Goal: Task Accomplishment & Management: Manage account settings

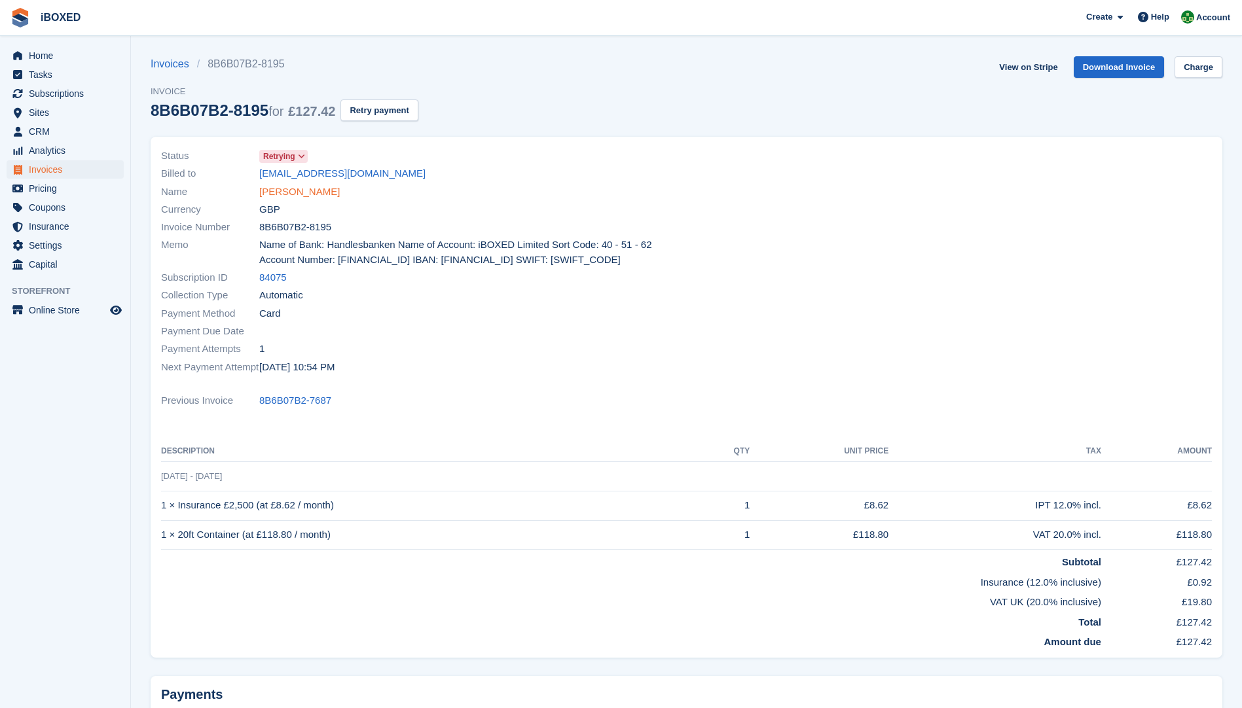
click at [304, 194] on link "[PERSON_NAME]" at bounding box center [299, 192] width 81 height 15
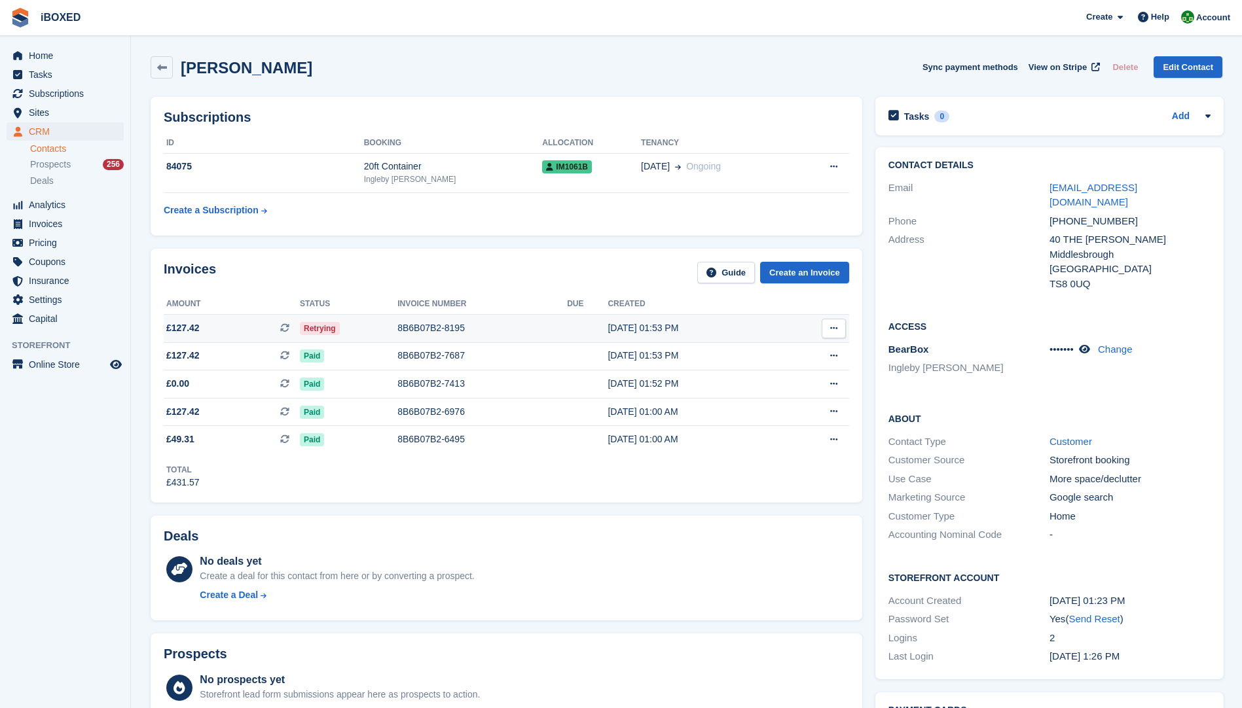
click at [406, 324] on div "8B6B07B2-8195" at bounding box center [482, 328] width 170 height 14
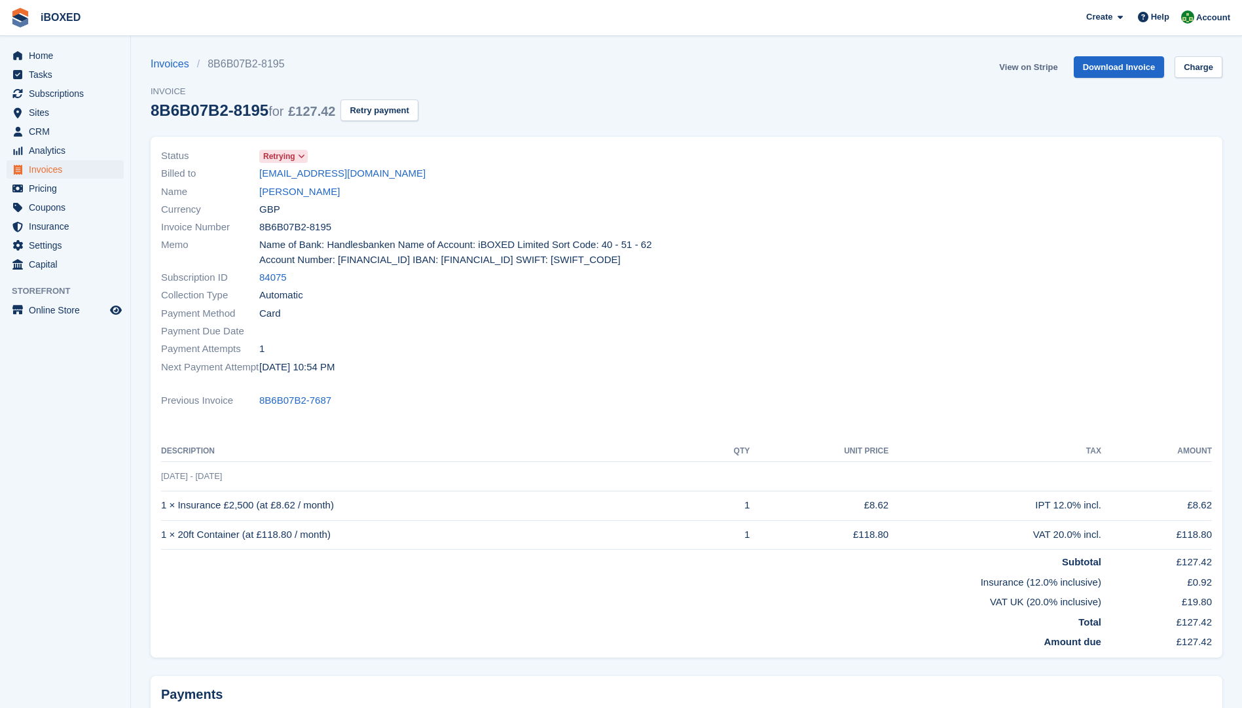
click at [1016, 60] on link "View on Stripe" at bounding box center [1028, 67] width 69 height 22
click at [35, 56] on span "Home" at bounding box center [68, 55] width 79 height 18
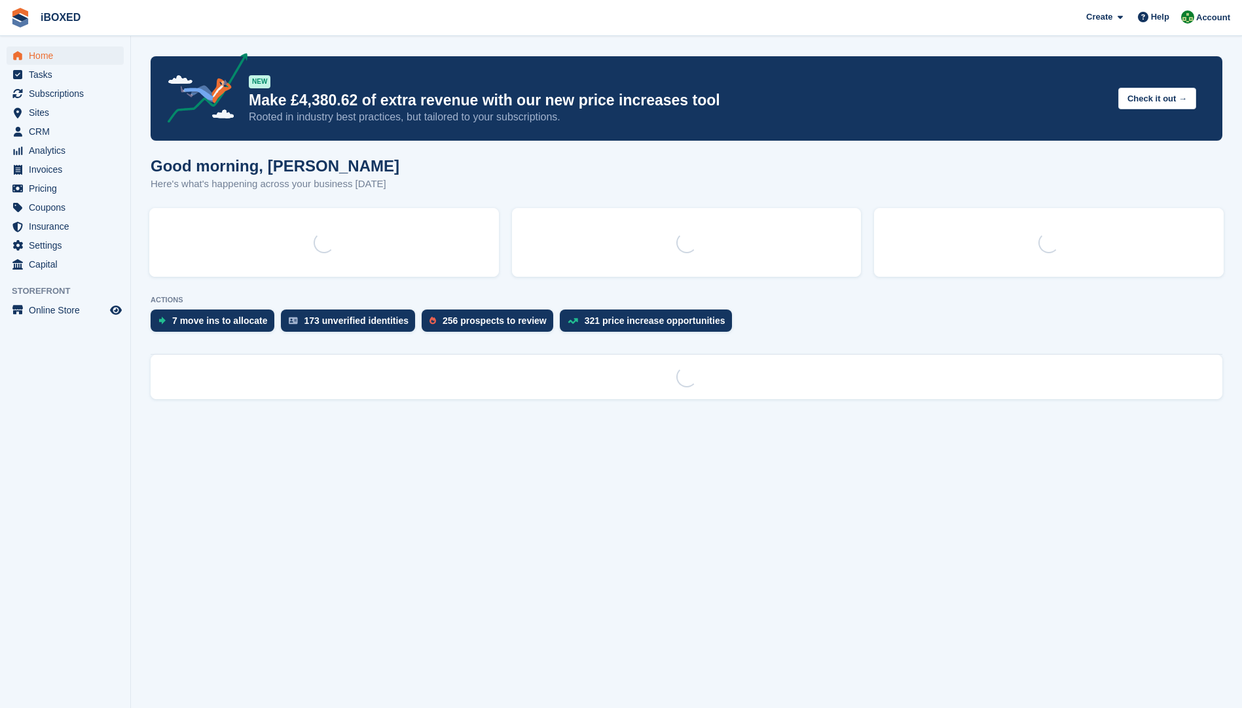
click at [192, 304] on p "ACTIONS" at bounding box center [686, 300] width 1071 height 9
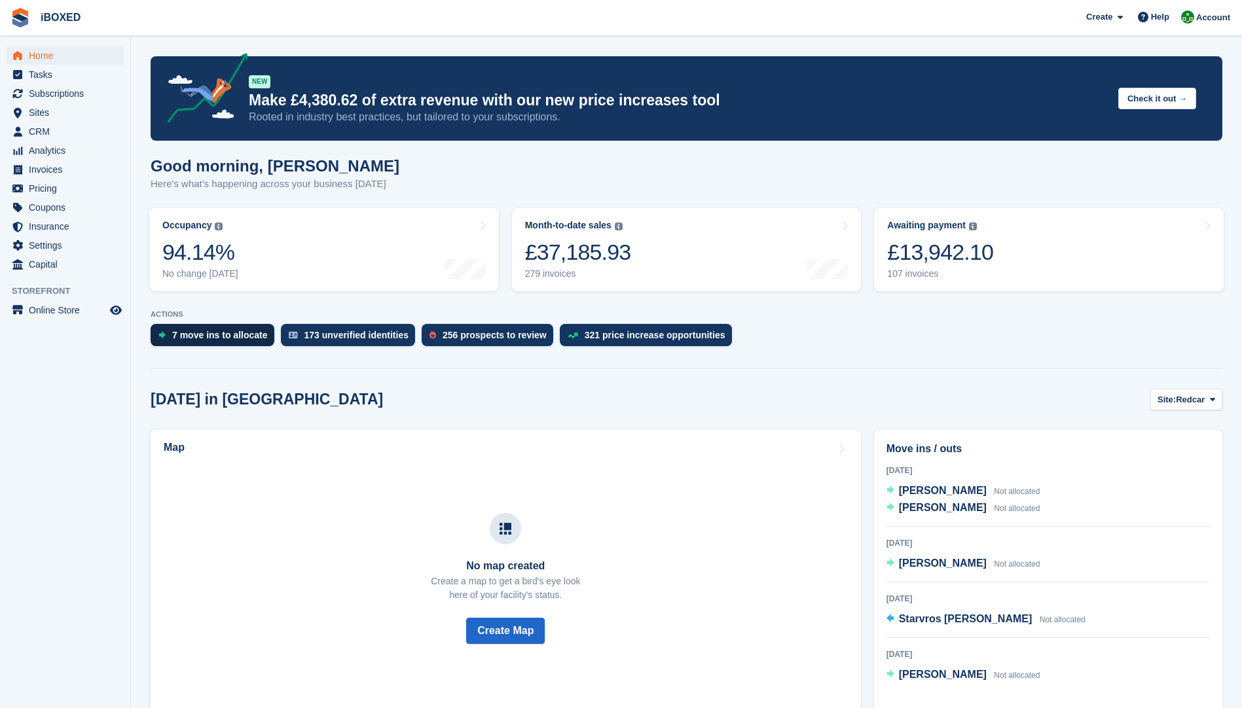
click at [209, 340] on div "7 move ins to allocate" at bounding box center [220, 335] width 96 height 10
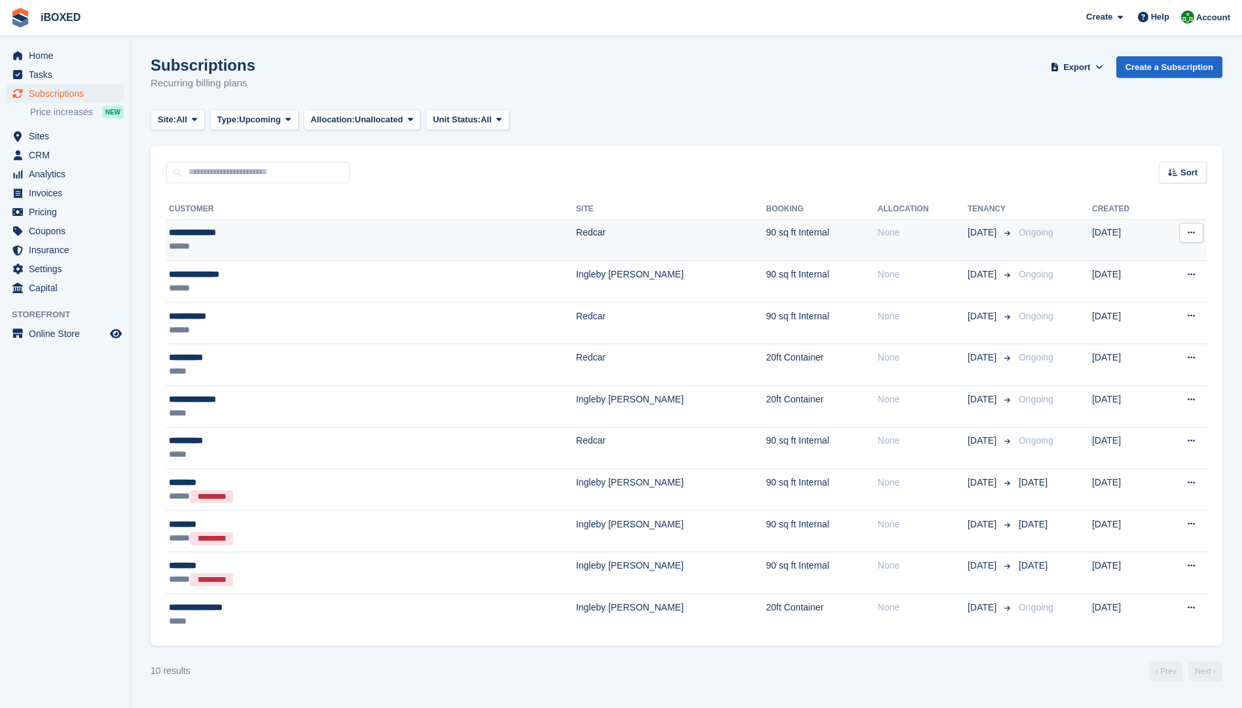
click at [198, 240] on div "******" at bounding box center [283, 247] width 229 height 14
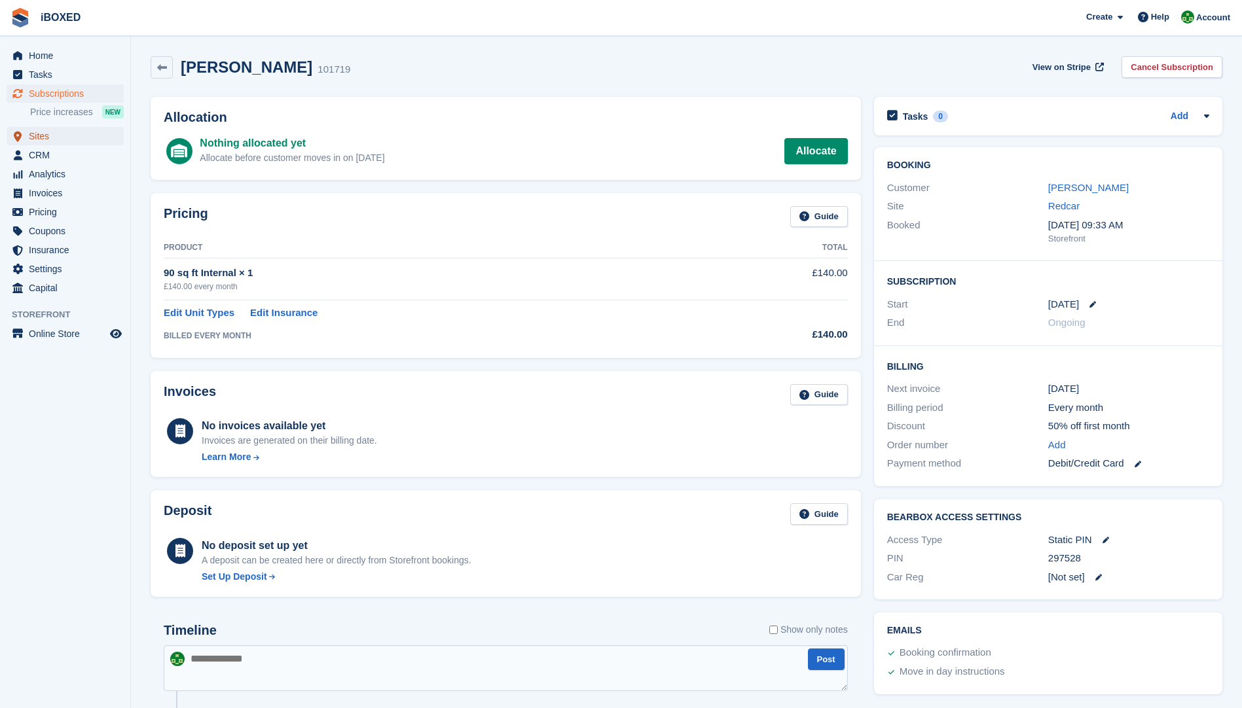
click at [43, 138] on span "Sites" at bounding box center [68, 136] width 79 height 18
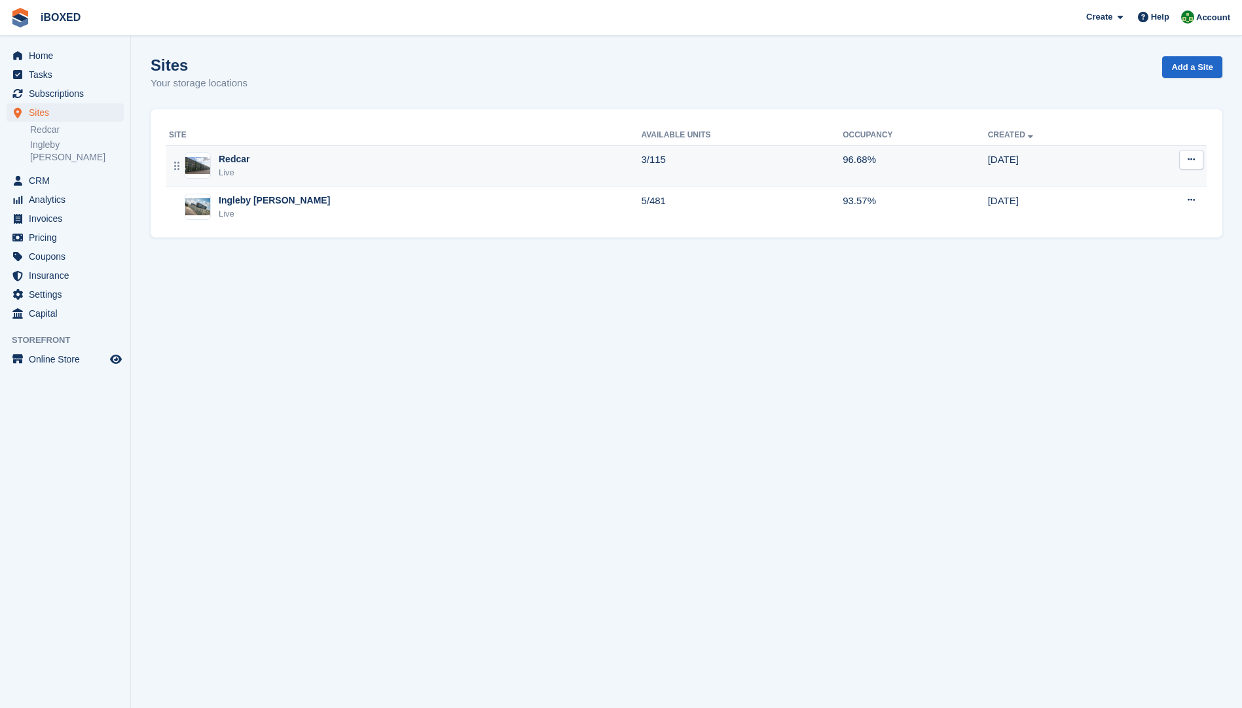
click at [192, 173] on img at bounding box center [197, 165] width 25 height 17
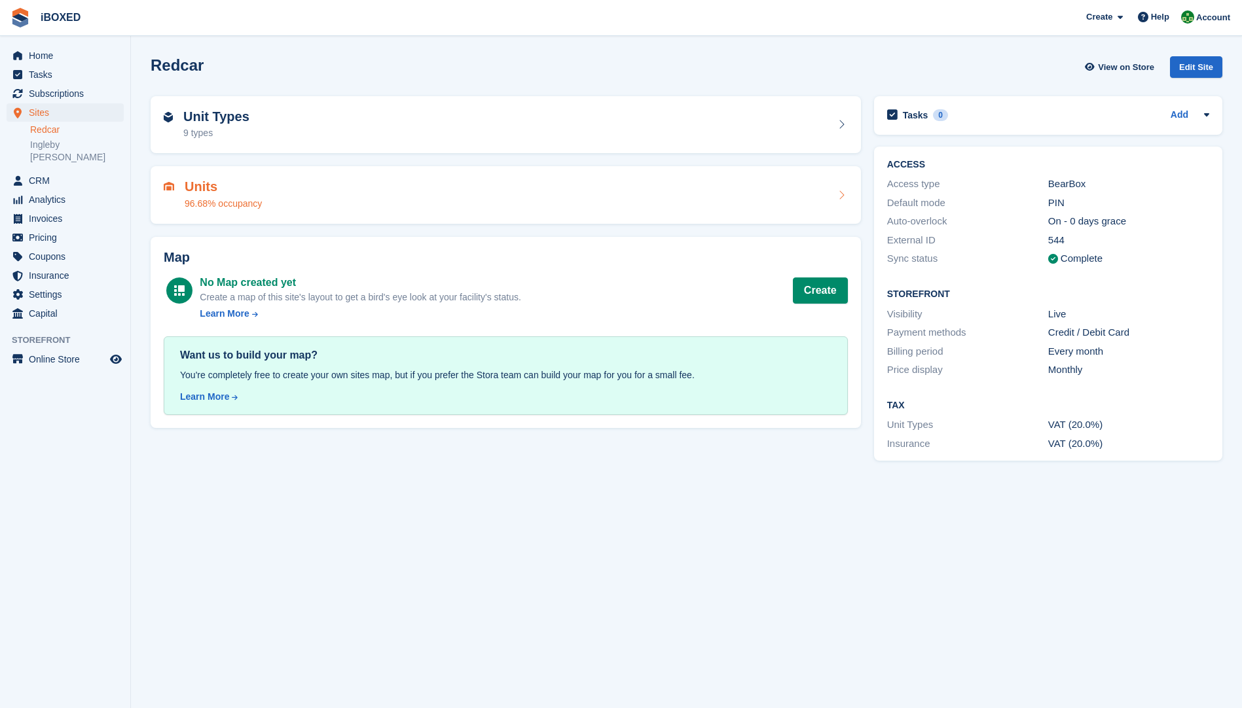
click at [202, 198] on div "96.68% occupancy" at bounding box center [223, 204] width 77 height 14
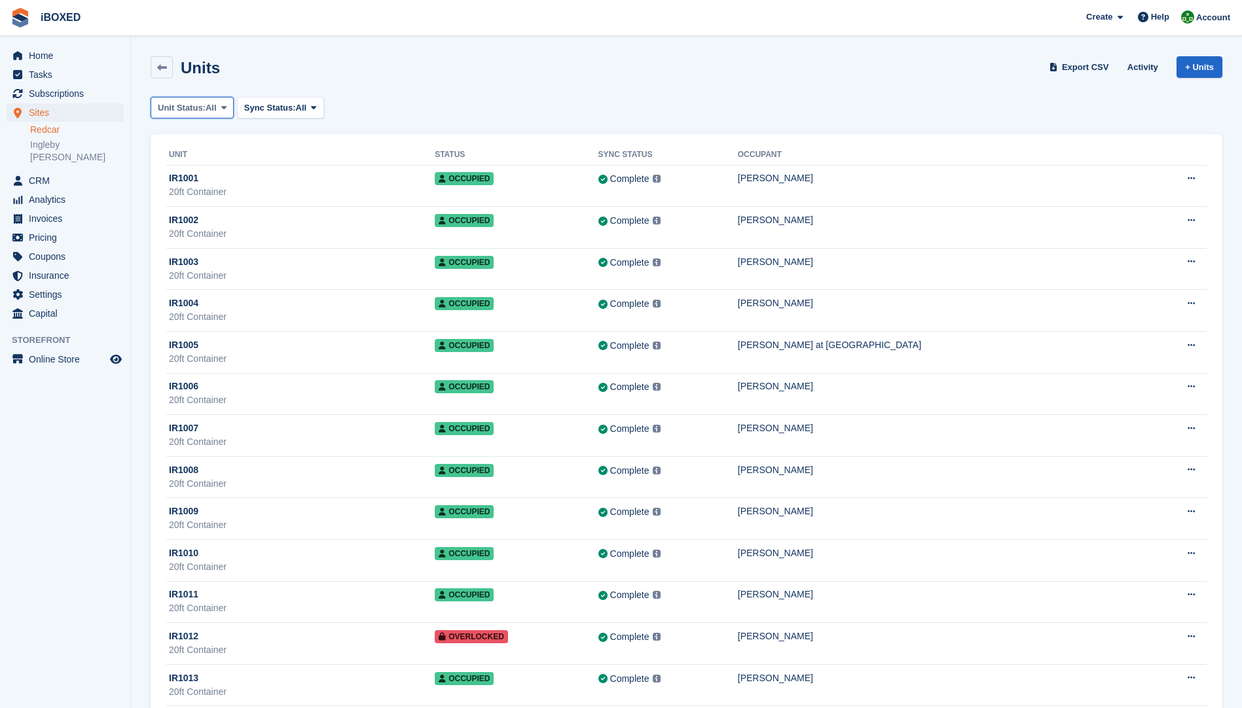
click at [183, 105] on span "Unit Status:" at bounding box center [182, 107] width 48 height 13
click at [196, 169] on link "Available" at bounding box center [213, 163] width 114 height 24
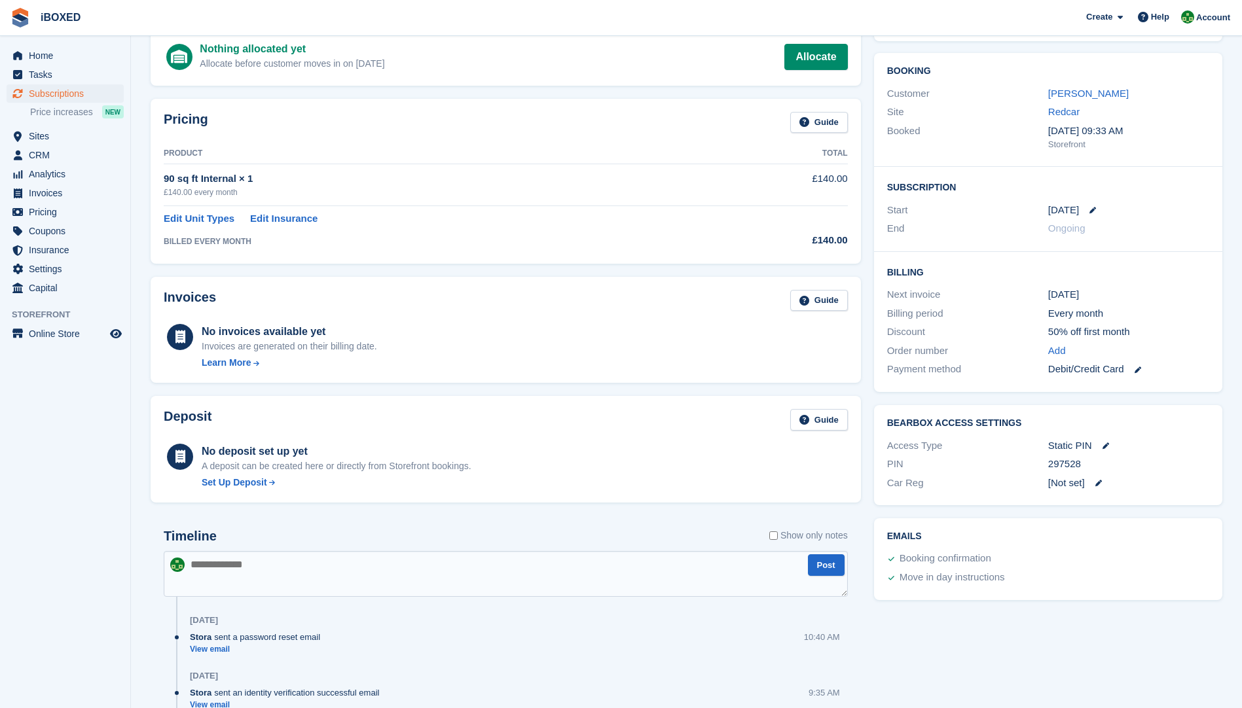
scroll to position [211, 0]
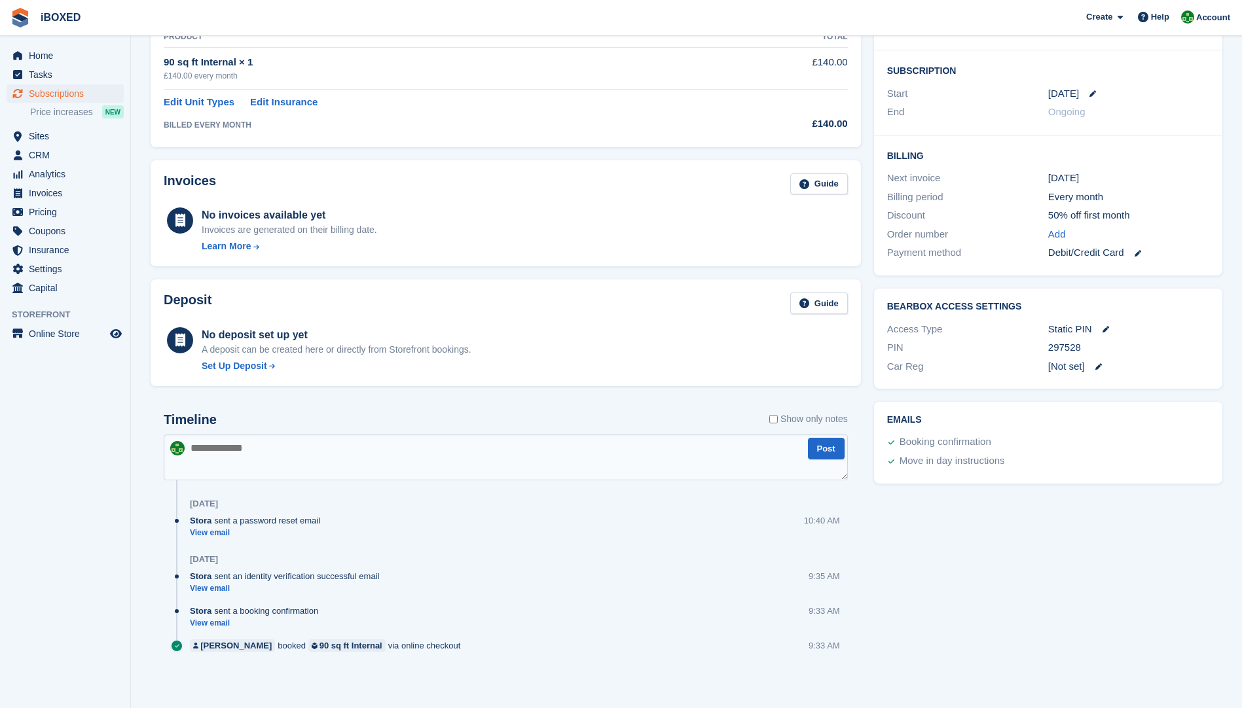
drag, startPoint x: 218, startPoint y: 463, endPoint x: 264, endPoint y: 473, distance: 46.9
click at [219, 463] on textarea at bounding box center [506, 458] width 684 height 46
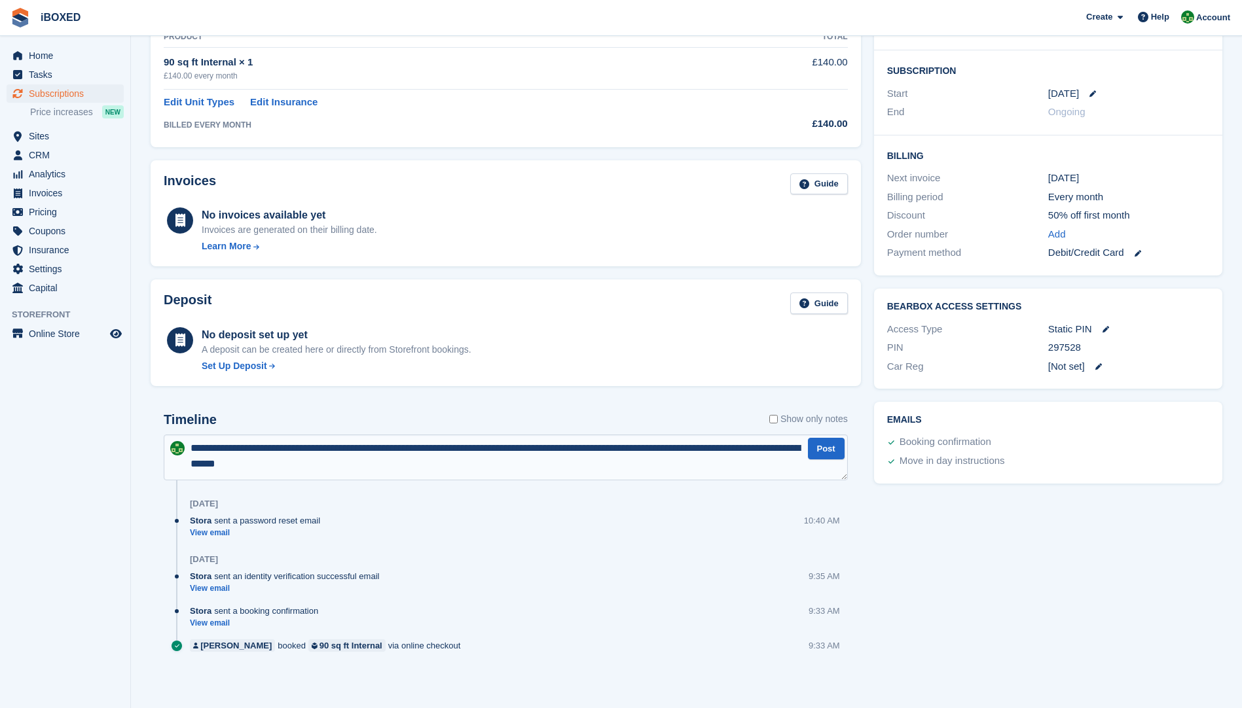
click at [520, 448] on textarea "**********" at bounding box center [506, 458] width 684 height 46
click at [719, 448] on textarea "**********" at bounding box center [506, 458] width 684 height 46
click at [369, 454] on textarea "**********" at bounding box center [506, 458] width 684 height 46
click at [380, 474] on textarea "**********" at bounding box center [506, 458] width 684 height 46
type textarea "**********"
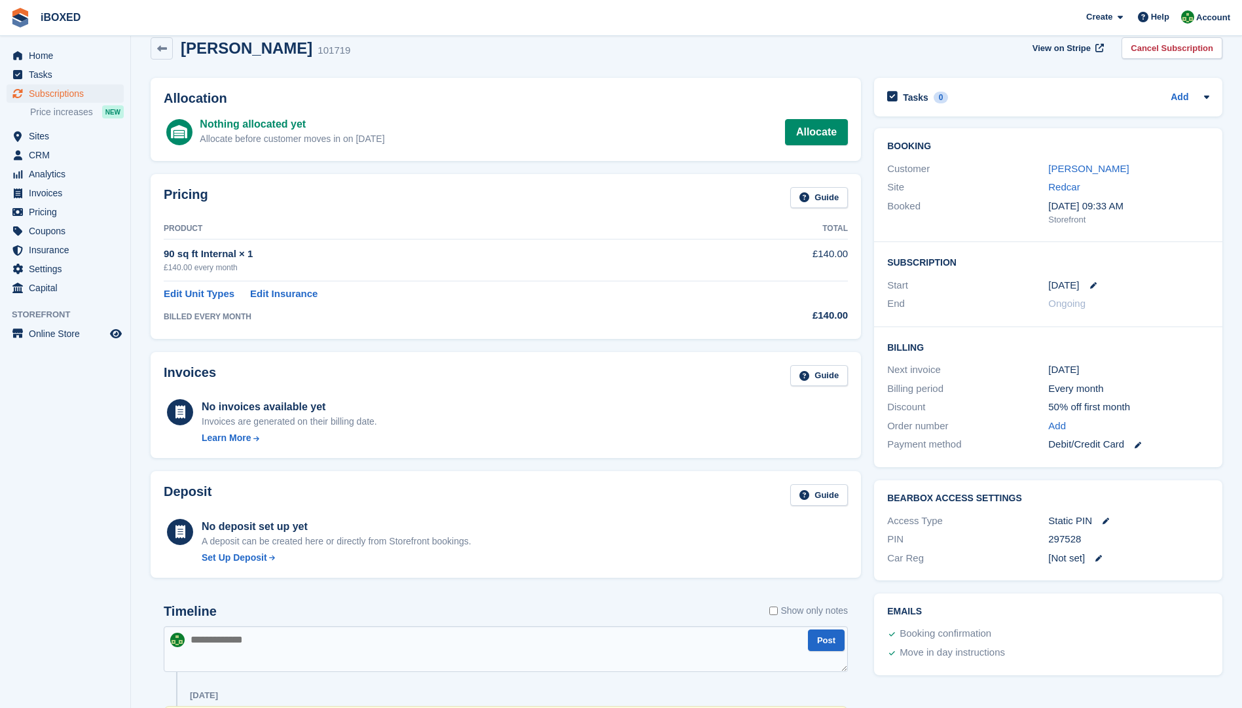
scroll to position [0, 0]
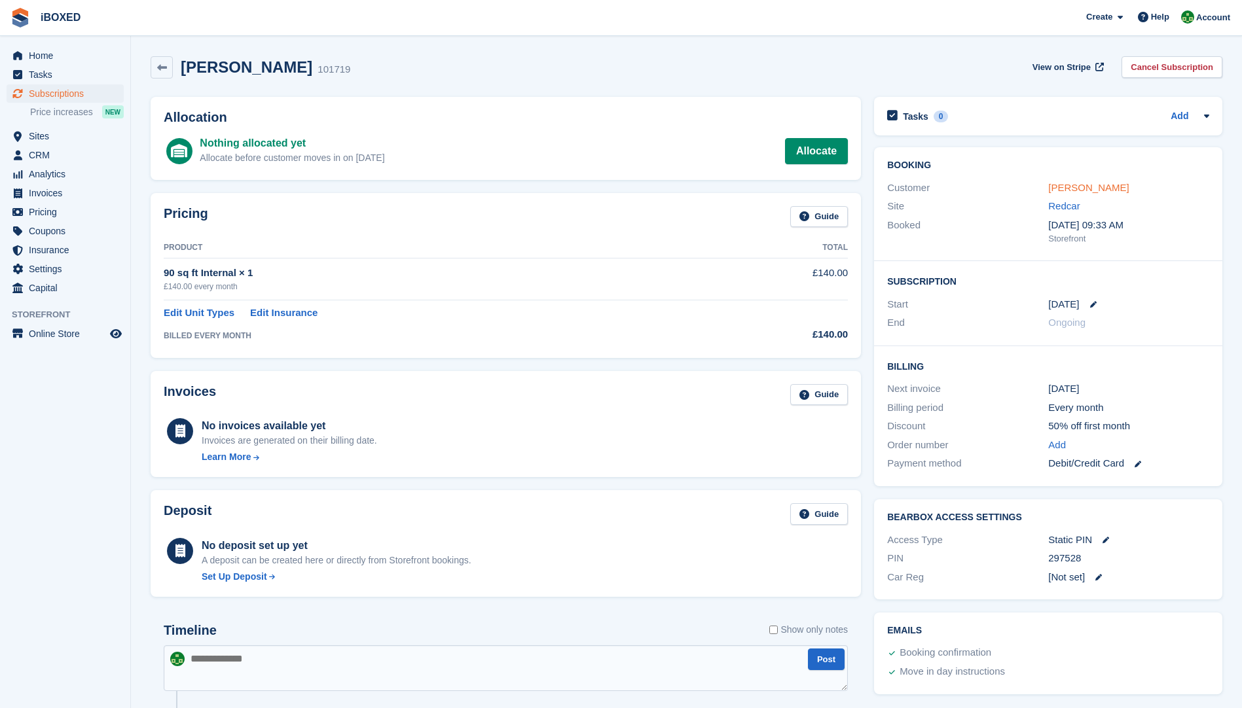
click at [1057, 193] on link "[PERSON_NAME]" at bounding box center [1088, 187] width 81 height 11
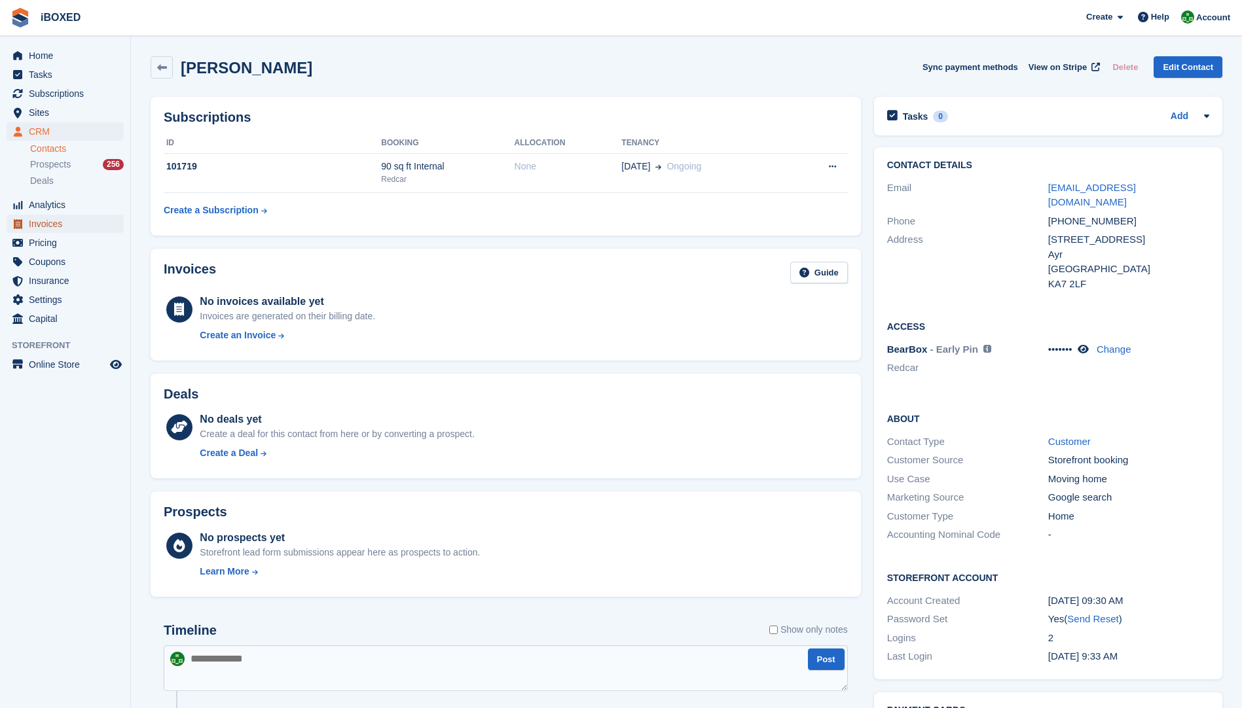
click at [48, 226] on span "Invoices" at bounding box center [68, 224] width 79 height 18
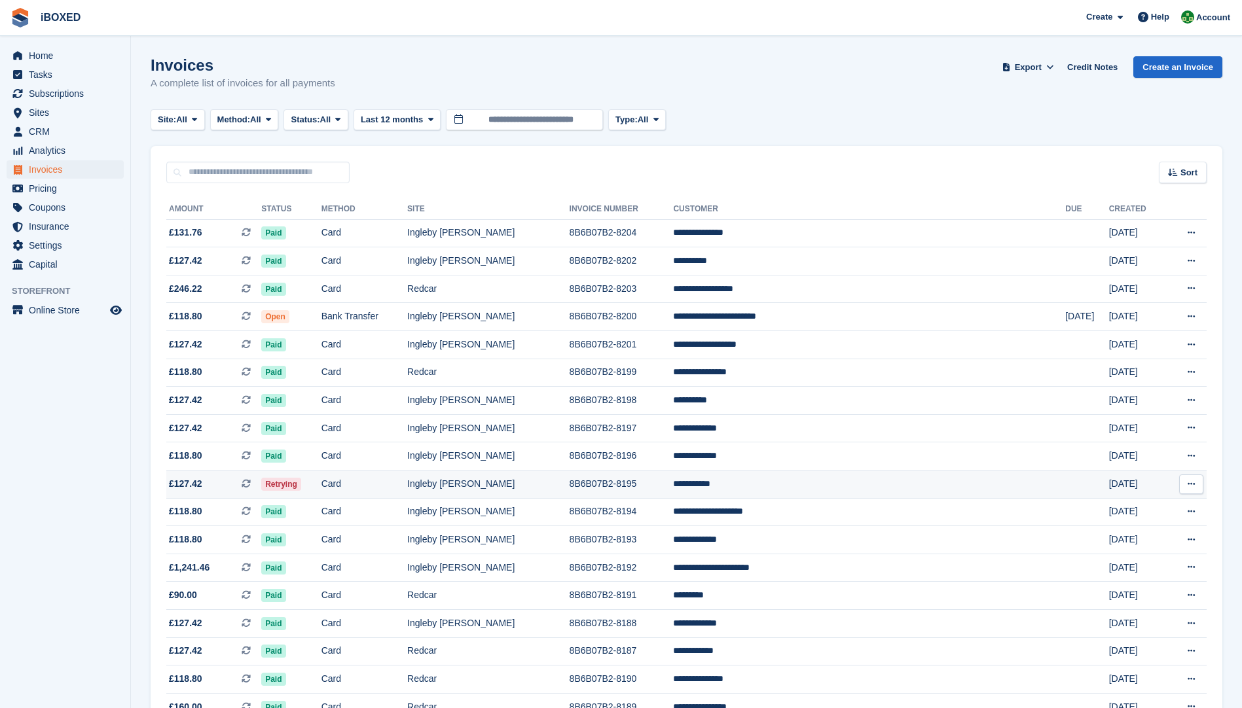
click at [393, 483] on td "Card" at bounding box center [364, 485] width 86 height 28
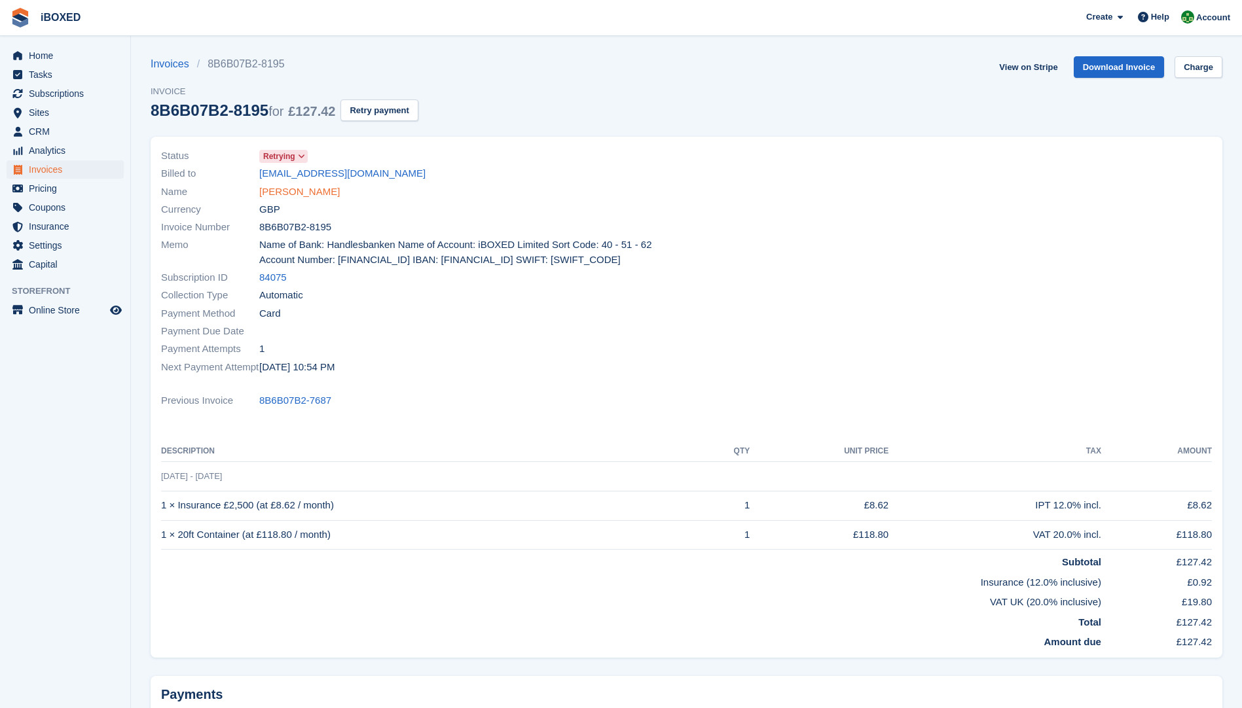
click at [297, 196] on link "[PERSON_NAME]" at bounding box center [299, 192] width 81 height 15
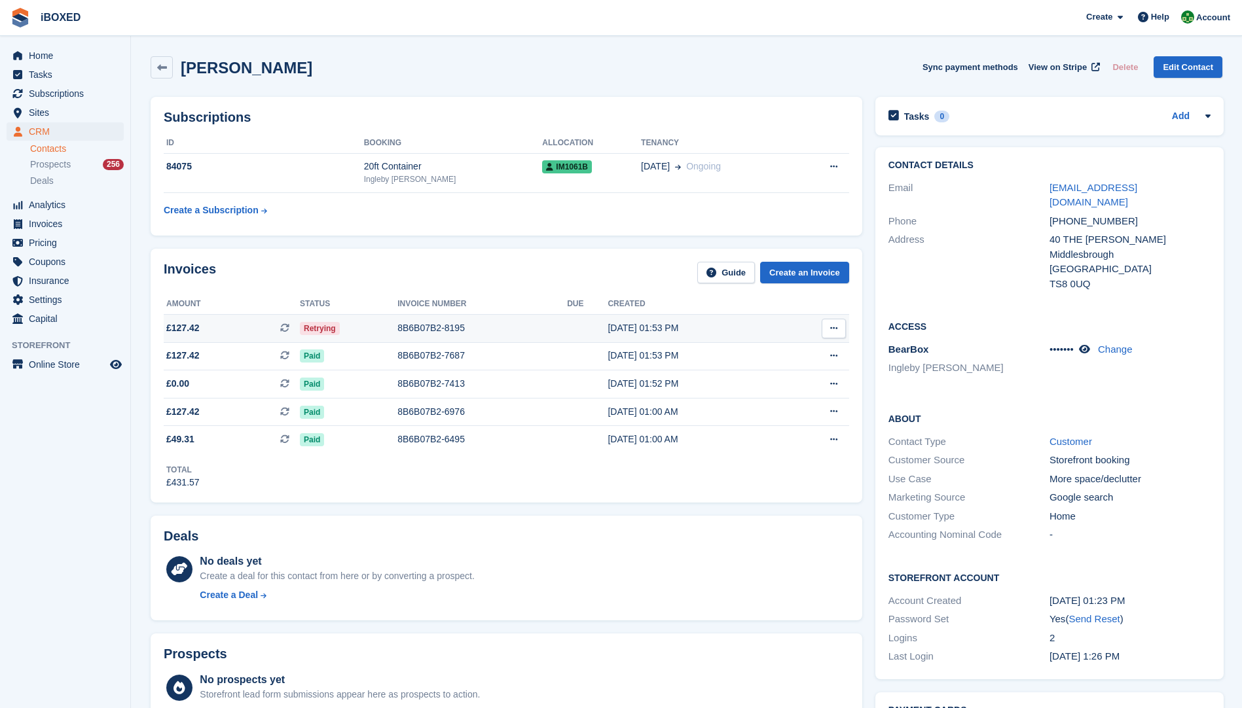
click at [427, 331] on div "8B6B07B2-8195" at bounding box center [482, 328] width 170 height 14
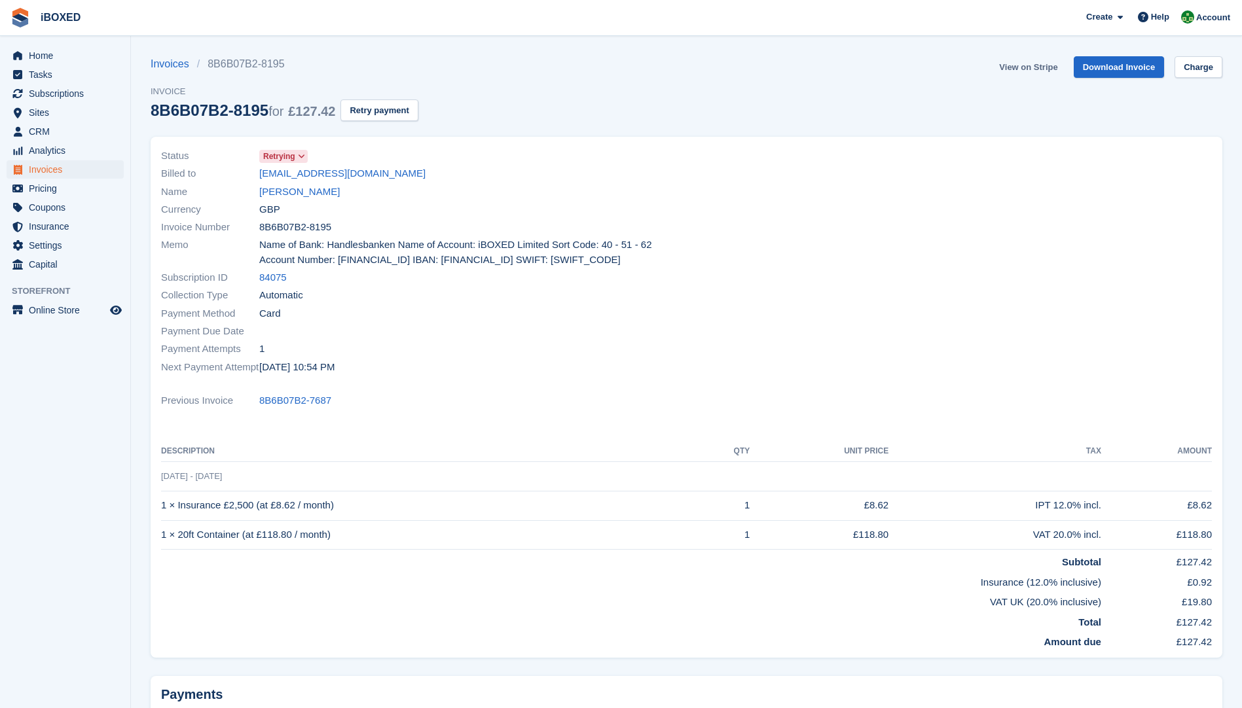
click at [1043, 63] on link "View on Stripe" at bounding box center [1028, 67] width 69 height 22
click at [284, 188] on link "Ben Readman" at bounding box center [299, 192] width 81 height 15
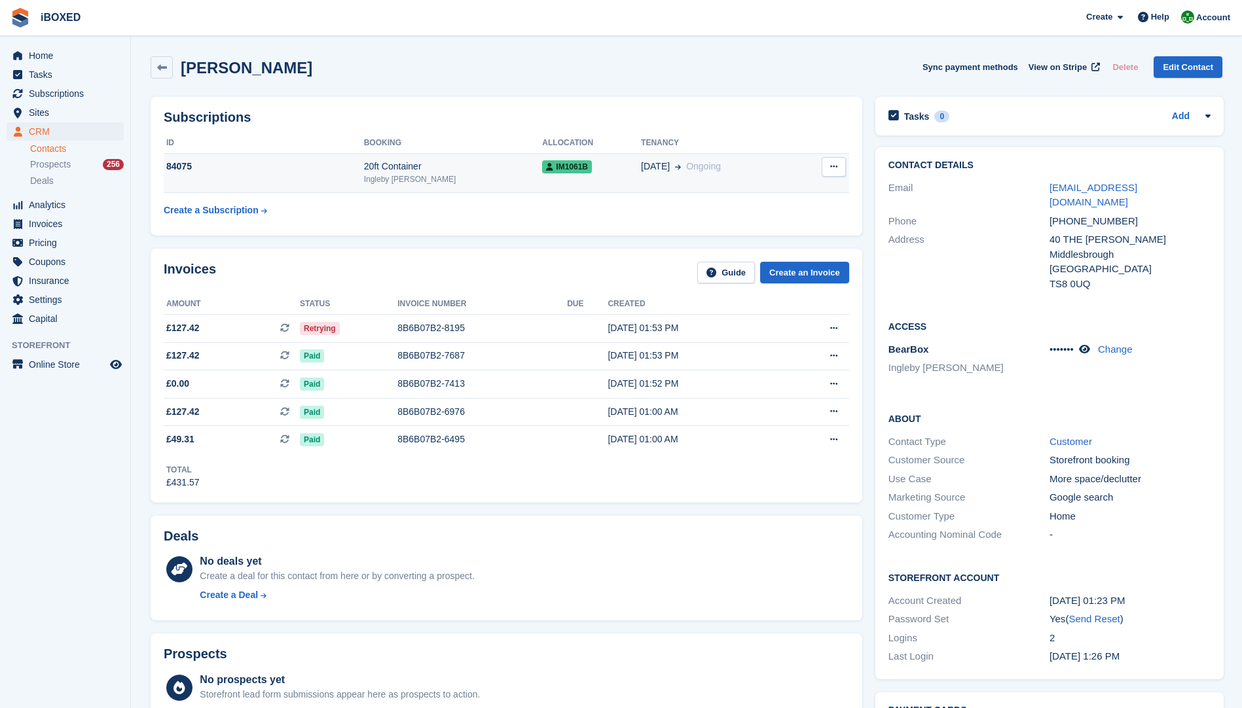
click at [329, 165] on div "84075" at bounding box center [264, 167] width 200 height 14
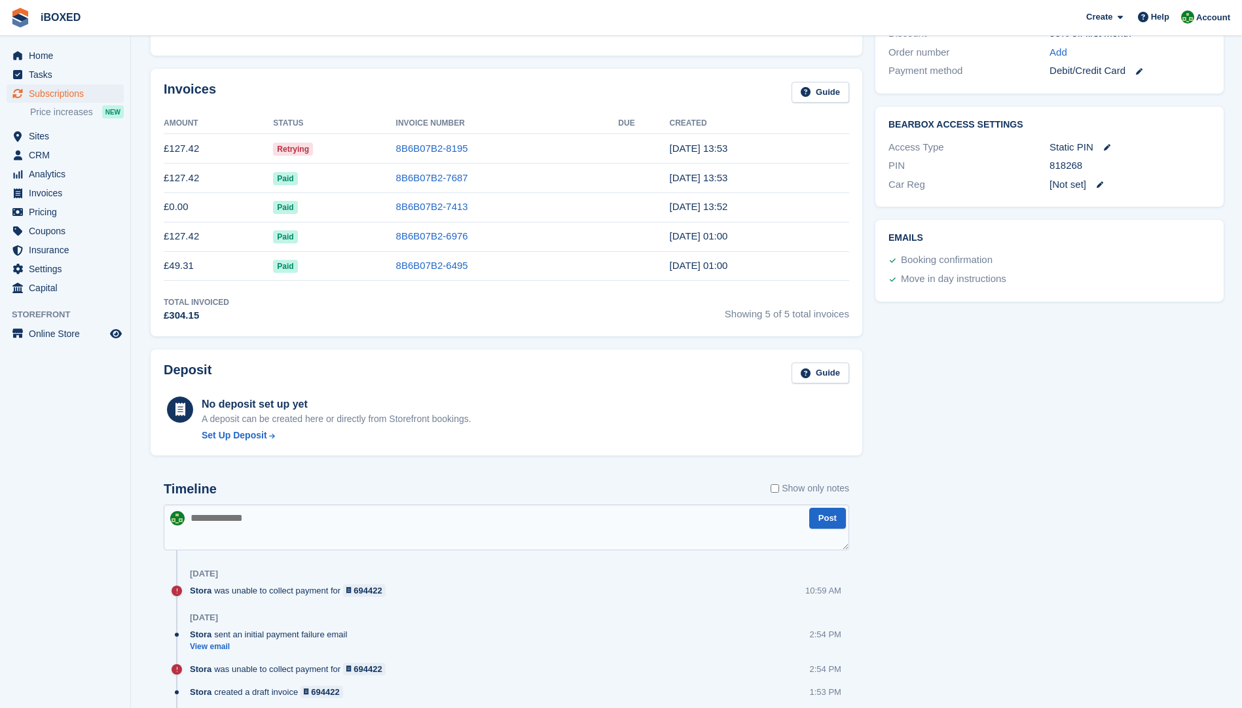
scroll to position [524, 0]
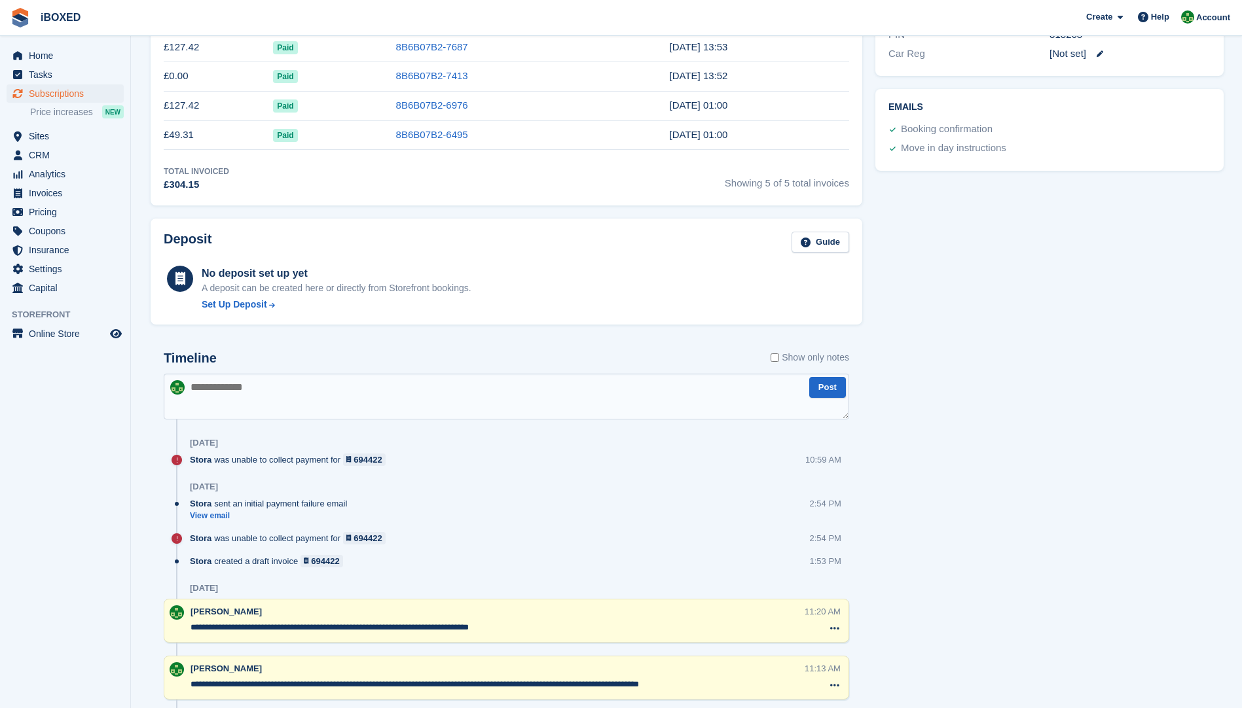
click at [246, 392] on textarea at bounding box center [506, 397] width 685 height 46
type textarea "*"
type textarea "**********"
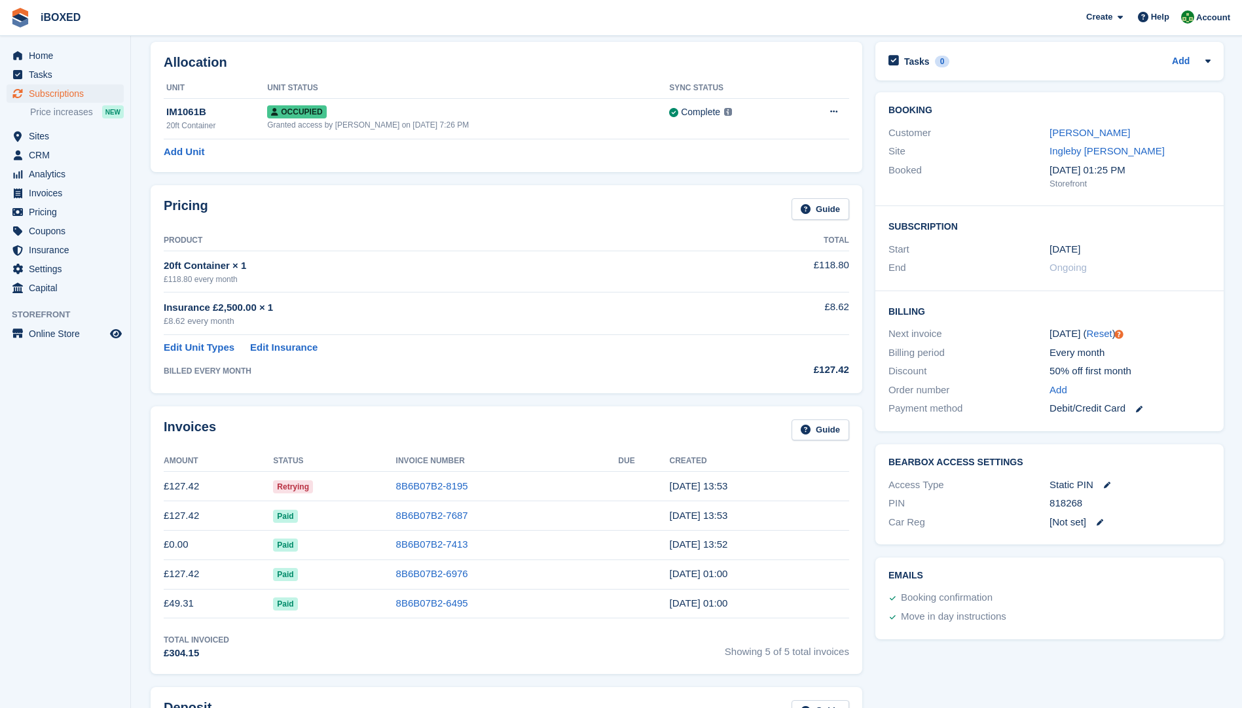
scroll to position [0, 0]
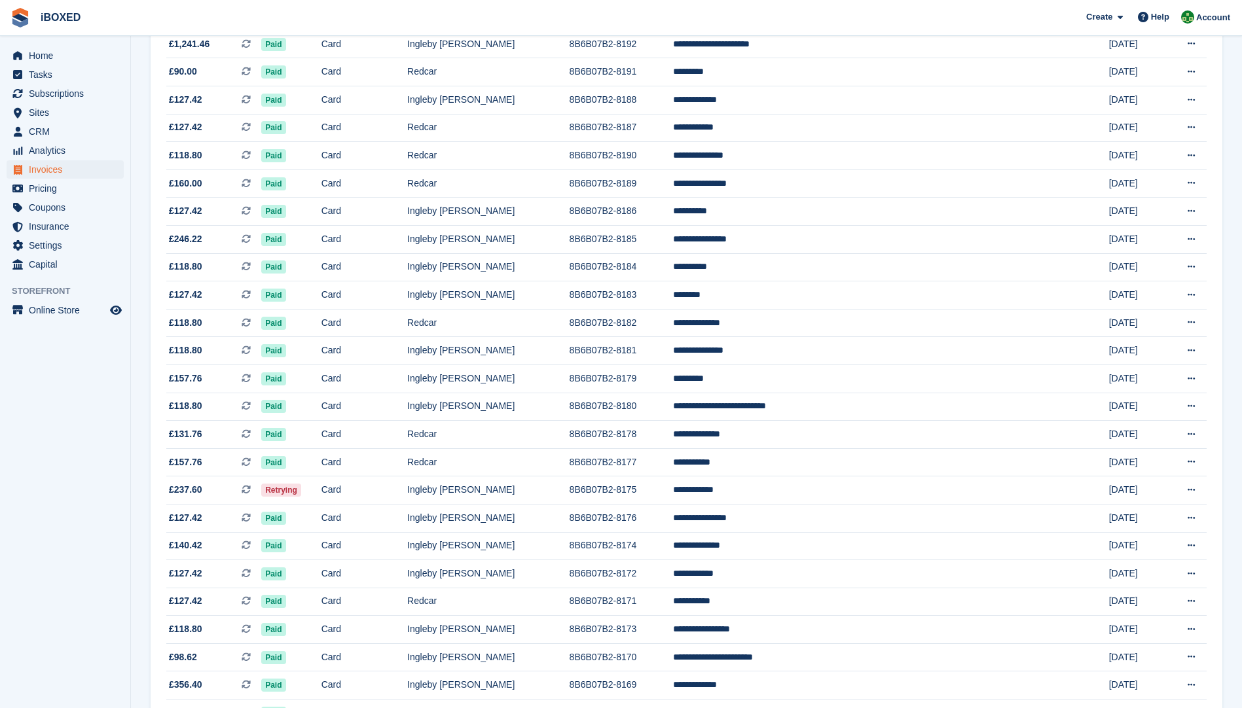
scroll to position [785, 0]
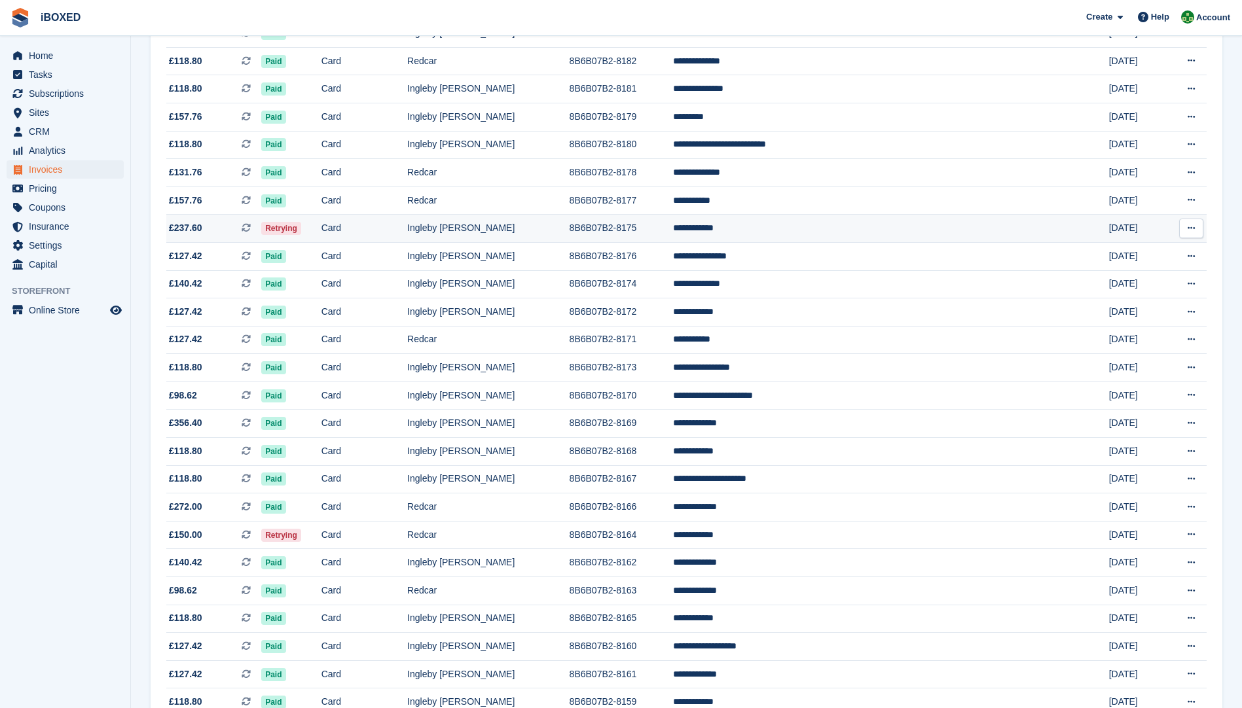
click at [321, 227] on td "Retrying" at bounding box center [291, 229] width 60 height 28
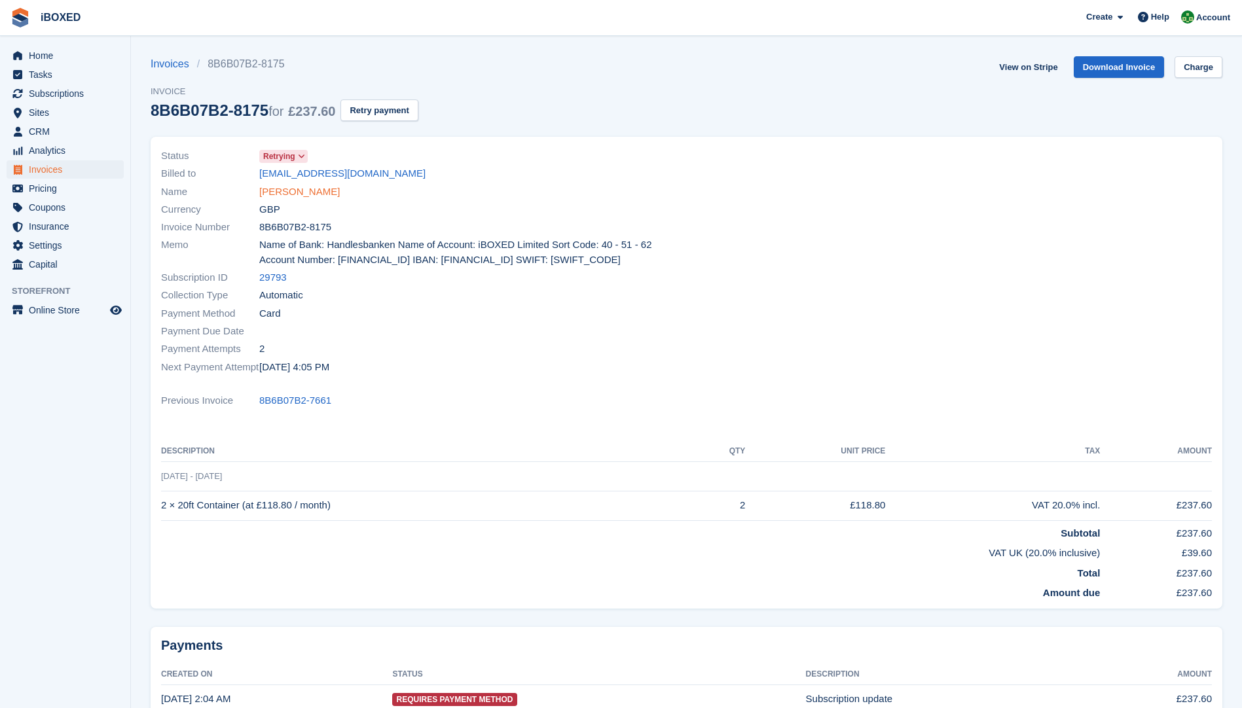
click at [283, 191] on link "[PERSON_NAME]" at bounding box center [299, 192] width 81 height 15
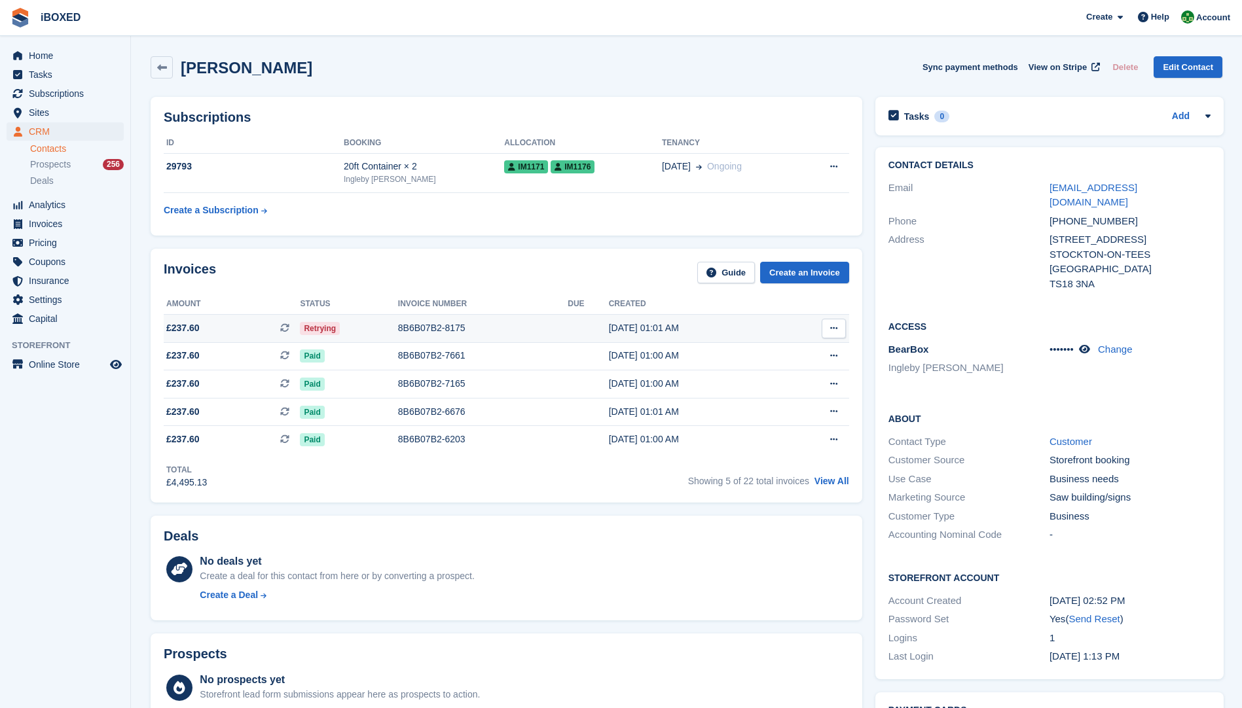
click at [442, 334] on div "8B6B07B2-8175" at bounding box center [483, 328] width 170 height 14
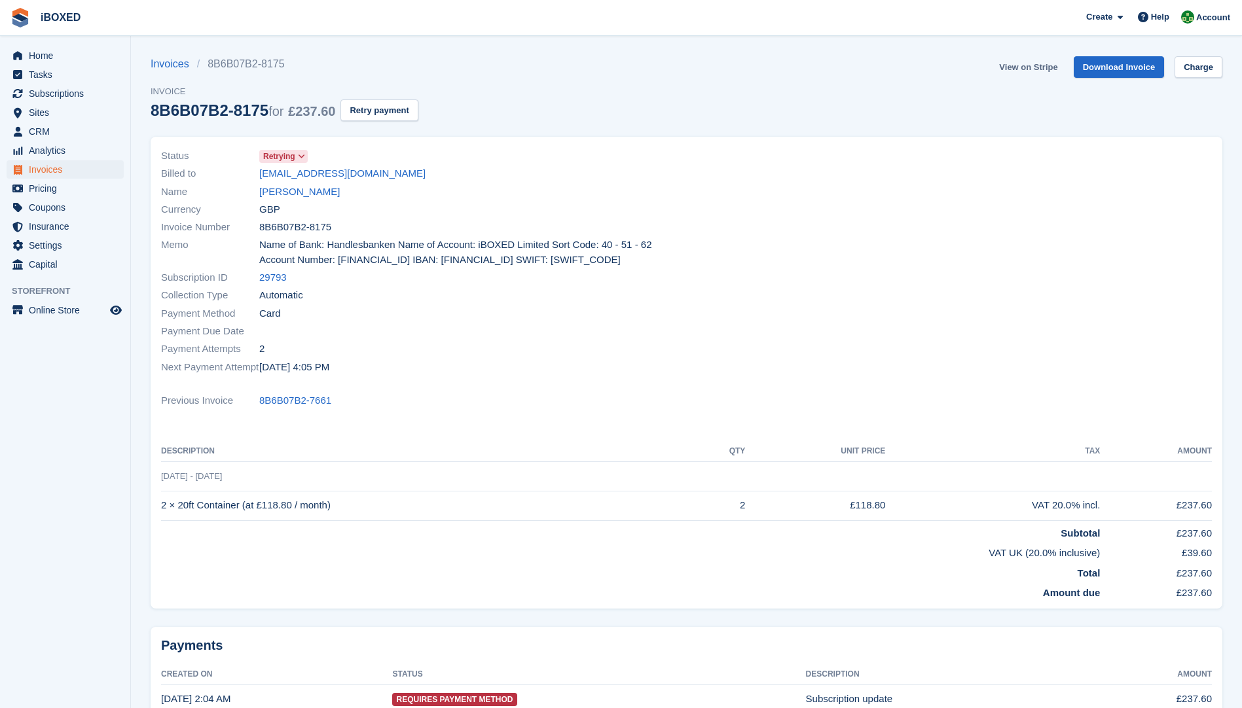
click at [1017, 63] on link "View on Stripe" at bounding box center [1028, 67] width 69 height 22
click at [295, 198] on link "[PERSON_NAME]" at bounding box center [299, 192] width 81 height 15
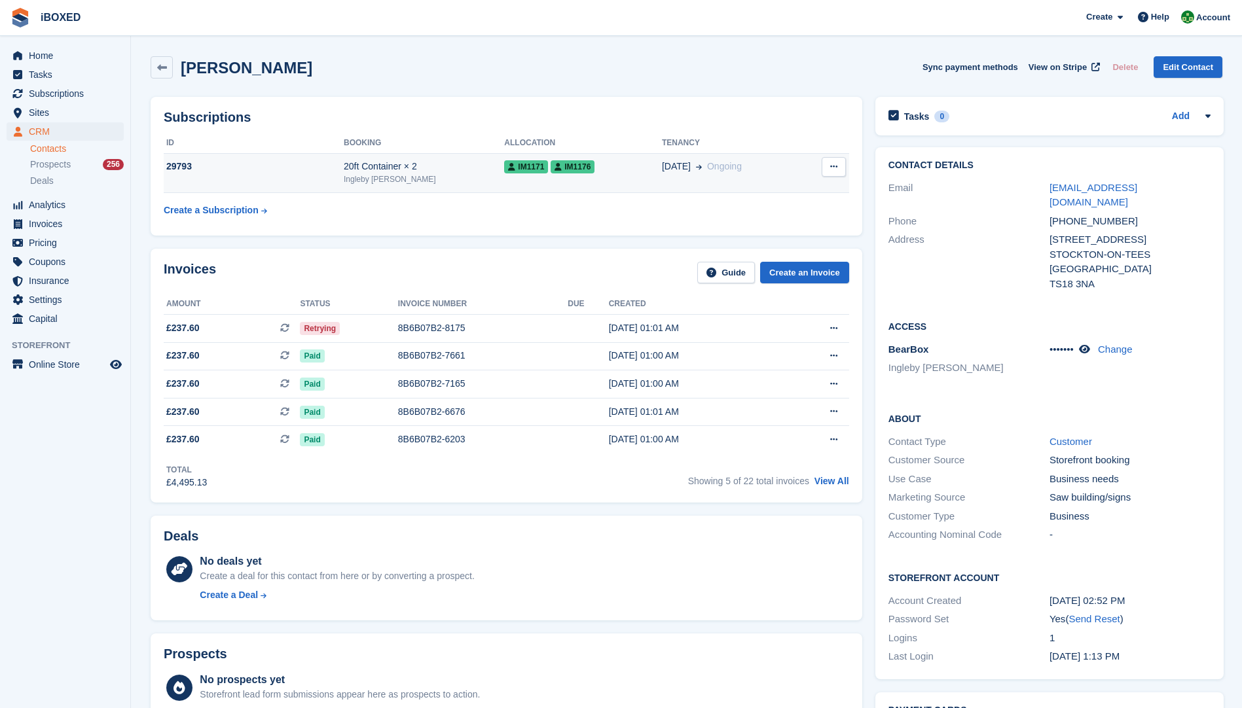
click at [258, 163] on div "29793" at bounding box center [254, 167] width 180 height 14
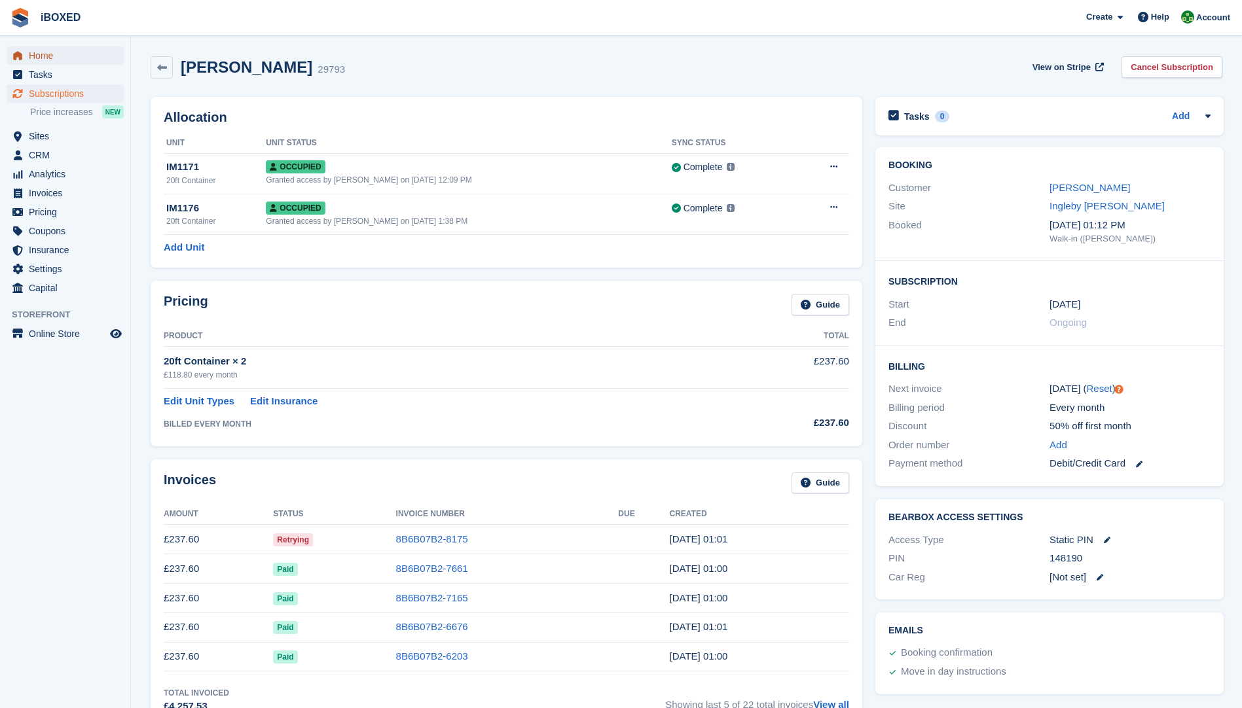
click at [54, 50] on span "Home" at bounding box center [68, 55] width 79 height 18
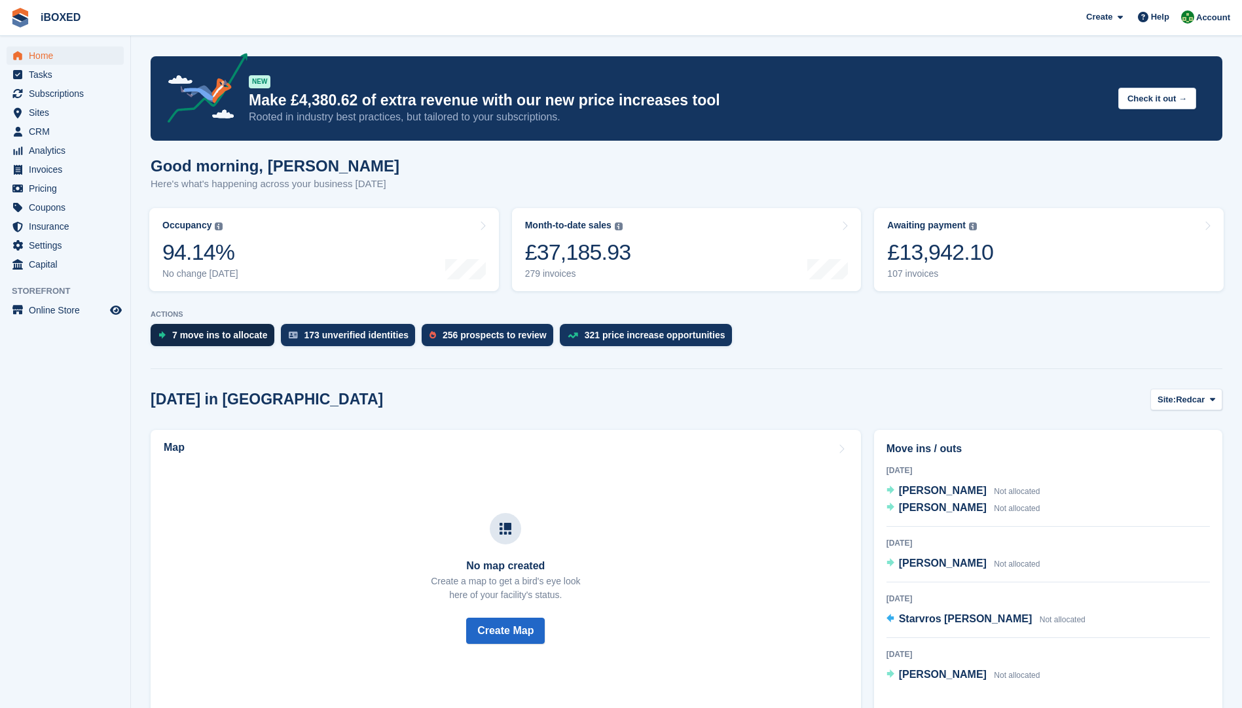
click at [219, 346] on div "7 move ins to allocate" at bounding box center [213, 335] width 124 height 22
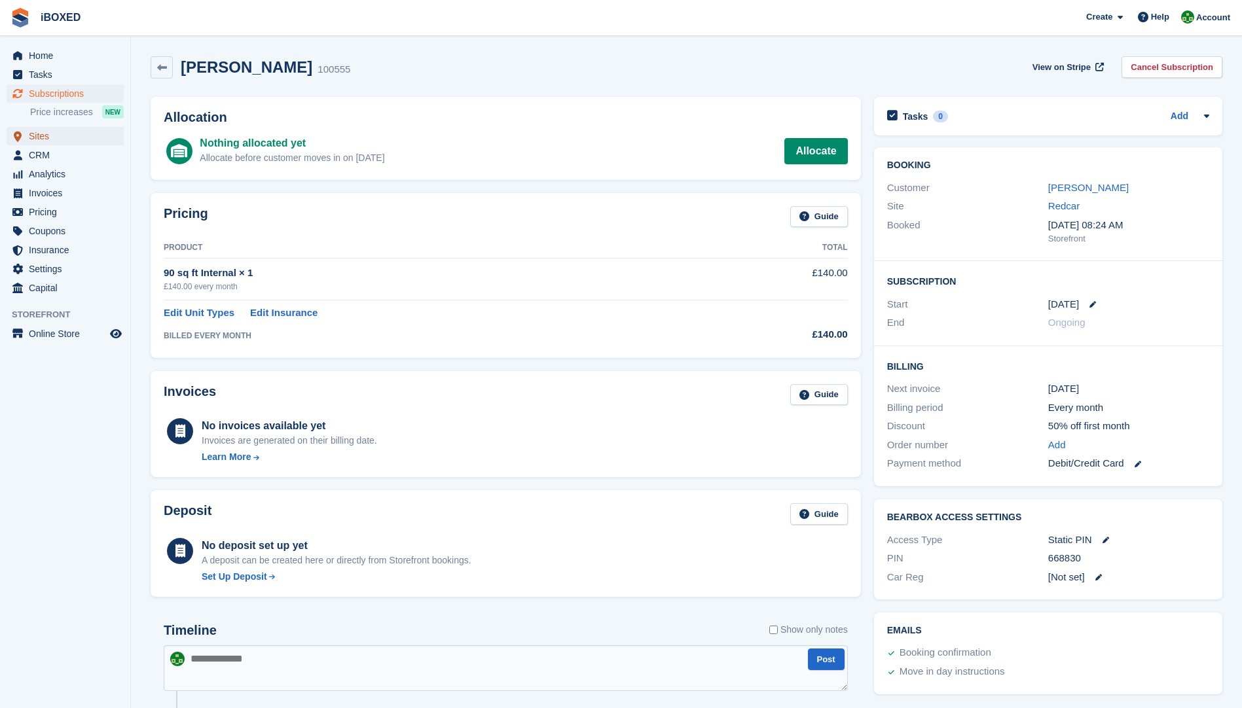
click at [45, 139] on span "Sites" at bounding box center [68, 136] width 79 height 18
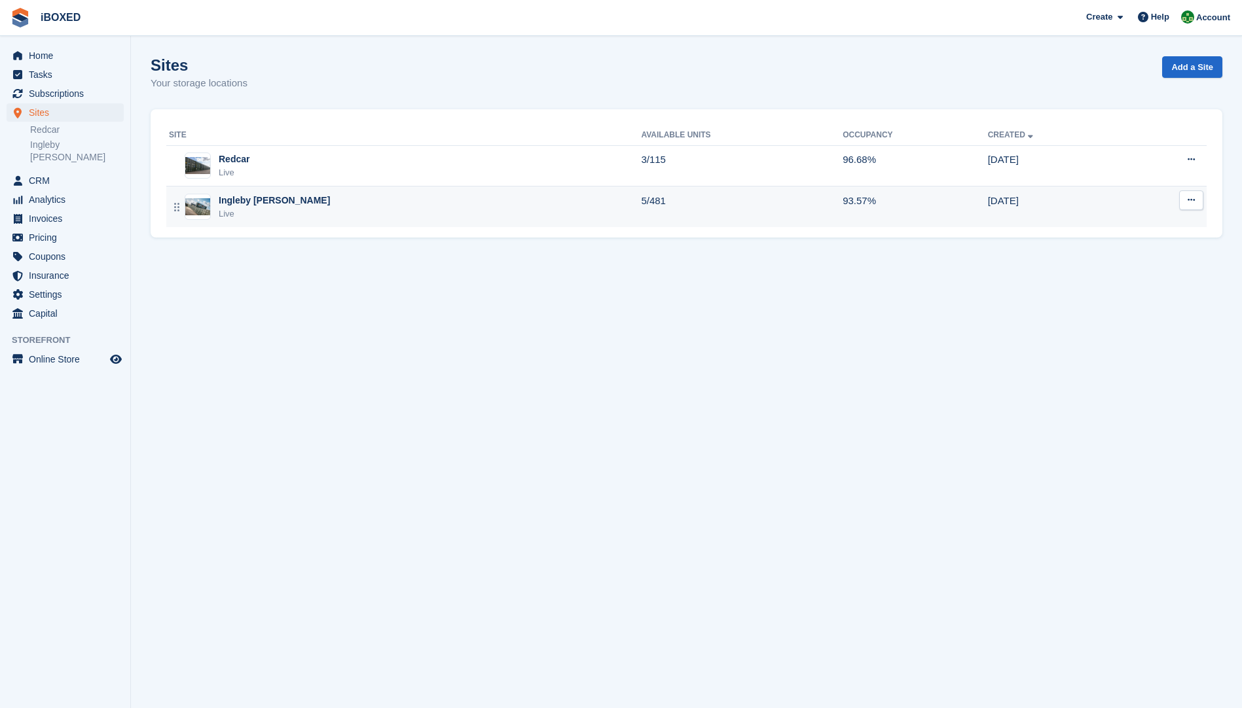
click at [206, 208] on img at bounding box center [197, 206] width 25 height 17
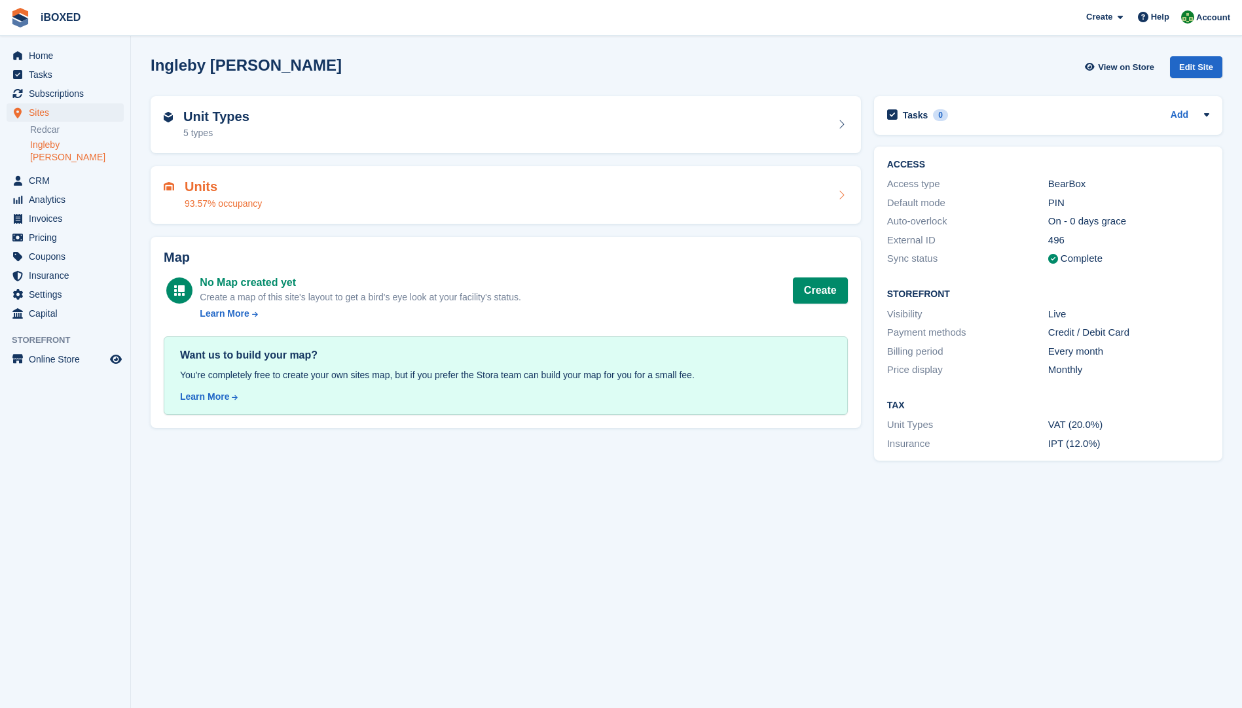
click at [204, 208] on div "93.57% occupancy" at bounding box center [223, 204] width 77 height 14
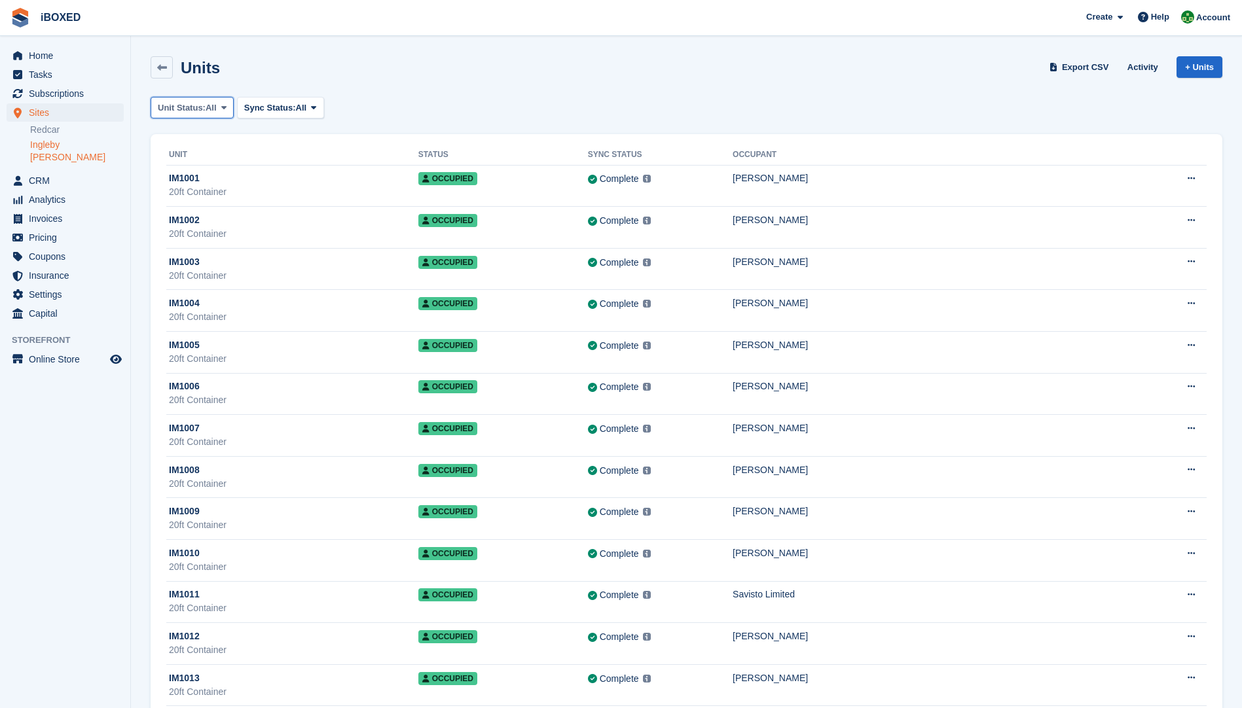
click at [213, 109] on span "All" at bounding box center [211, 107] width 11 height 13
click at [202, 162] on link "Available" at bounding box center [213, 163] width 114 height 24
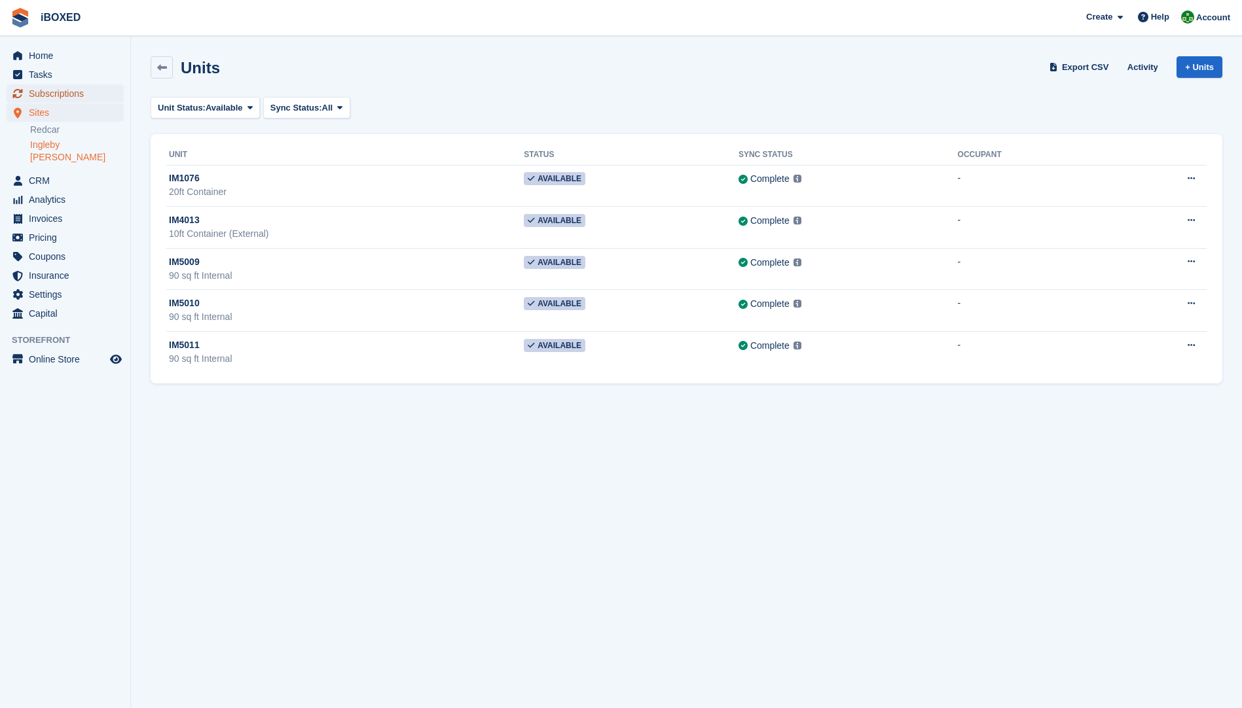
click at [77, 93] on span "Subscriptions" at bounding box center [68, 93] width 79 height 18
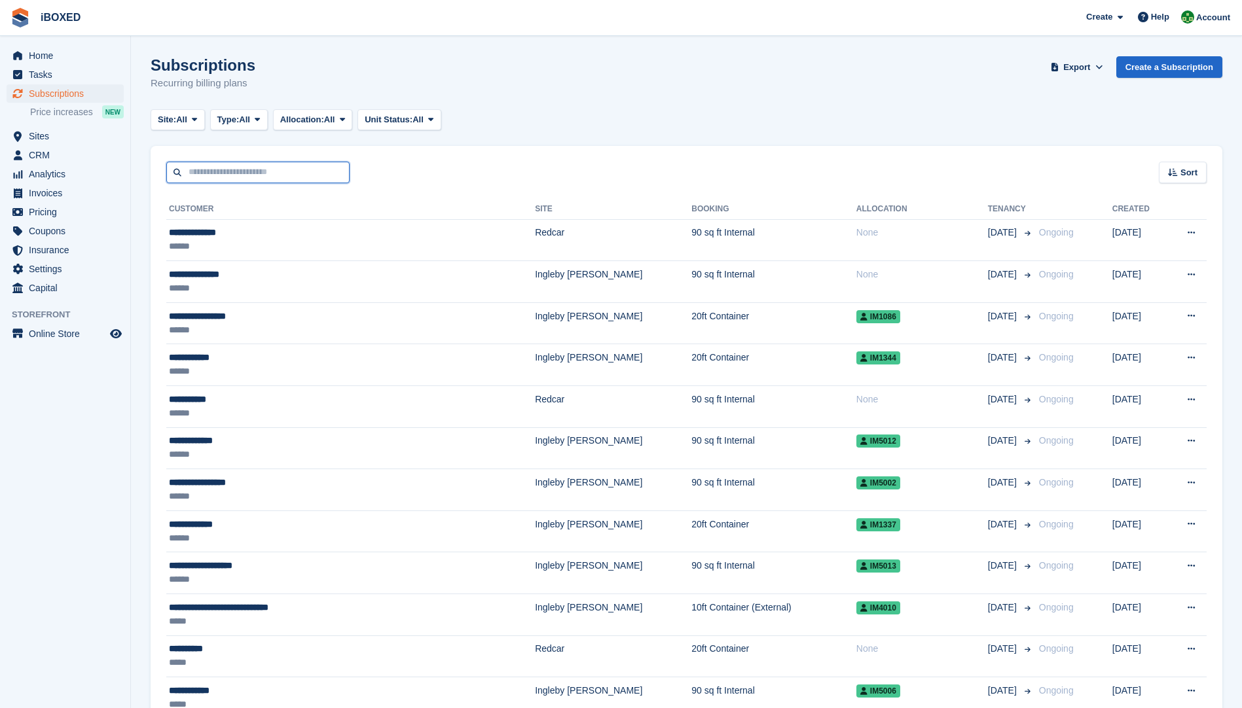
click at [199, 173] on input "text" at bounding box center [257, 173] width 183 height 22
type input "*******"
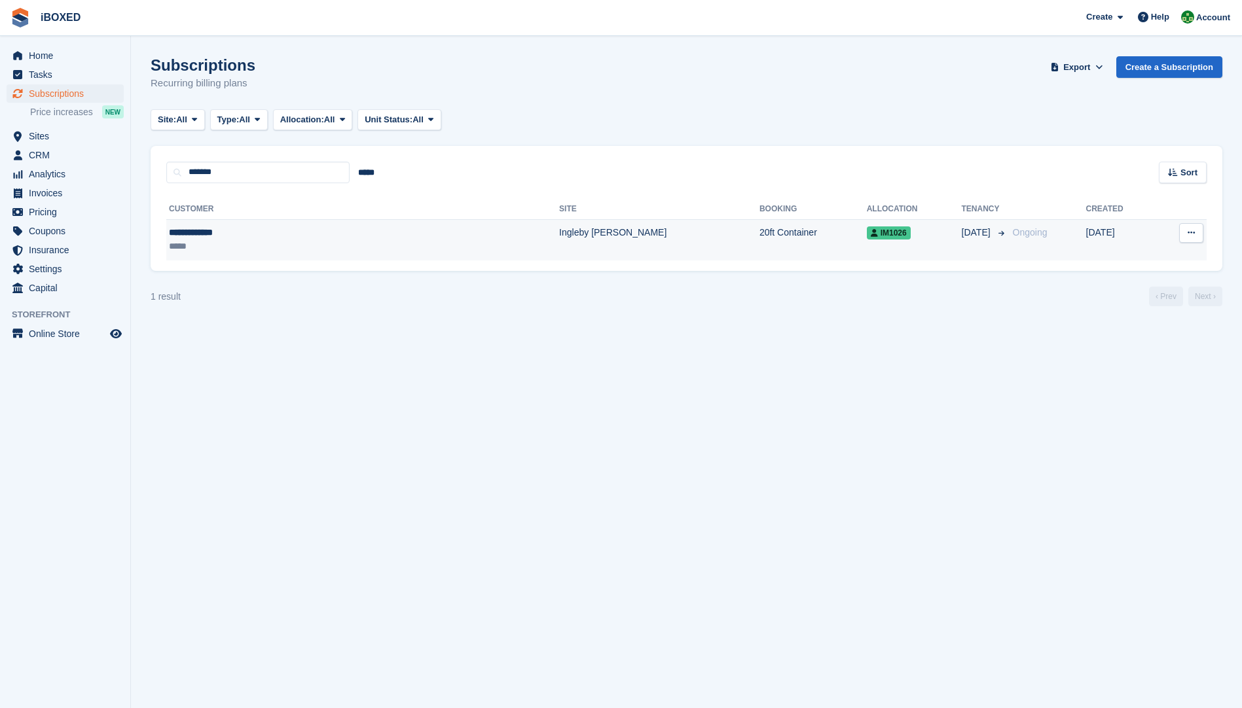
click at [220, 240] on div "**********" at bounding box center [273, 233] width 208 height 14
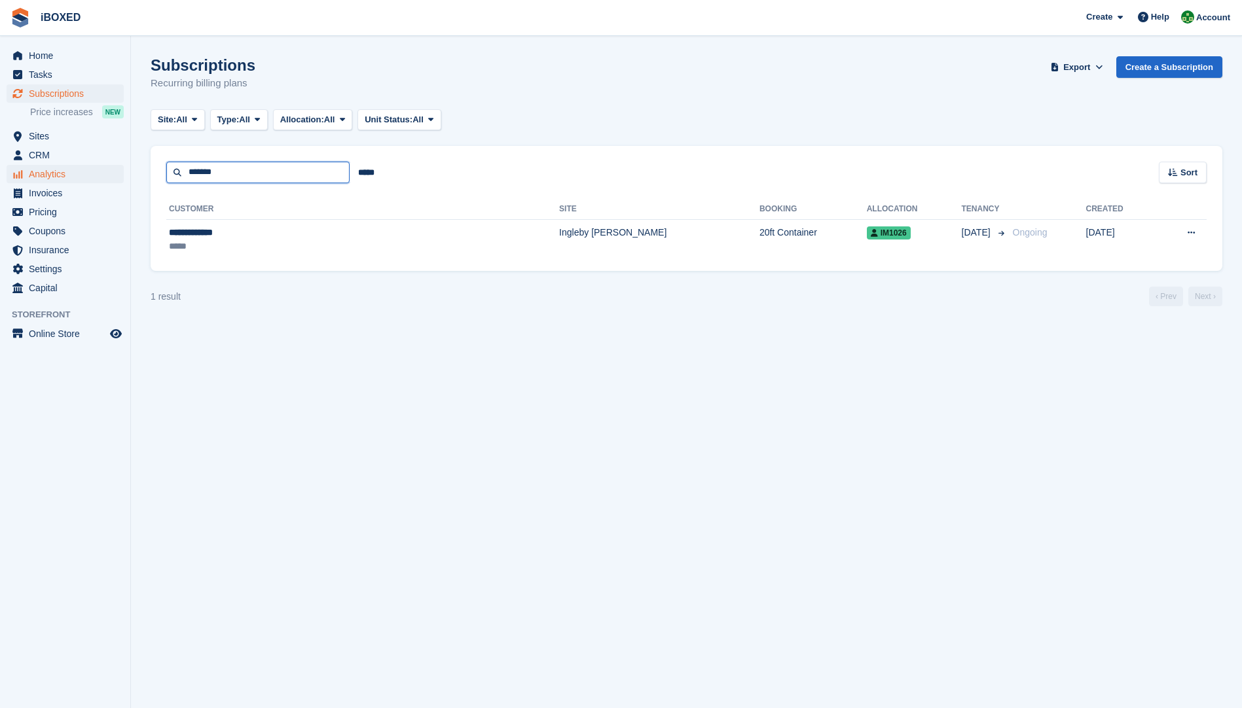
drag, startPoint x: 239, startPoint y: 166, endPoint x: 113, endPoint y: 167, distance: 125.7
click at [113, 167] on div "Home Tasks Subscriptions Subscriptions Subscriptions Price increases NEW Price …" at bounding box center [621, 354] width 1242 height 708
type input "*****"
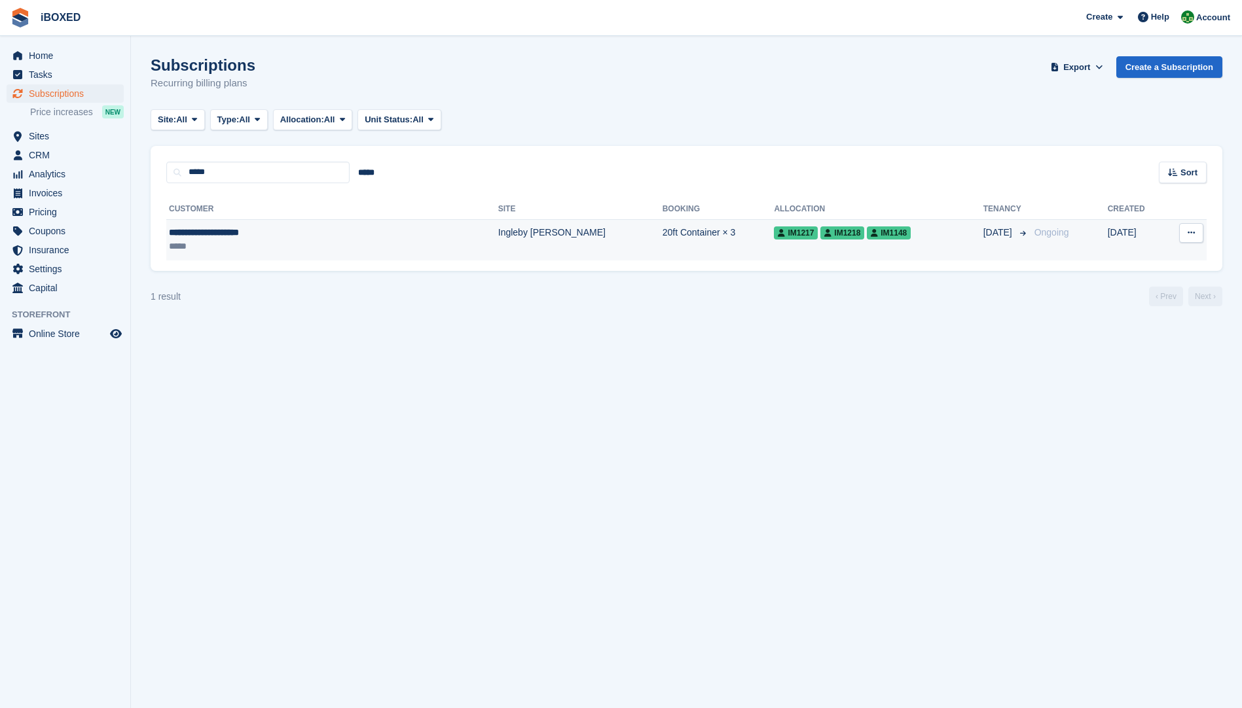
click at [190, 230] on div "**********" at bounding box center [276, 233] width 215 height 14
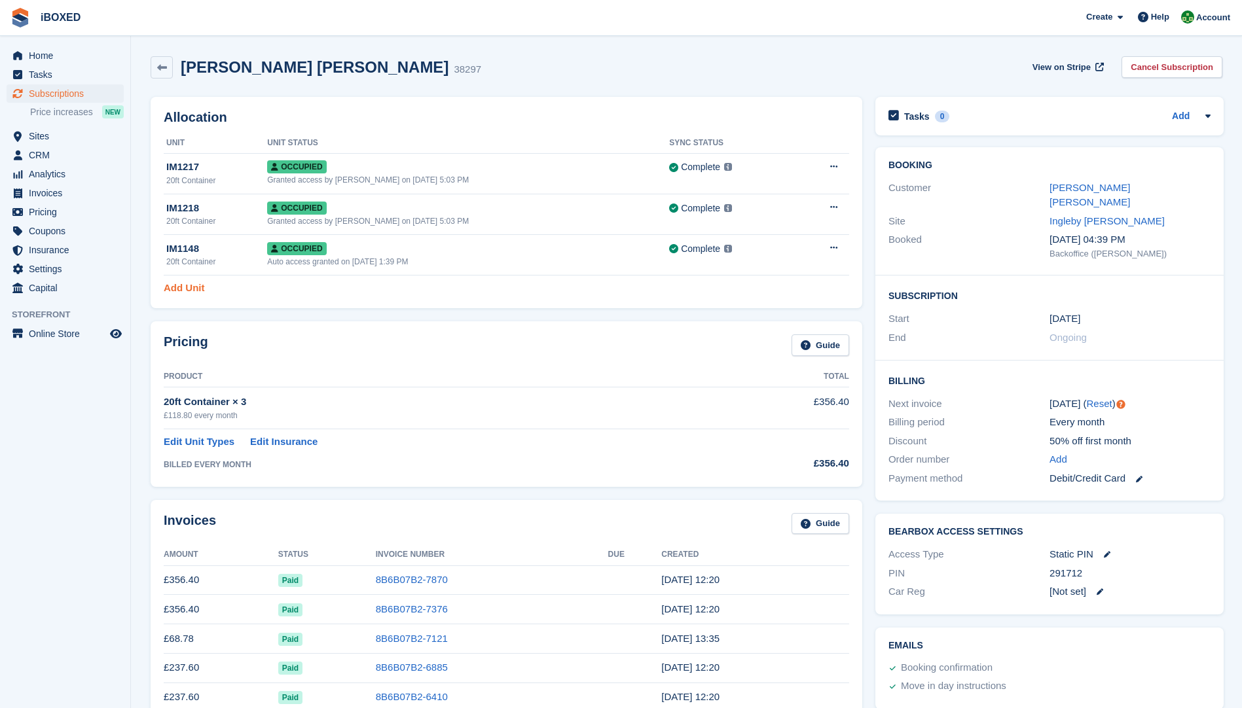
click at [184, 287] on link "Add Unit" at bounding box center [184, 288] width 41 height 15
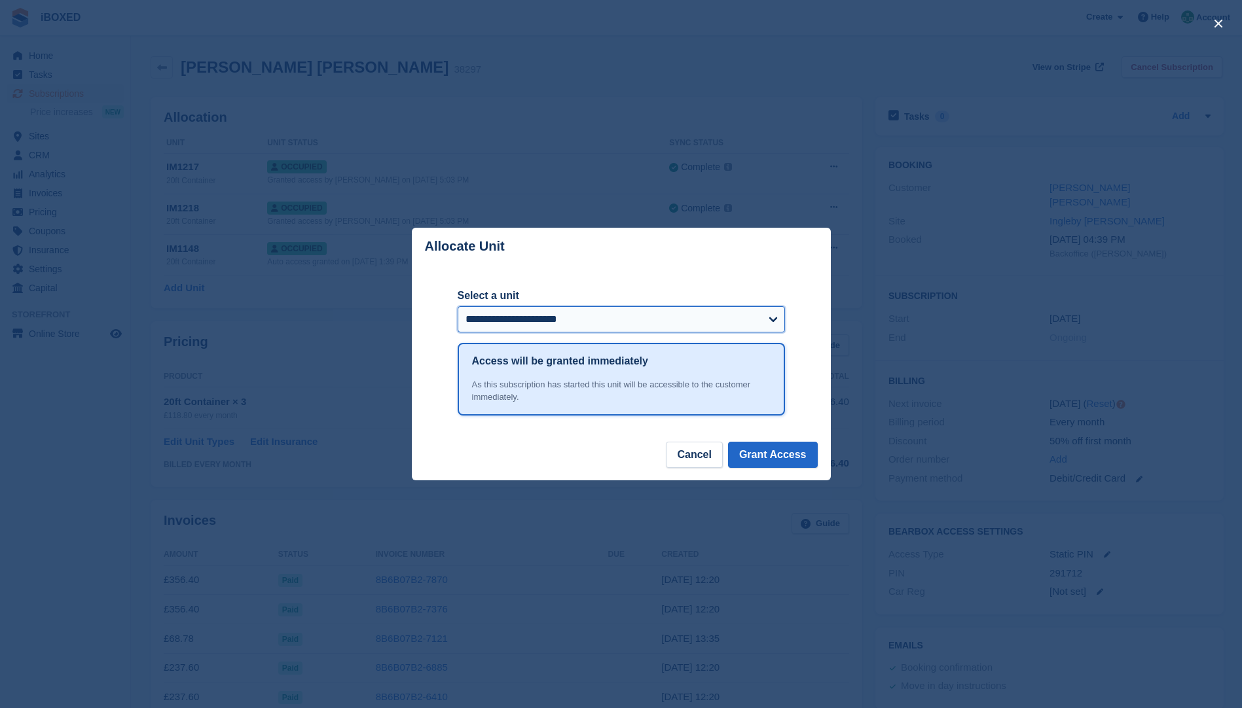
click at [769, 321] on select "**********" at bounding box center [620, 319] width 327 height 26
select select "******"
click at [457, 307] on select "**********" at bounding box center [620, 319] width 327 height 26
click at [746, 454] on button "Grant Access" at bounding box center [773, 455] width 90 height 26
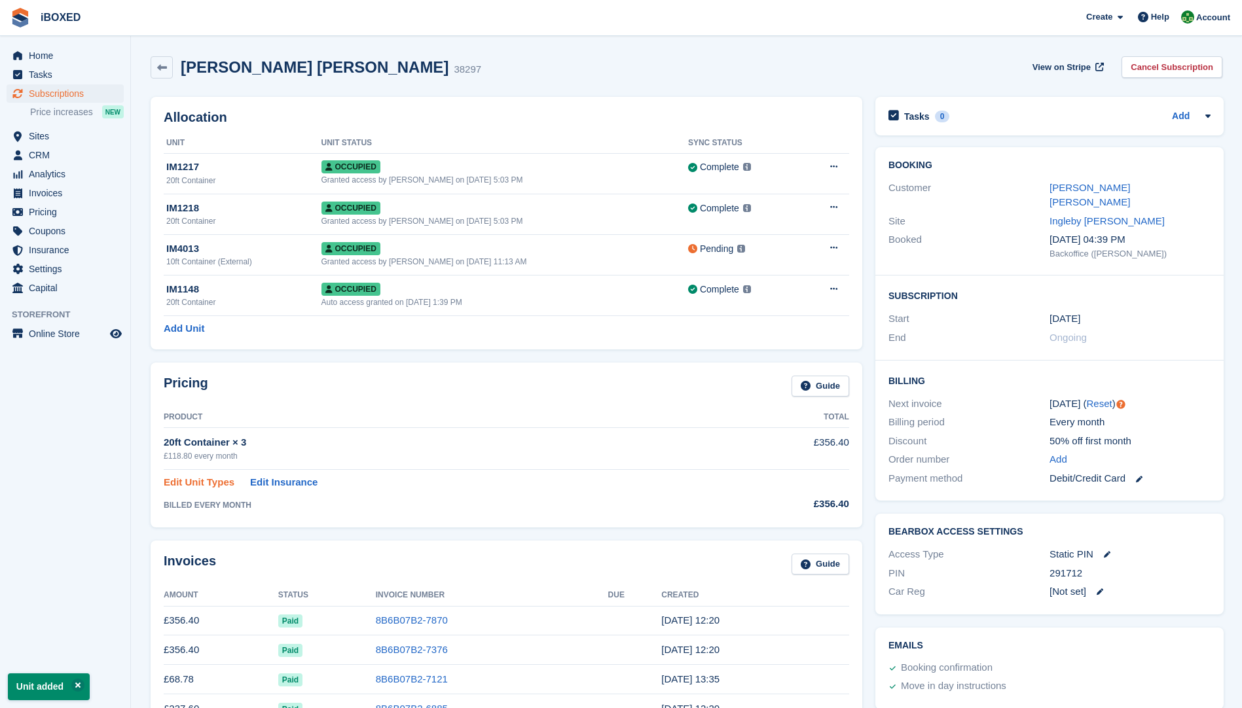
click at [202, 486] on link "Edit Unit Types" at bounding box center [199, 482] width 71 height 15
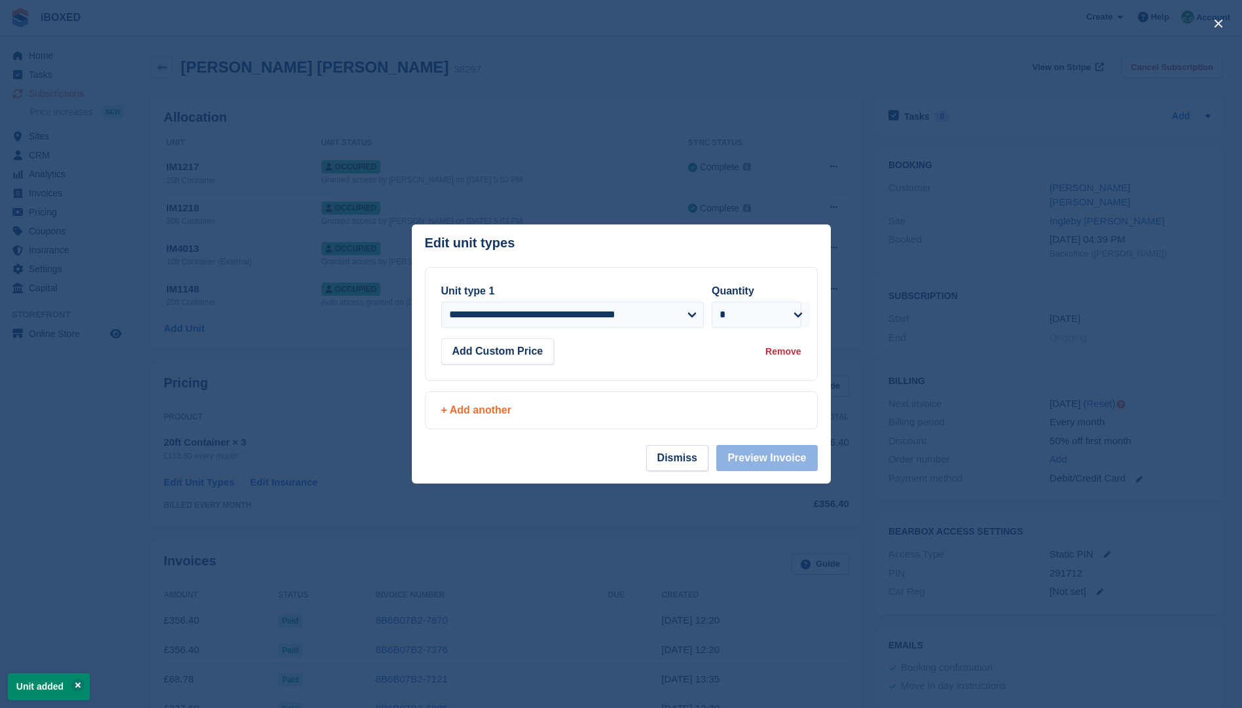
click at [446, 408] on div "+ Add another" at bounding box center [621, 411] width 360 height 16
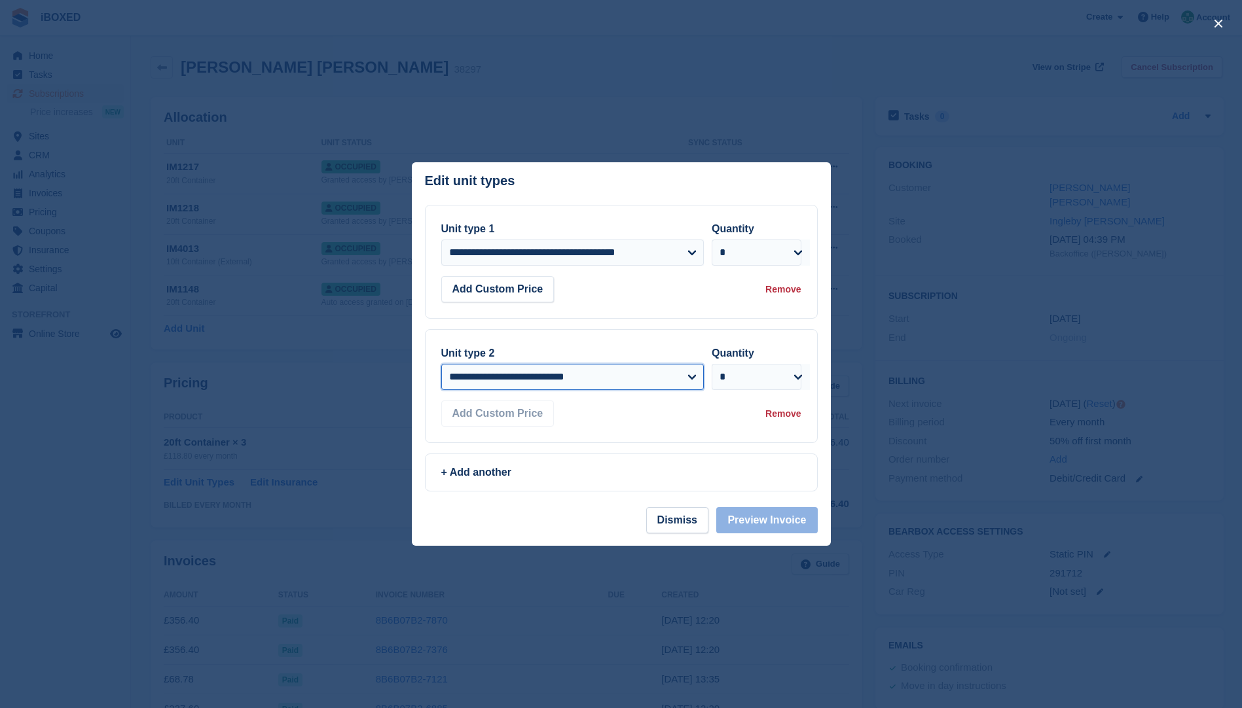
click at [694, 379] on select "**********" at bounding box center [572, 377] width 262 height 26
select select "*****"
click at [441, 364] on select "**********" at bounding box center [572, 377] width 262 height 26
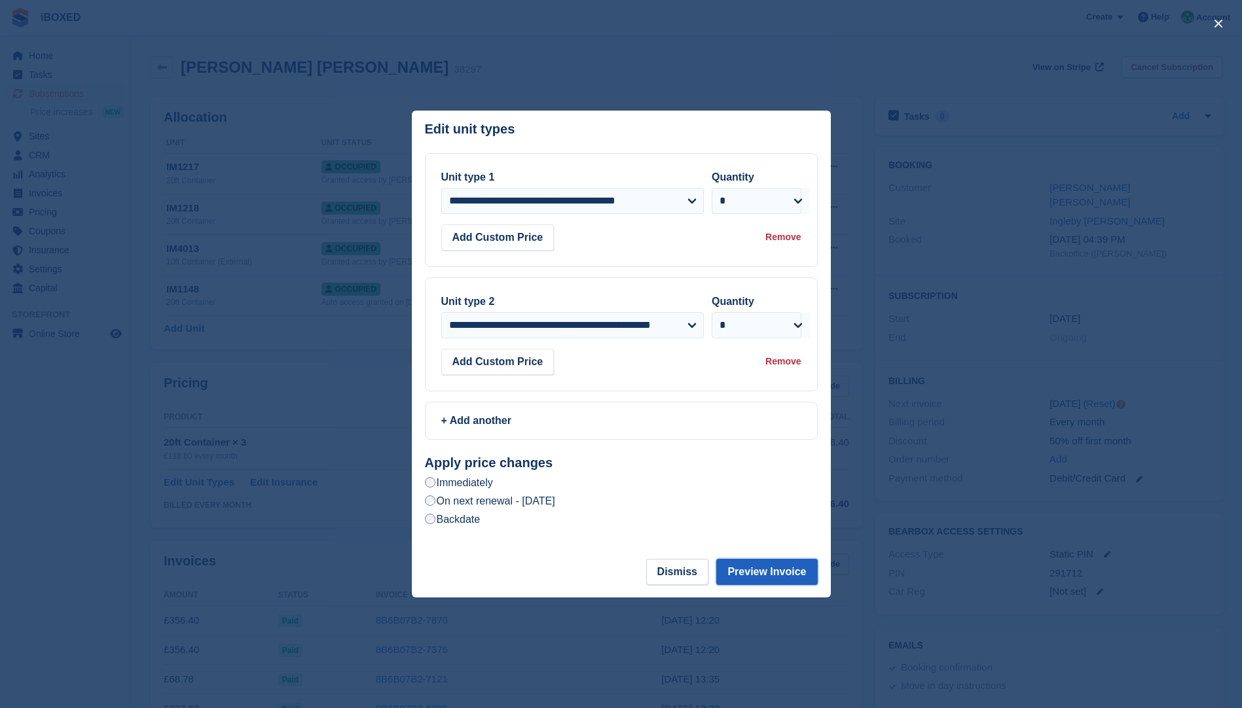
click at [760, 577] on button "Preview Invoice" at bounding box center [766, 572] width 101 height 26
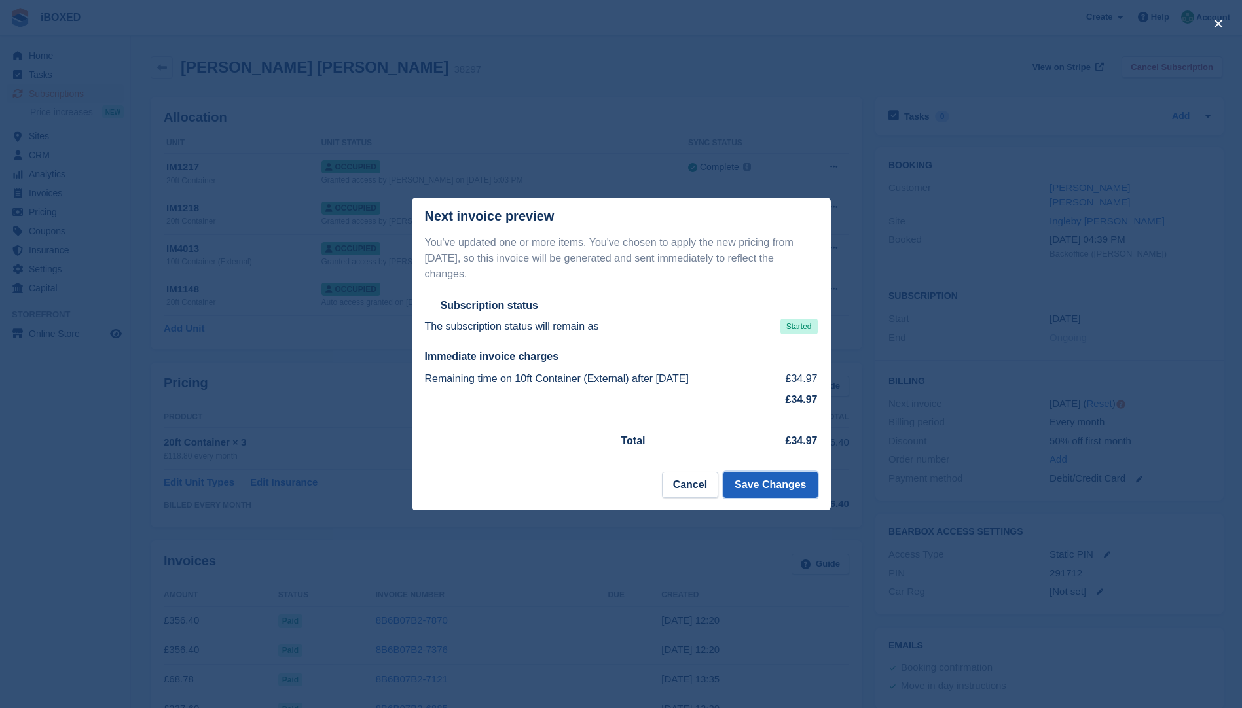
click at [761, 484] on button "Save Changes" at bounding box center [770, 485] width 94 height 26
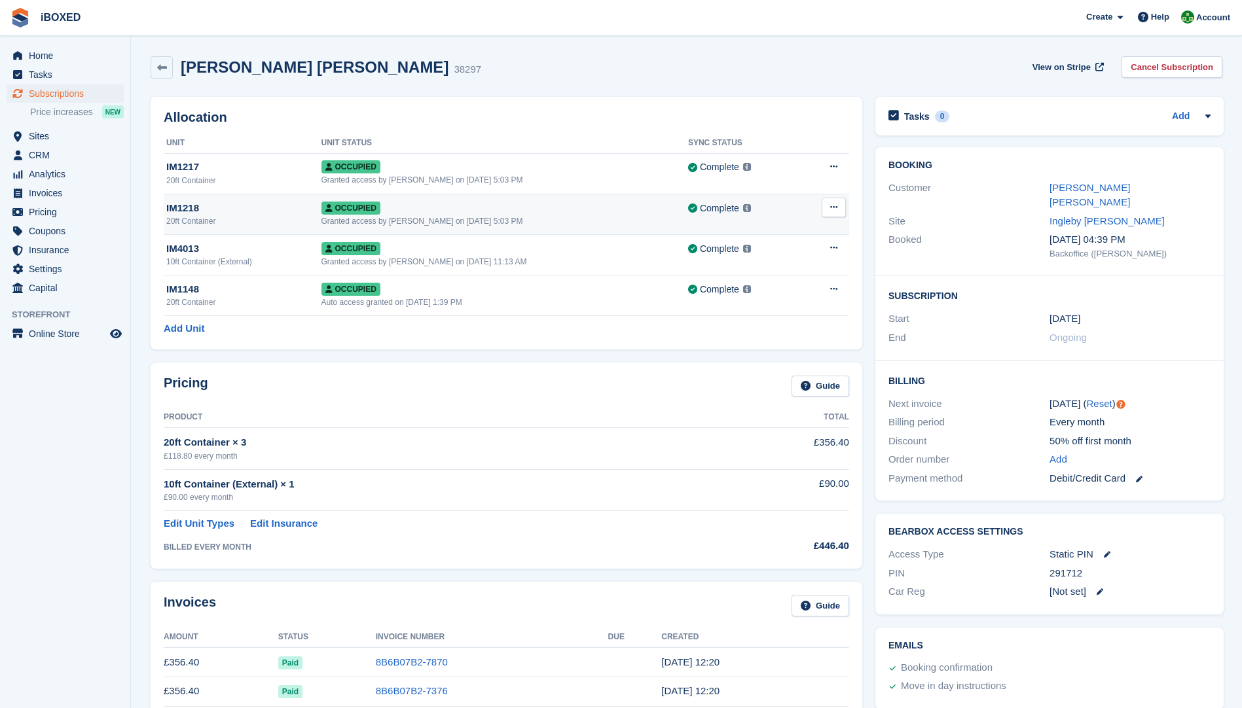
click at [272, 207] on div "IM1218" at bounding box center [243, 208] width 155 height 15
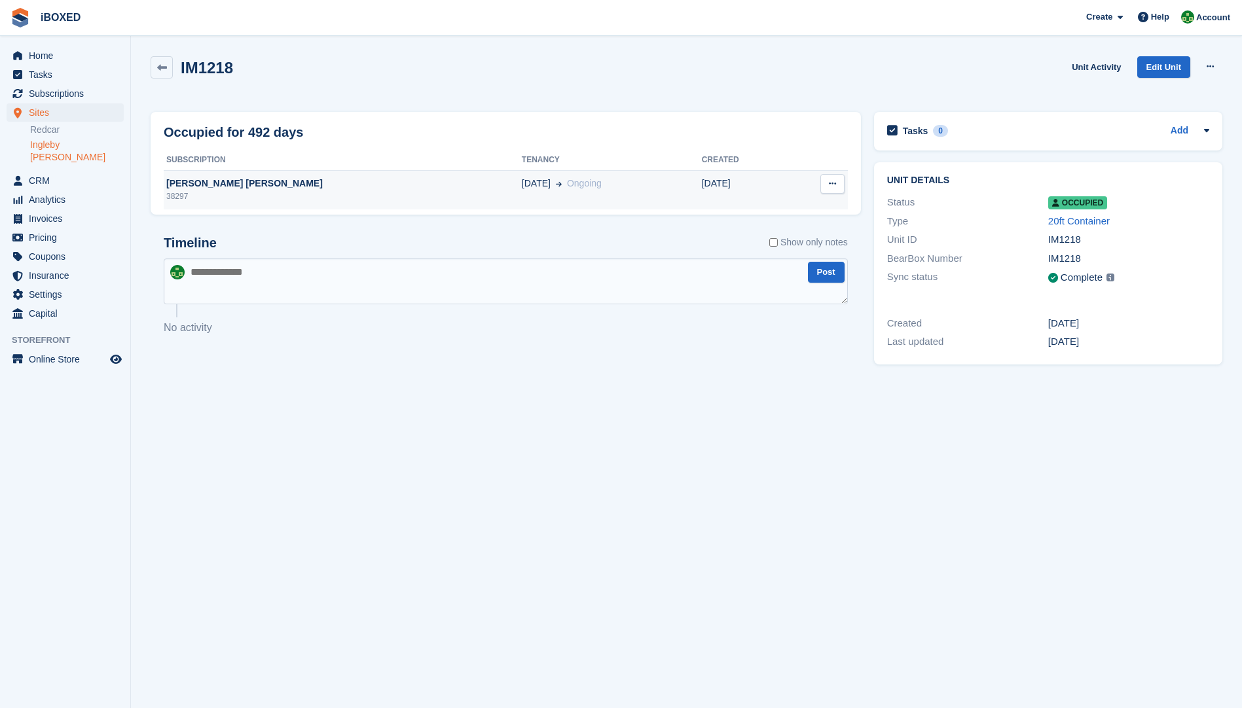
click at [317, 181] on div "[PERSON_NAME] [PERSON_NAME]" at bounding box center [343, 184] width 358 height 14
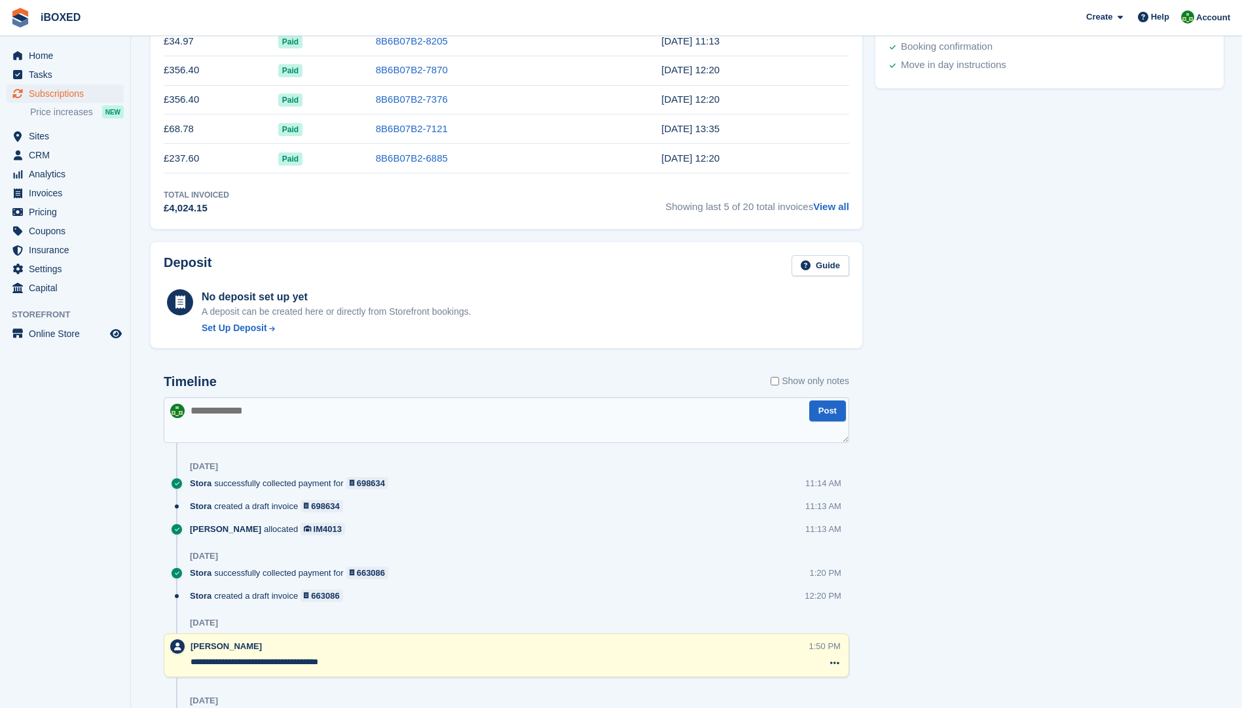
scroll to position [675, 0]
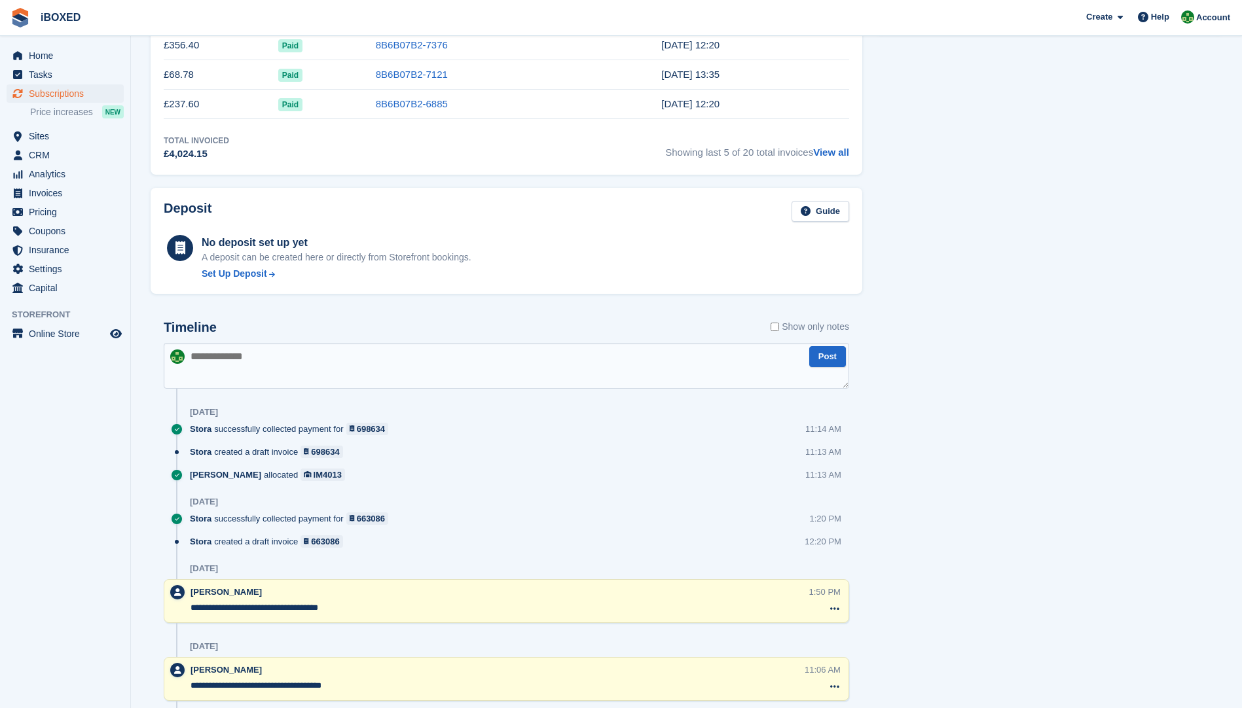
click at [204, 356] on textarea at bounding box center [506, 366] width 685 height 46
type textarea "**********"
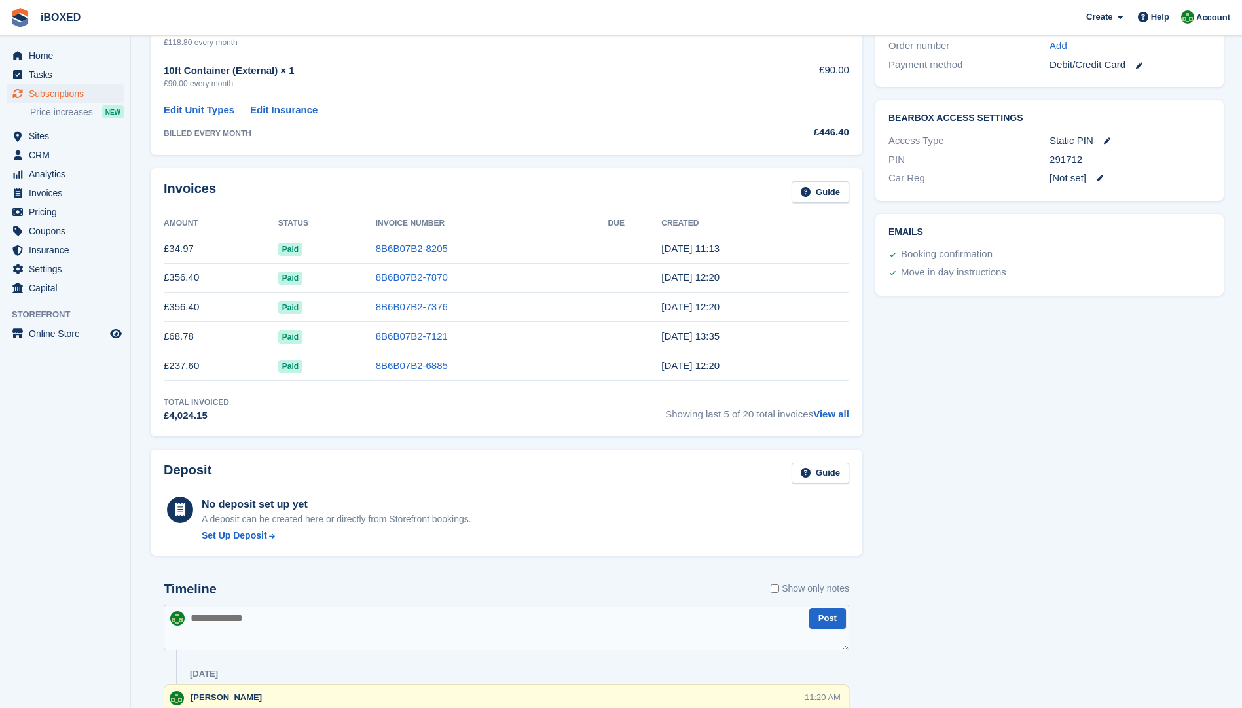
scroll to position [152, 0]
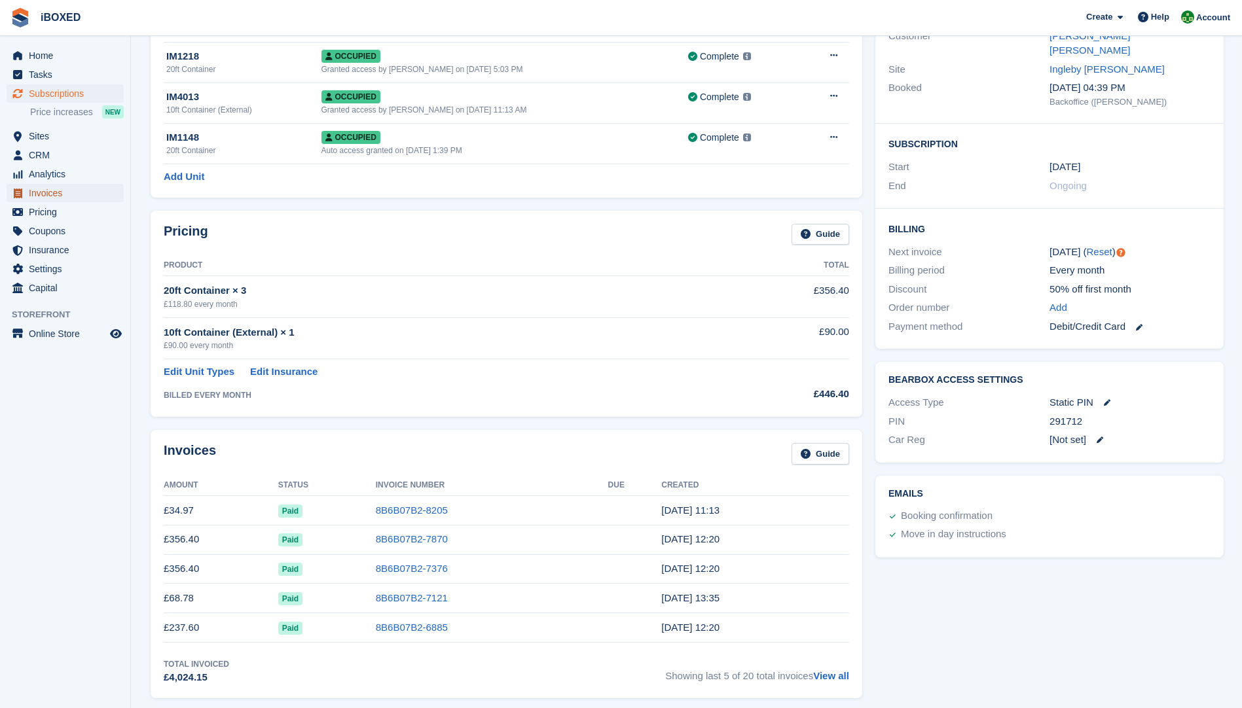
click at [44, 198] on span "Invoices" at bounding box center [68, 193] width 79 height 18
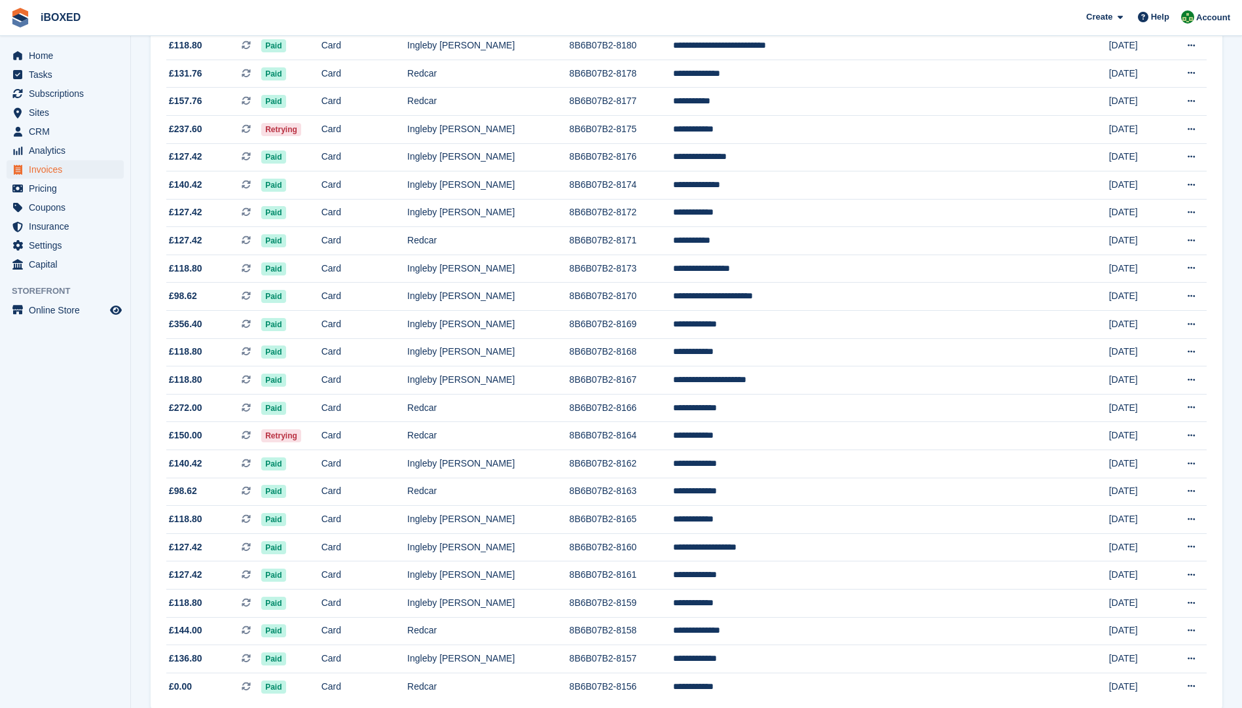
scroll to position [970, 0]
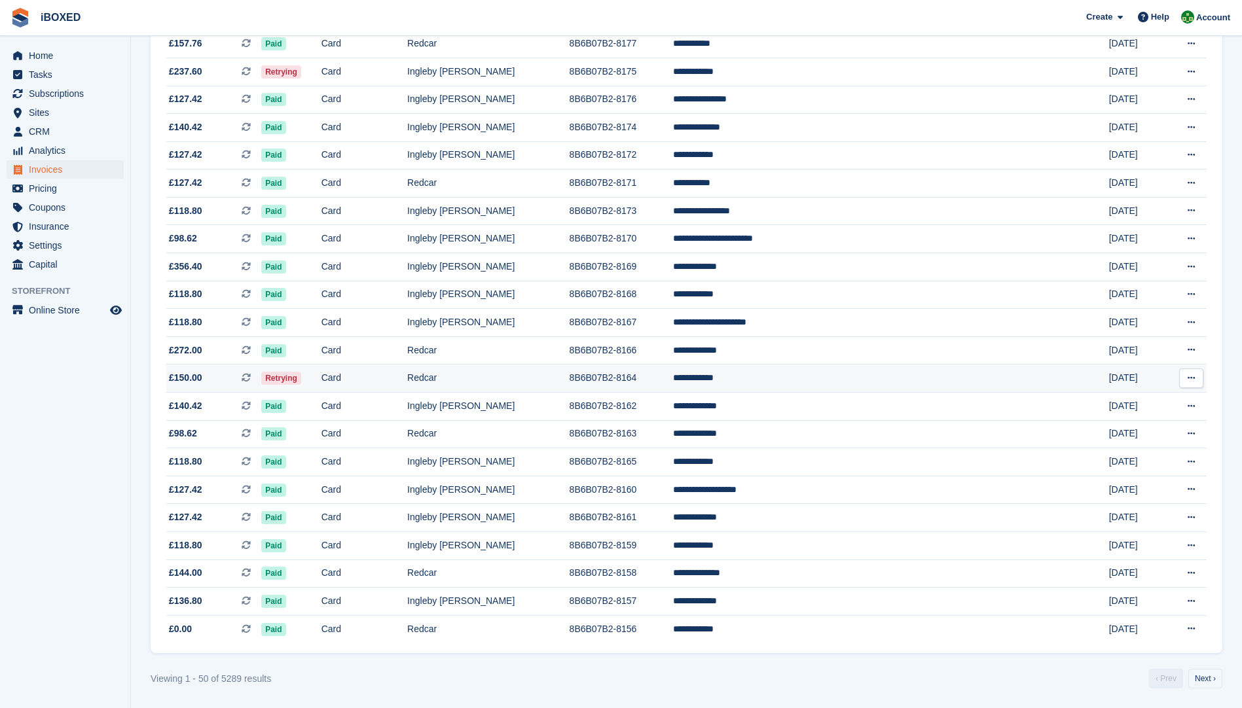
click at [321, 382] on td "Retrying" at bounding box center [291, 379] width 60 height 28
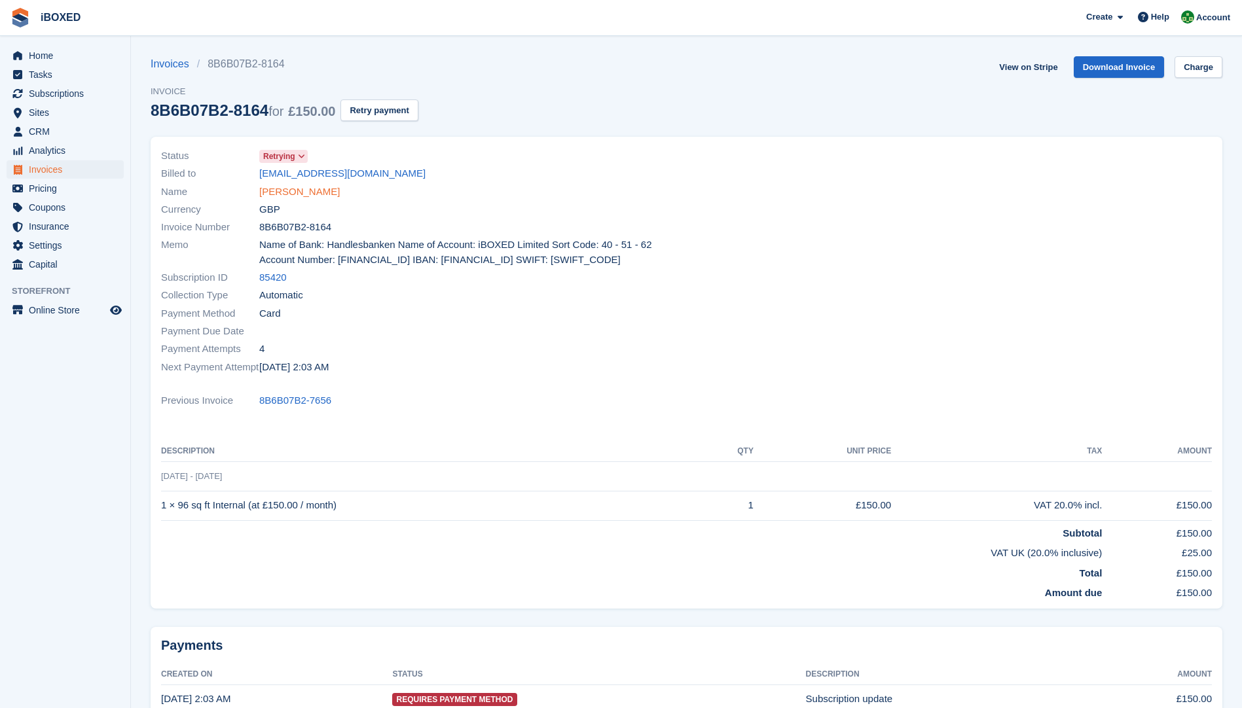
click at [280, 188] on link "[PERSON_NAME]" at bounding box center [299, 192] width 81 height 15
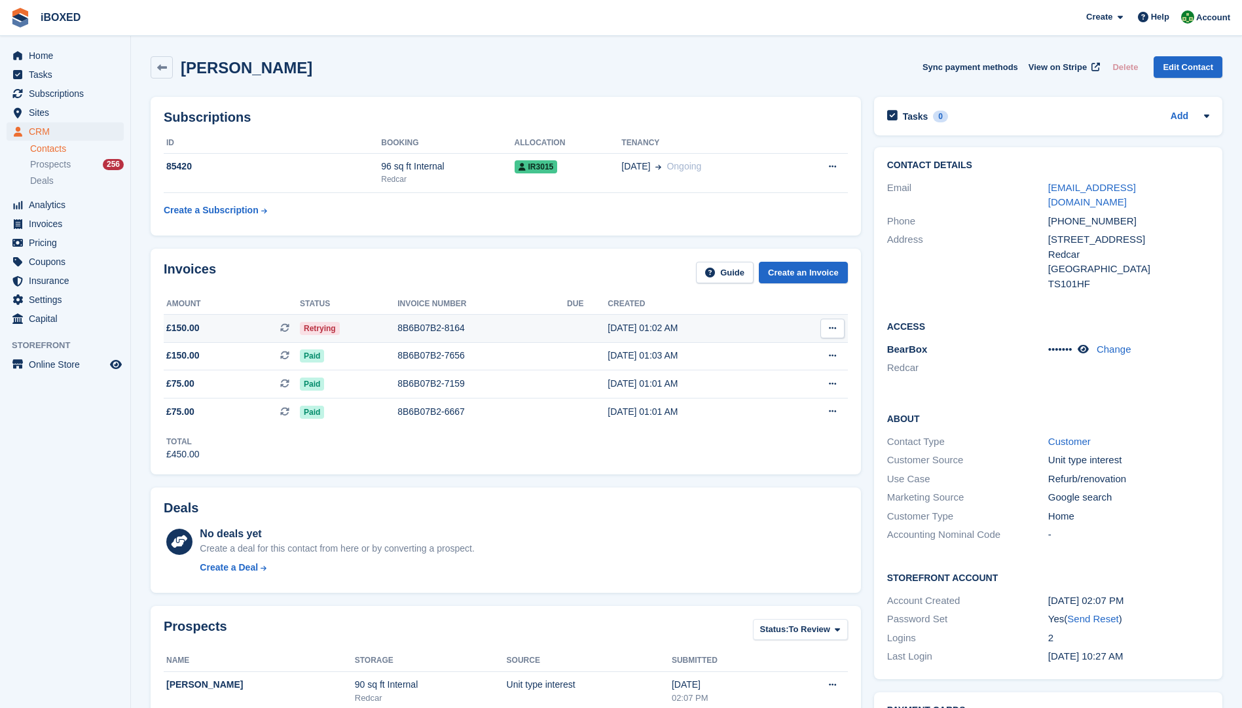
click at [444, 325] on div "8B6B07B2-8164" at bounding box center [482, 328] width 170 height 14
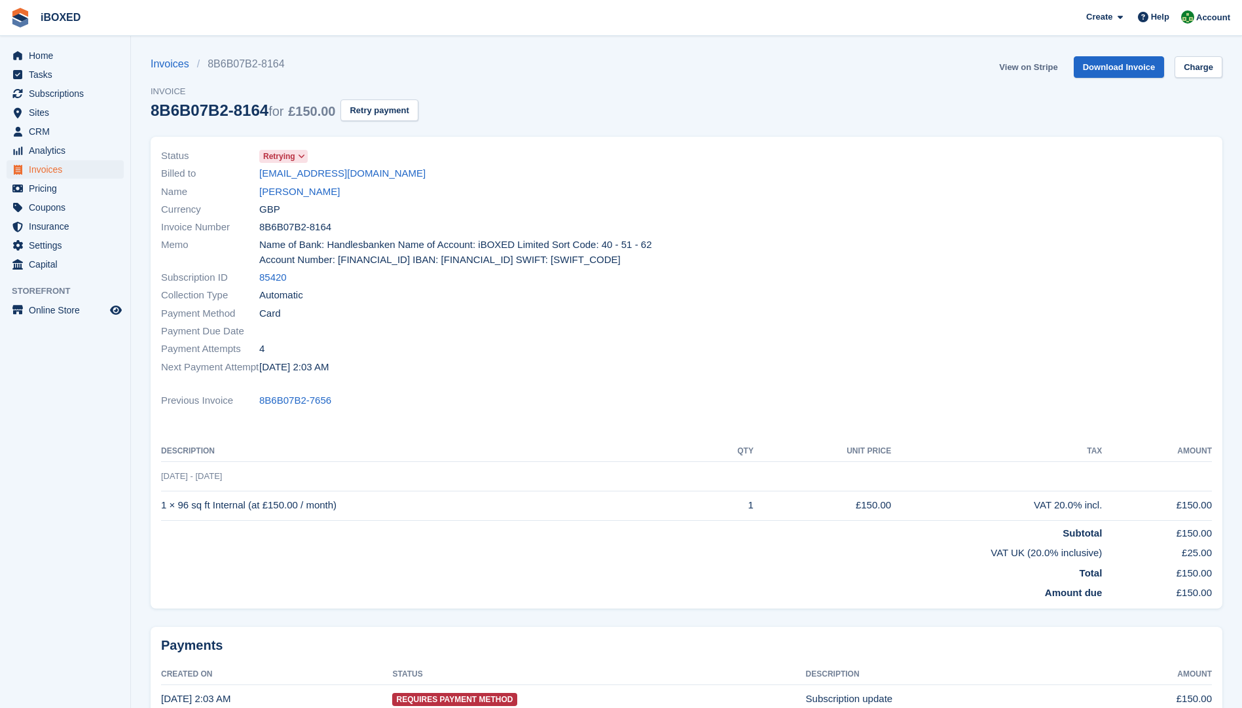
click at [1029, 63] on link "View on Stripe" at bounding box center [1028, 67] width 69 height 22
click at [293, 200] on div "Currency GBP" at bounding box center [420, 209] width 518 height 18
click at [295, 193] on link "[PERSON_NAME]" at bounding box center [299, 192] width 81 height 15
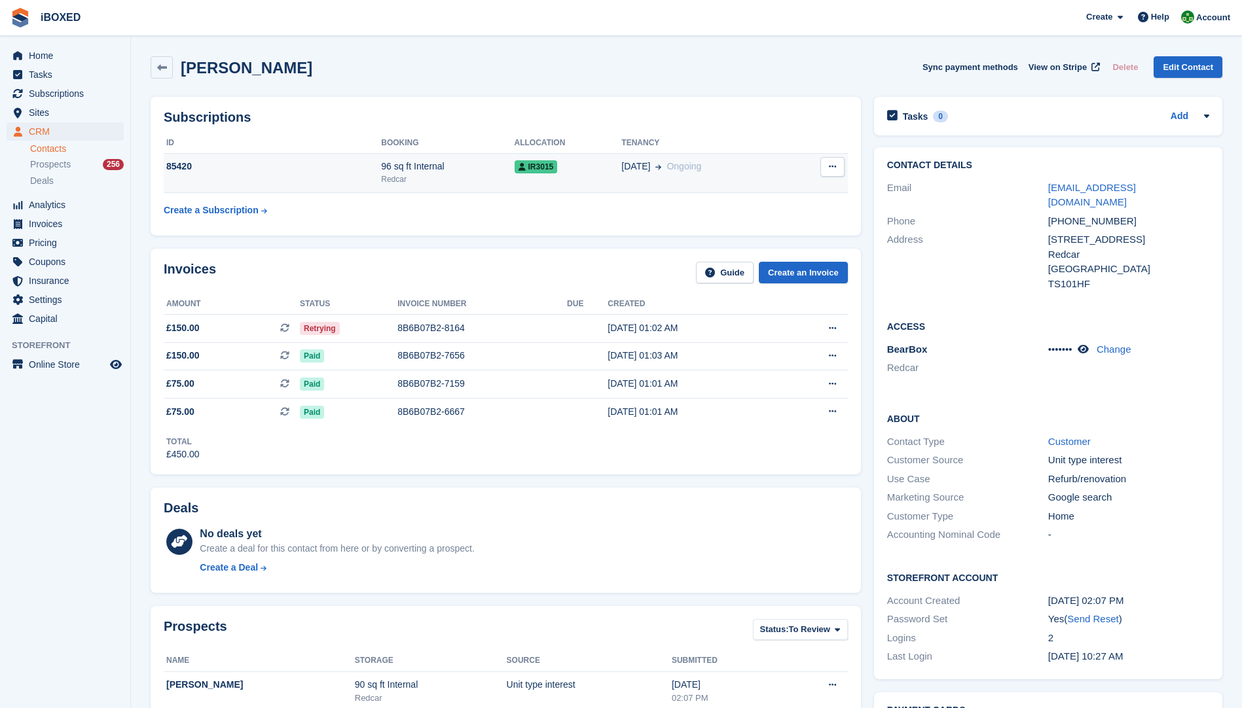
click at [323, 170] on div "85420" at bounding box center [272, 167] width 217 height 14
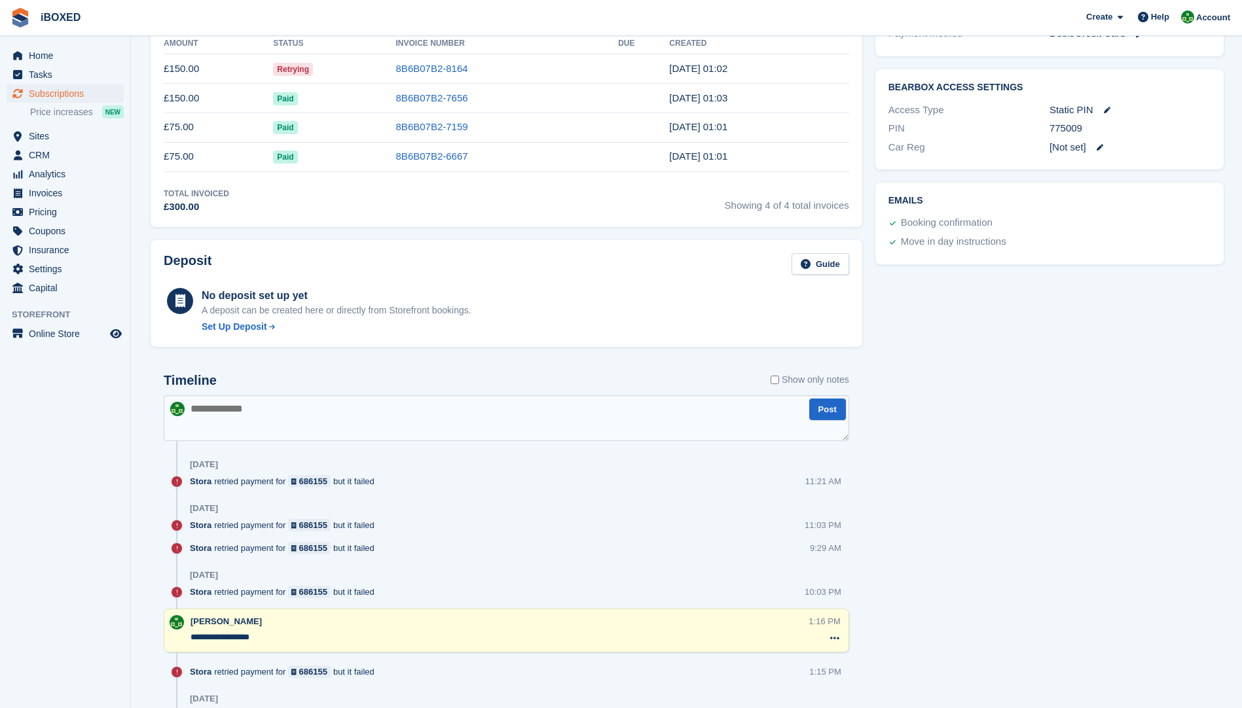
scroll to position [524, 0]
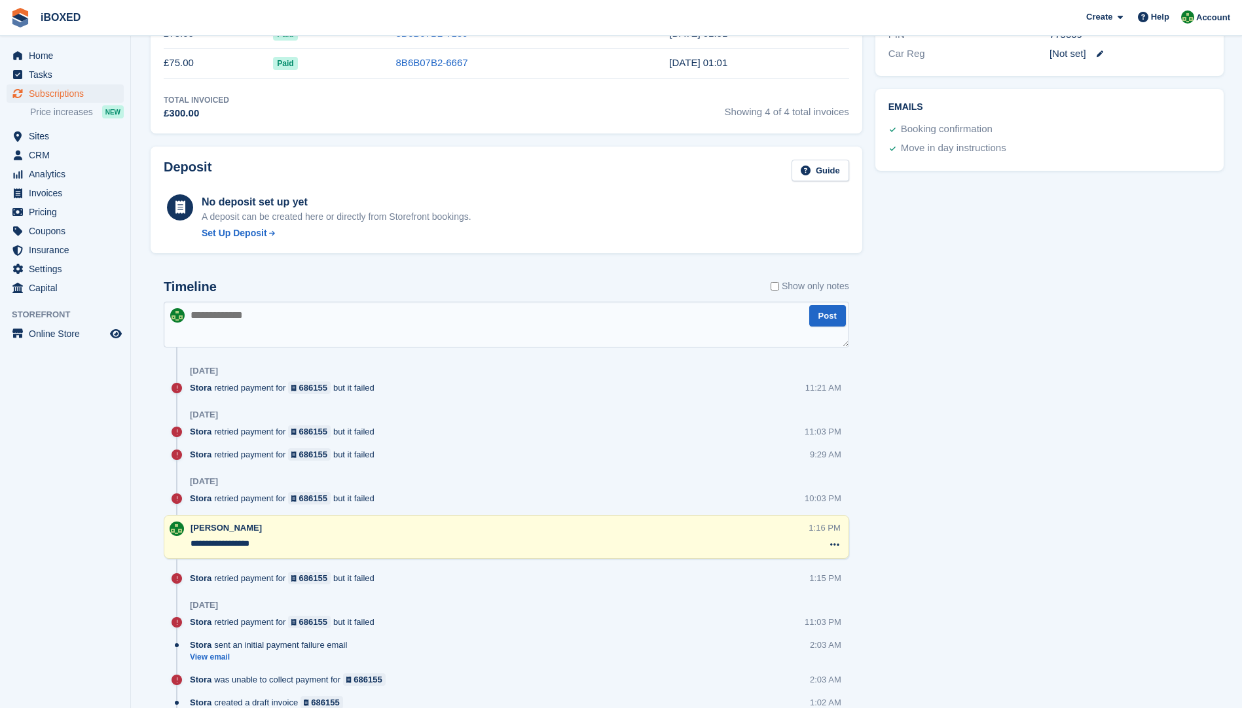
click at [207, 329] on textarea at bounding box center [506, 325] width 685 height 46
type textarea "**********"
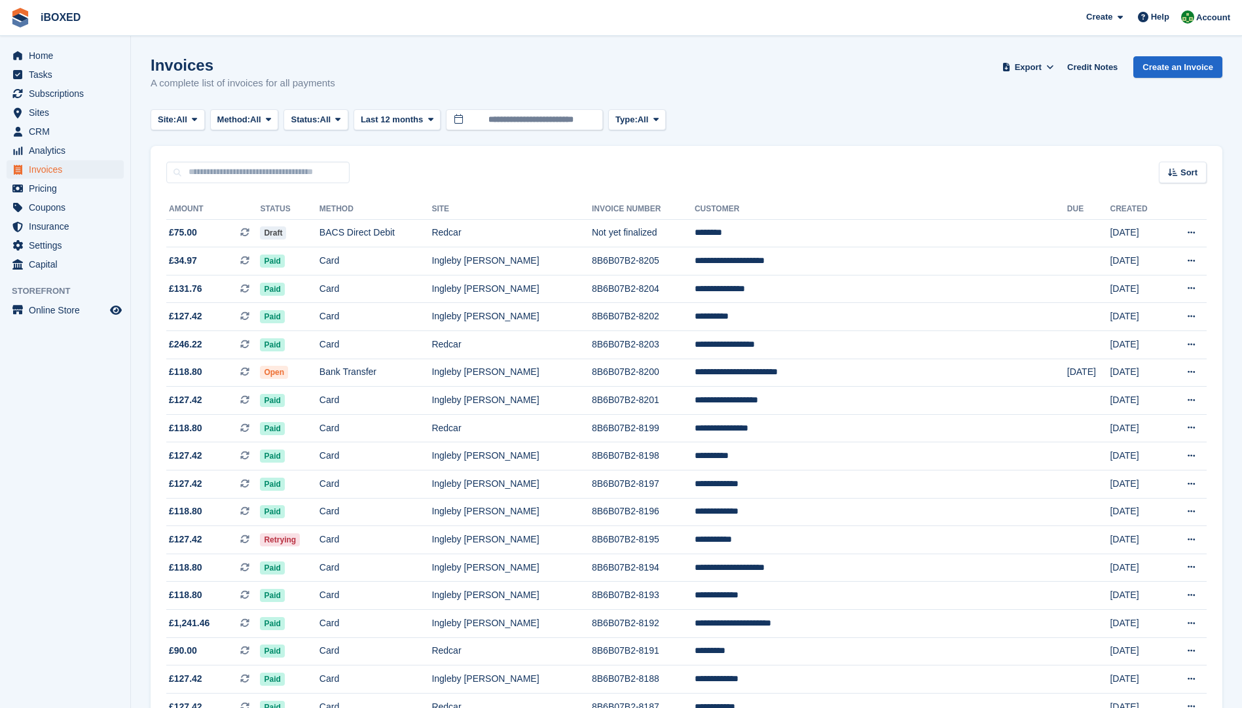
scroll to position [970, 0]
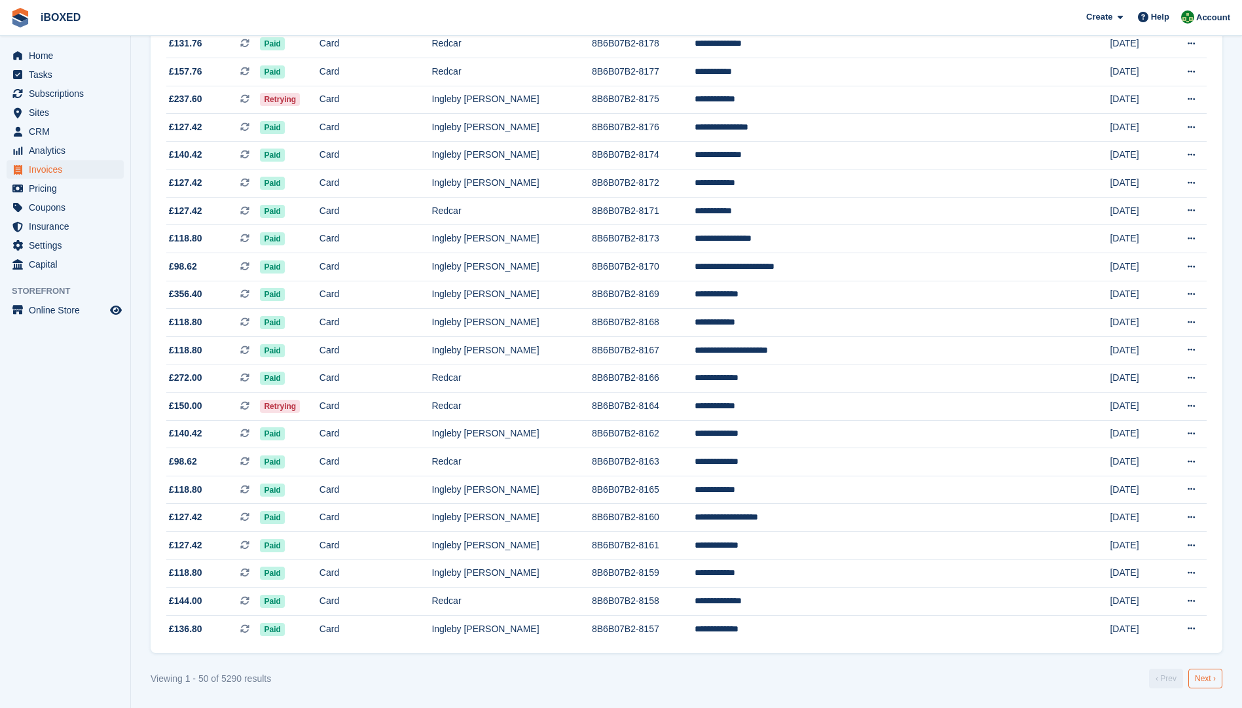
click at [1196, 677] on link "Next ›" at bounding box center [1205, 679] width 34 height 20
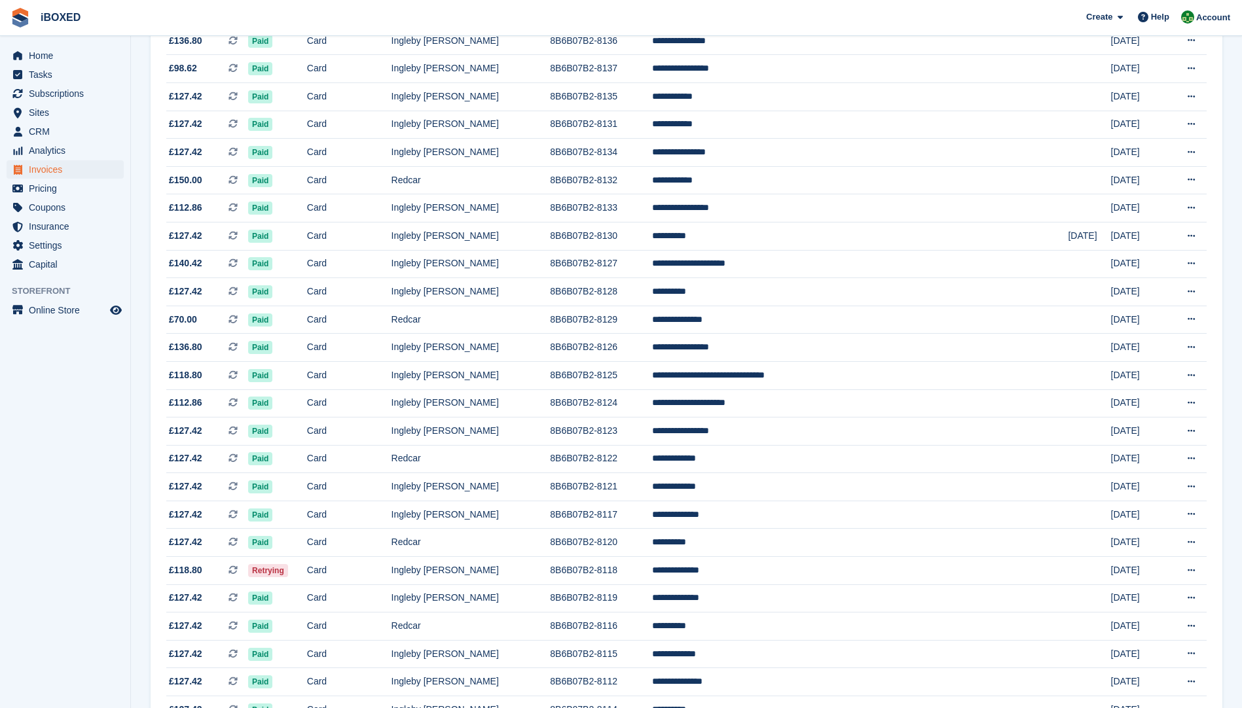
scroll to position [785, 0]
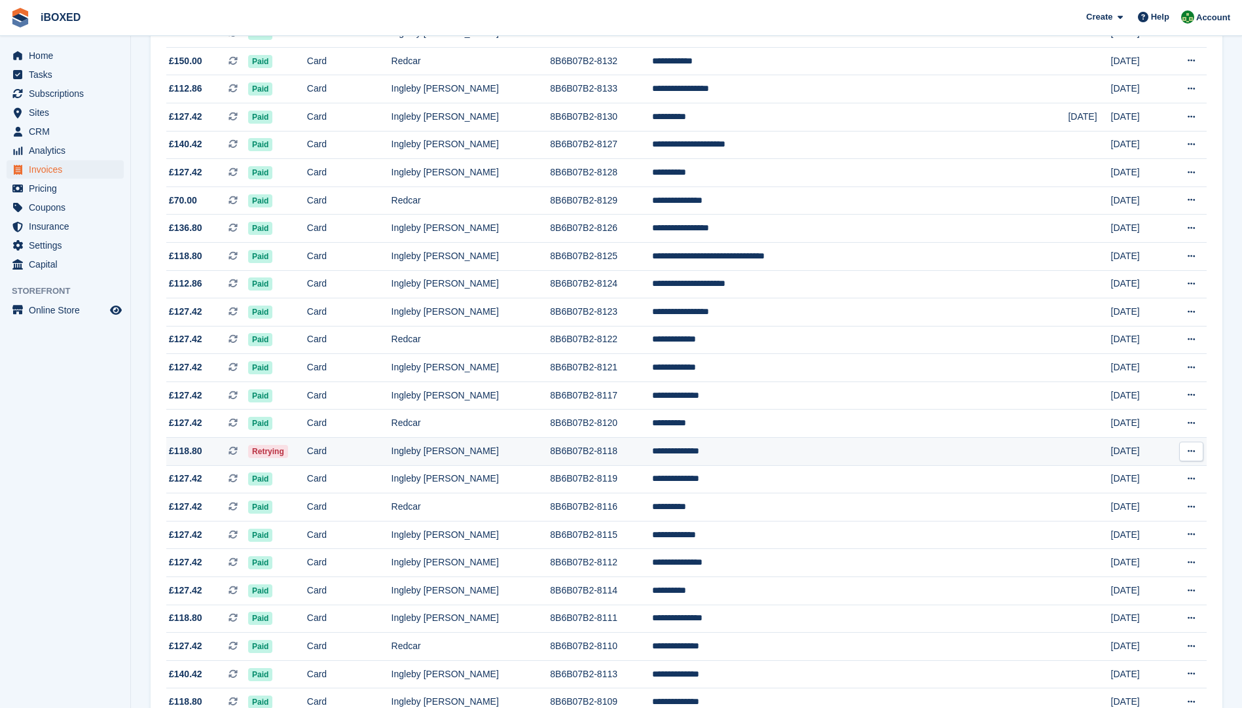
click at [288, 448] on span "Retrying" at bounding box center [268, 451] width 40 height 13
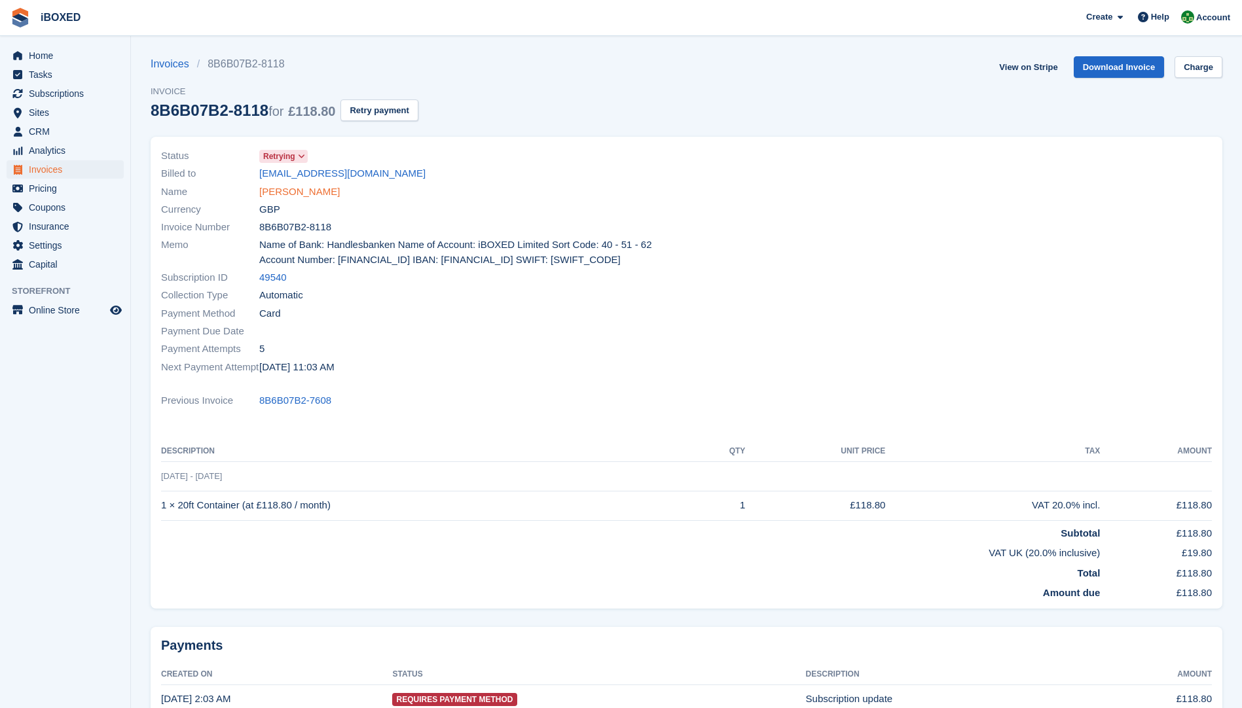
click at [290, 190] on link "Trish Alderson" at bounding box center [299, 192] width 81 height 15
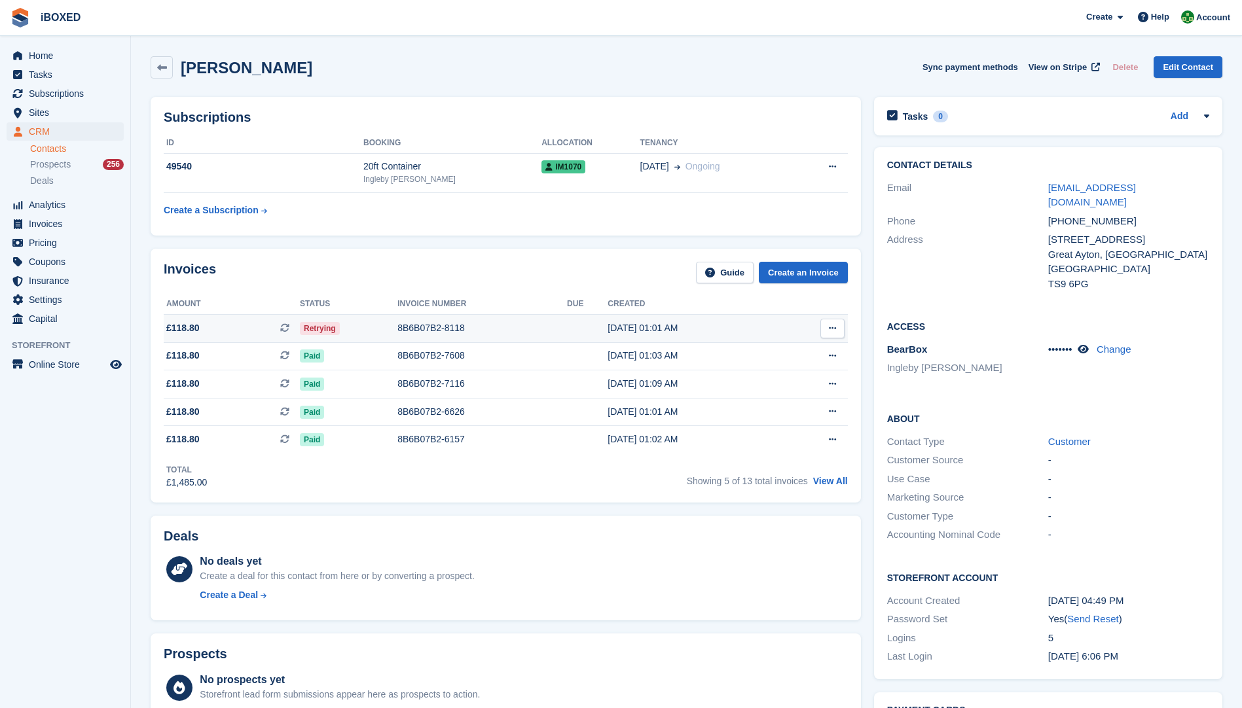
click at [441, 329] on div "8B6B07B2-8118" at bounding box center [482, 328] width 170 height 14
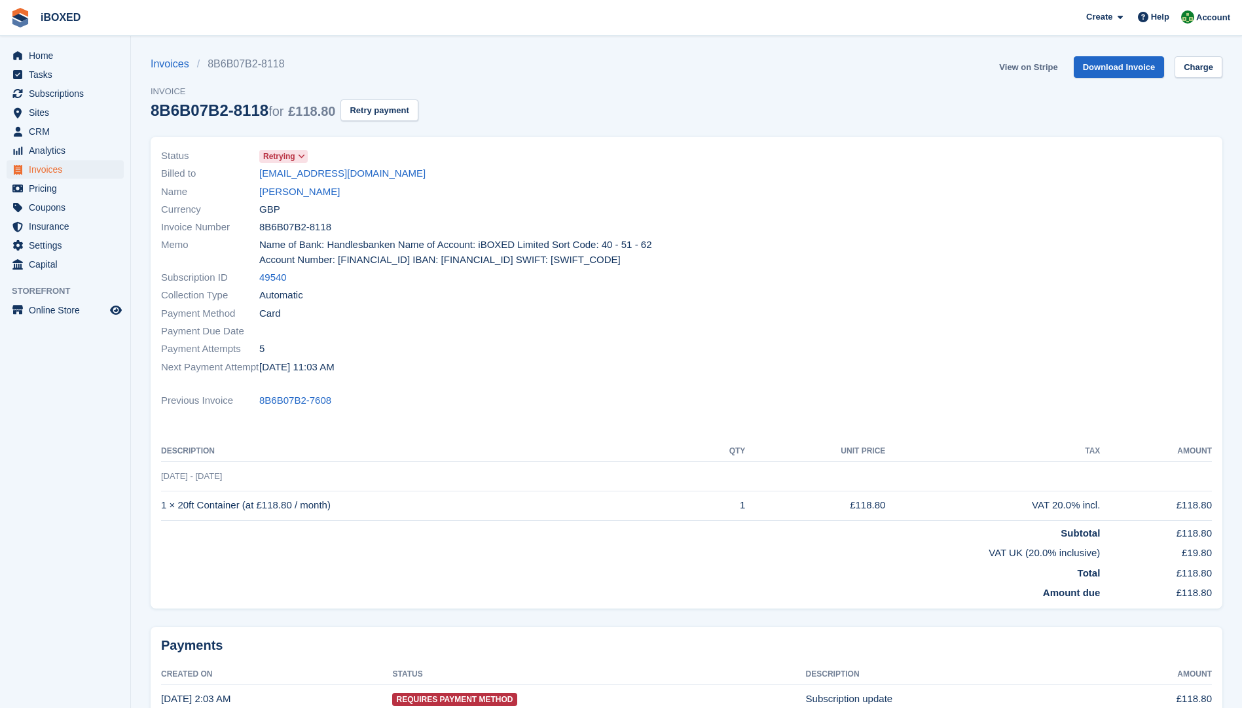
click at [1018, 67] on link "View on Stripe" at bounding box center [1028, 67] width 69 height 22
click at [285, 188] on link "Trish Alderson" at bounding box center [299, 192] width 81 height 15
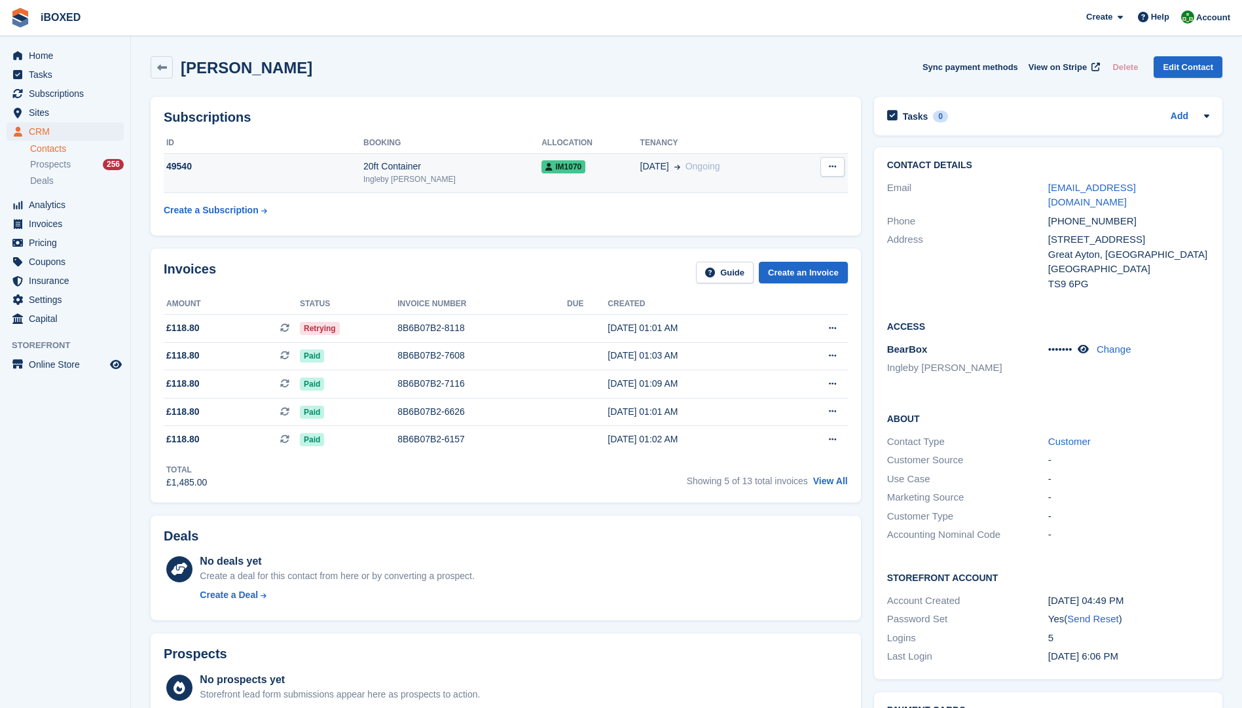
click at [251, 183] on td "49540" at bounding box center [264, 173] width 200 height 40
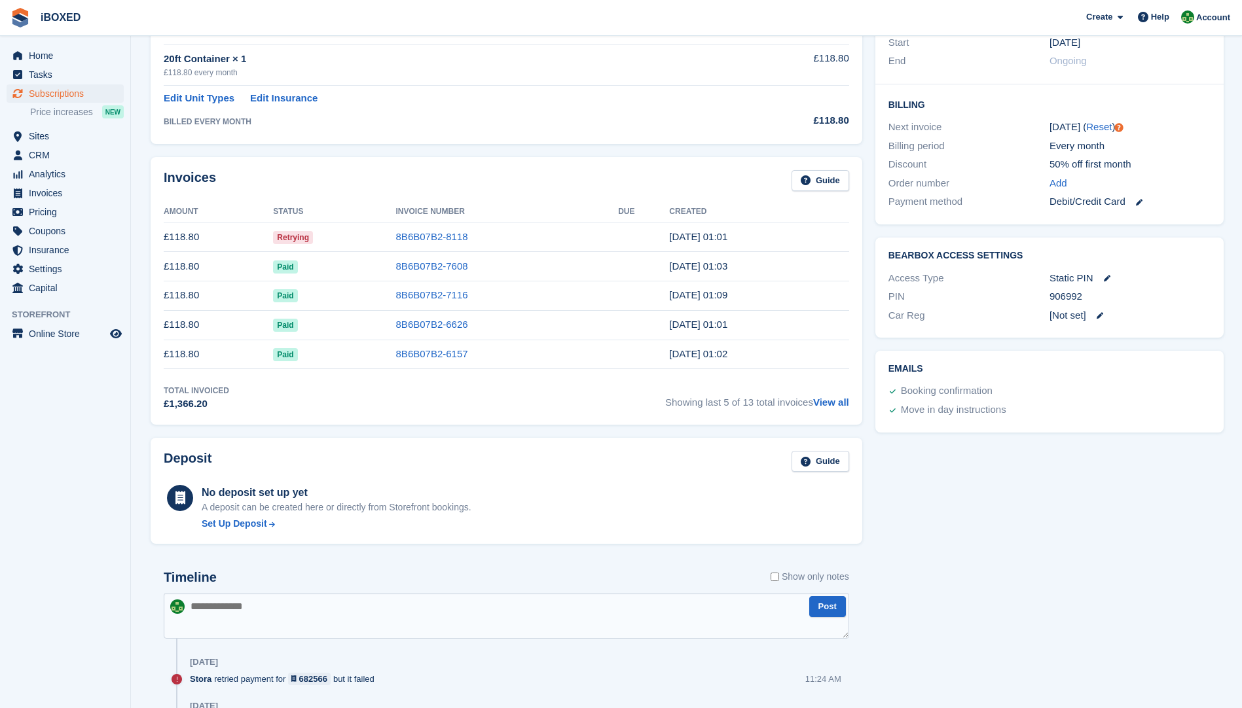
scroll to position [393, 0]
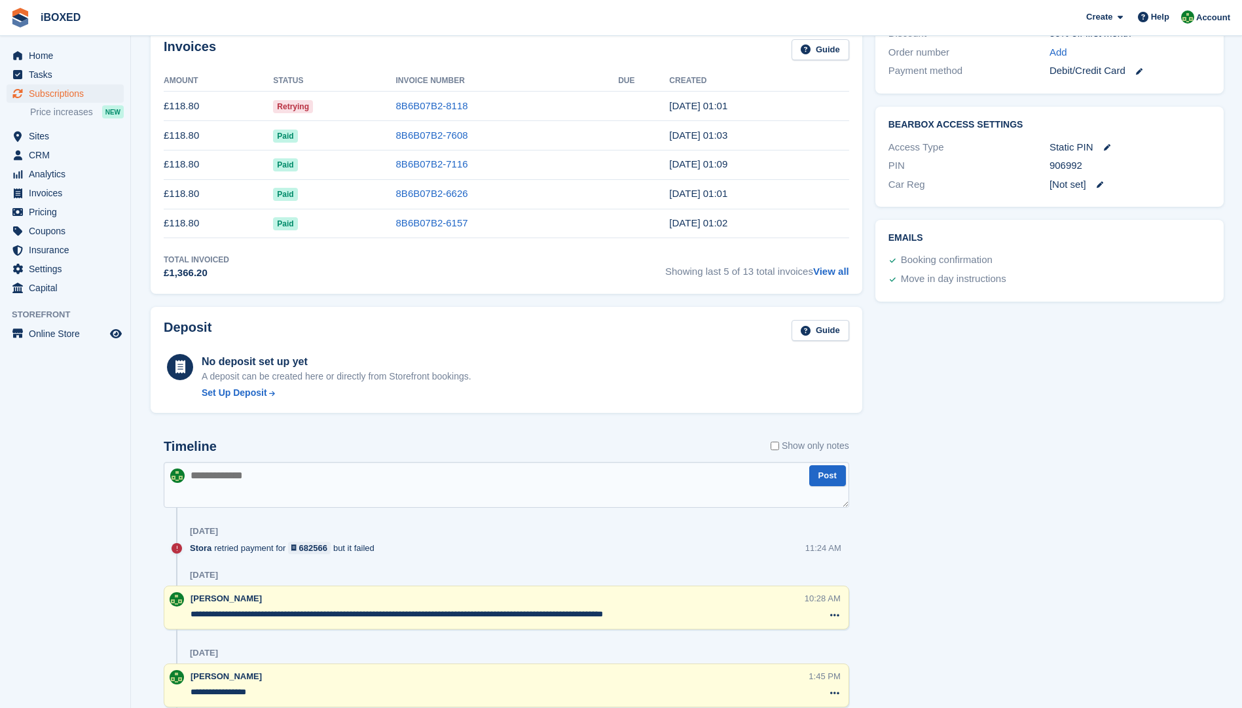
click at [190, 479] on textarea at bounding box center [506, 485] width 685 height 46
type textarea "**********"
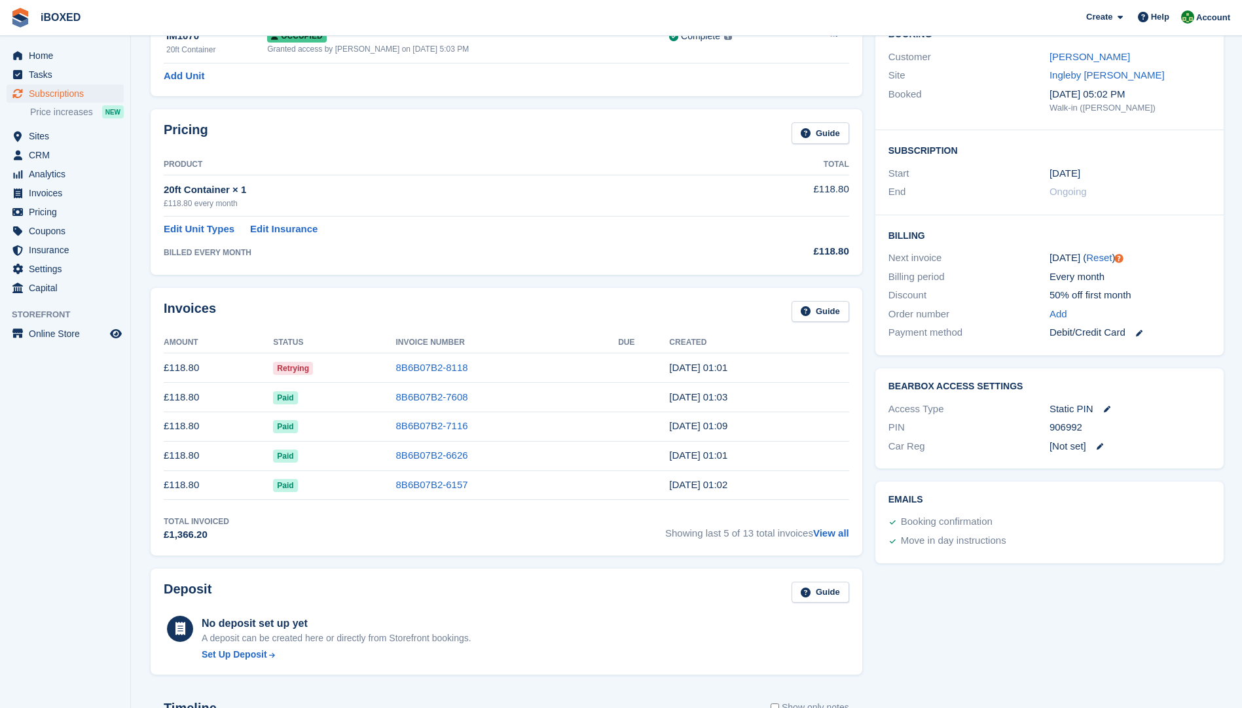
scroll to position [0, 0]
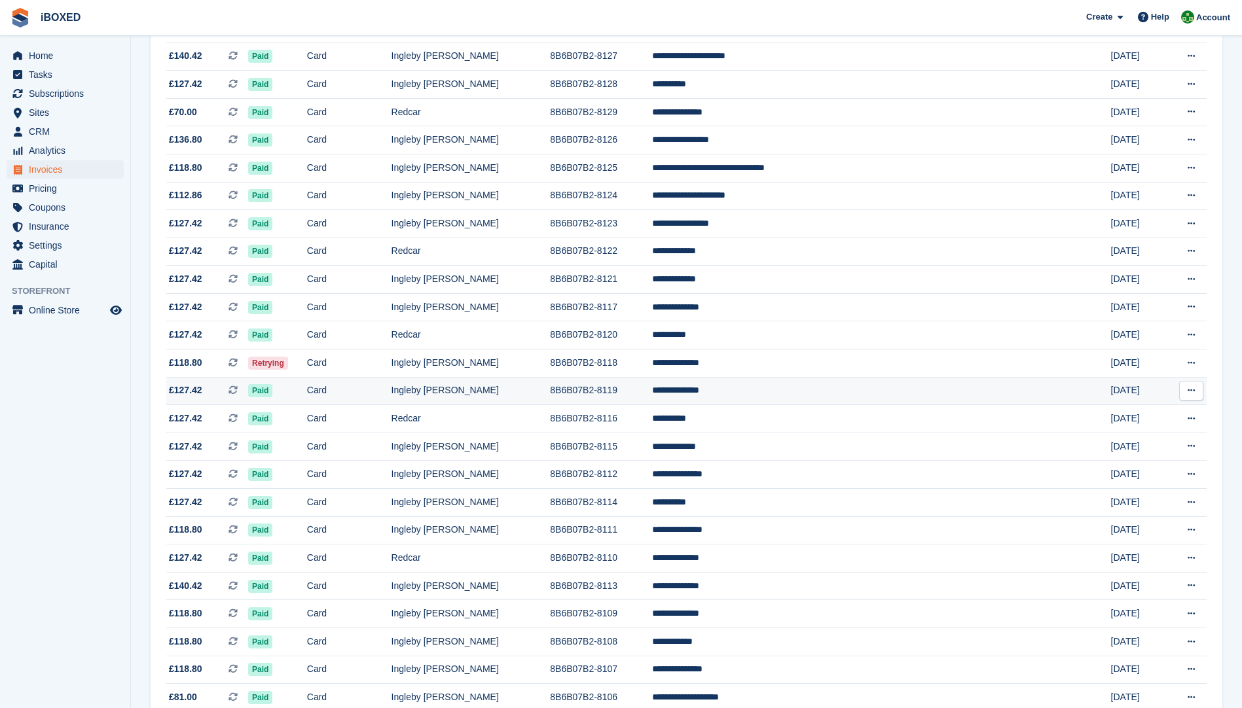
scroll to position [970, 0]
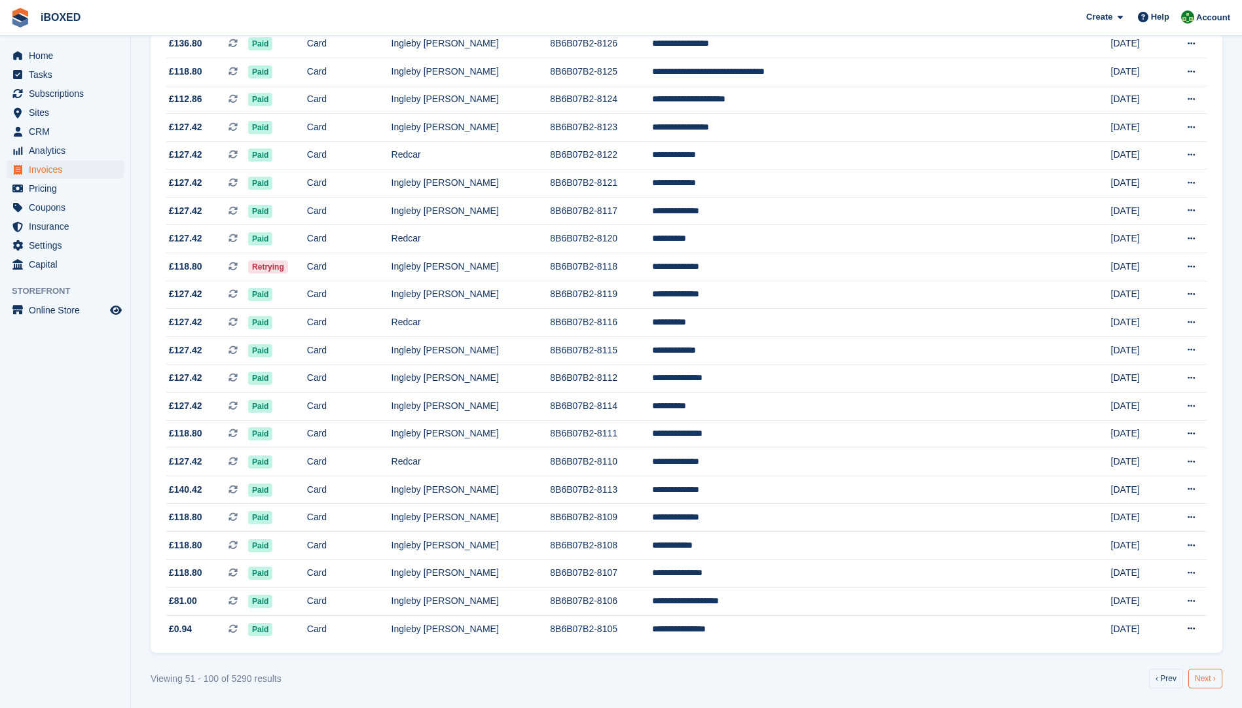
click at [1205, 676] on link "Next ›" at bounding box center [1205, 679] width 34 height 20
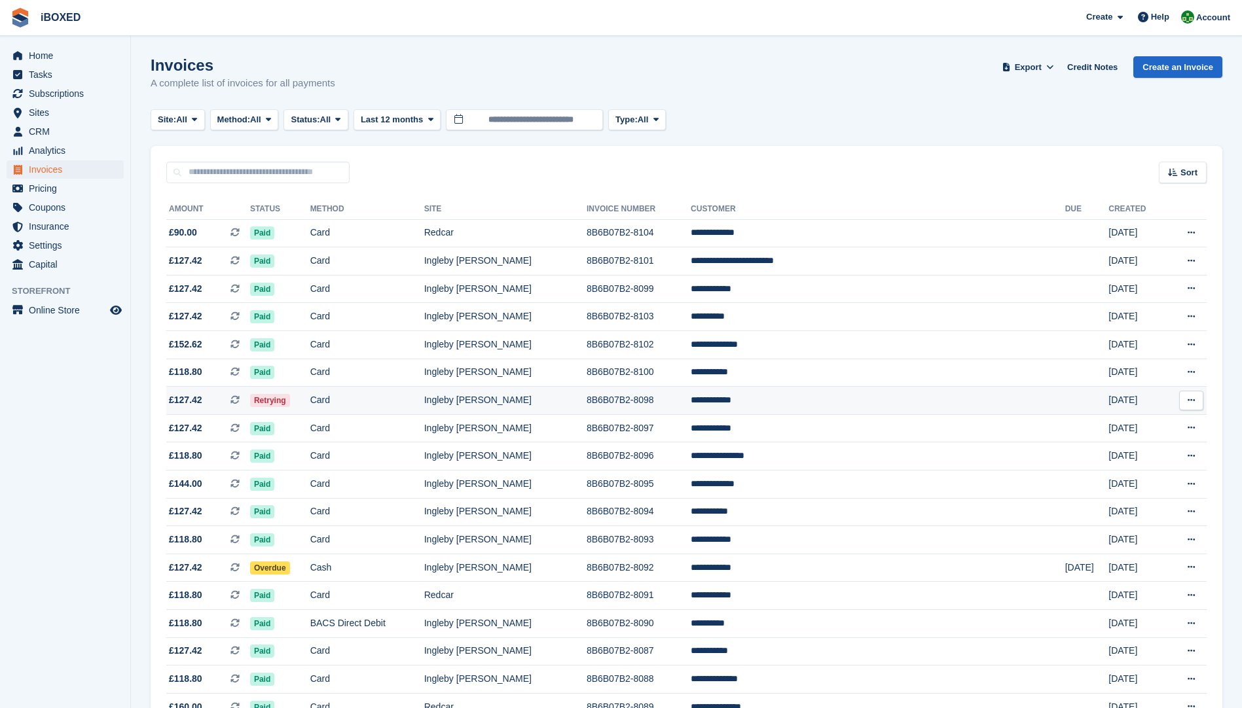
click at [310, 399] on td "Retrying" at bounding box center [280, 401] width 60 height 28
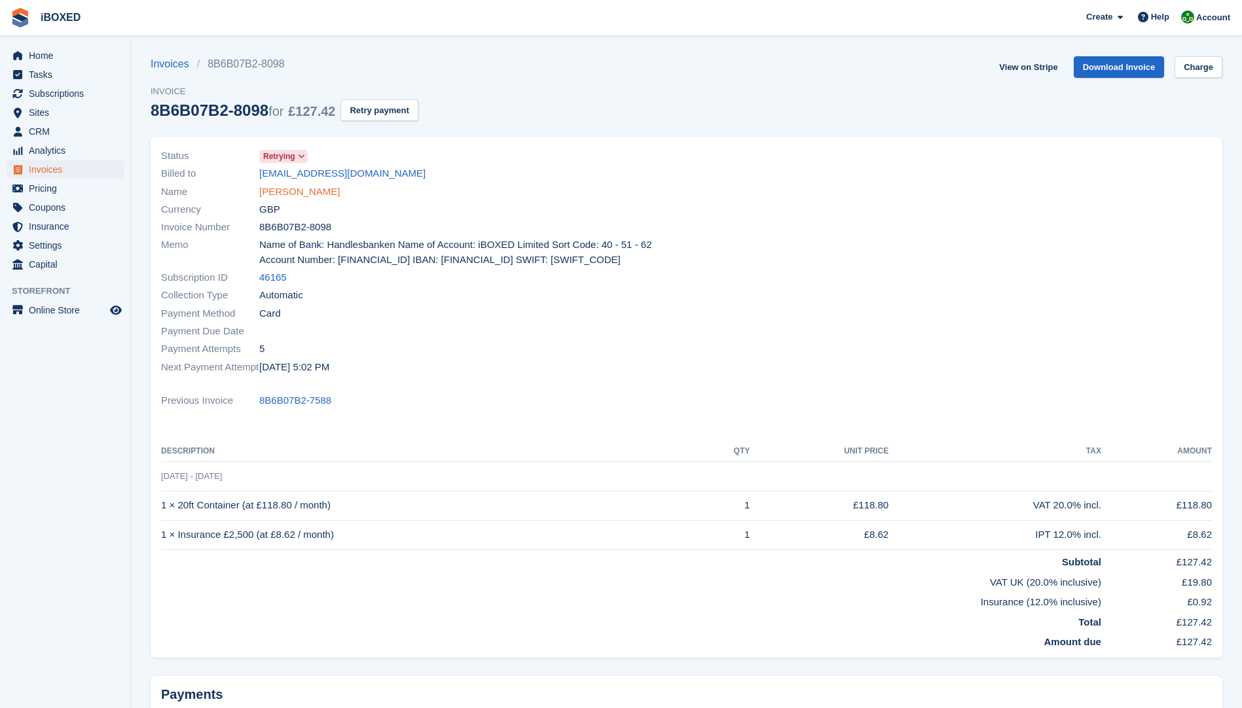
click at [298, 195] on link "[PERSON_NAME]" at bounding box center [299, 192] width 81 height 15
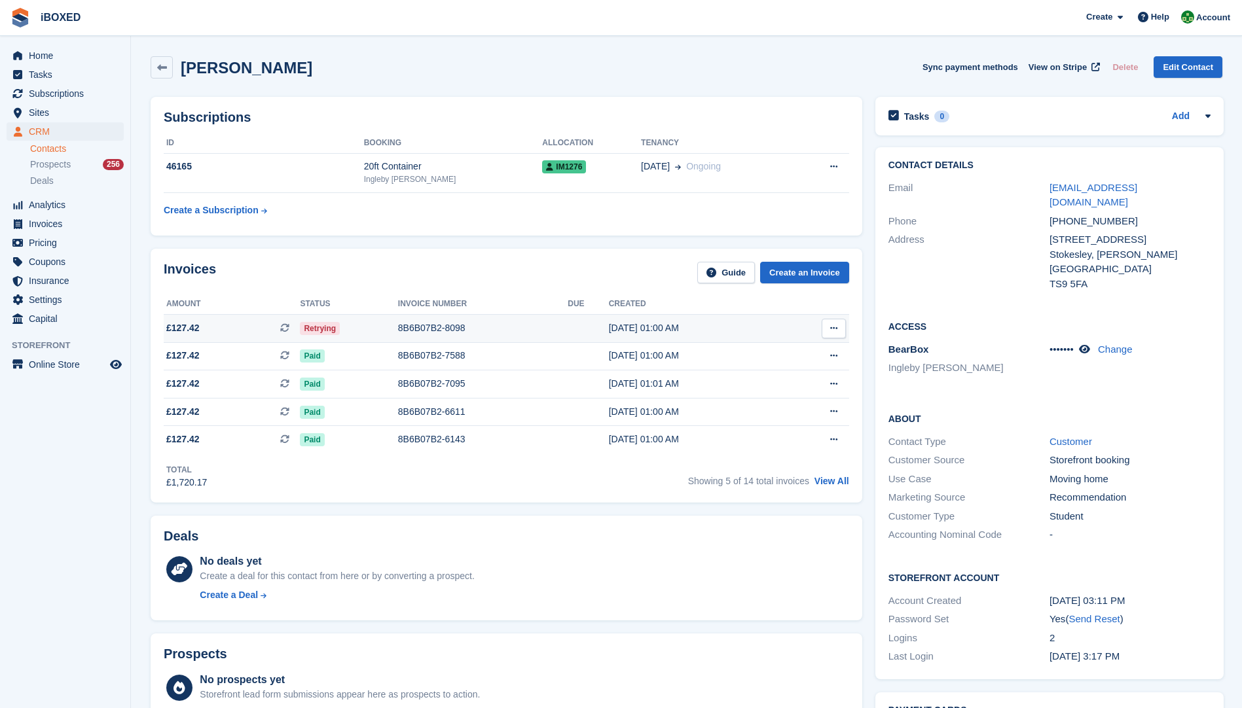
click at [401, 327] on div "8B6B07B2-8098" at bounding box center [483, 328] width 170 height 14
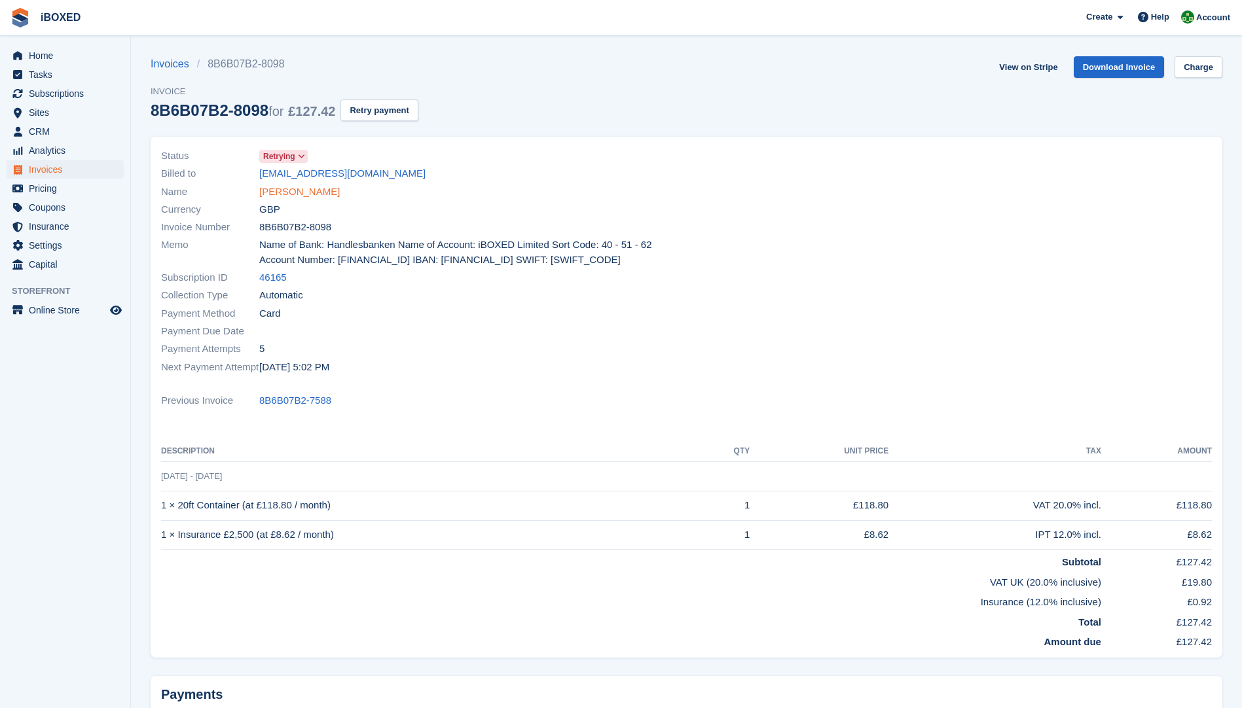
click at [293, 194] on link "[PERSON_NAME]" at bounding box center [299, 192] width 81 height 15
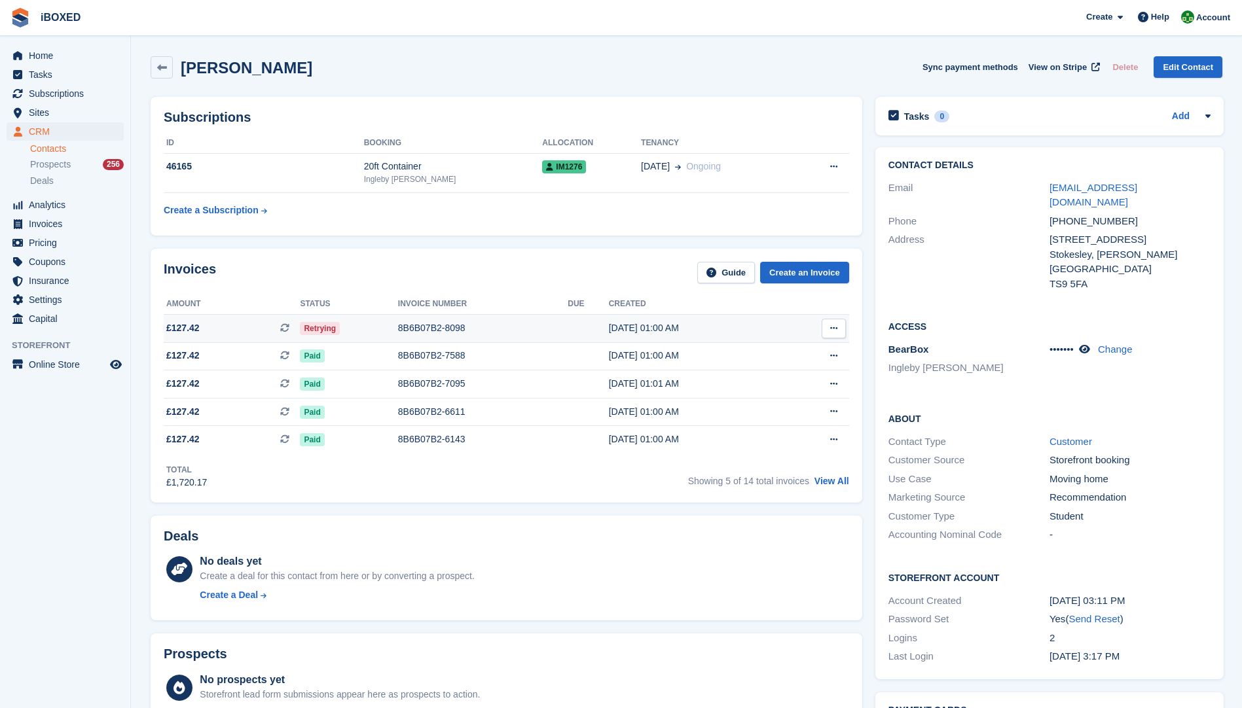
click at [450, 328] on div "8B6B07B2-8098" at bounding box center [483, 328] width 170 height 14
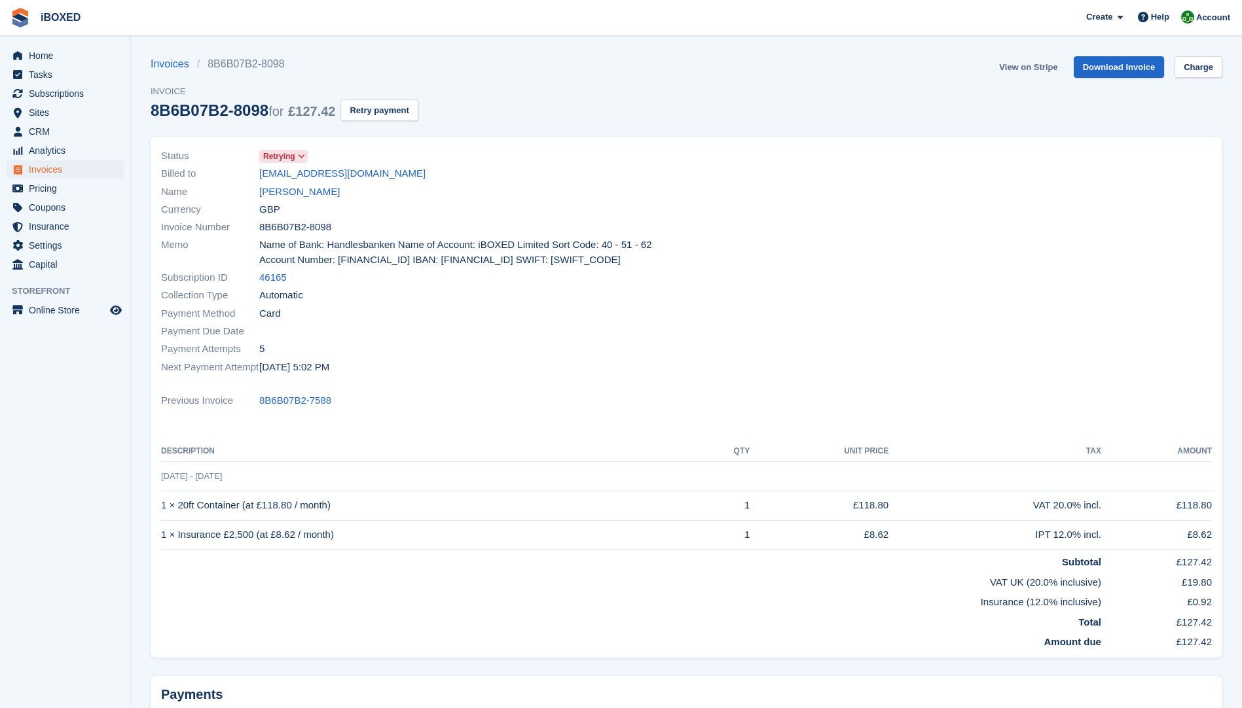
click at [1015, 67] on link "View on Stripe" at bounding box center [1028, 67] width 69 height 22
click at [300, 192] on link "anais mcginn" at bounding box center [299, 192] width 81 height 15
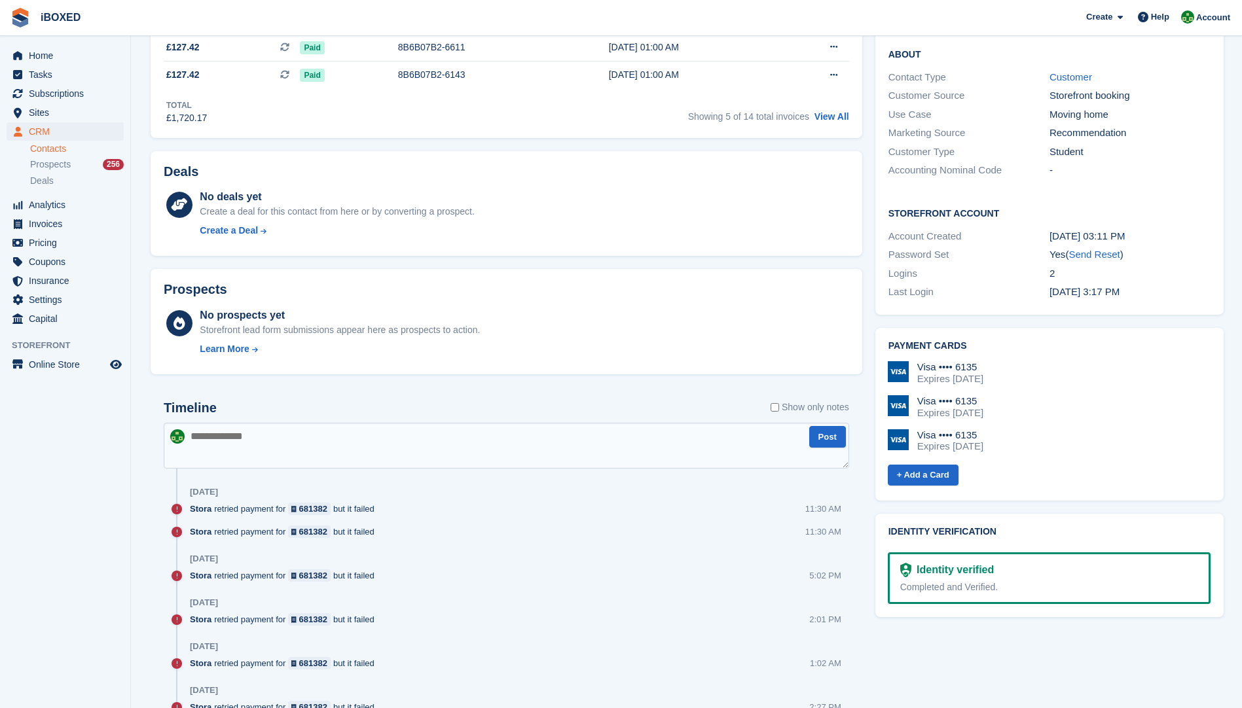
scroll to position [524, 0]
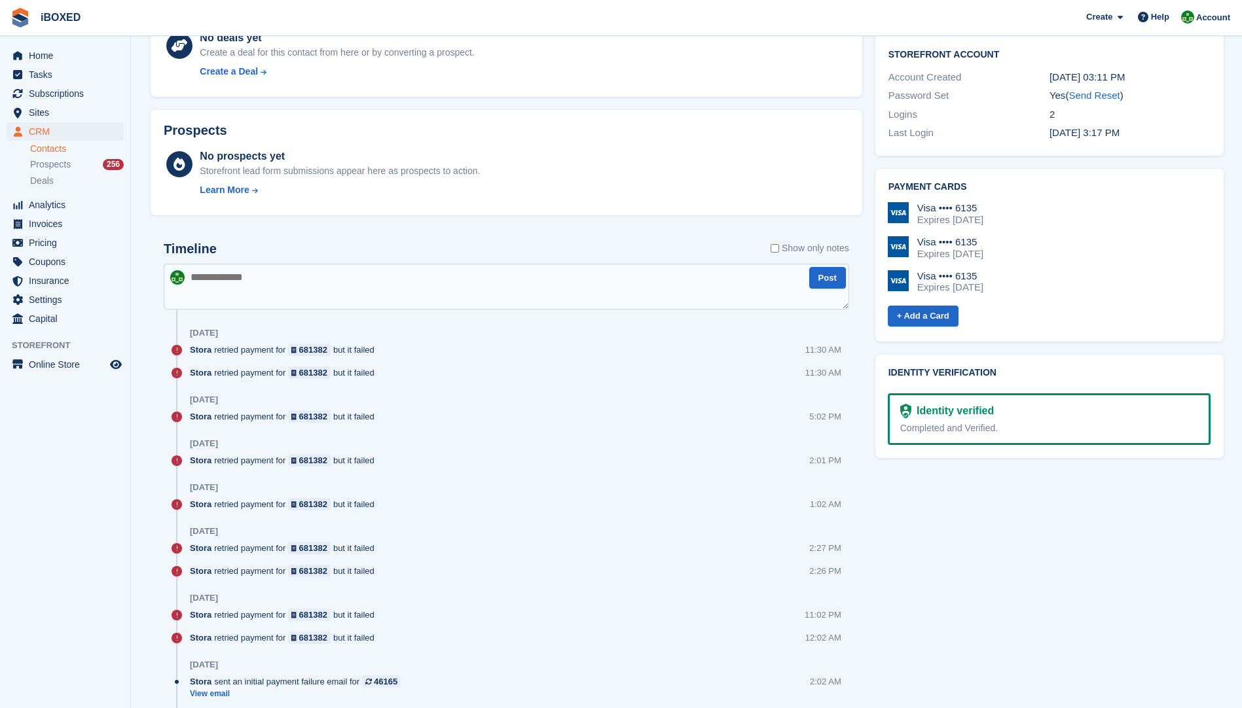
click at [226, 286] on textarea at bounding box center [506, 287] width 685 height 46
type textarea "**********"
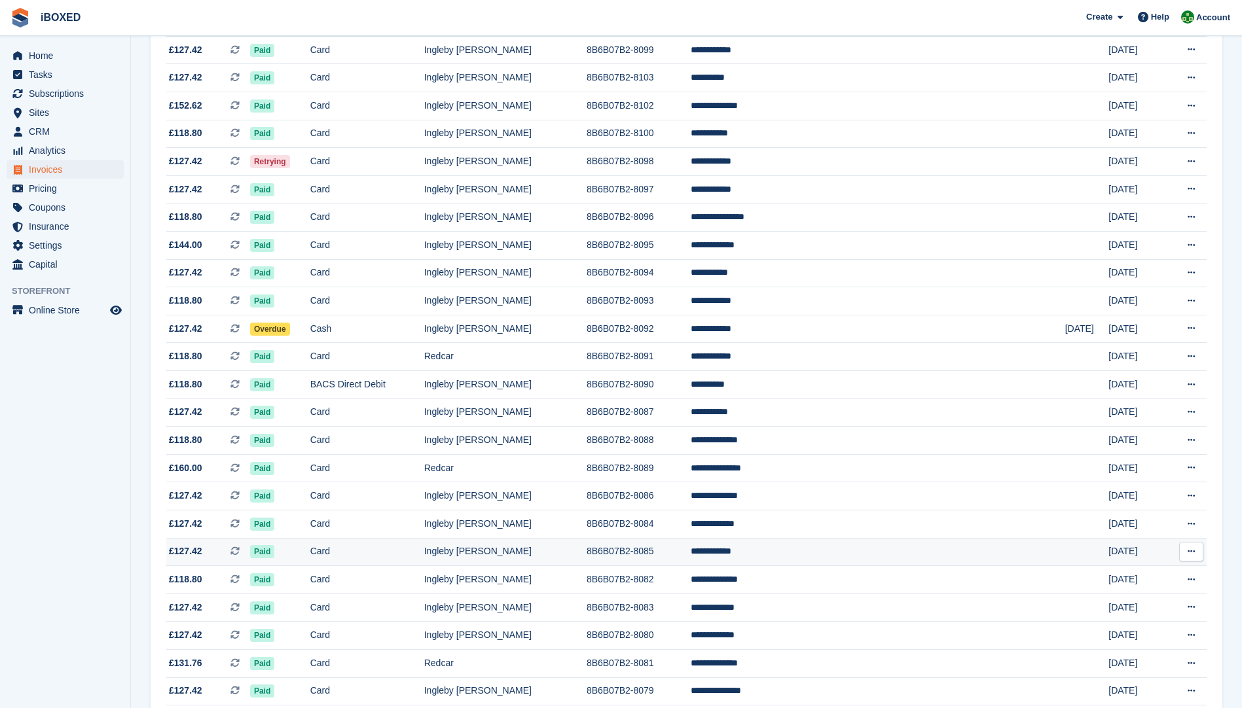
scroll to position [262, 0]
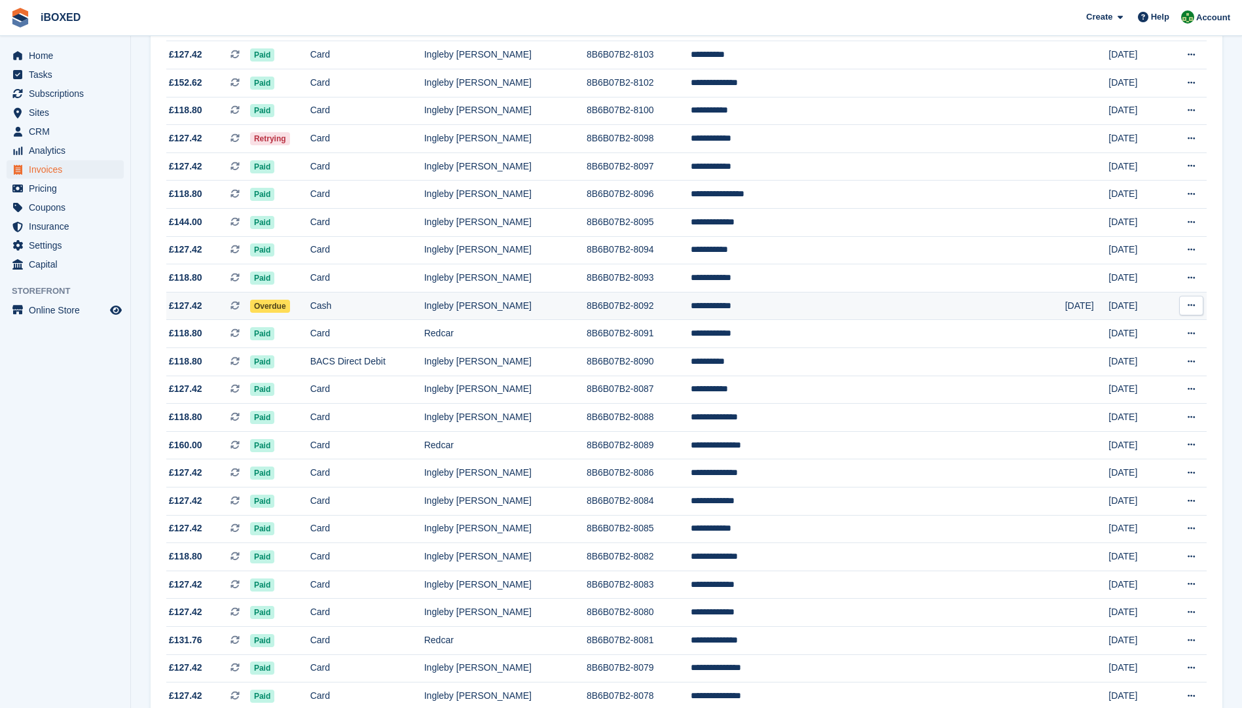
click at [424, 300] on td "Cash" at bounding box center [367, 306] width 114 height 28
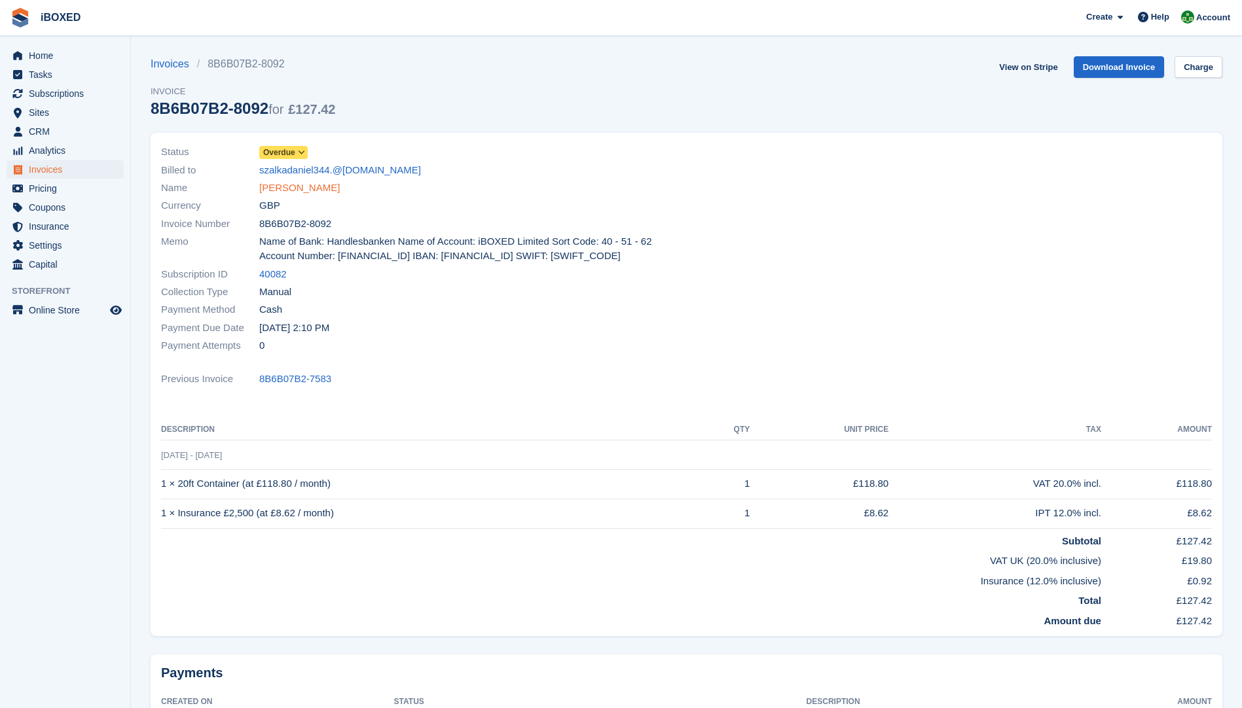
click at [308, 184] on link "[PERSON_NAME]" at bounding box center [299, 188] width 81 height 15
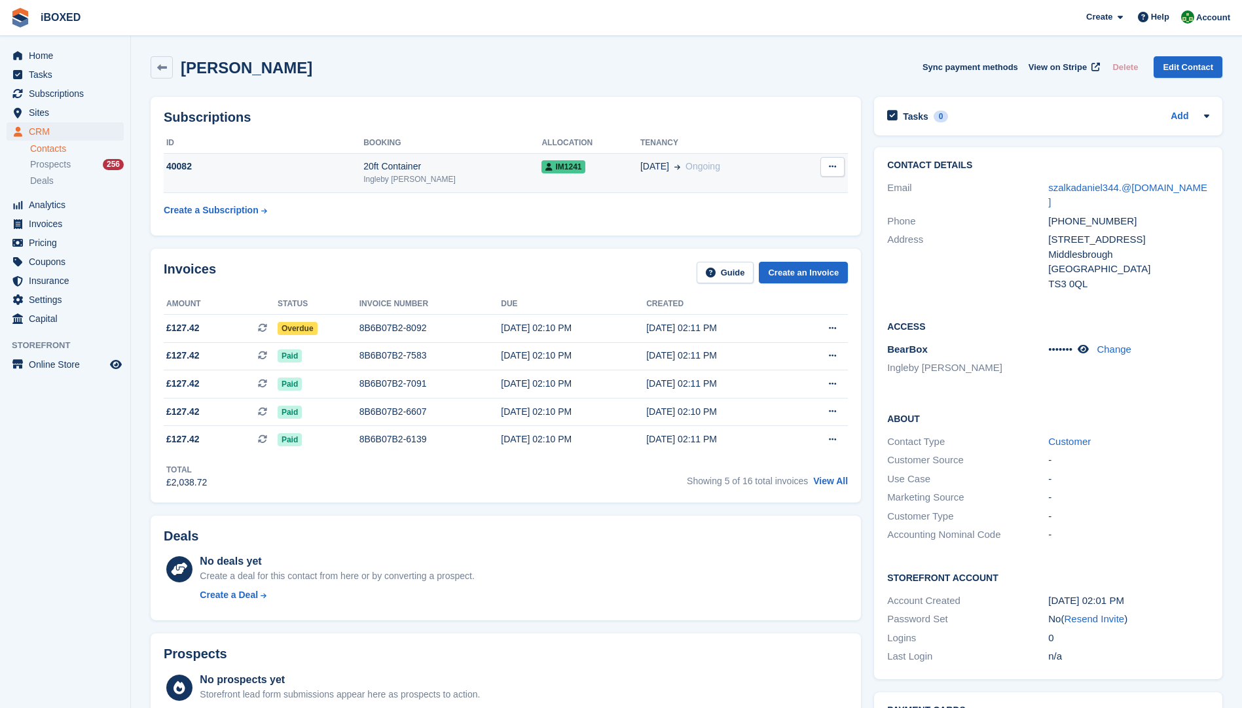
click at [329, 162] on div "40082" at bounding box center [264, 167] width 200 height 14
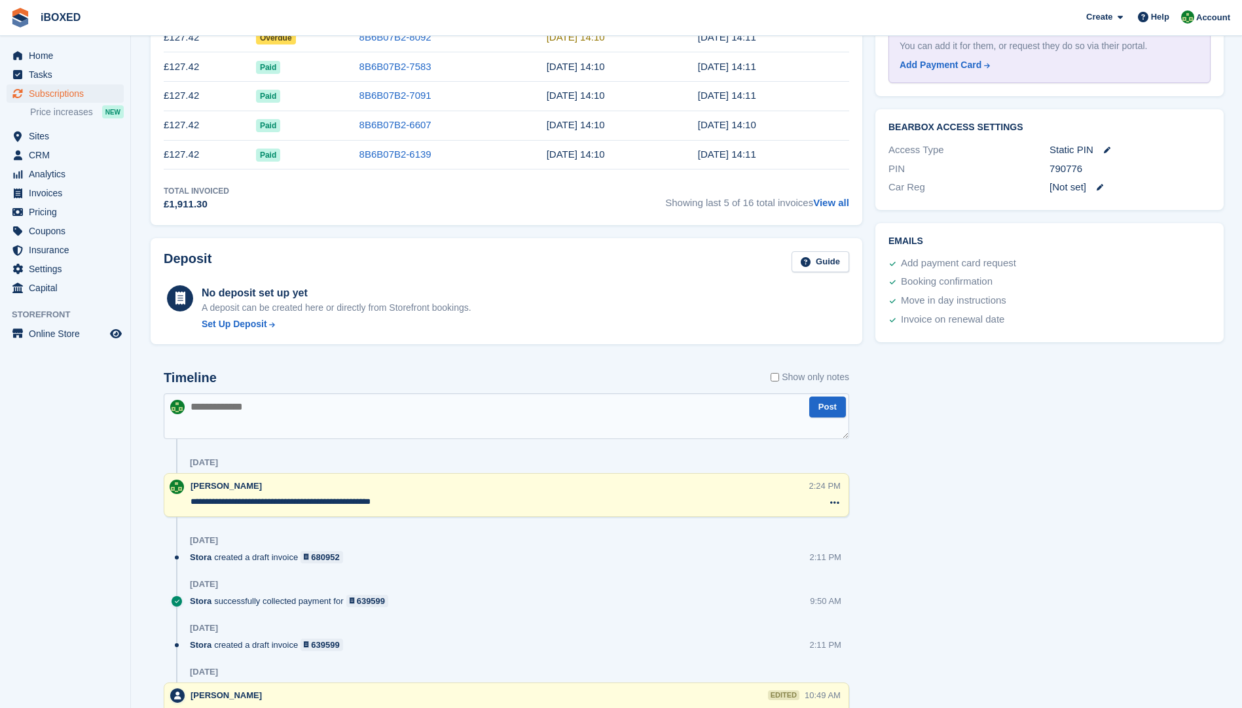
scroll to position [393, 0]
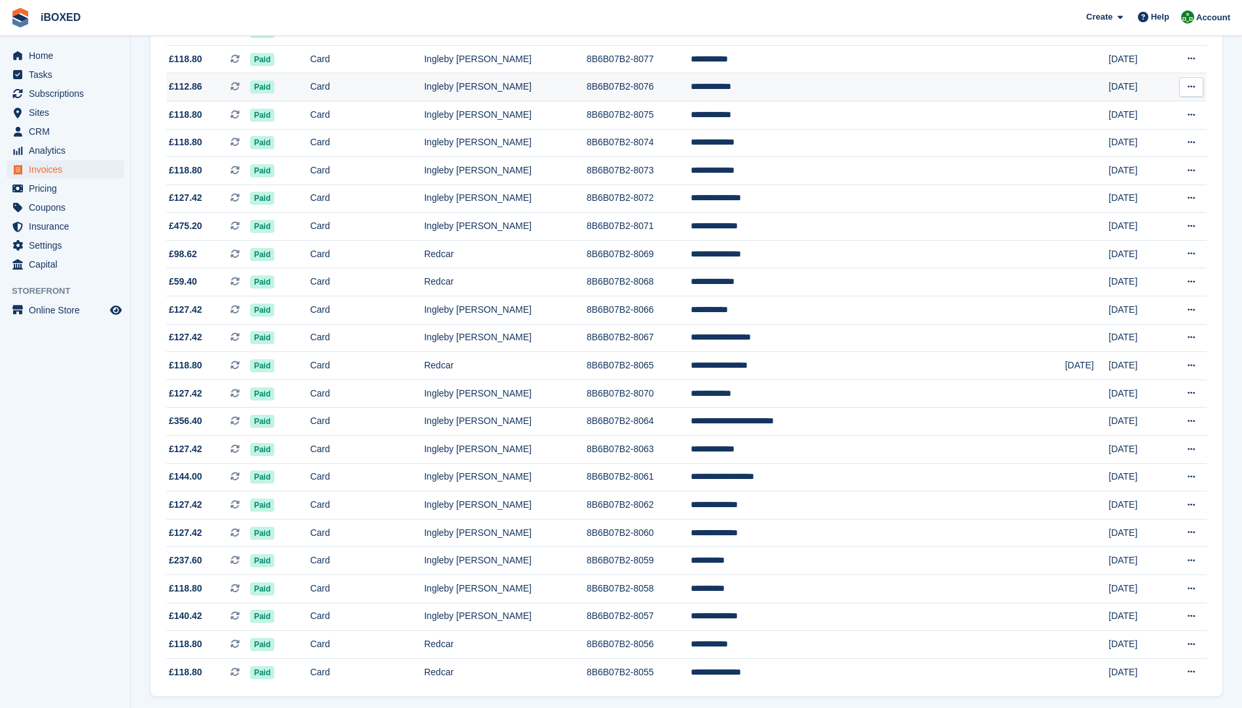
scroll to position [970, 0]
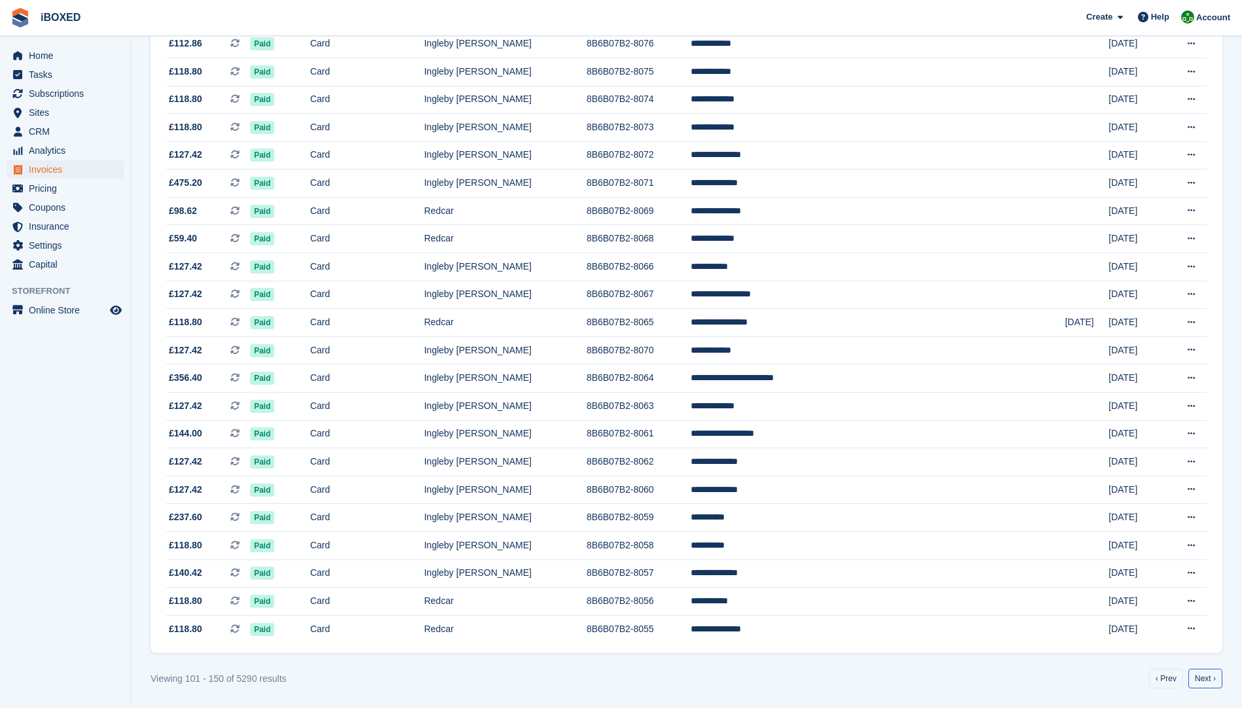
click at [1208, 681] on link "Next ›" at bounding box center [1205, 679] width 34 height 20
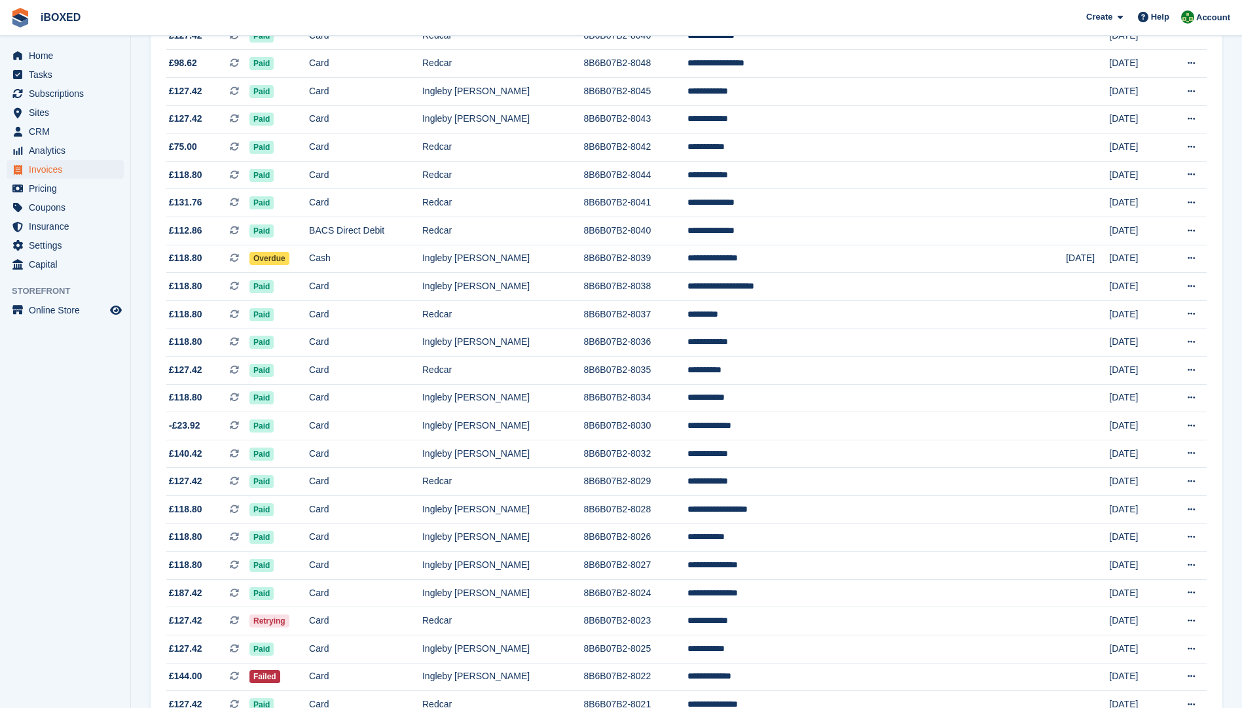
scroll to position [589, 0]
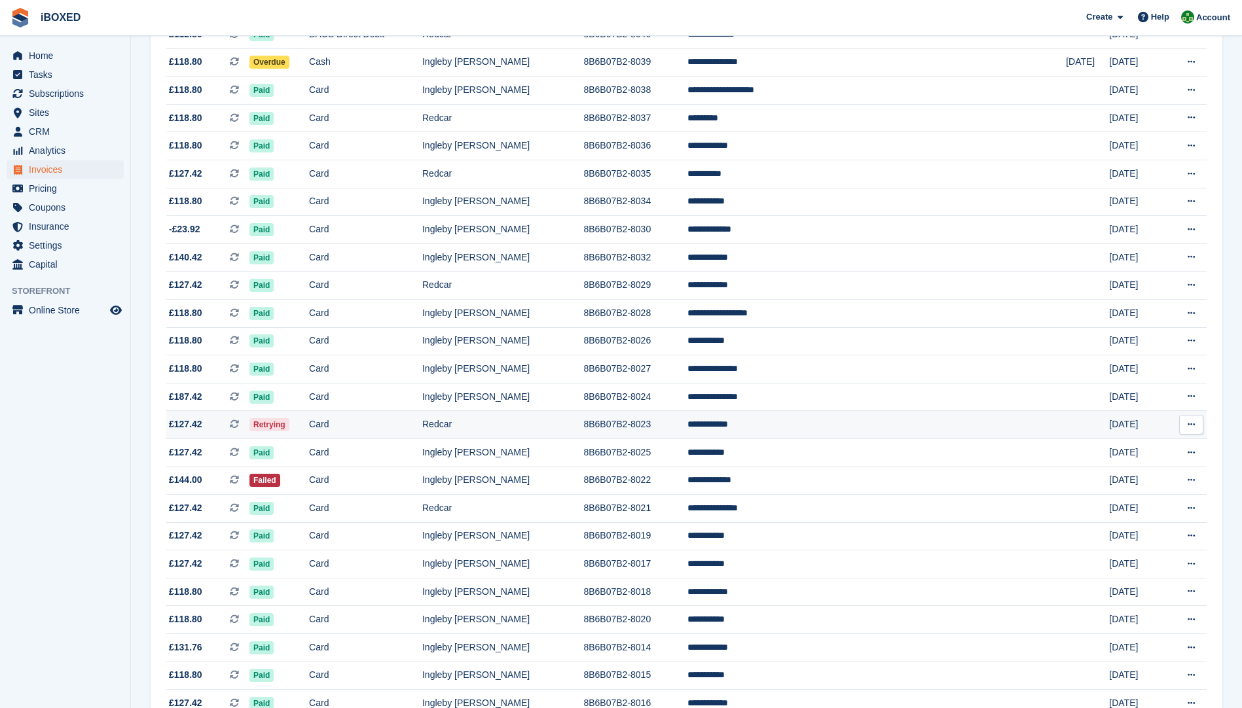
click at [373, 421] on td "Card" at bounding box center [365, 425] width 113 height 28
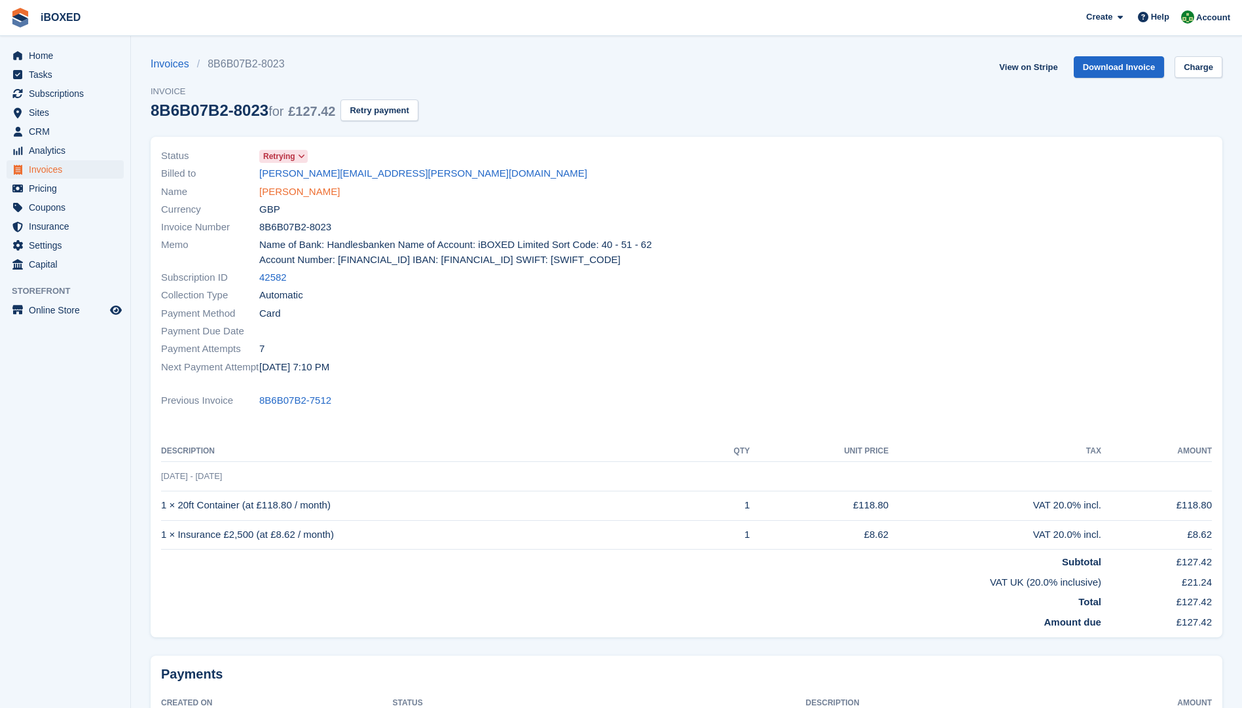
click at [308, 189] on link "[PERSON_NAME]" at bounding box center [299, 192] width 81 height 15
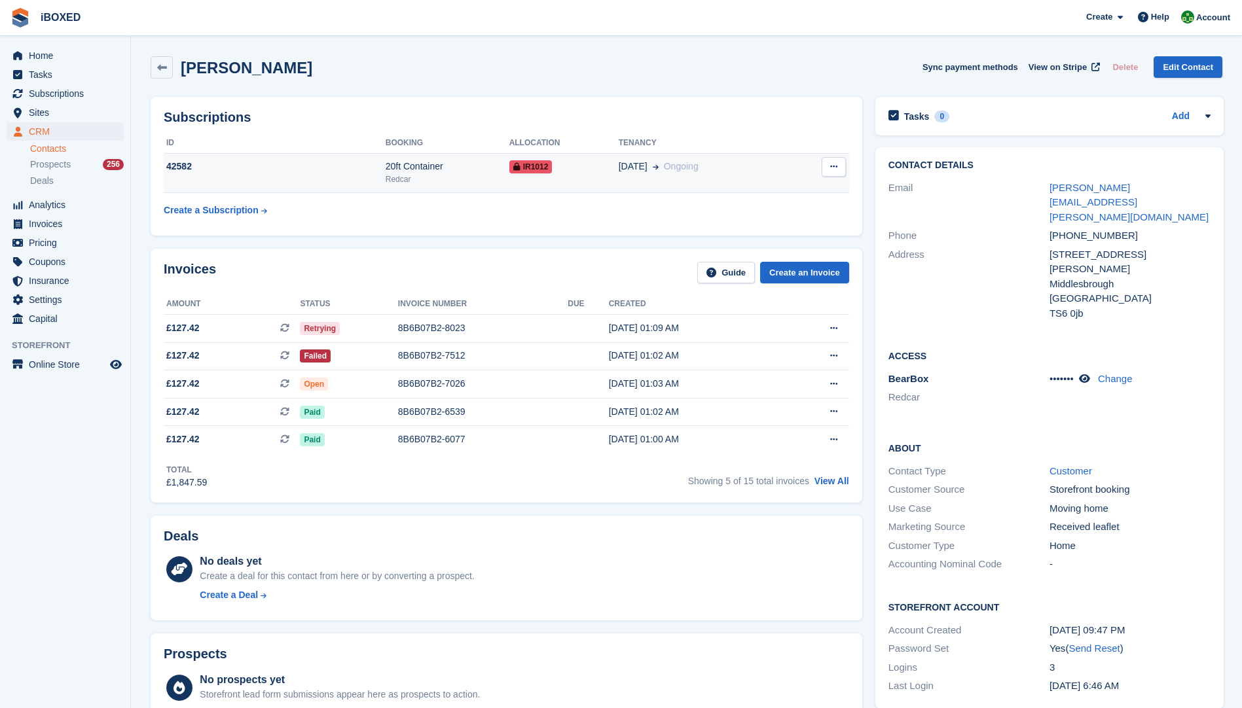
click at [342, 175] on td "42582" at bounding box center [275, 173] width 222 height 40
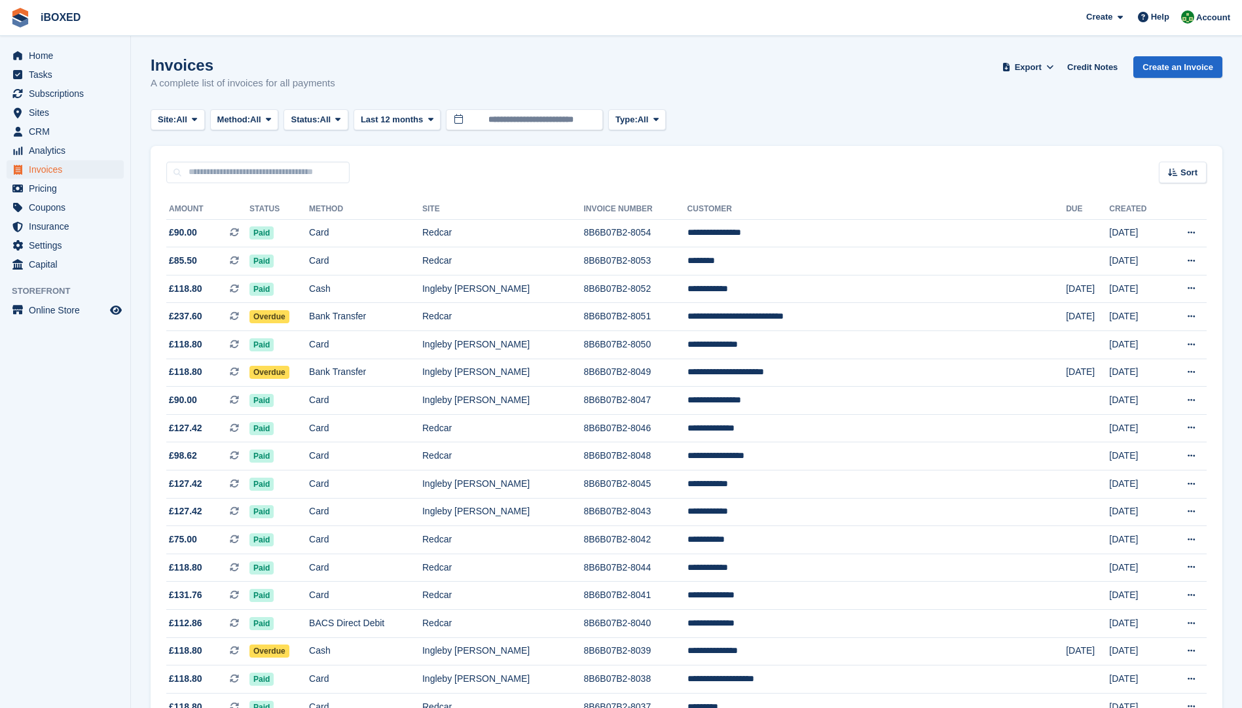
scroll to position [589, 0]
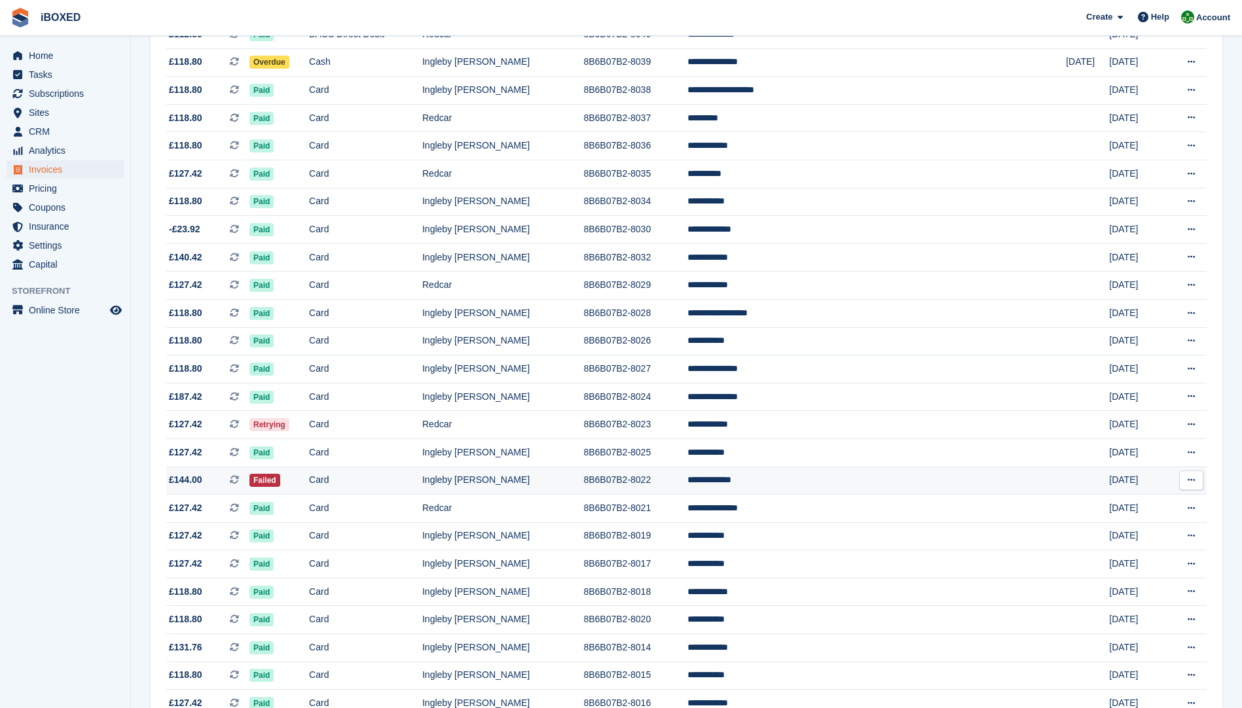
click at [405, 482] on td "Card" at bounding box center [365, 481] width 113 height 28
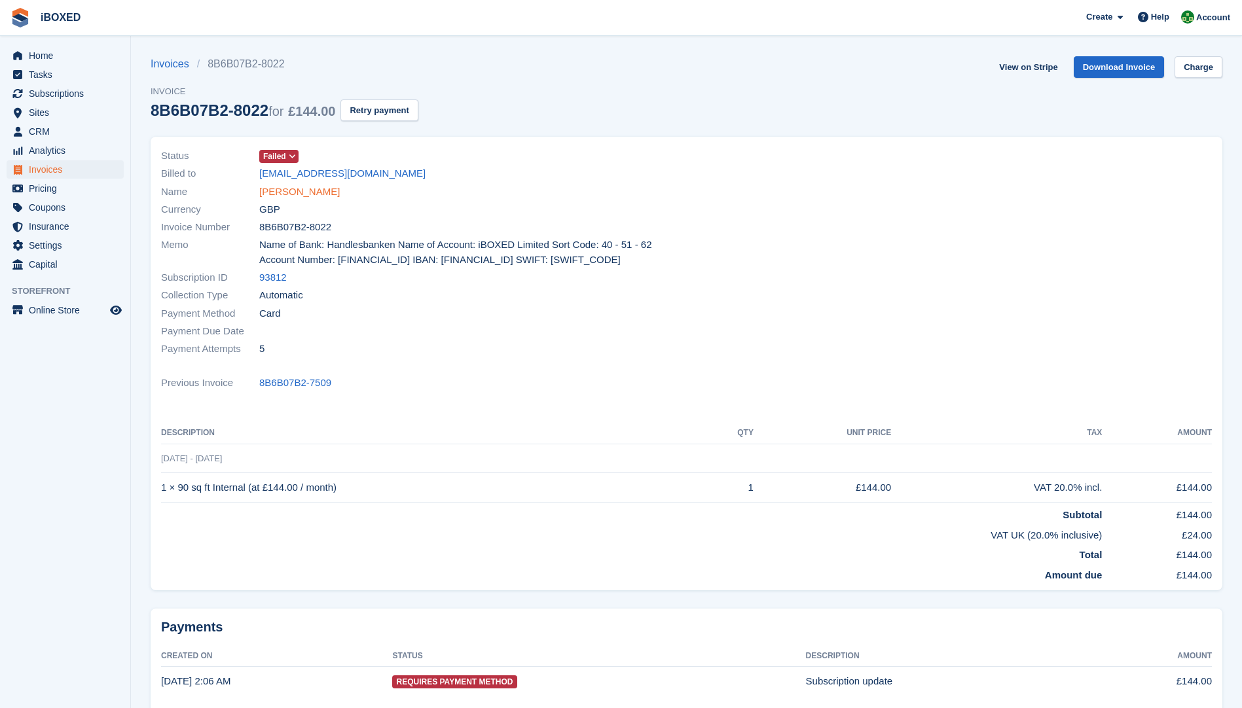
click at [284, 189] on link "[PERSON_NAME]" at bounding box center [299, 192] width 81 height 15
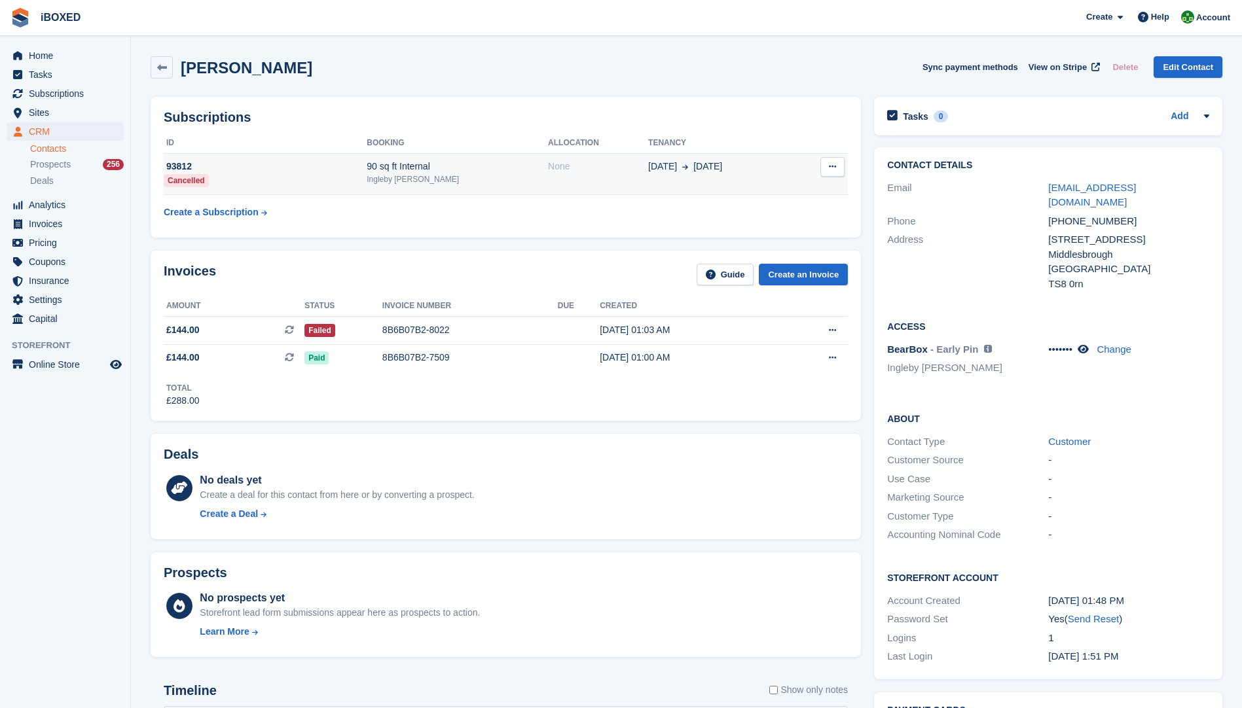
click at [367, 185] on td "93812 Cancelled" at bounding box center [265, 174] width 203 height 42
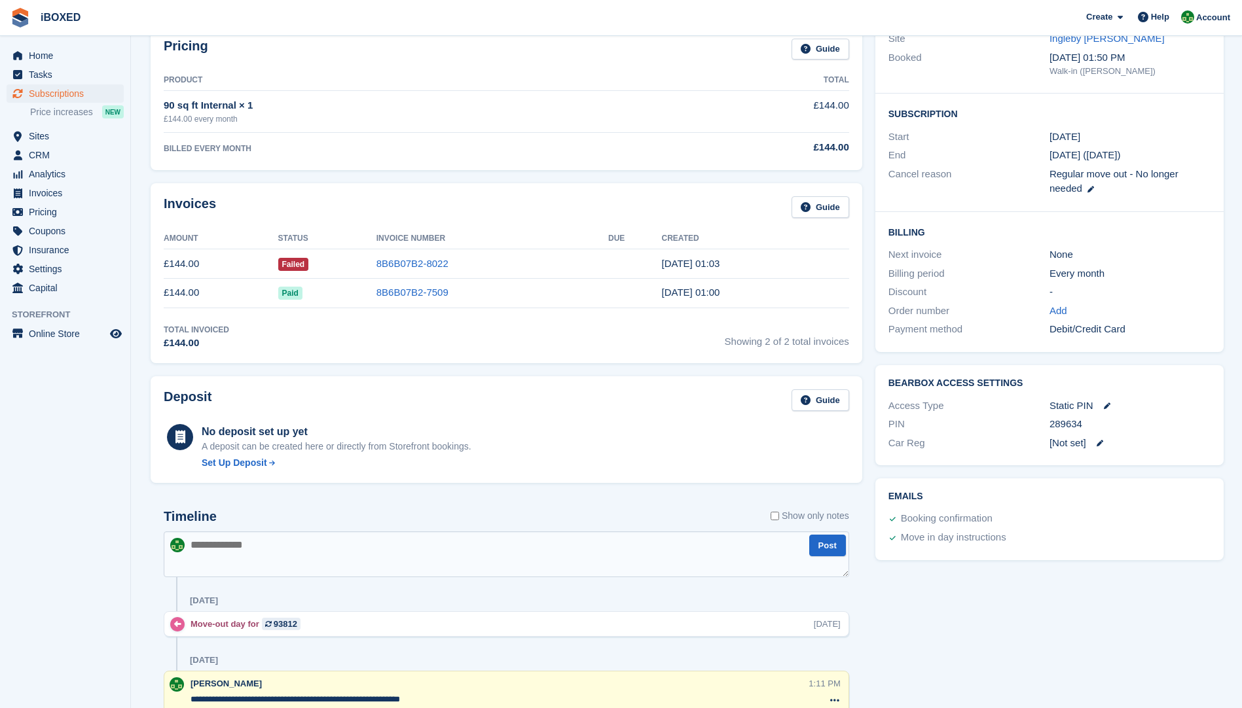
scroll to position [103, 0]
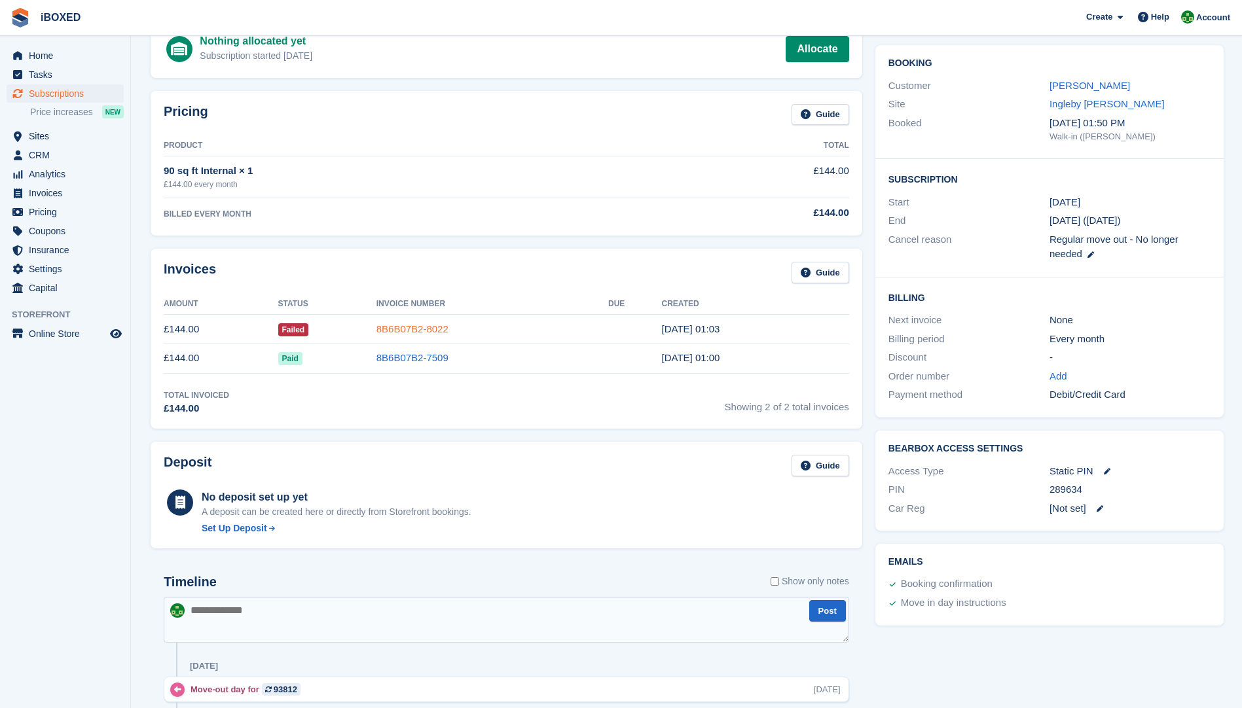
click at [411, 331] on link "8B6B07B2-8022" at bounding box center [412, 328] width 72 height 11
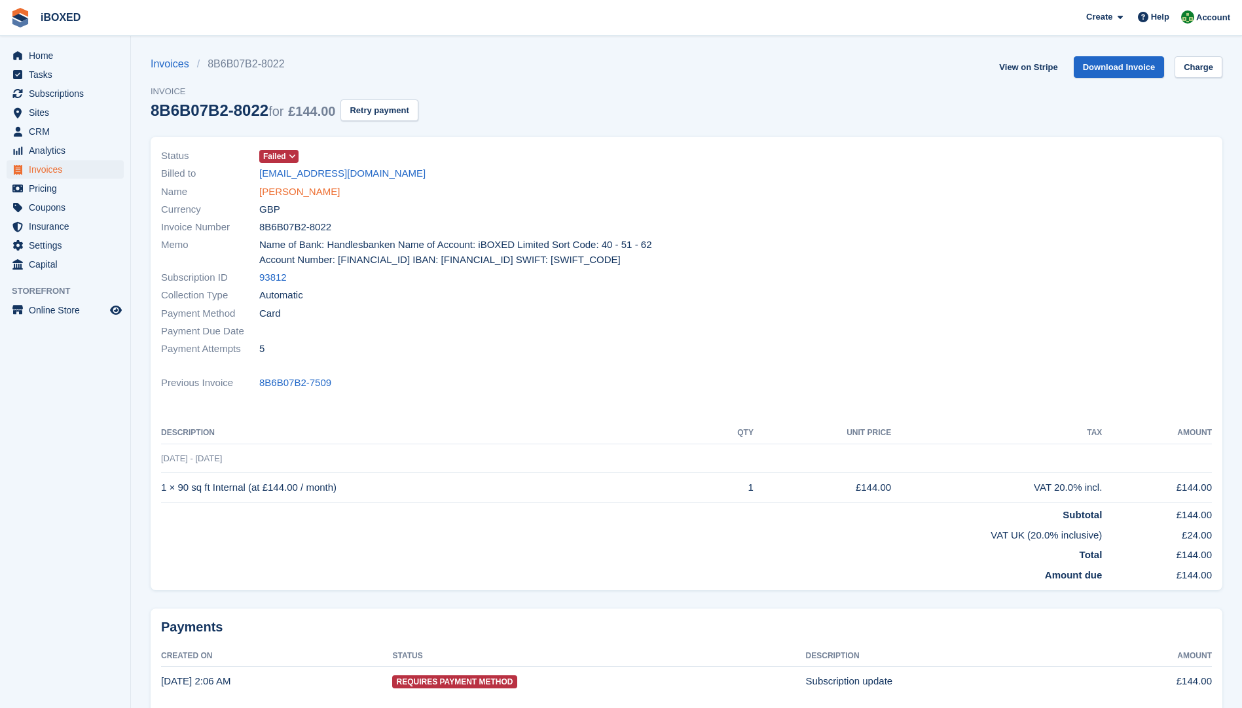
click at [293, 191] on link "[PERSON_NAME]" at bounding box center [299, 192] width 81 height 15
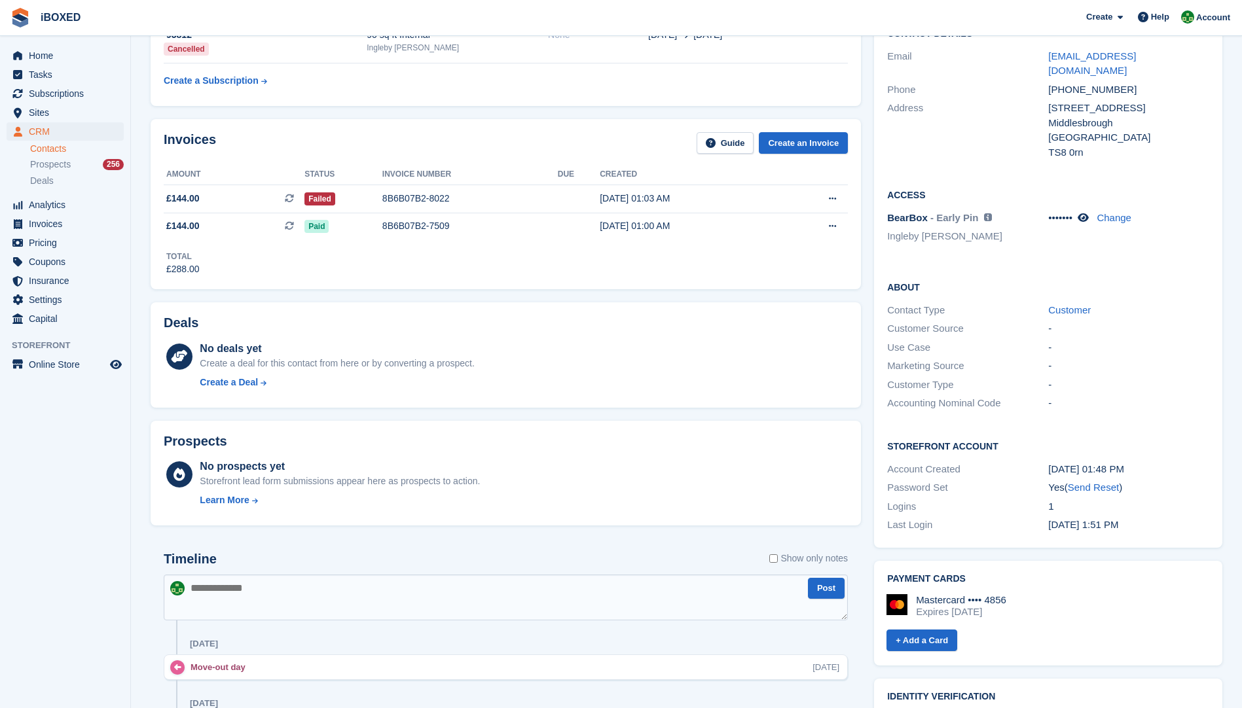
scroll to position [131, 0]
click at [409, 199] on div "8B6B07B2-8022" at bounding box center [469, 199] width 175 height 14
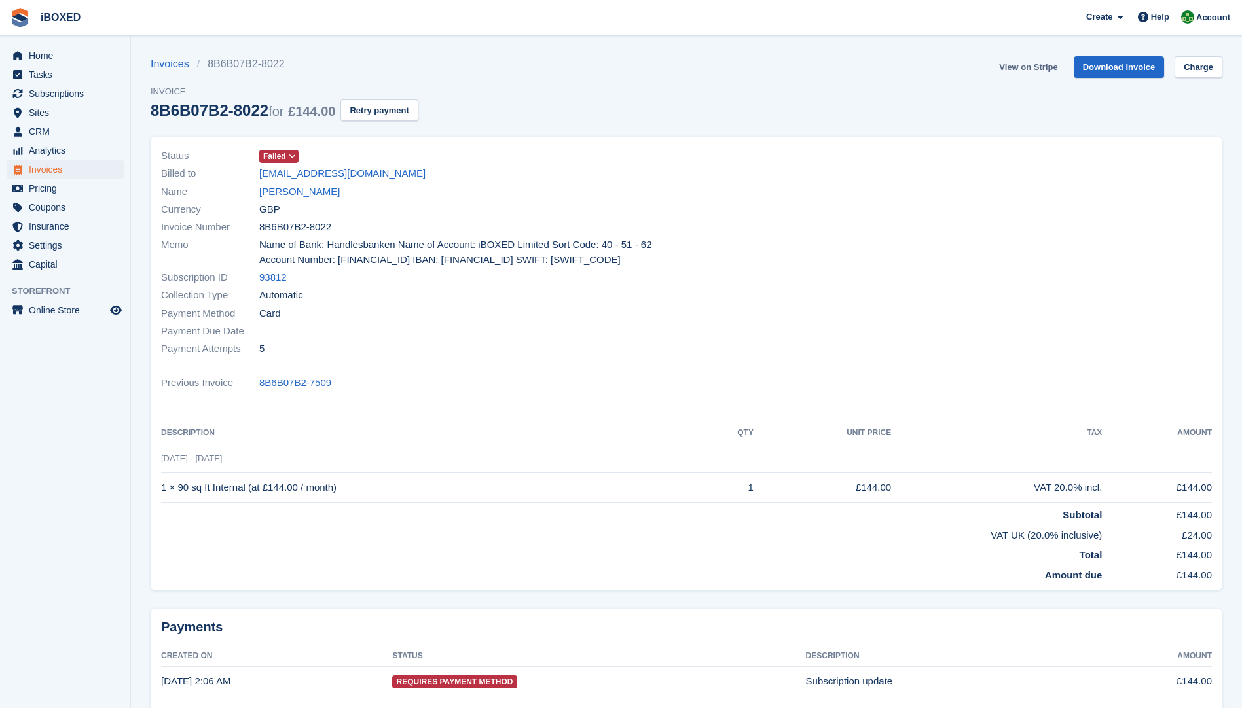
click at [1019, 63] on link "View on Stripe" at bounding box center [1028, 67] width 69 height 22
click at [288, 192] on link "[PERSON_NAME]" at bounding box center [299, 192] width 81 height 15
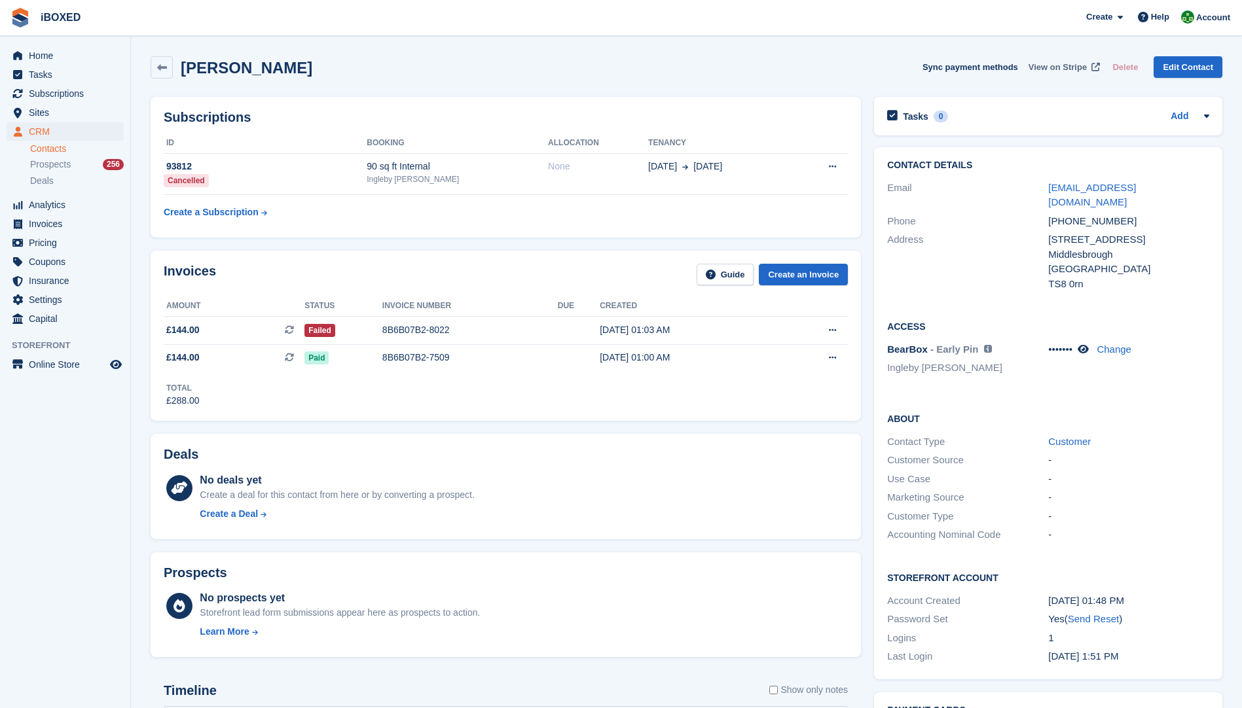
click at [1060, 64] on span "View on Stripe" at bounding box center [1057, 67] width 58 height 13
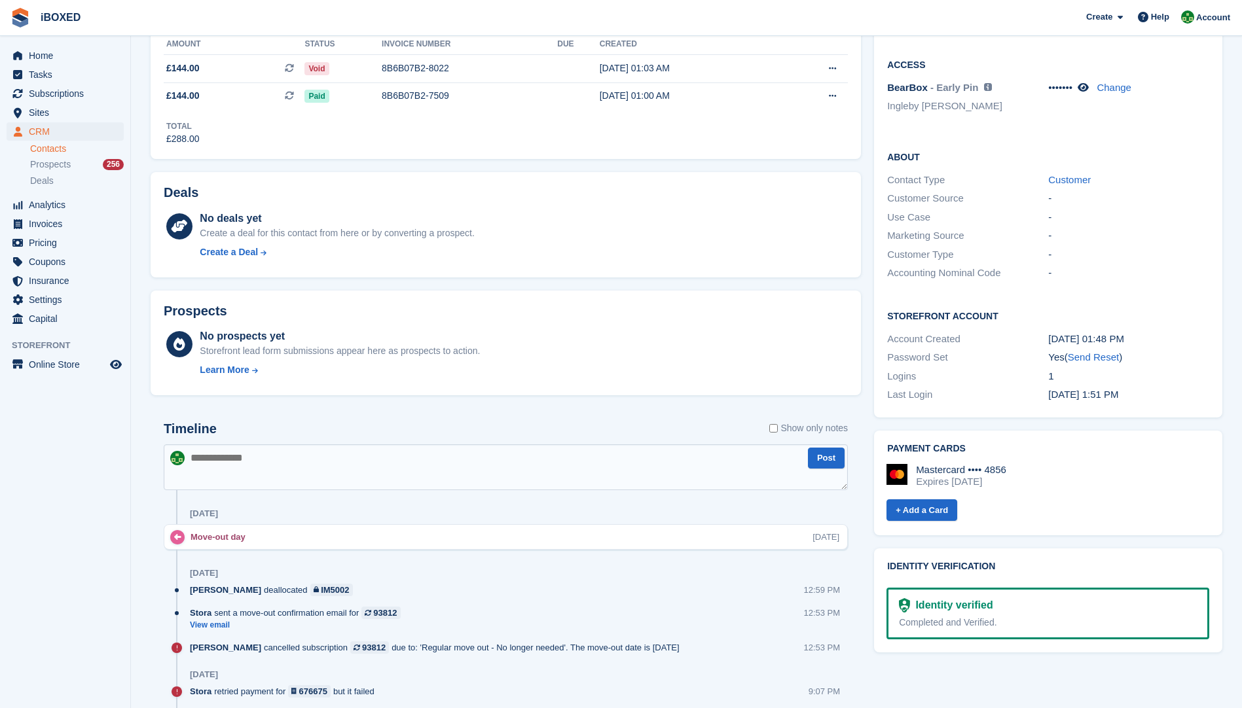
scroll to position [393, 0]
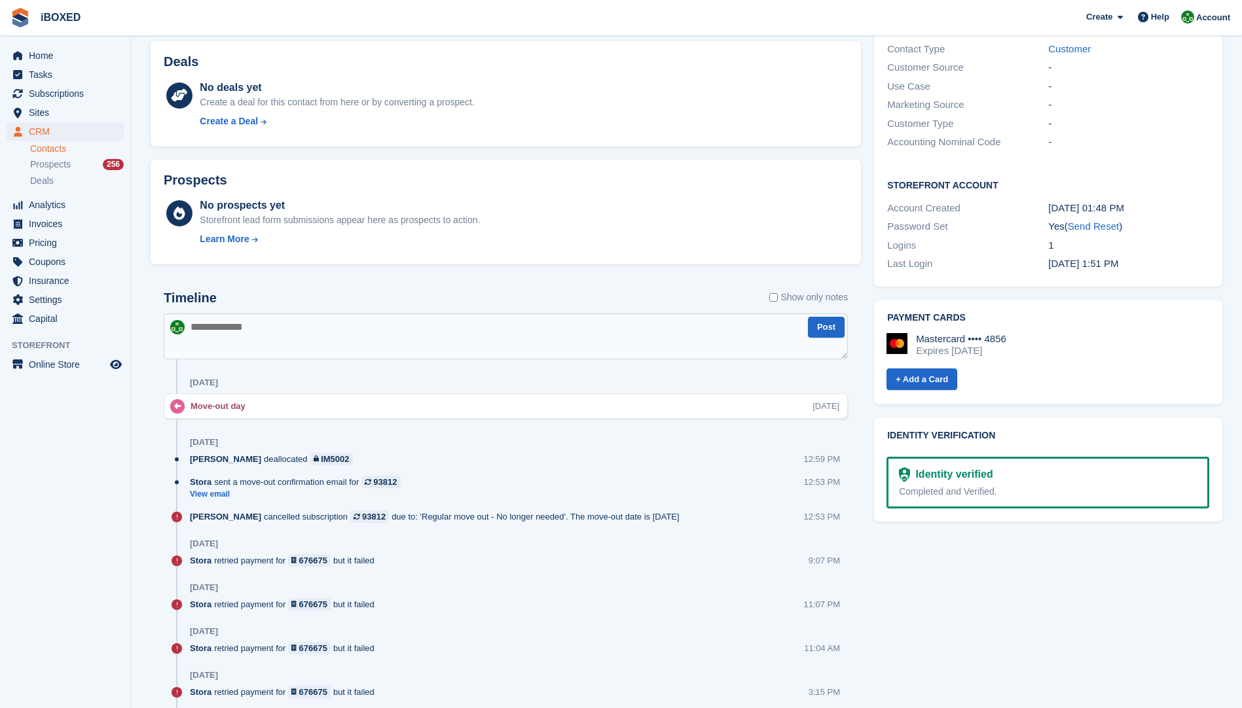
click at [215, 323] on textarea at bounding box center [506, 336] width 684 height 46
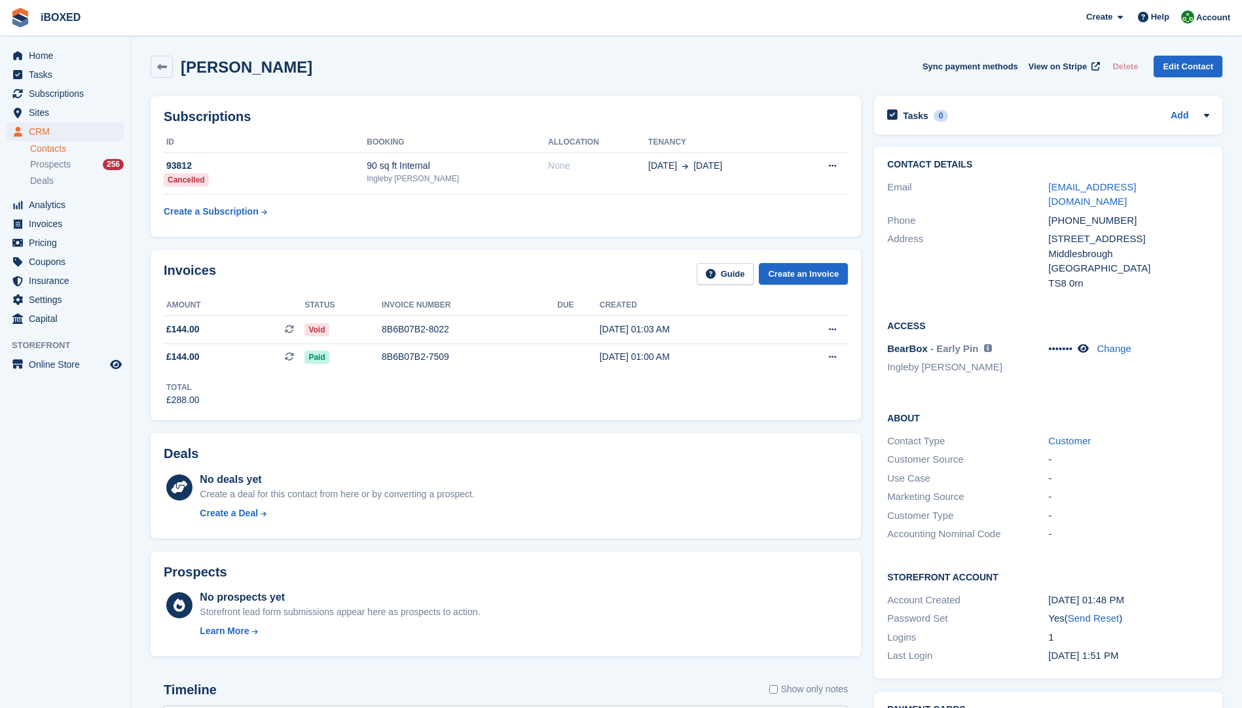
scroll to position [0, 0]
click at [321, 177] on td "93812 Cancelled" at bounding box center [265, 174] width 203 height 42
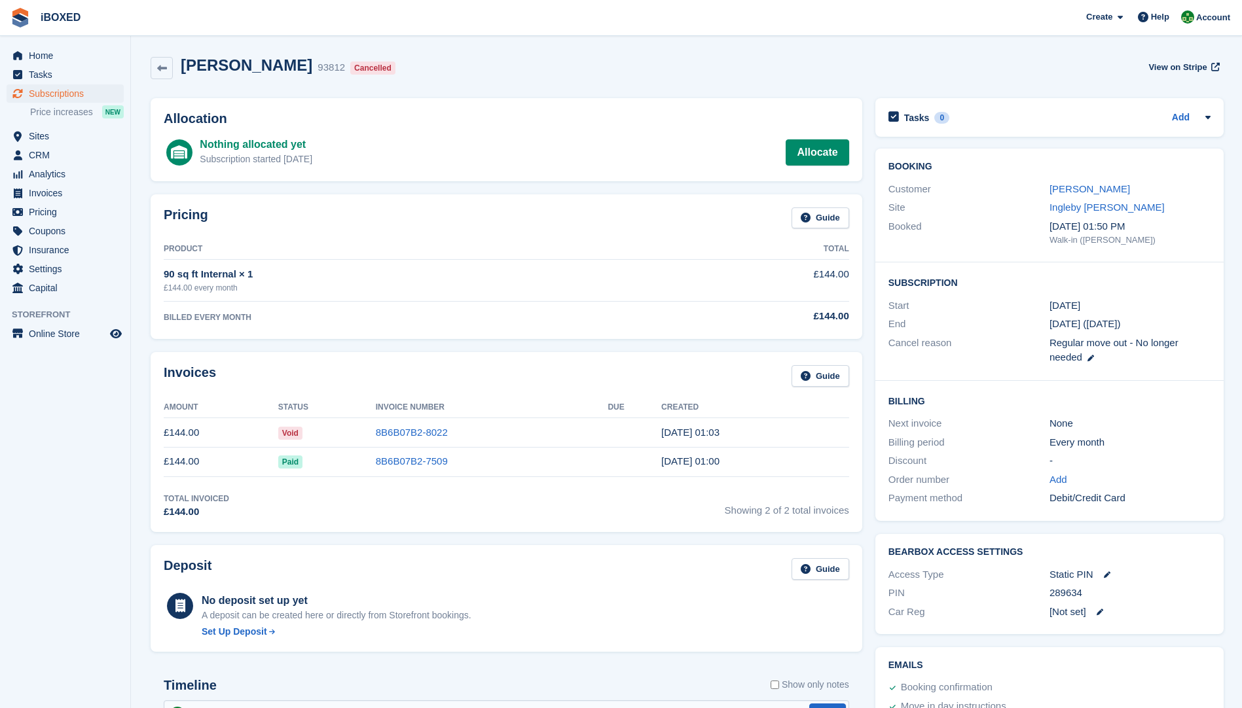
click at [382, 471] on td "8B6B07B2-7509" at bounding box center [492, 461] width 232 height 29
click at [390, 463] on link "8B6B07B2-7509" at bounding box center [412, 461] width 72 height 11
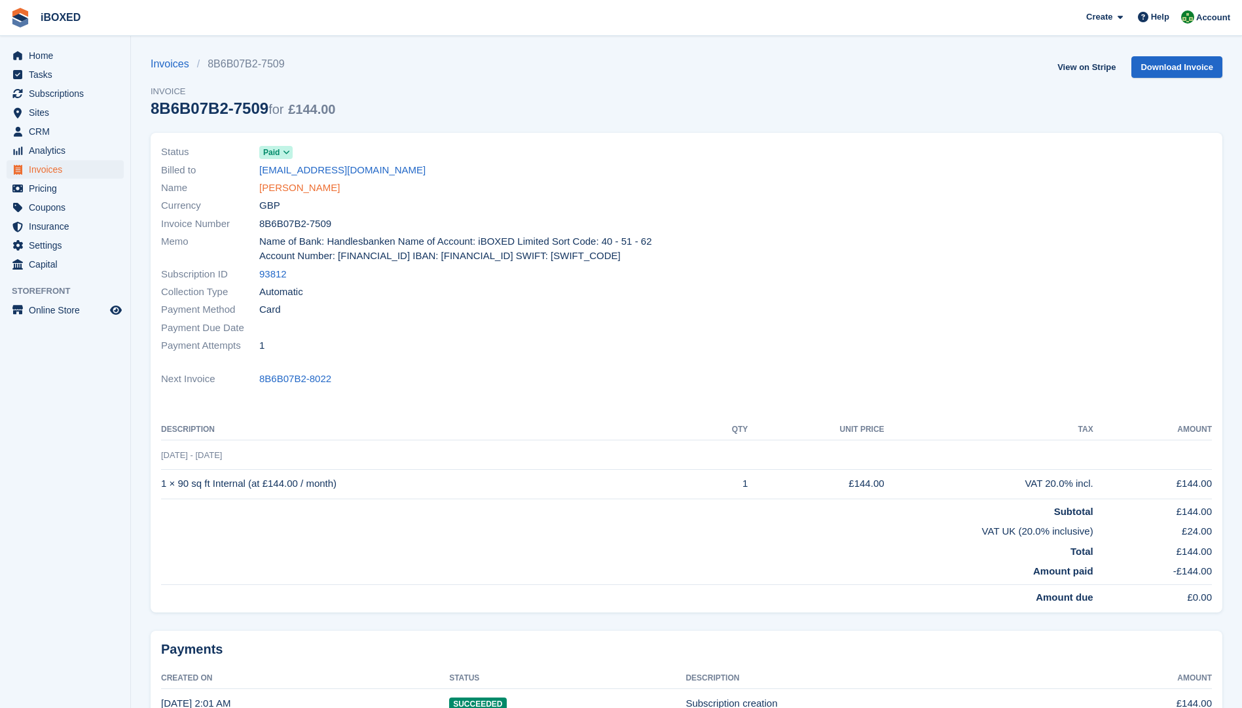
click at [278, 194] on link "[PERSON_NAME]" at bounding box center [299, 188] width 81 height 15
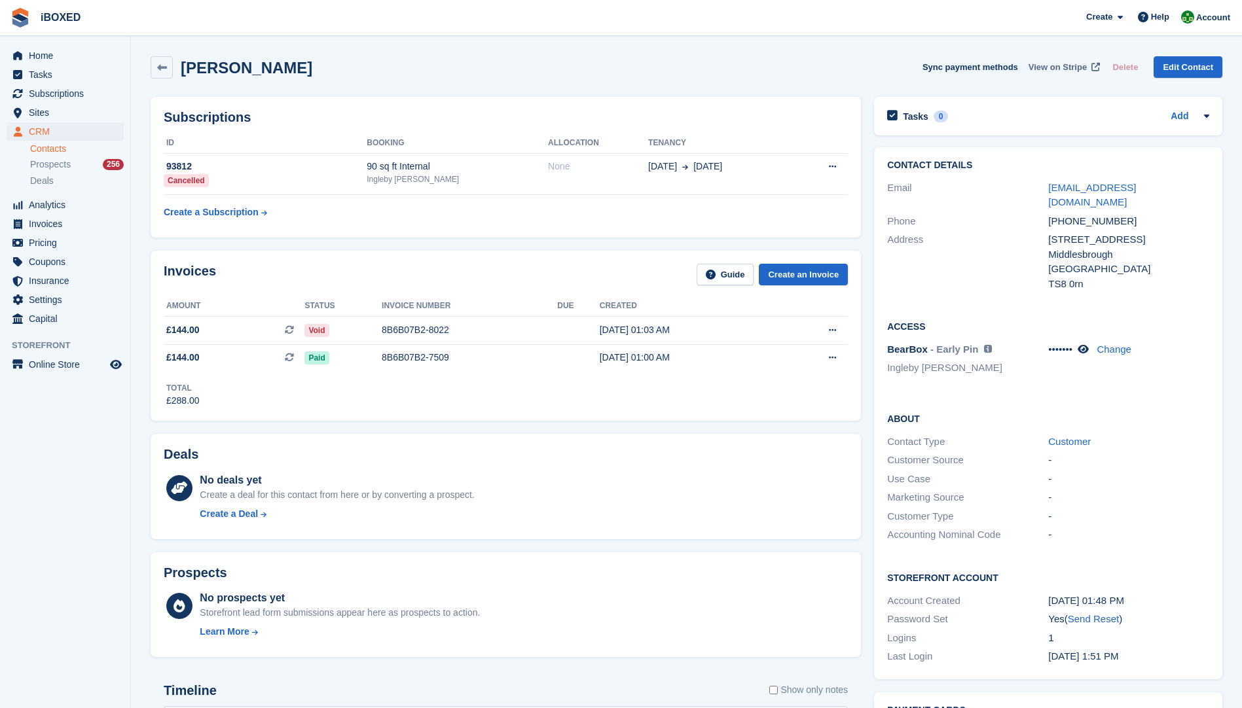
click at [1069, 62] on span "View on Stripe" at bounding box center [1057, 67] width 58 height 13
click at [400, 330] on div "8B6B07B2-8022" at bounding box center [469, 330] width 175 height 14
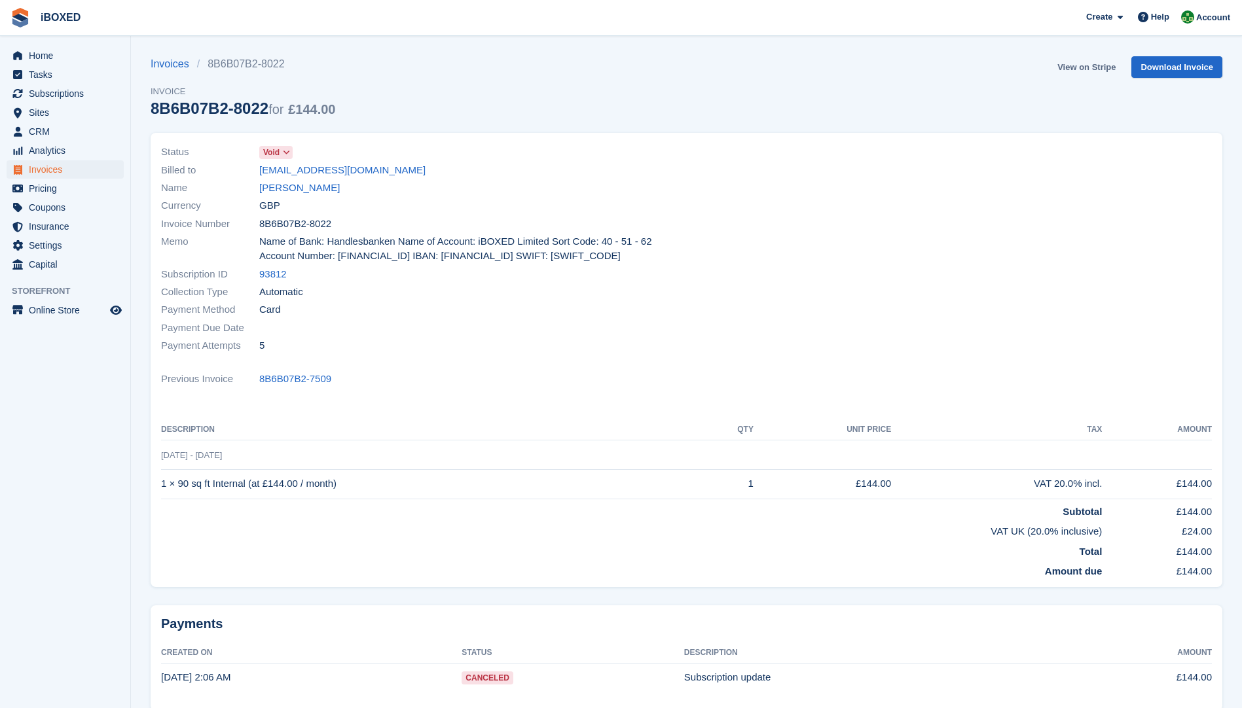
click at [1077, 67] on link "View on Stripe" at bounding box center [1086, 67] width 69 height 22
click at [292, 187] on link "Stephen Craig" at bounding box center [299, 188] width 81 height 15
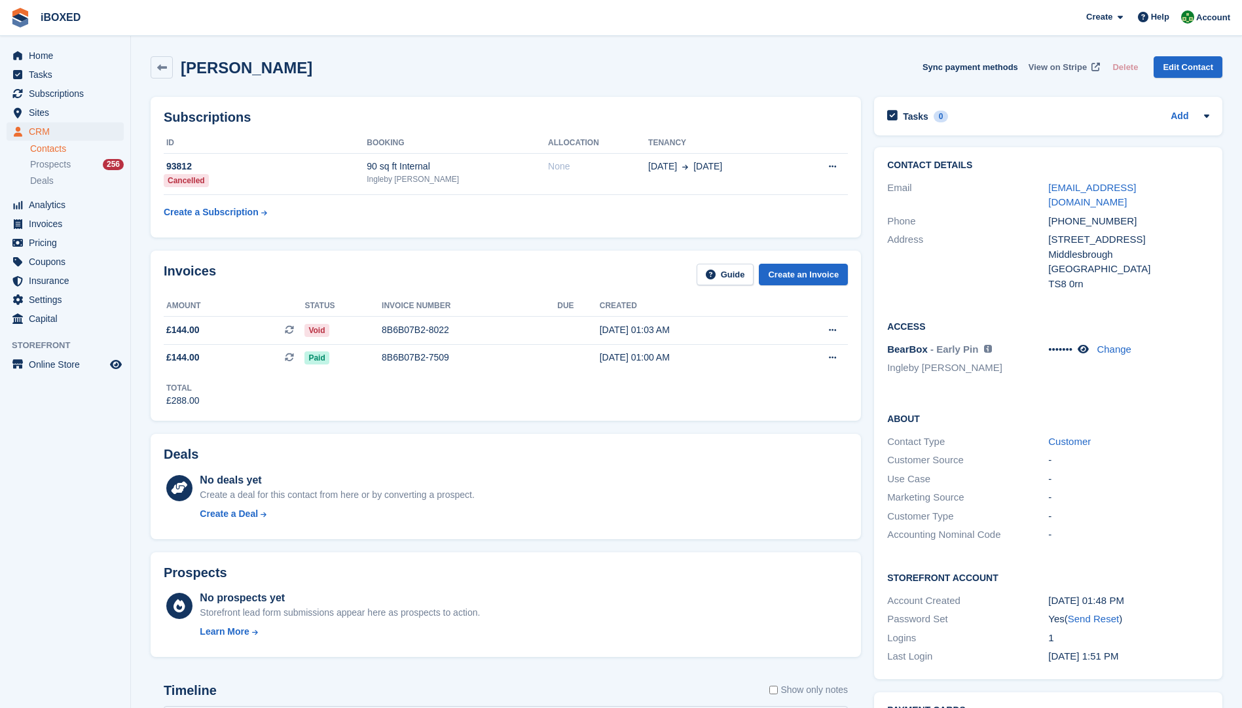
click at [1072, 63] on span "View on Stripe" at bounding box center [1057, 67] width 58 height 13
click at [46, 113] on span "Sites" at bounding box center [68, 112] width 79 height 18
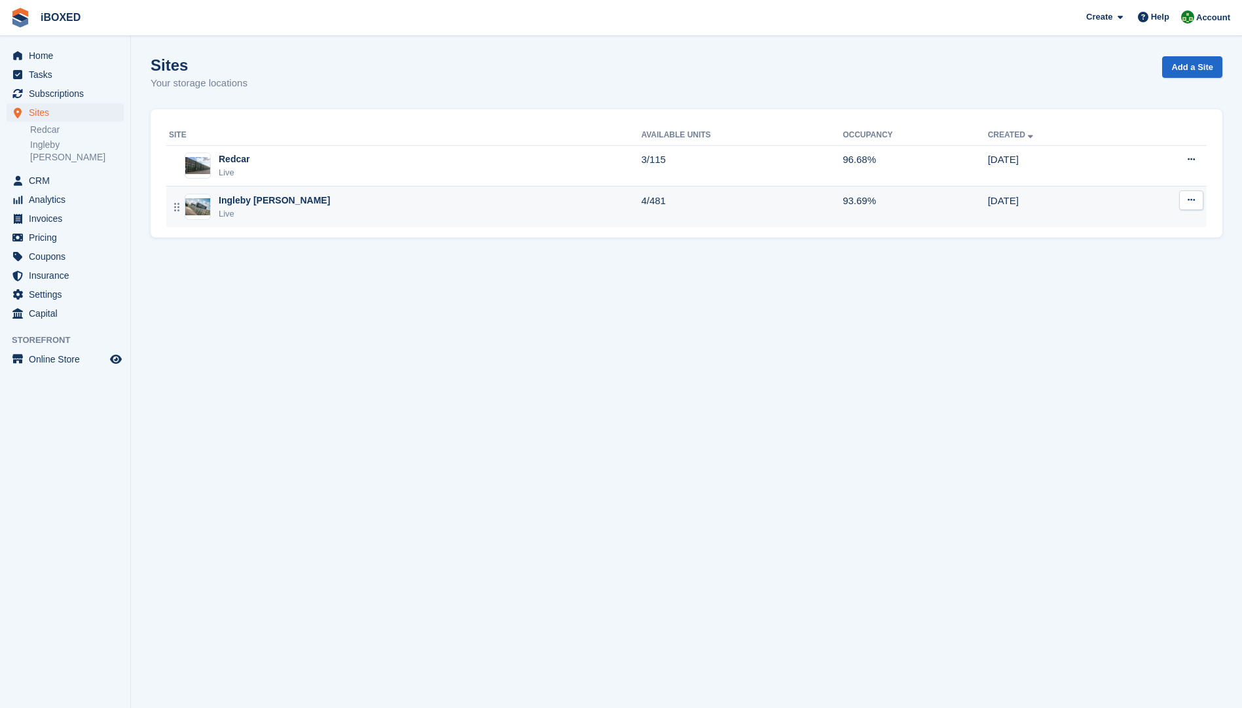
click at [198, 207] on img at bounding box center [197, 206] width 25 height 17
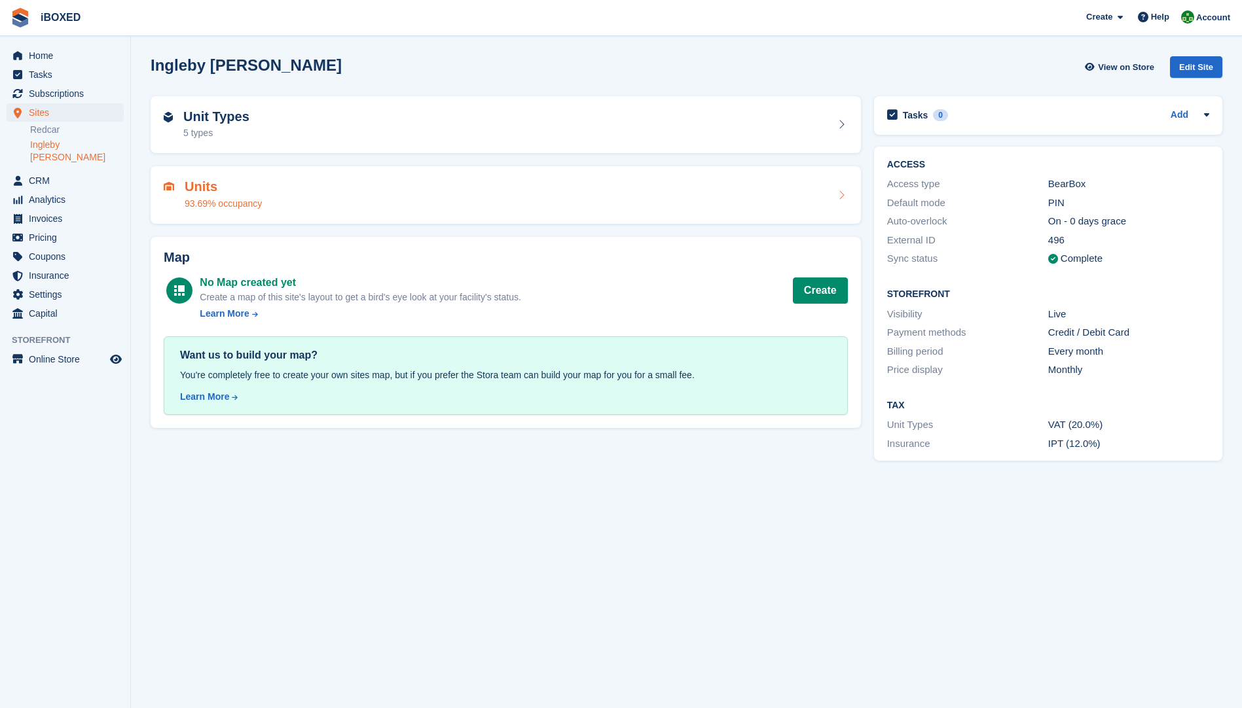
click at [196, 197] on div "93.69% occupancy" at bounding box center [223, 204] width 77 height 14
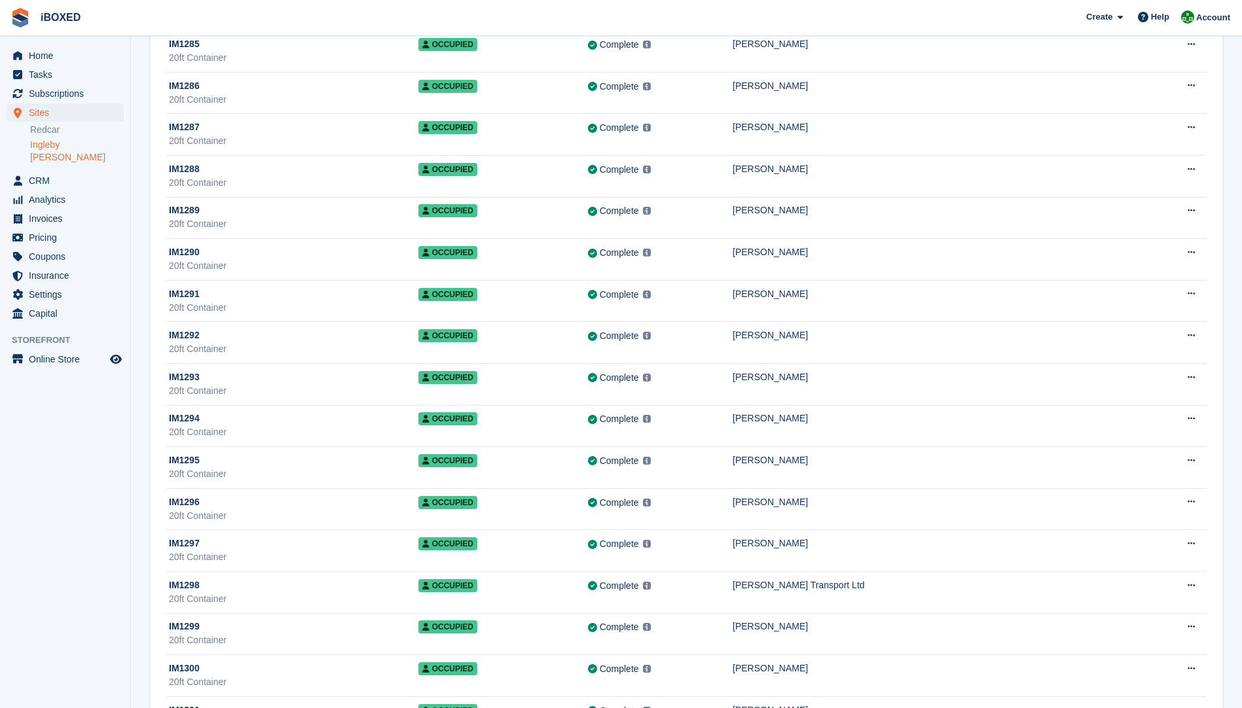
scroll to position [12501, 0]
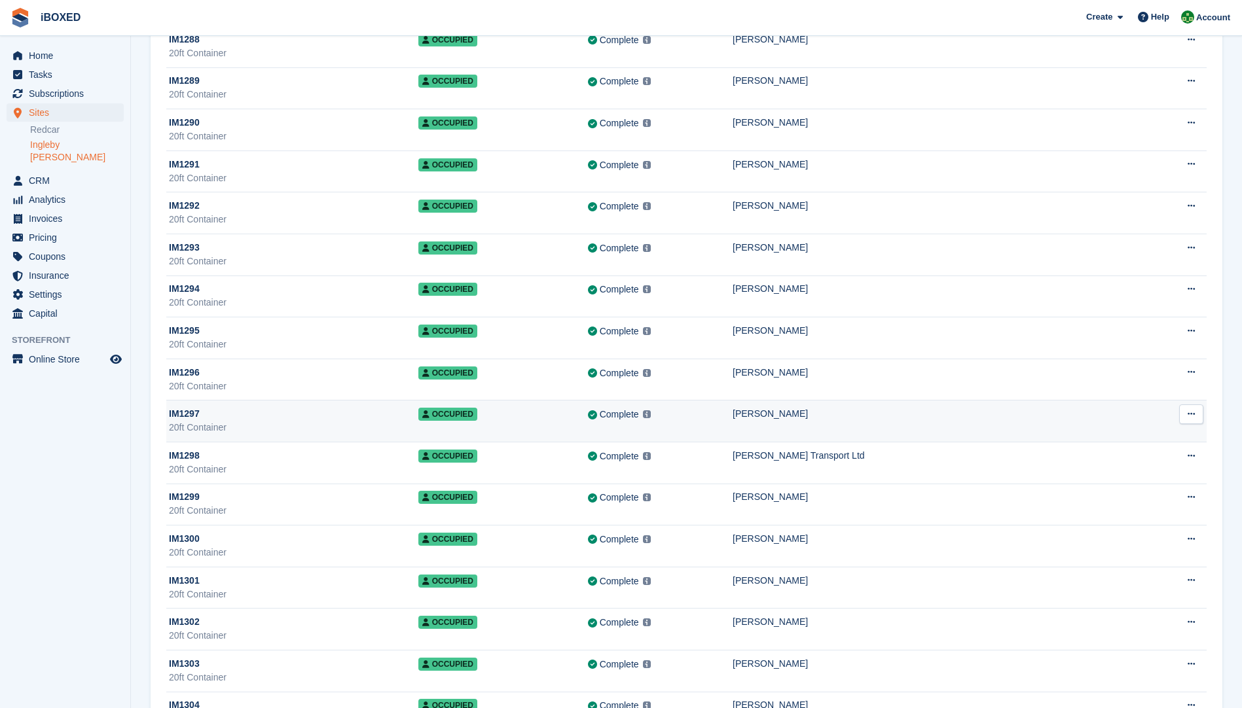
click at [224, 416] on div "IM1297" at bounding box center [293, 414] width 249 height 14
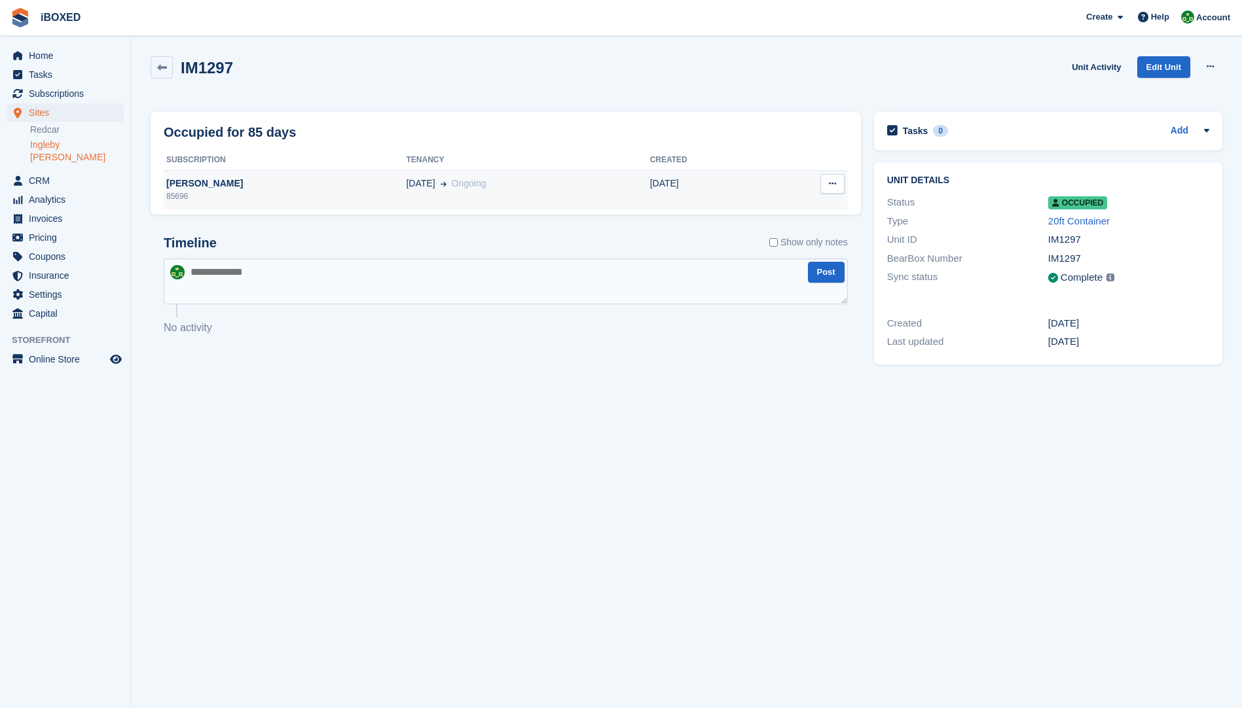
click at [286, 194] on div "85696" at bounding box center [285, 196] width 242 height 12
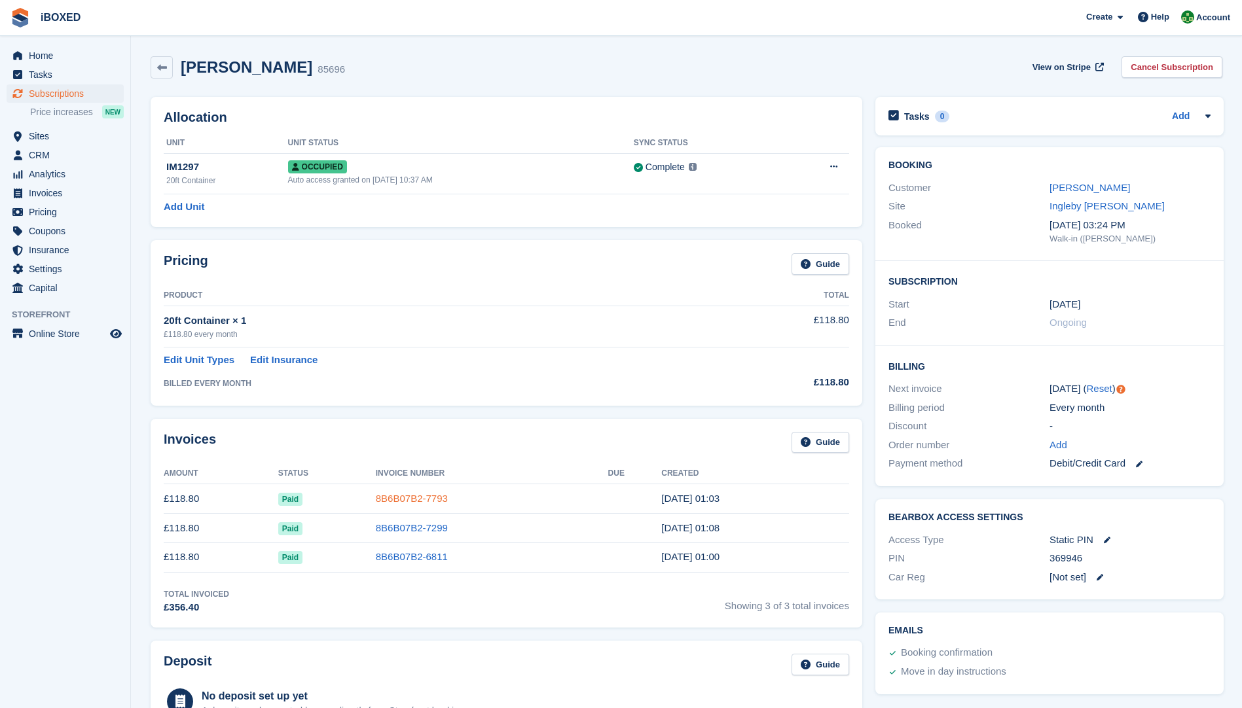
click at [407, 501] on link "8B6B07B2-7793" at bounding box center [412, 498] width 72 height 11
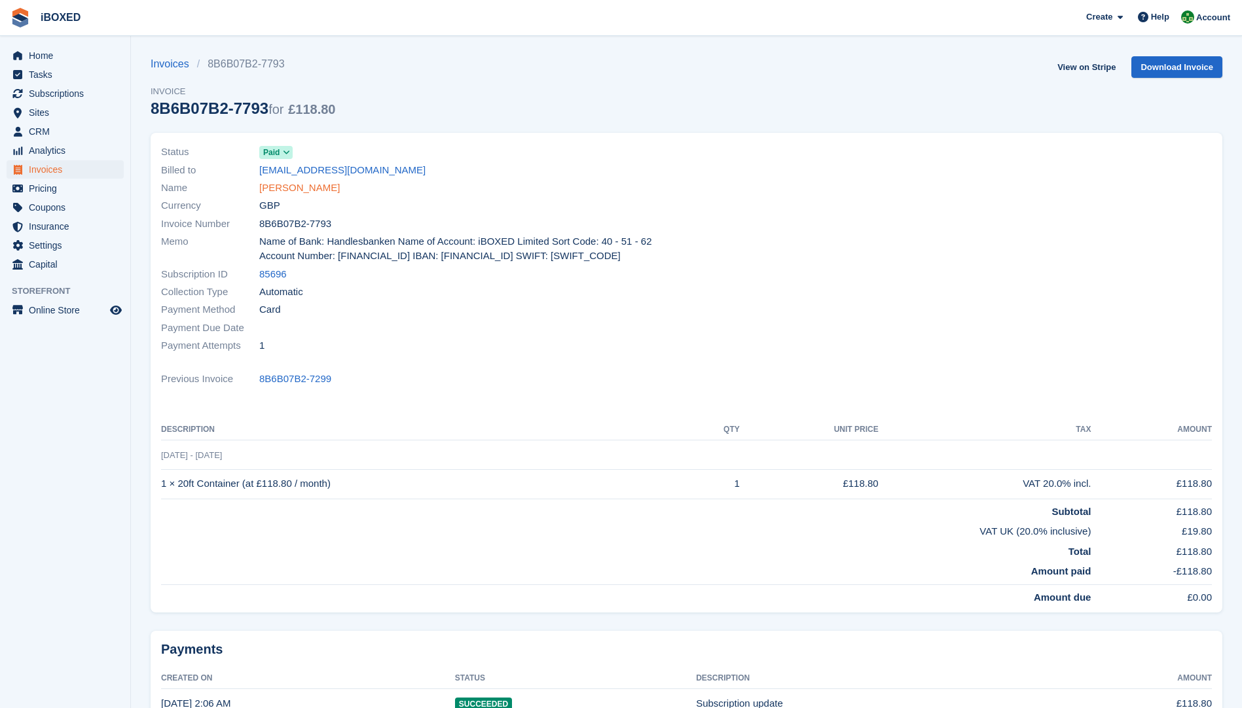
click at [301, 194] on link "[PERSON_NAME]" at bounding box center [299, 188] width 81 height 15
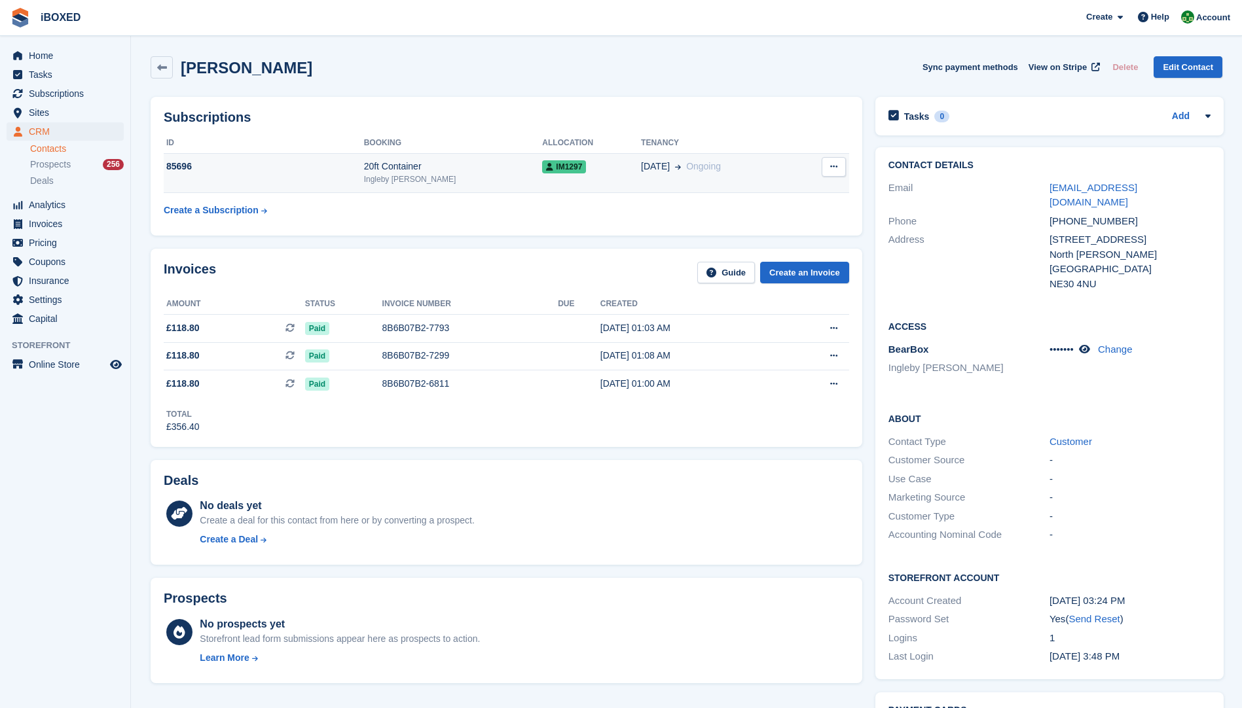
click at [484, 160] on div "20ft Container" at bounding box center [453, 167] width 179 height 14
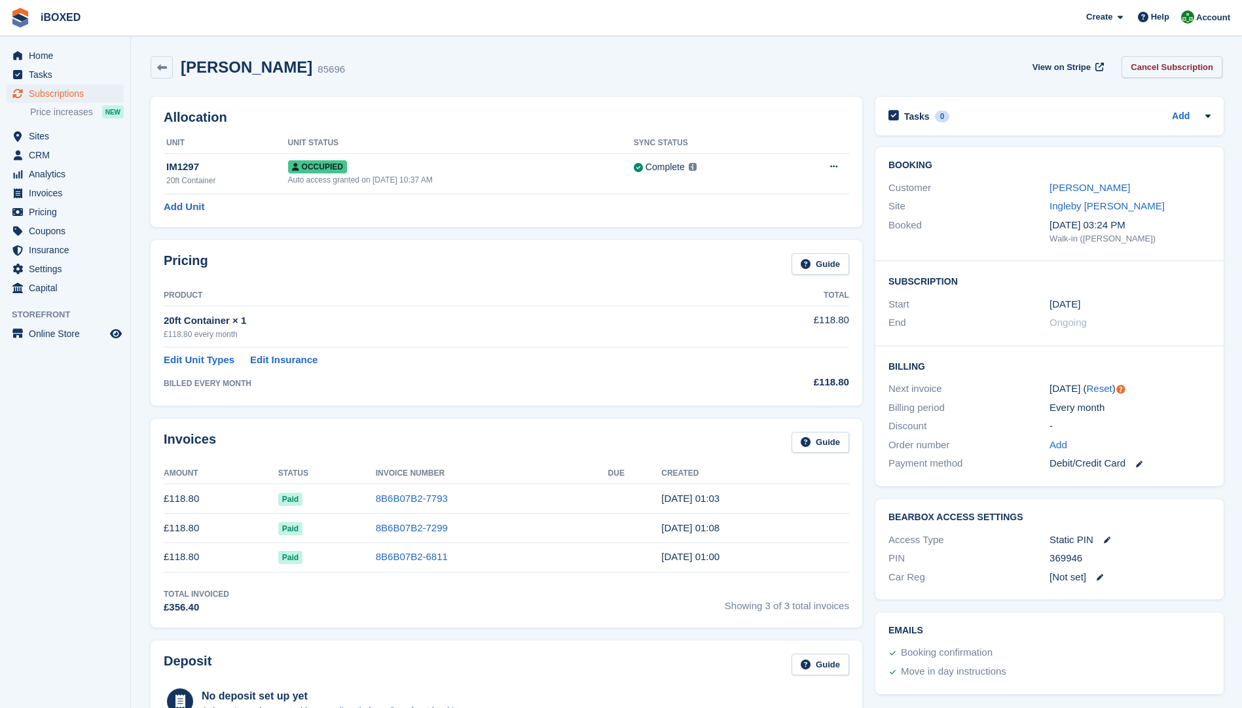
click at [1176, 63] on link "Cancel Subscription" at bounding box center [1171, 67] width 101 height 22
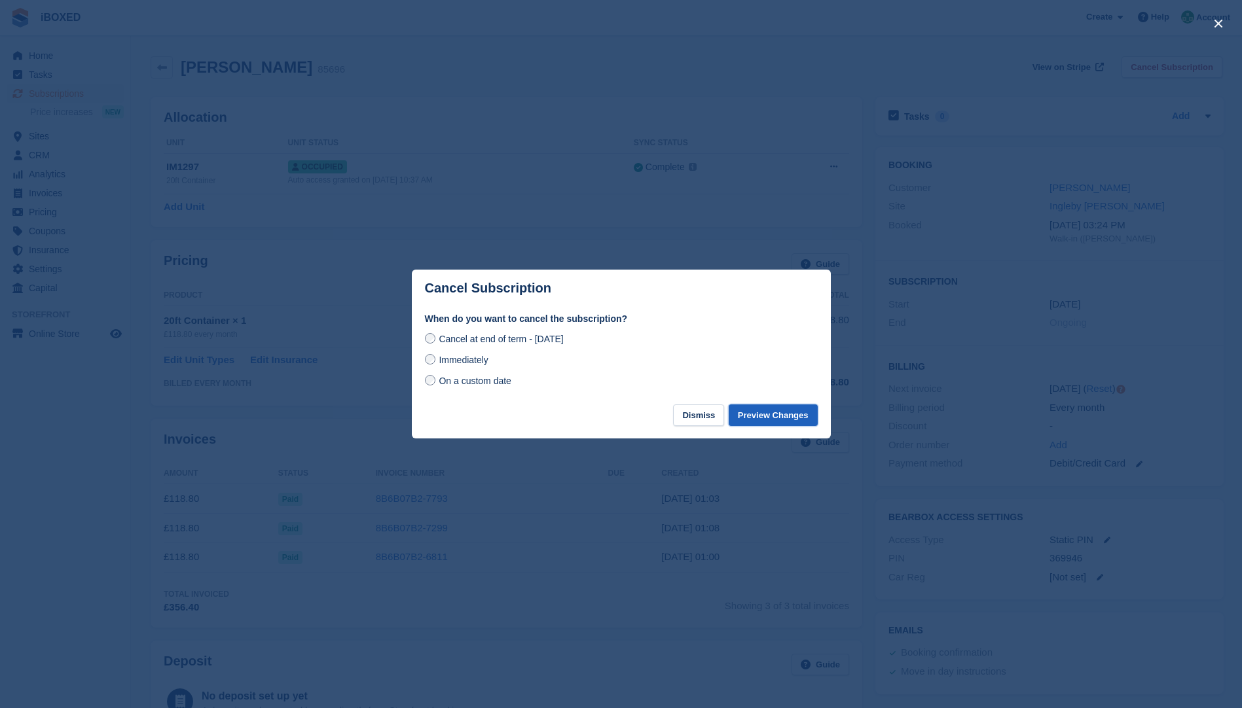
click at [772, 423] on button "Preview Changes" at bounding box center [772, 415] width 89 height 22
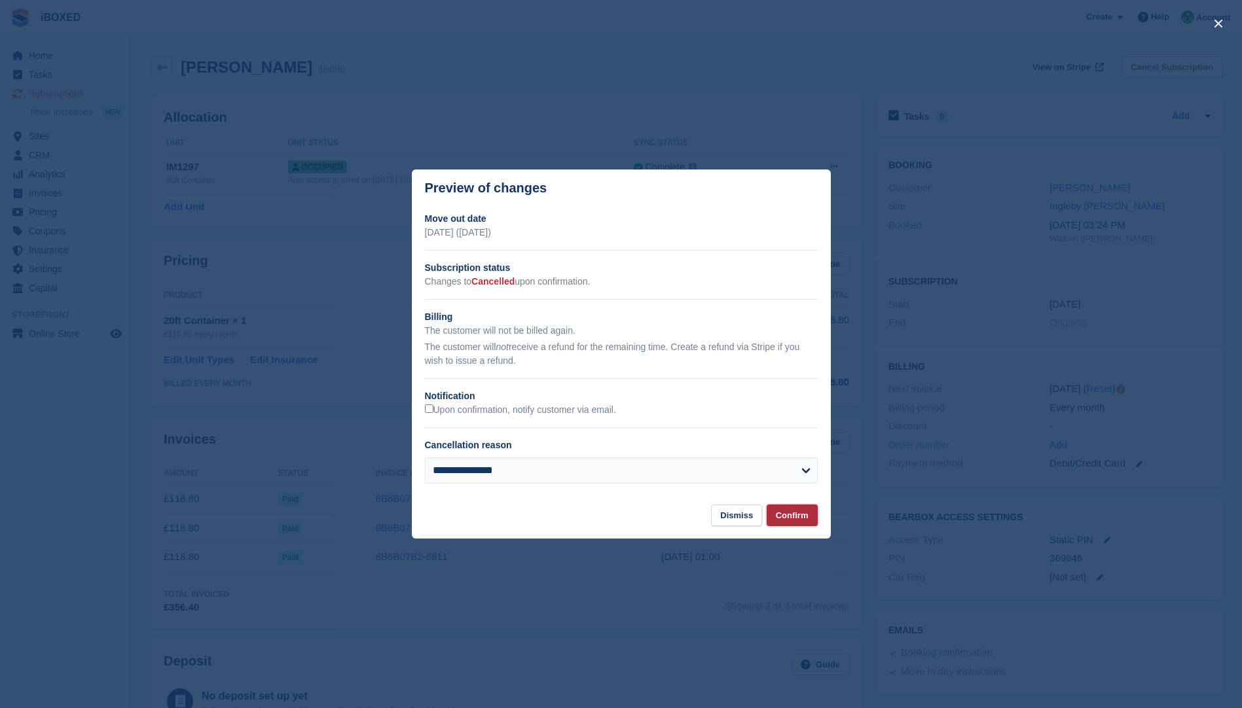
click at [795, 514] on button "Confirm" at bounding box center [791, 516] width 51 height 22
click at [807, 474] on select "**********" at bounding box center [621, 470] width 393 height 26
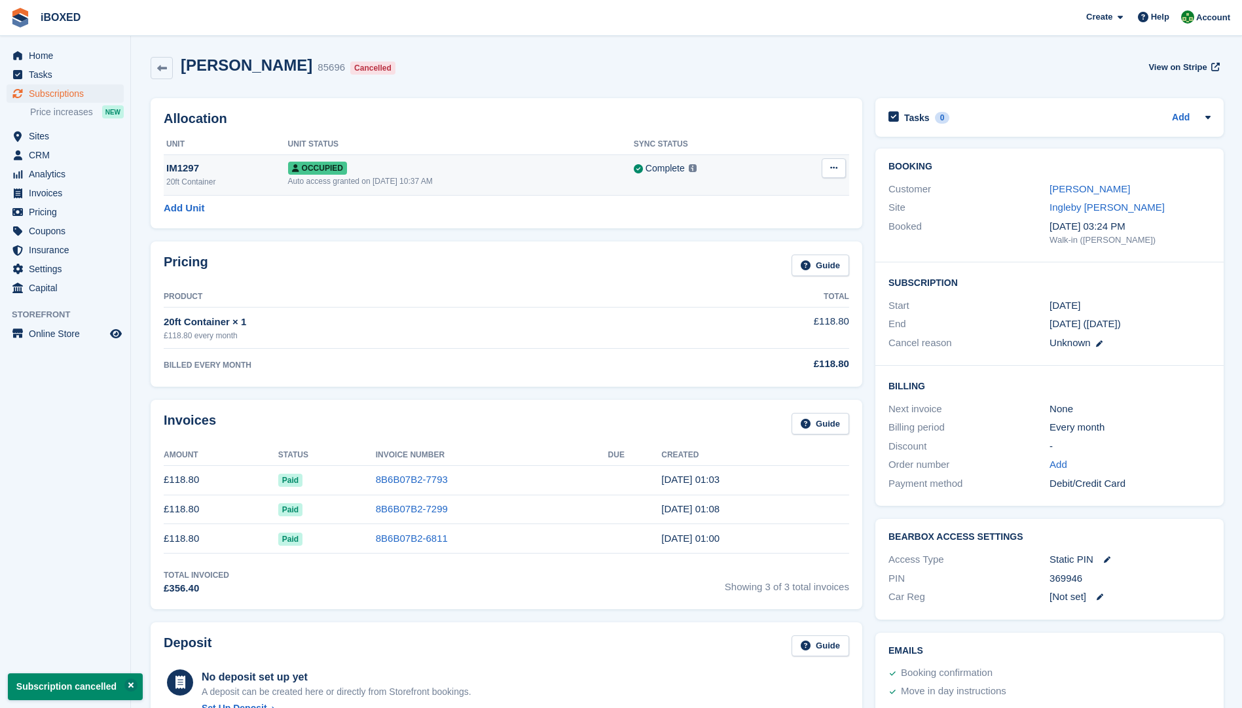
click at [835, 171] on icon at bounding box center [833, 168] width 7 height 9
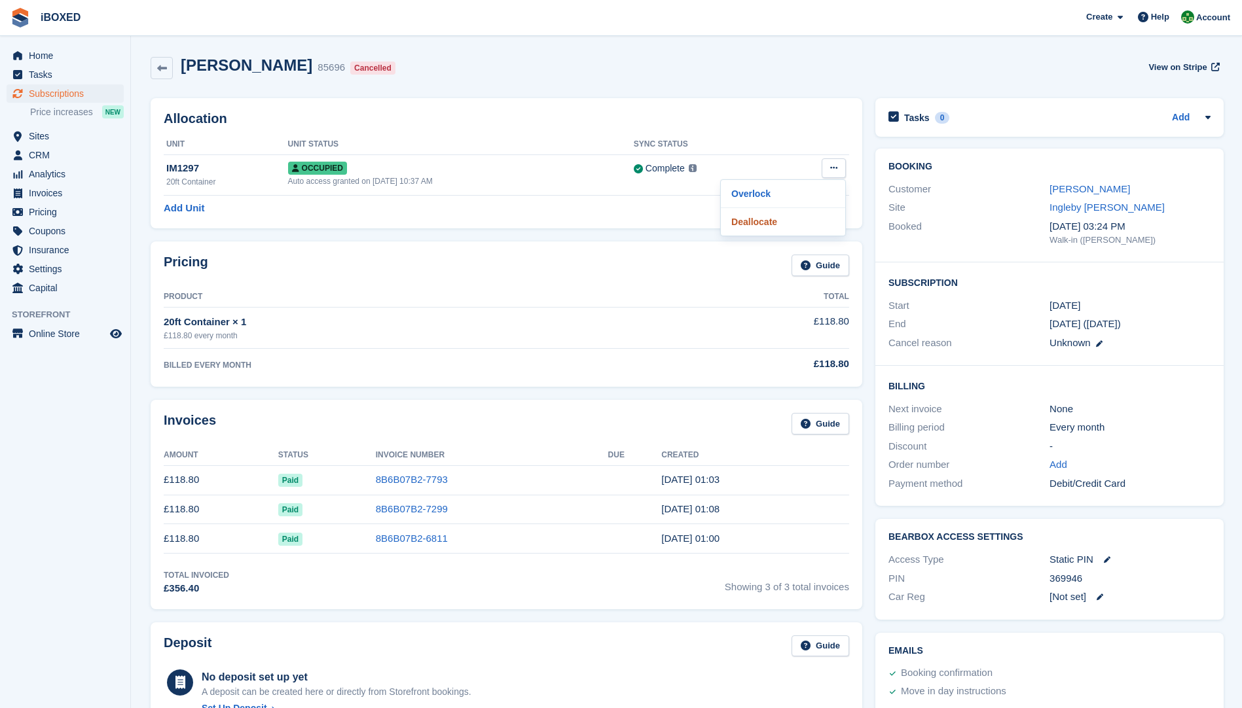
drag, startPoint x: 745, startPoint y: 218, endPoint x: 686, endPoint y: 59, distance: 169.8
click at [745, 218] on p "Deallocate" at bounding box center [783, 221] width 114 height 17
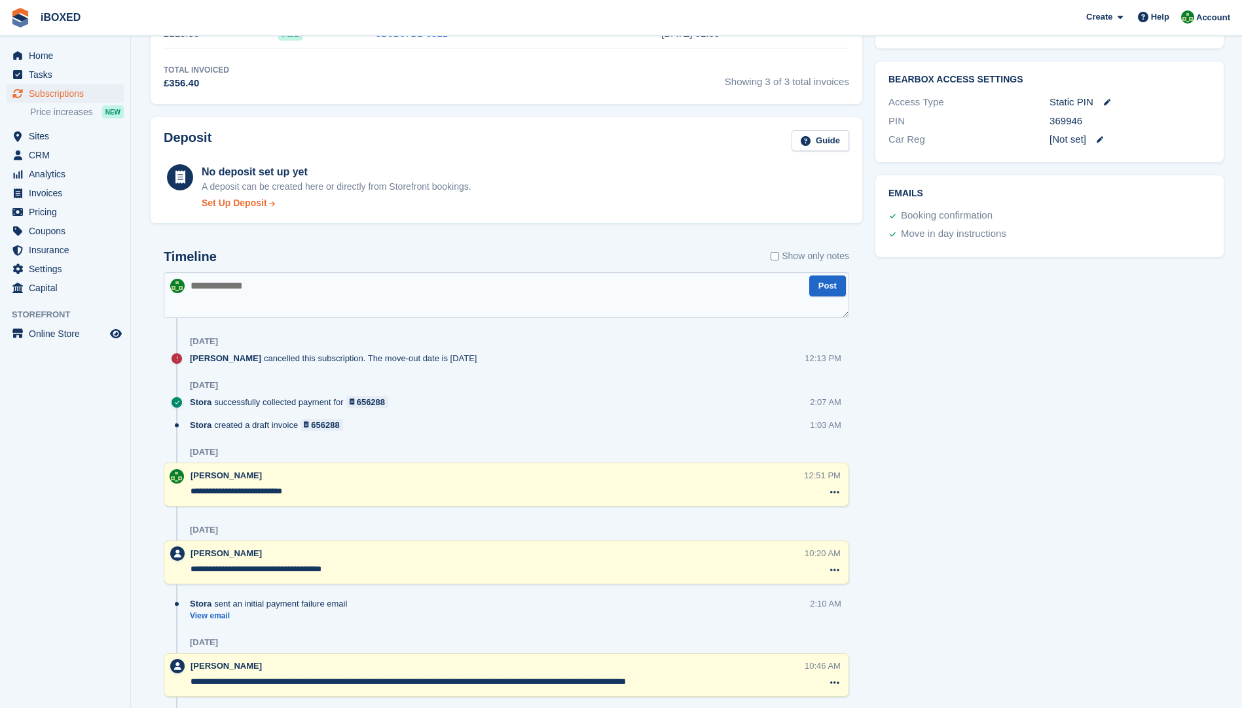
scroll to position [458, 0]
click at [264, 306] on textarea at bounding box center [506, 295] width 685 height 46
click at [221, 283] on textarea "**********" at bounding box center [506, 295] width 685 height 46
click at [465, 287] on textarea "**********" at bounding box center [506, 295] width 685 height 46
type textarea "**********"
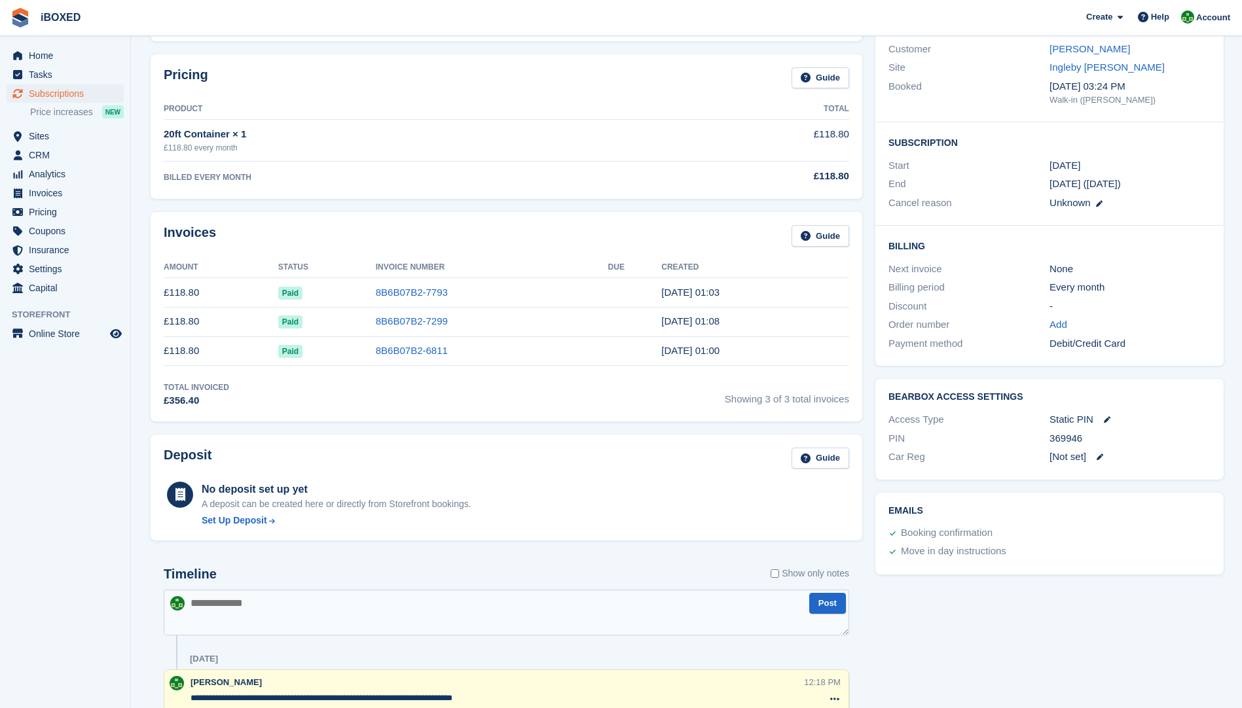
scroll to position [0, 0]
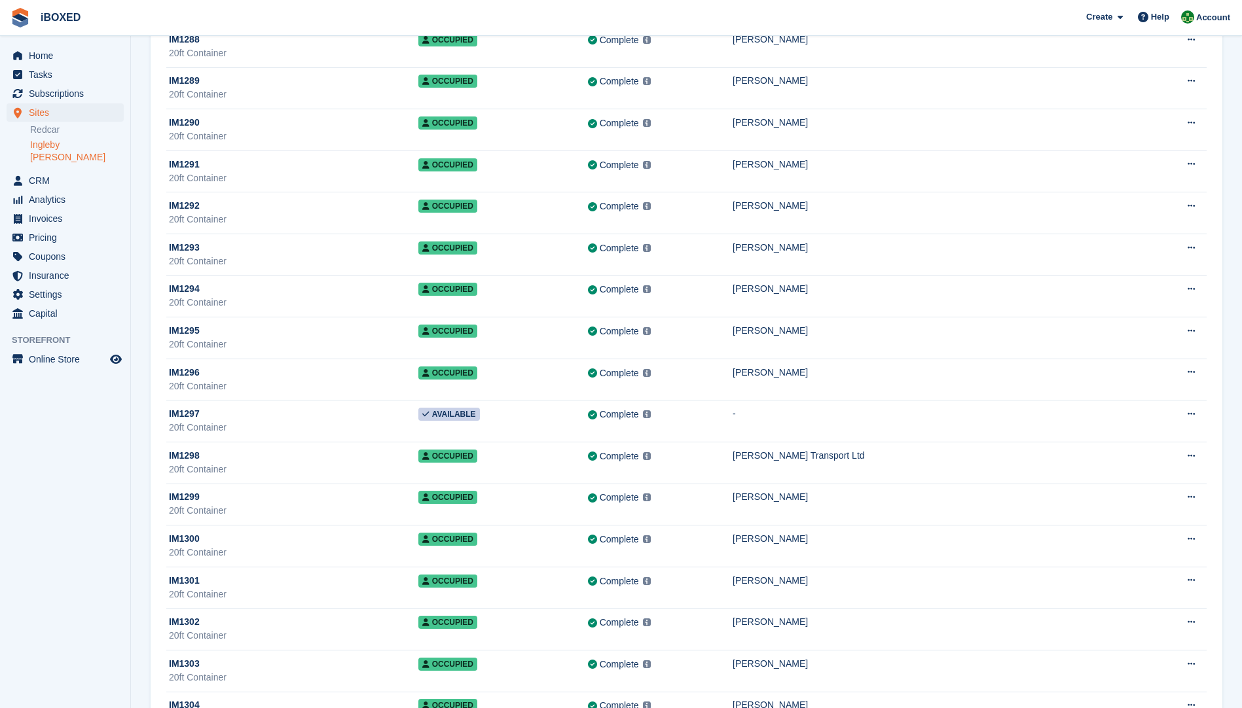
scroll to position [12501, 0]
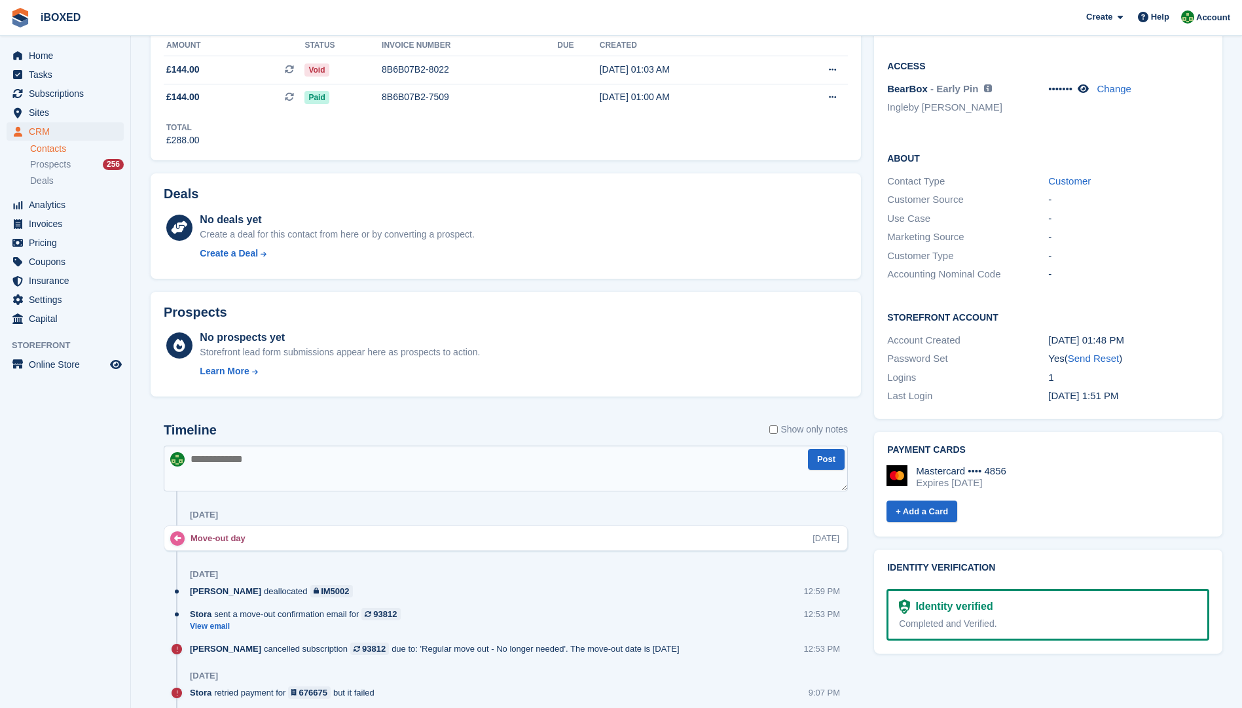
scroll to position [262, 0]
click at [191, 461] on textarea at bounding box center [506, 467] width 684 height 46
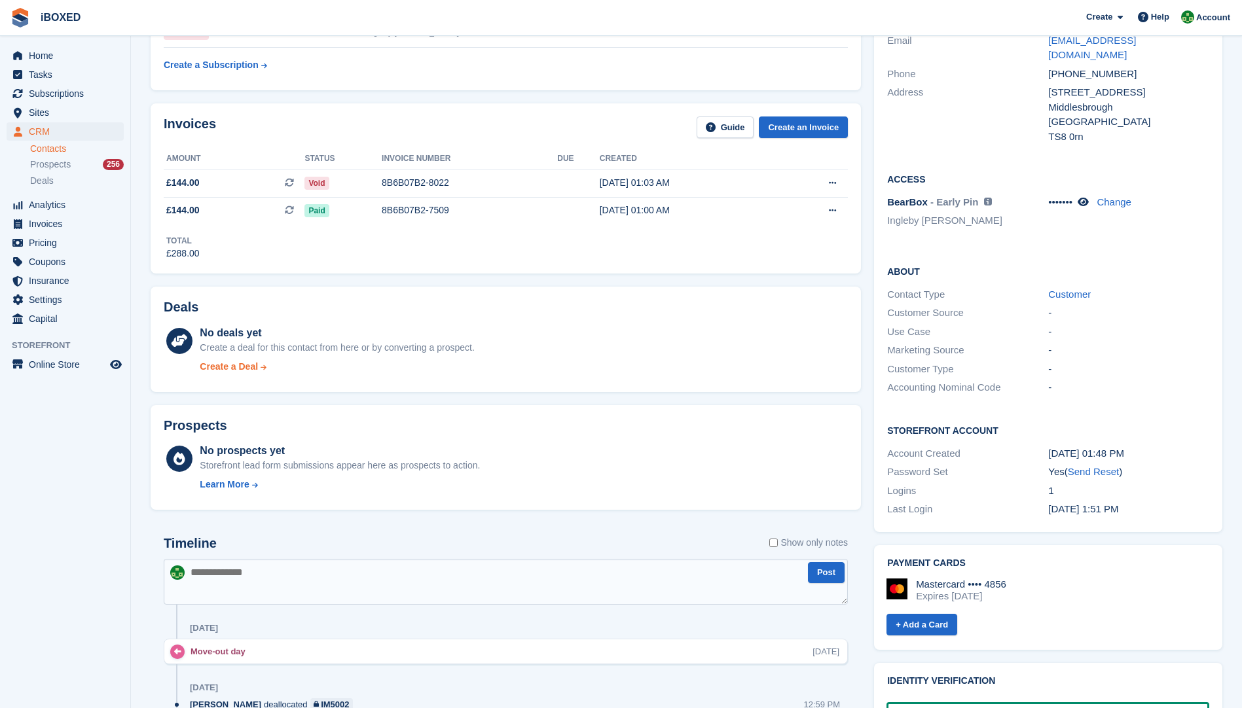
scroll to position [65, 0]
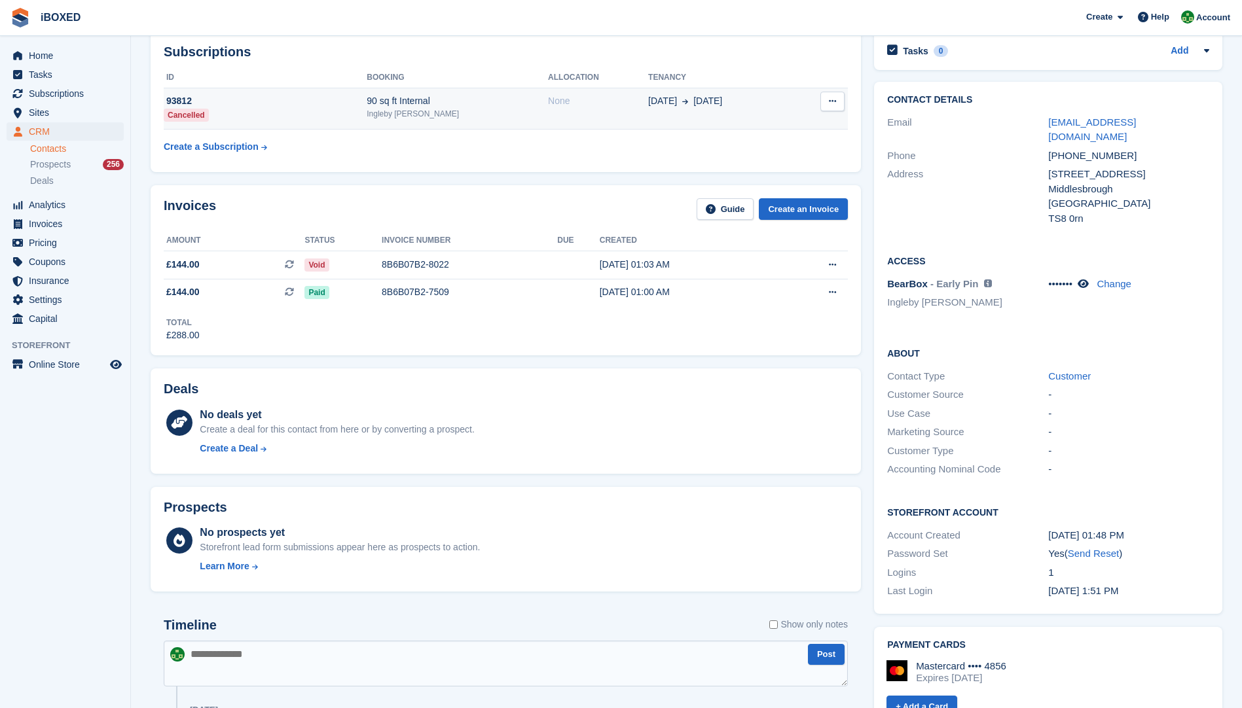
click at [335, 120] on td "93812 Cancelled" at bounding box center [265, 109] width 203 height 42
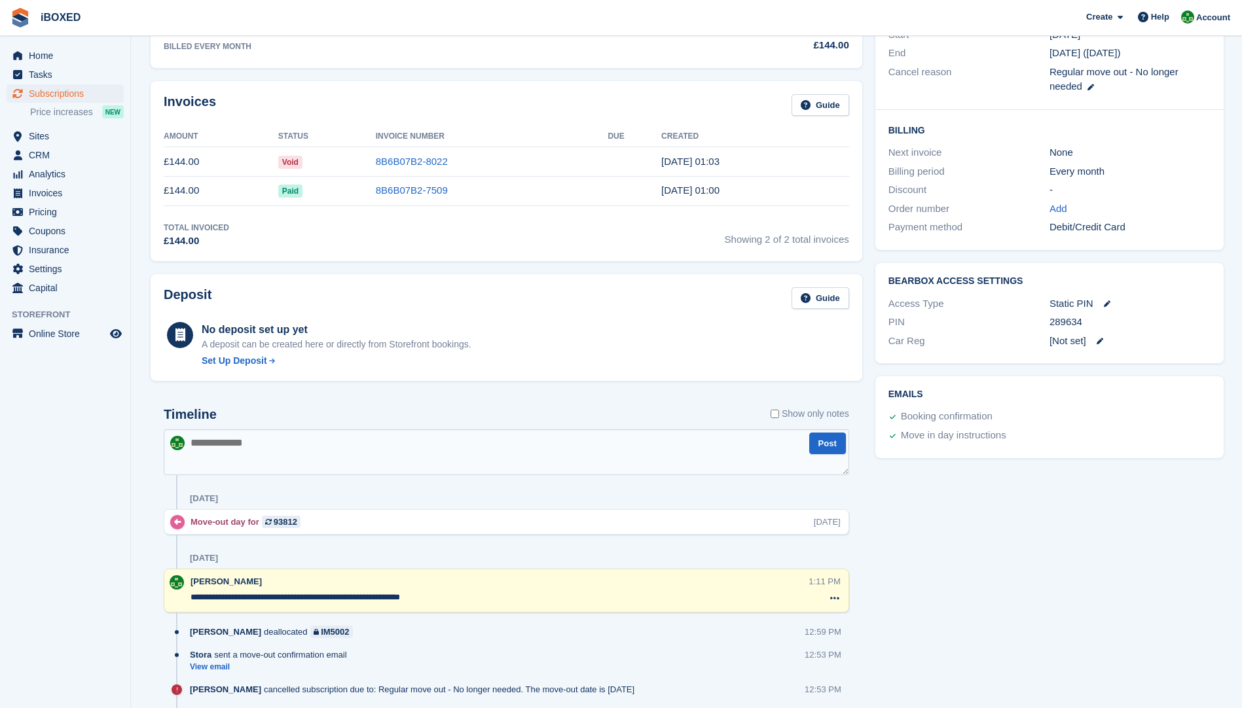
scroll to position [393, 0]
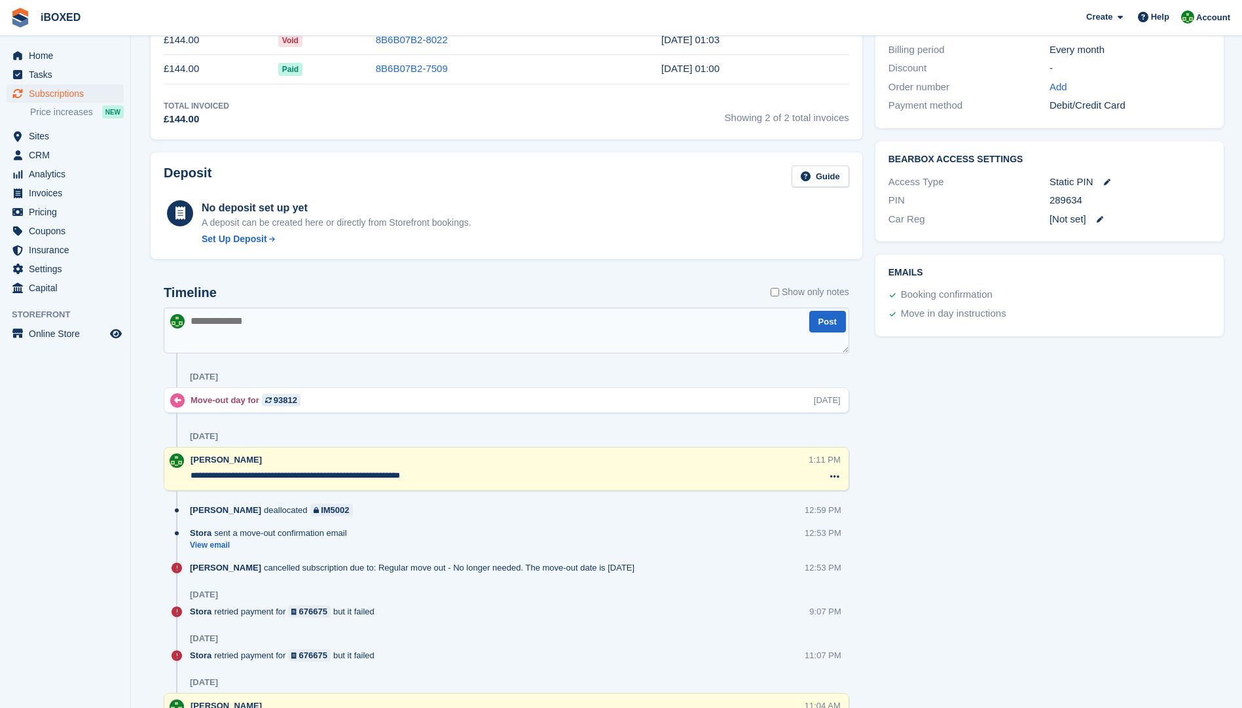
click at [216, 323] on textarea at bounding box center [506, 331] width 685 height 46
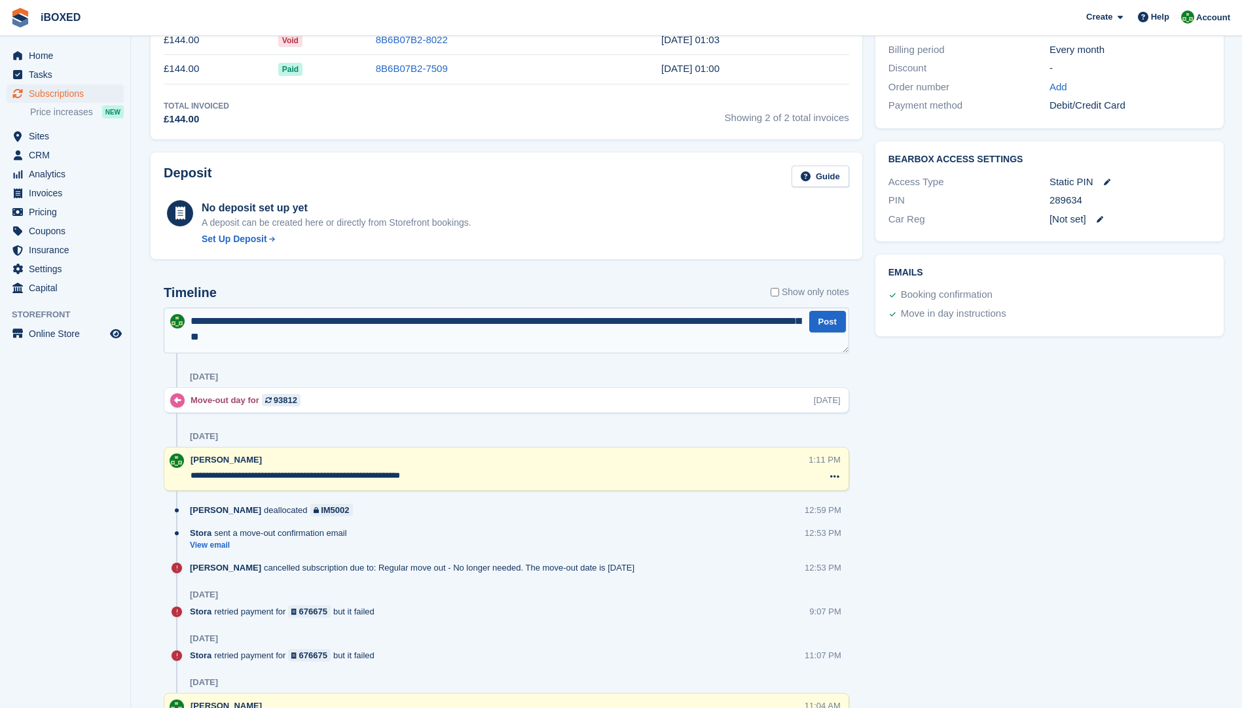
drag, startPoint x: 260, startPoint y: 335, endPoint x: 274, endPoint y: 342, distance: 14.6
click at [260, 335] on textarea "**********" at bounding box center [506, 331] width 685 height 46
click at [354, 337] on textarea "**********" at bounding box center [506, 331] width 685 height 46
click at [553, 322] on textarea "**********" at bounding box center [506, 331] width 685 height 46
drag, startPoint x: 711, startPoint y: 322, endPoint x: 703, endPoint y: 376, distance: 54.9
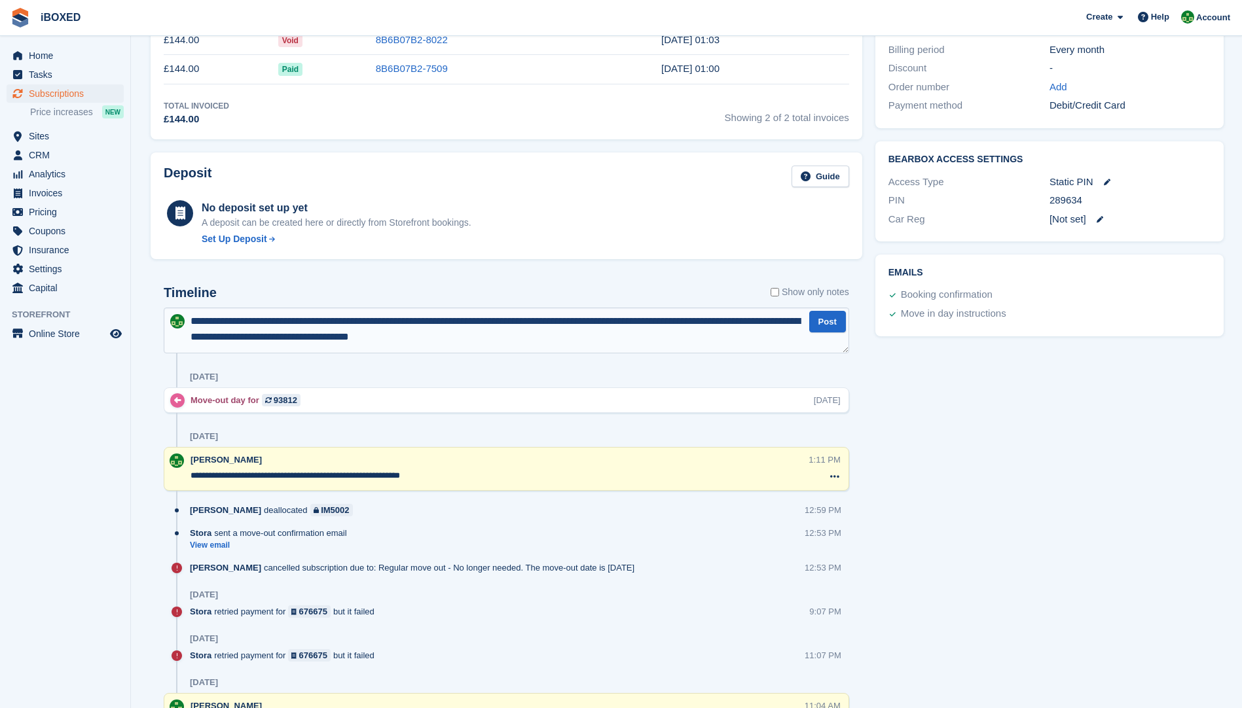
click at [703, 376] on div "[DATE]" at bounding box center [519, 377] width 659 height 21
click at [709, 323] on textarea "**********" at bounding box center [506, 331] width 685 height 46
click at [744, 321] on textarea "**********" at bounding box center [506, 331] width 685 height 46
click at [368, 341] on textarea "**********" at bounding box center [506, 331] width 685 height 46
drag, startPoint x: 368, startPoint y: 341, endPoint x: 621, endPoint y: 357, distance: 253.1
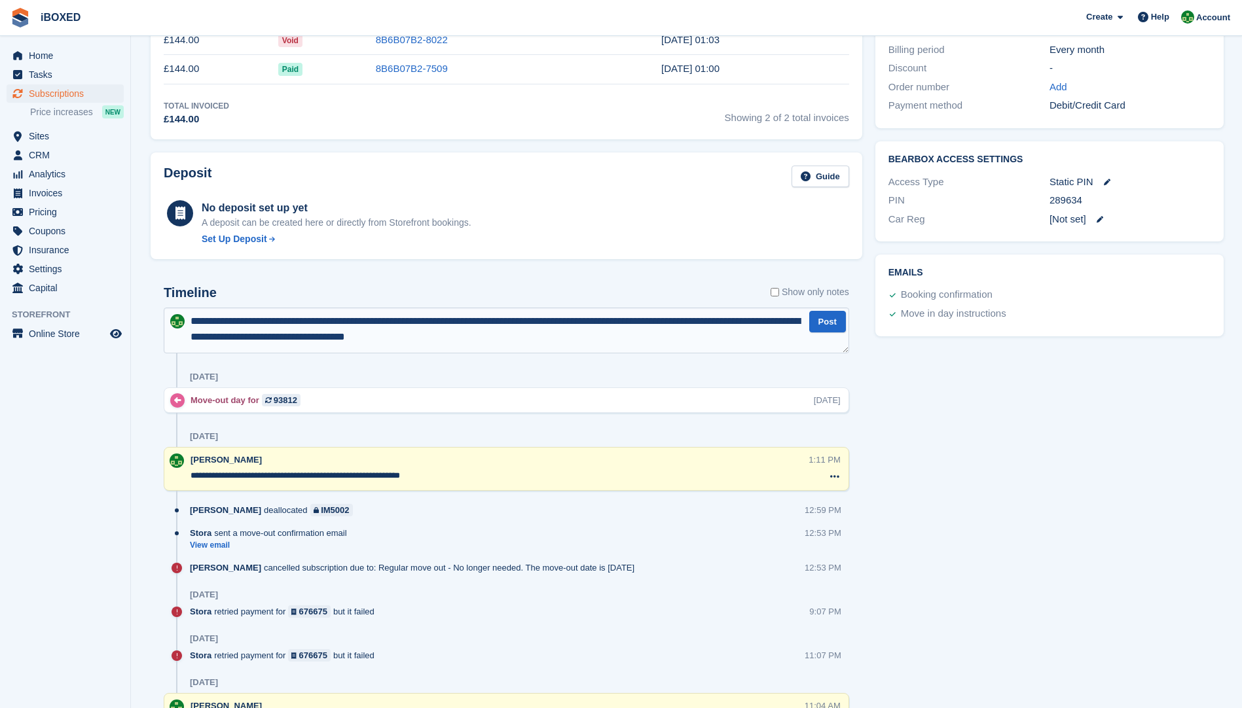
click at [372, 338] on textarea "**********" at bounding box center [506, 331] width 685 height 46
click at [425, 332] on textarea "**********" at bounding box center [506, 331] width 685 height 46
click at [488, 342] on textarea "**********" at bounding box center [506, 331] width 685 height 46
type textarea "**********"
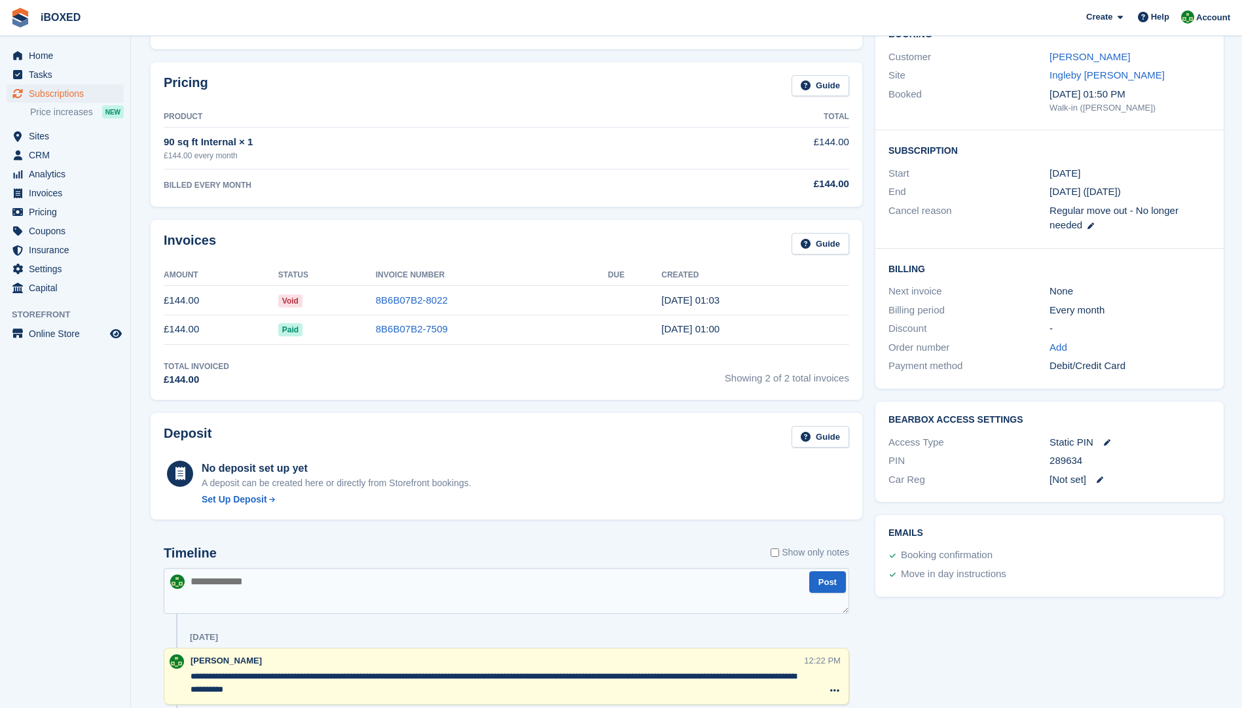
scroll to position [131, 0]
click at [47, 198] on span "Invoices" at bounding box center [68, 193] width 79 height 18
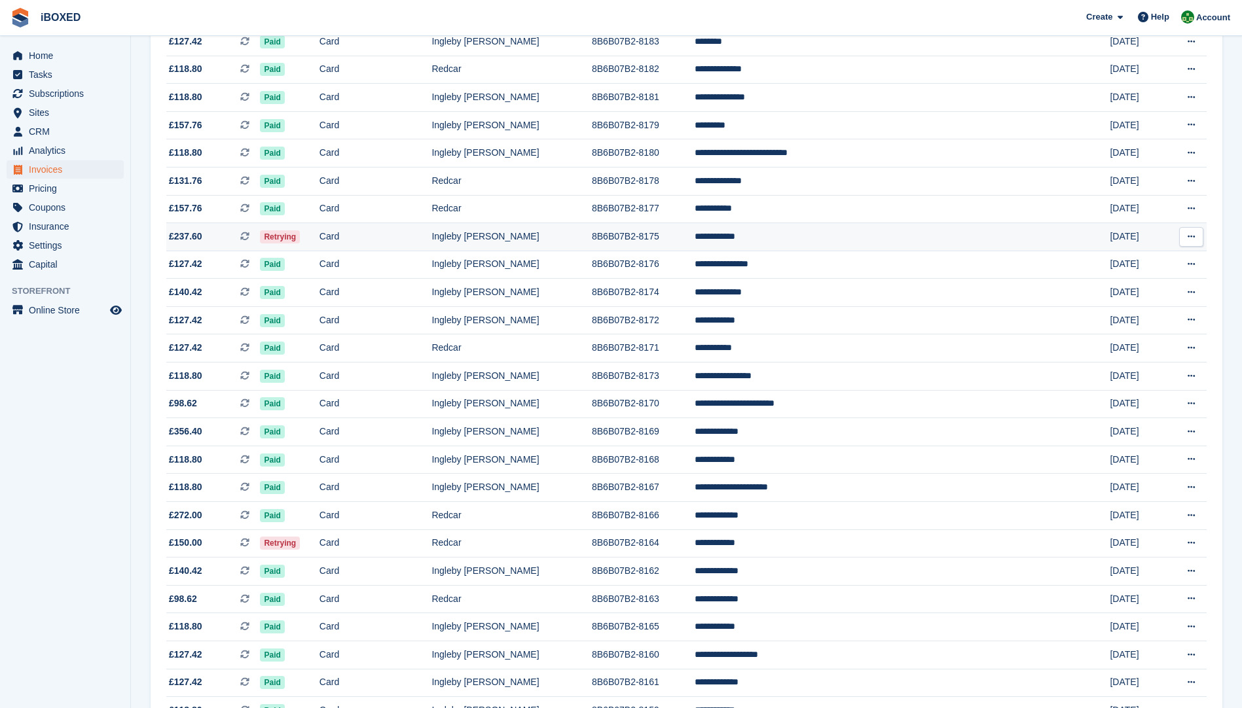
scroll to position [970, 0]
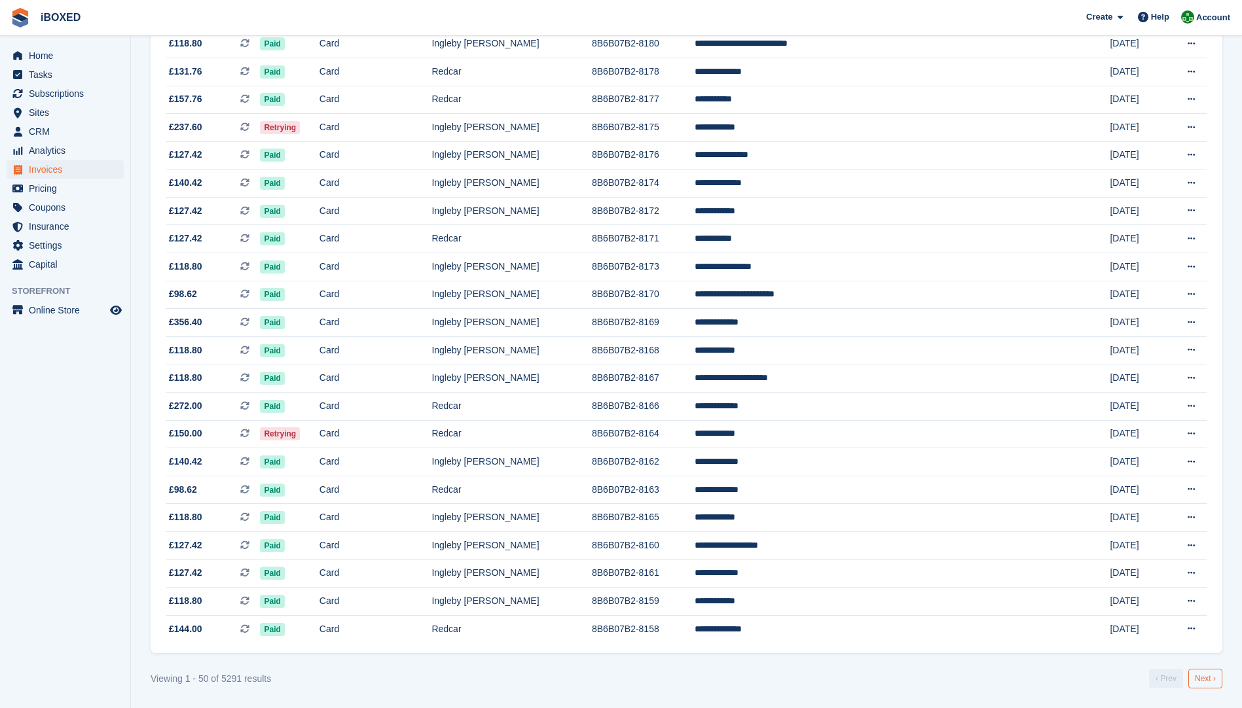
click at [1200, 677] on link "Next ›" at bounding box center [1205, 679] width 34 height 20
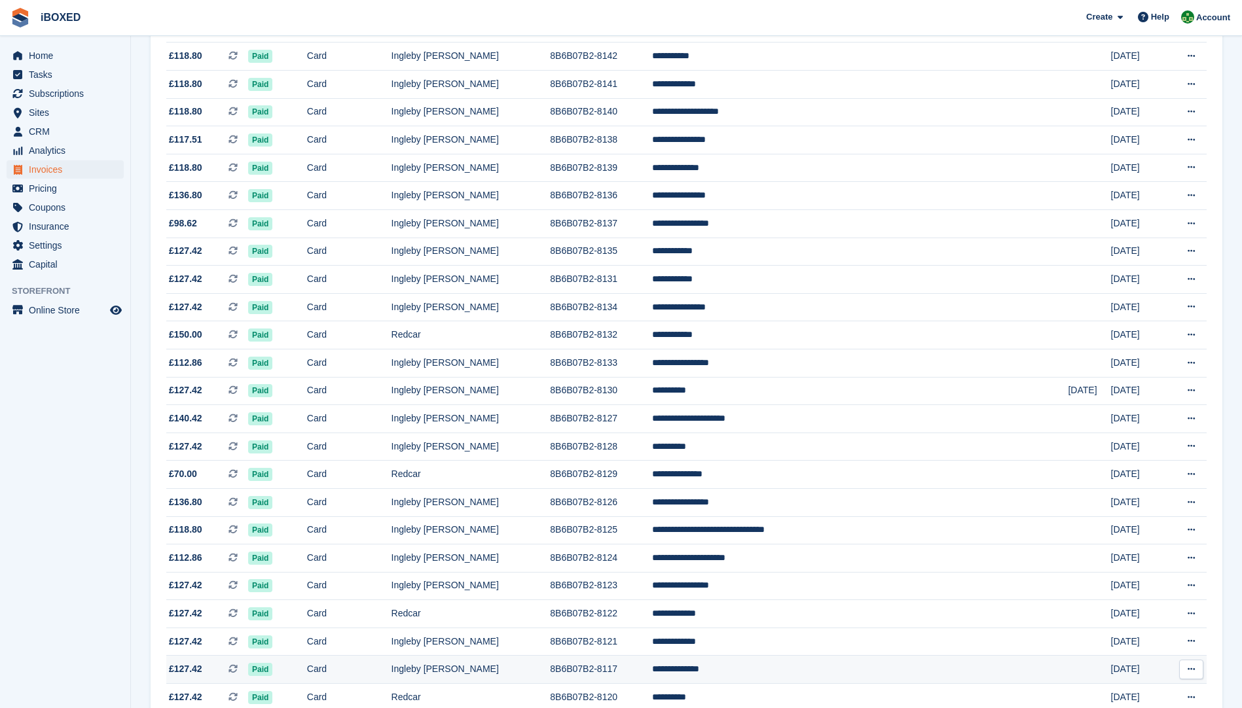
scroll to position [654, 0]
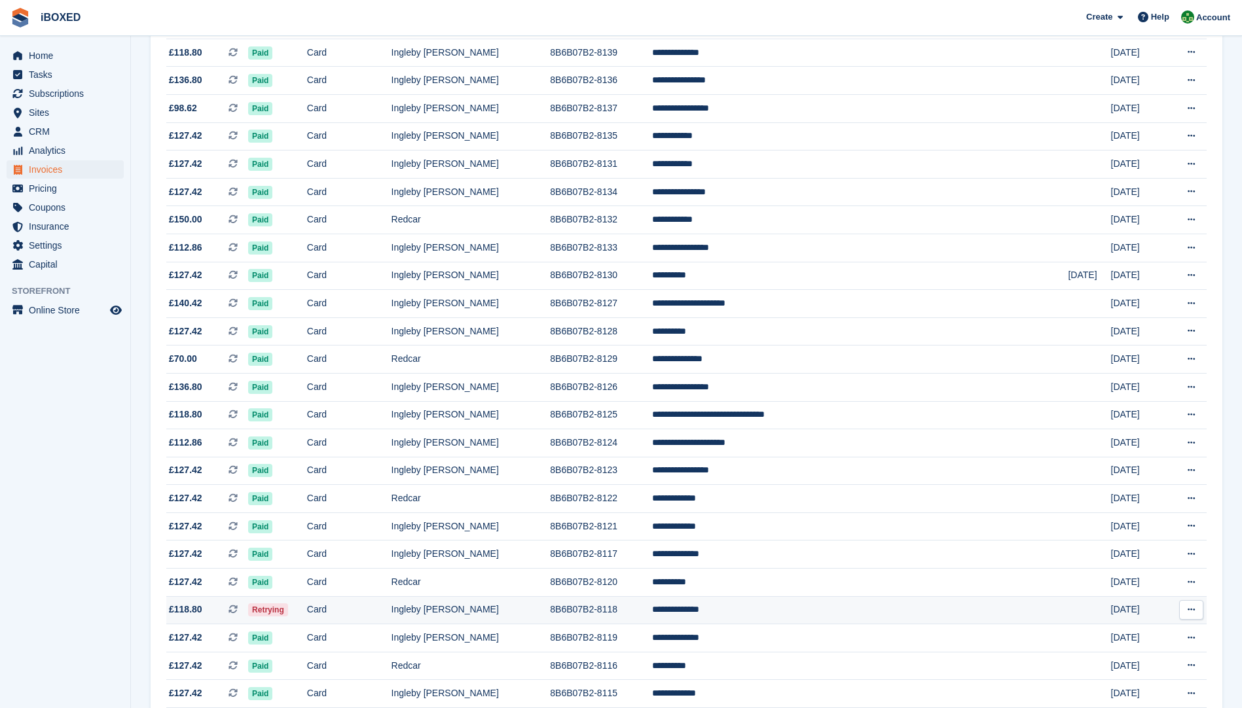
click at [307, 605] on td "Retrying" at bounding box center [277, 610] width 59 height 28
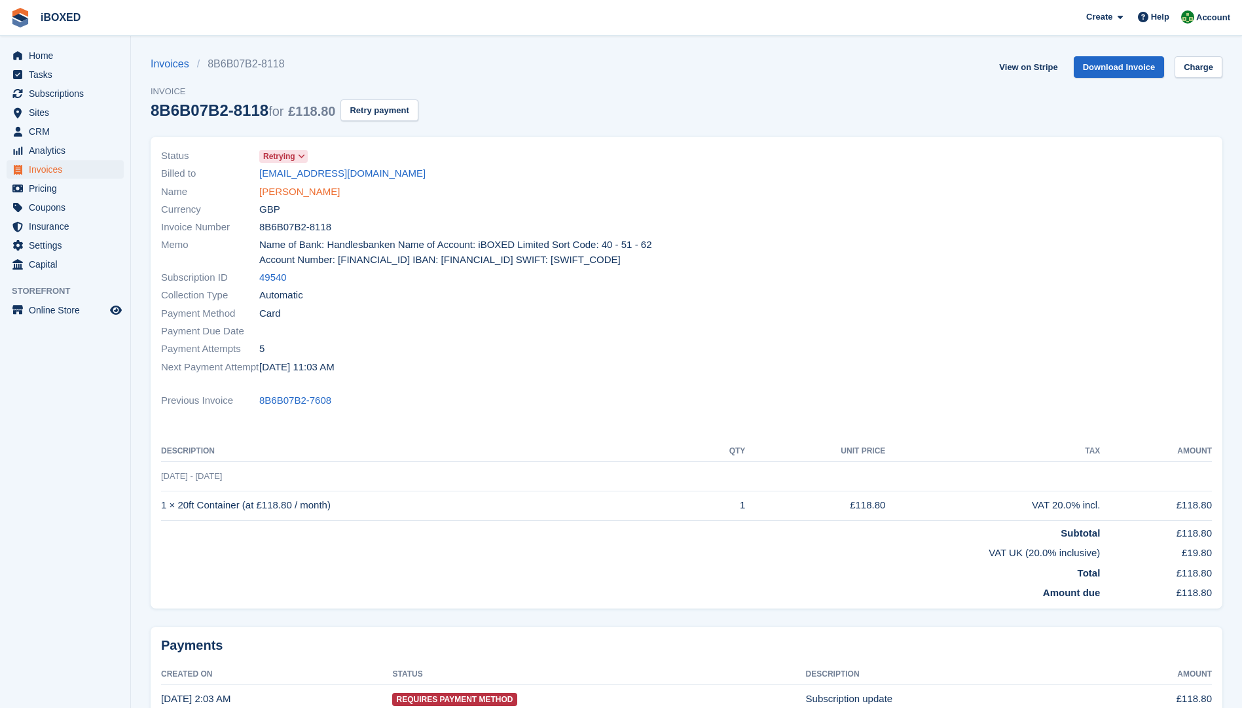
click at [307, 194] on link "Trish Alderson" at bounding box center [299, 192] width 81 height 15
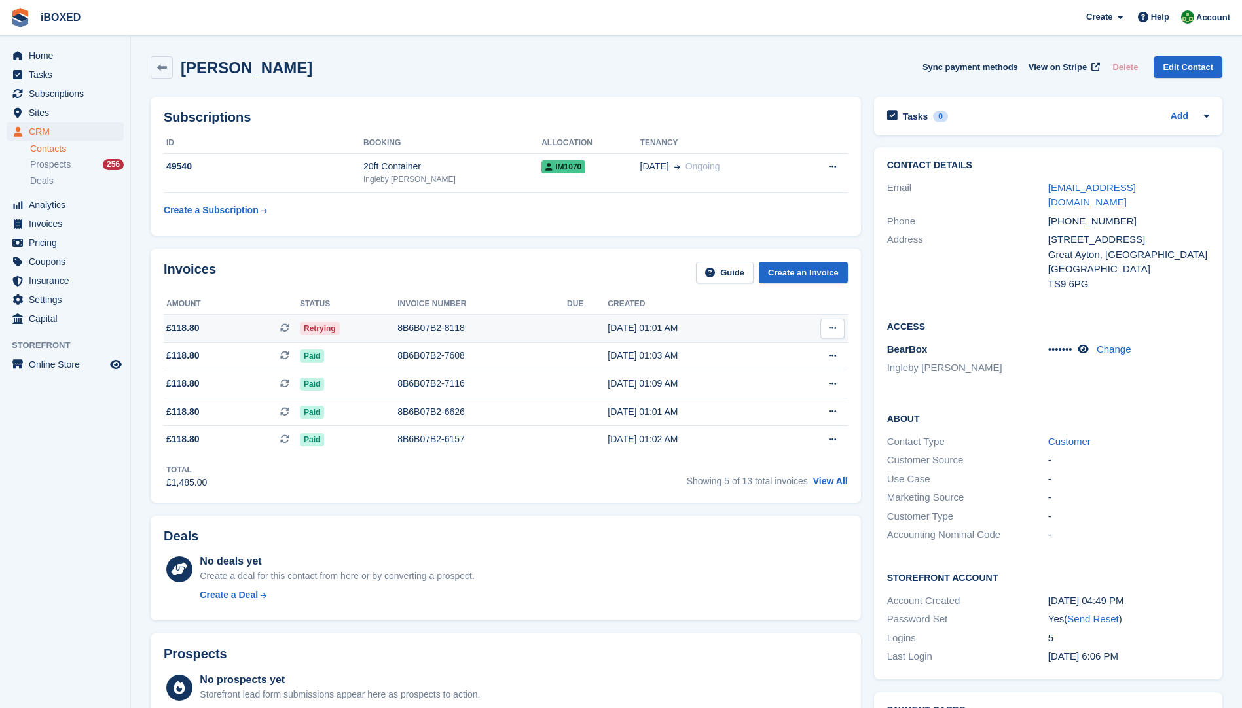
click at [435, 323] on div "8B6B07B2-8118" at bounding box center [482, 328] width 170 height 14
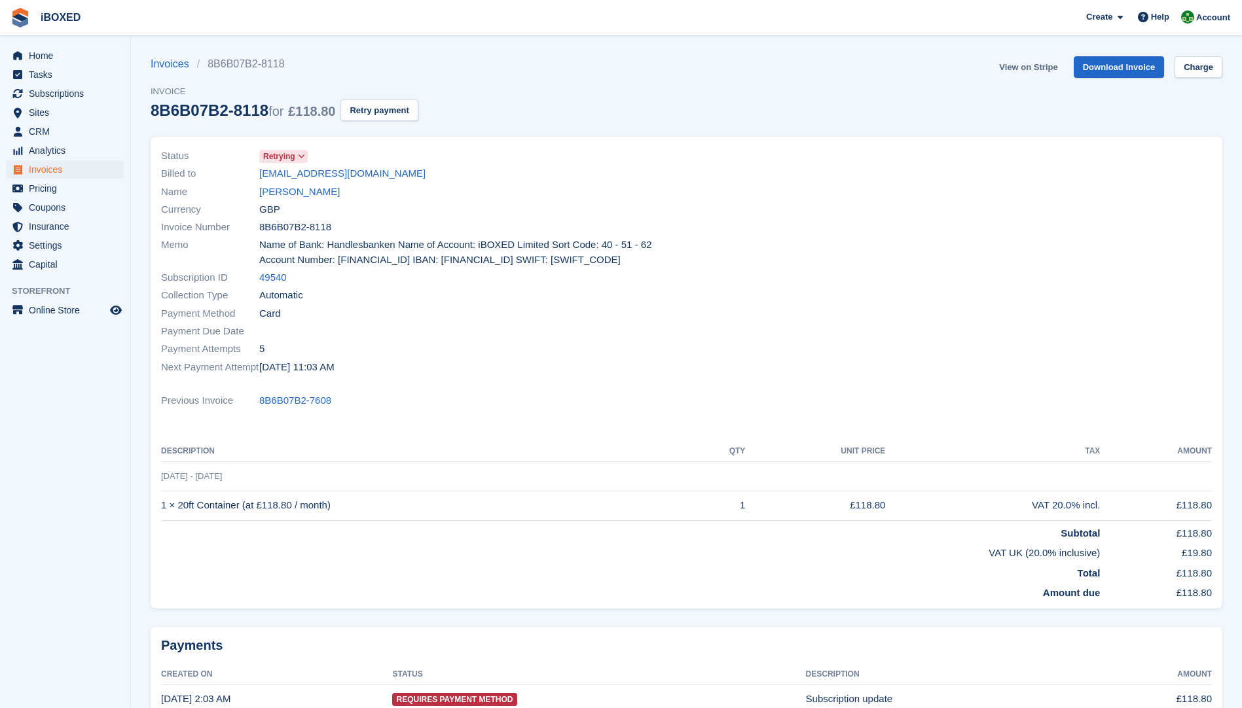
click at [1018, 66] on link "View on Stripe" at bounding box center [1028, 67] width 69 height 22
click at [287, 188] on link "[PERSON_NAME]" at bounding box center [299, 192] width 81 height 15
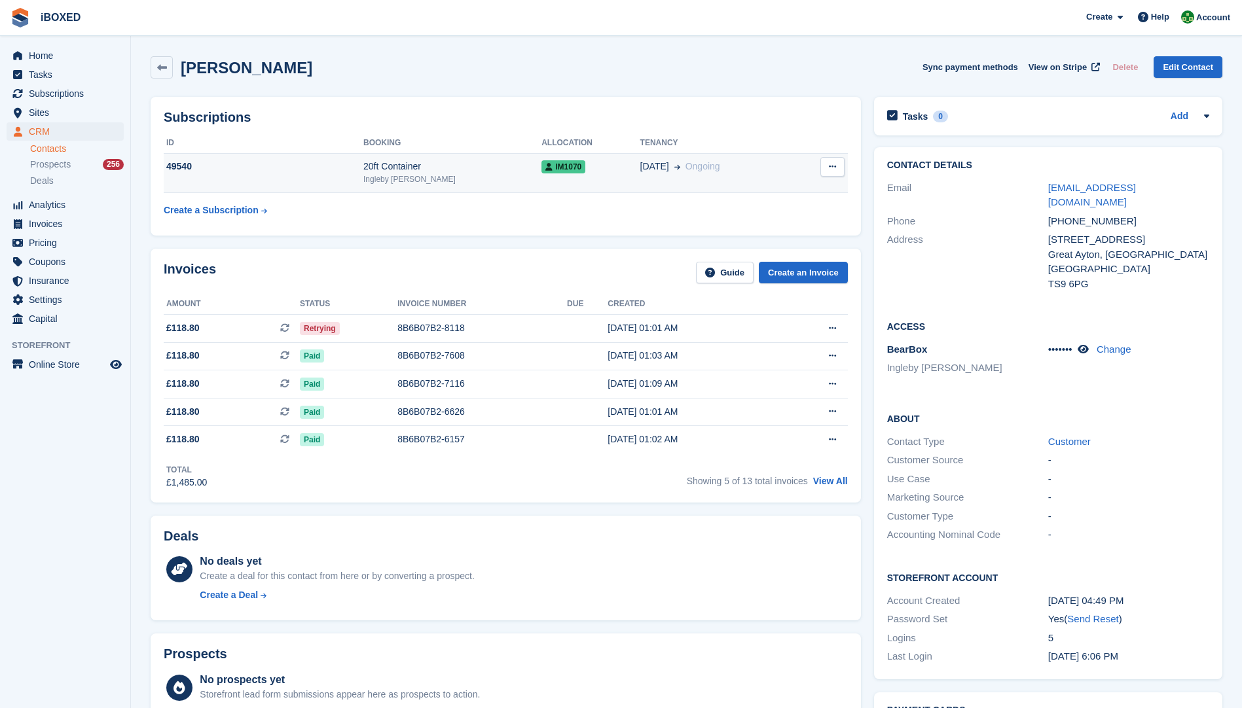
click at [350, 177] on td "49540" at bounding box center [264, 173] width 200 height 40
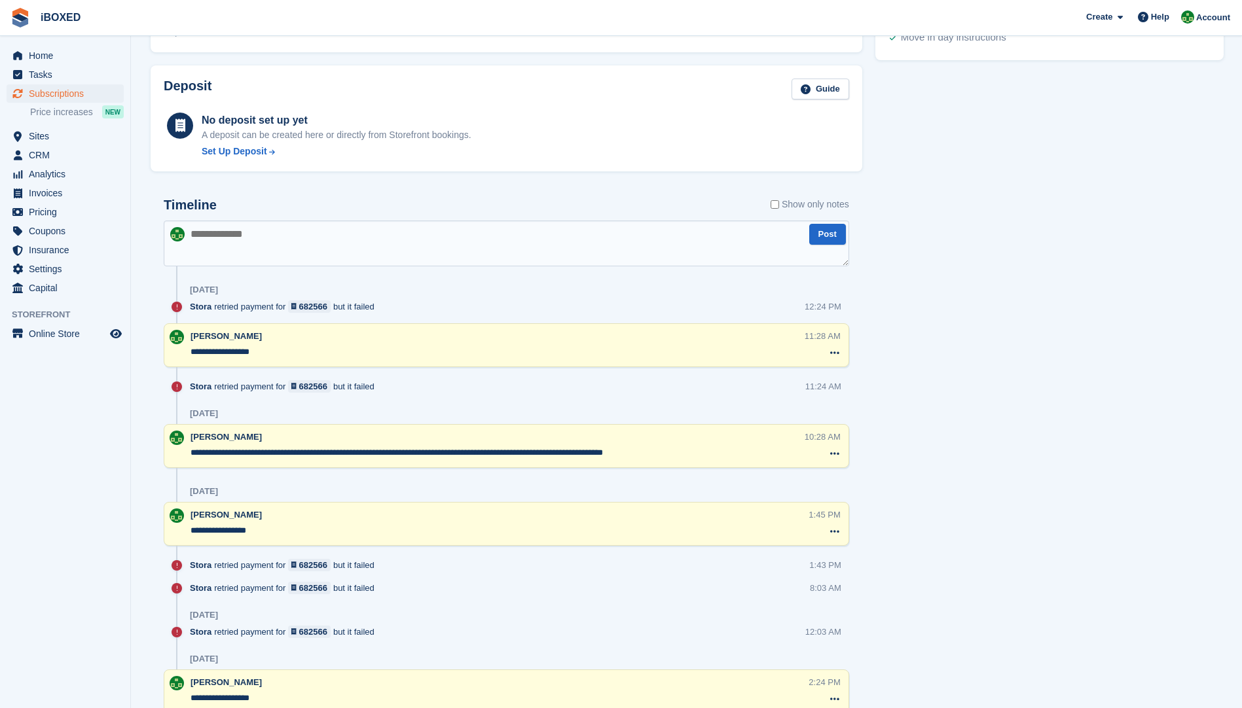
scroll to position [633, 0]
click at [233, 241] on textarea at bounding box center [506, 245] width 685 height 46
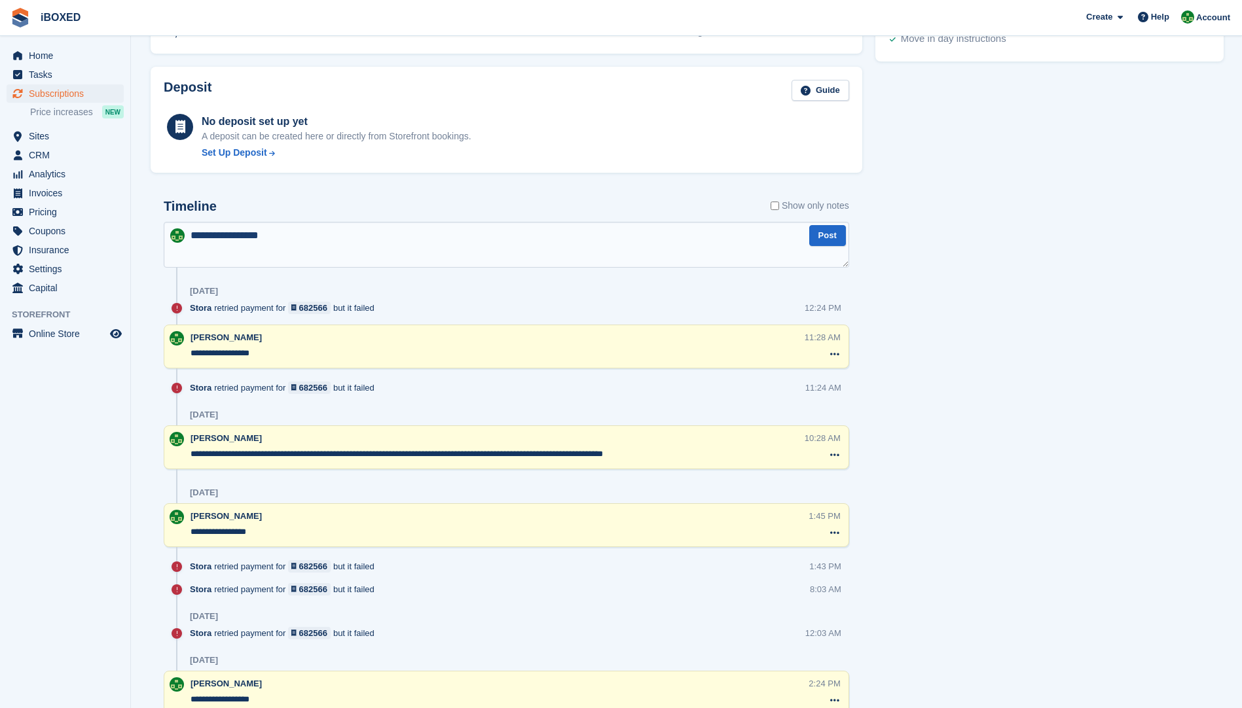
type textarea "**********"
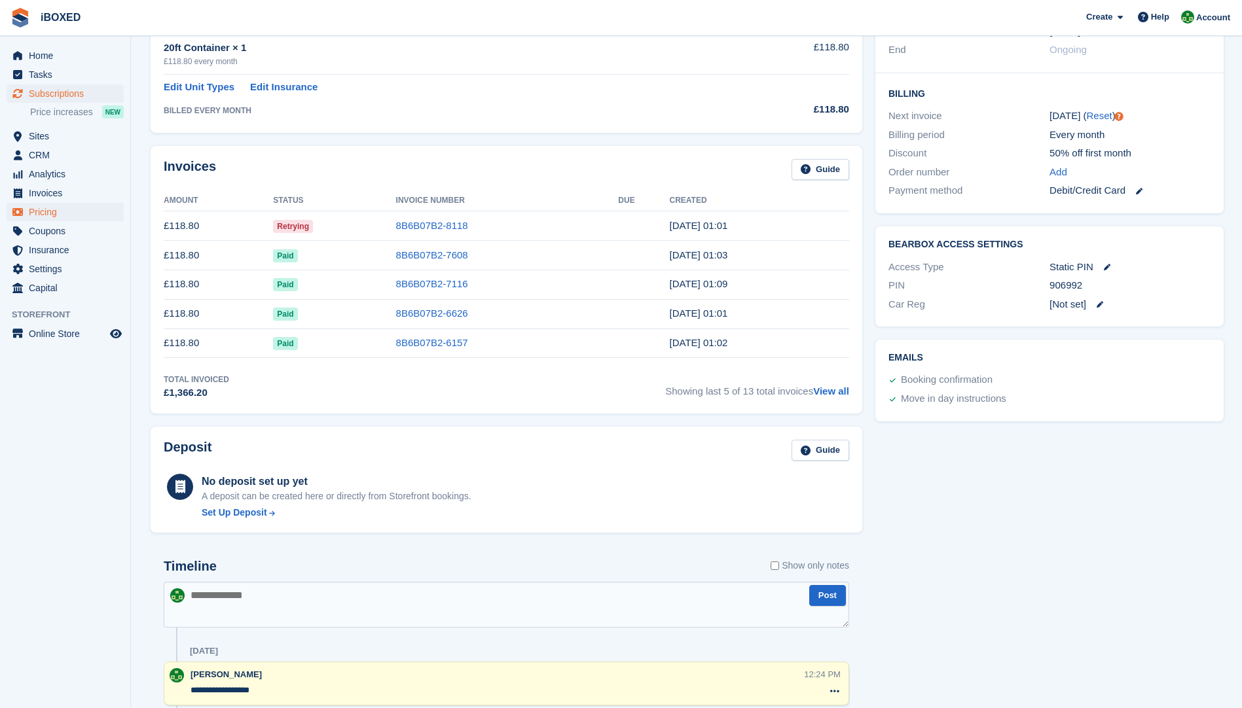
scroll to position [131, 0]
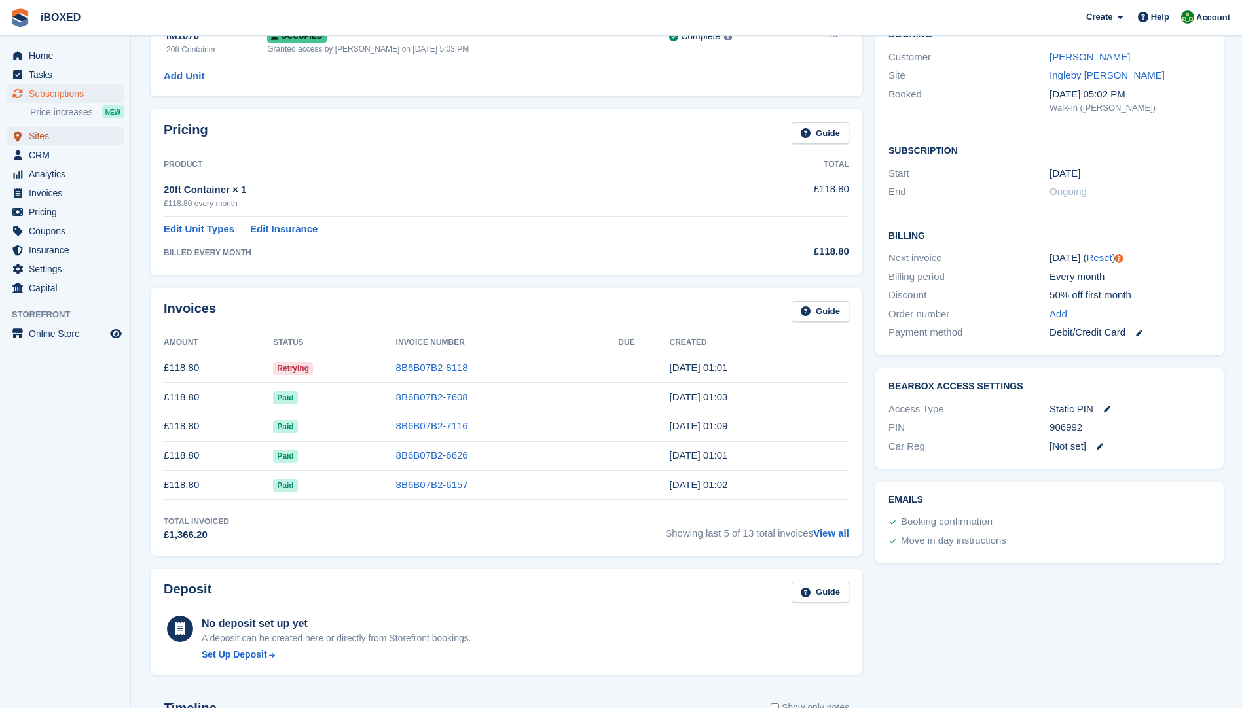
click at [46, 134] on span "Sites" at bounding box center [68, 136] width 79 height 18
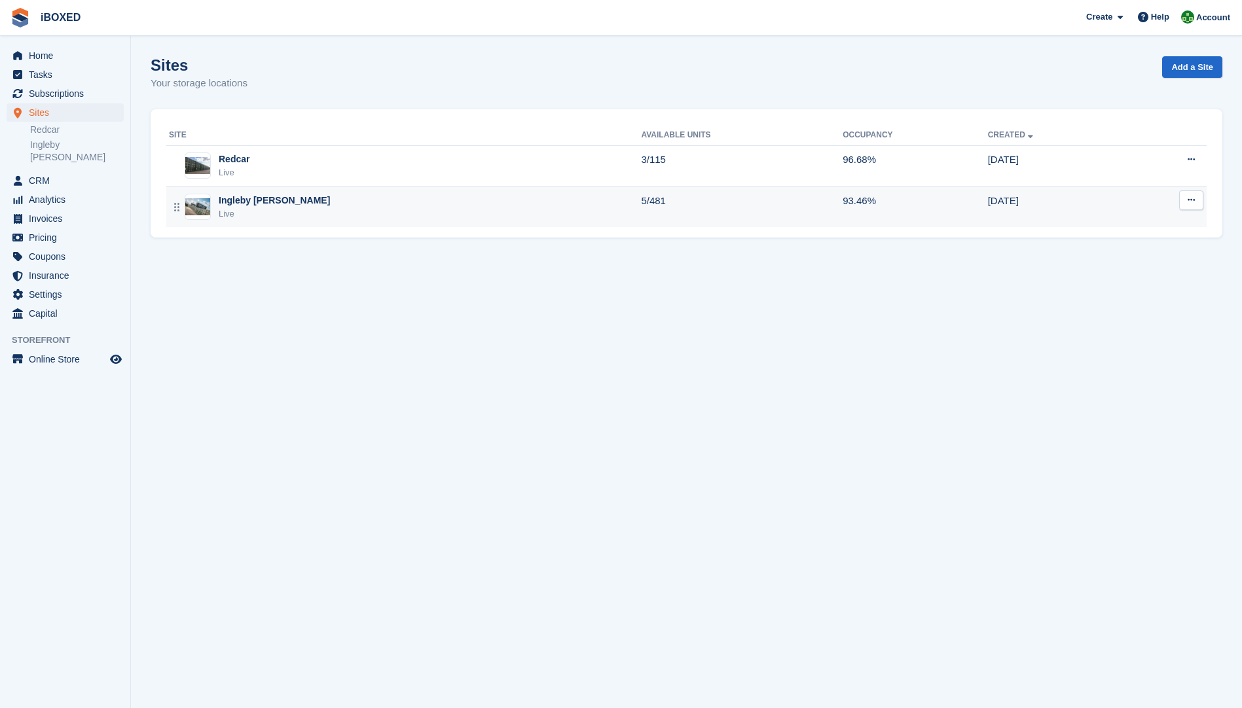
click at [202, 205] on img at bounding box center [197, 206] width 25 height 17
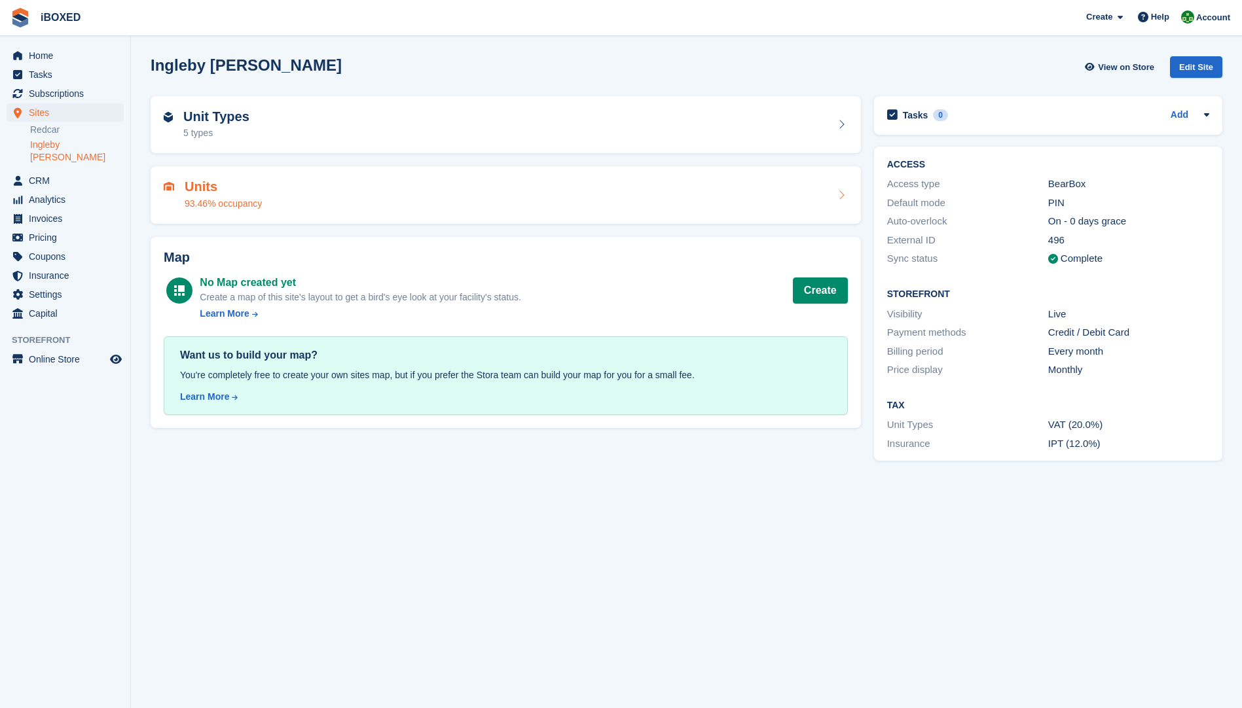
click at [189, 200] on div "93.46% occupancy" at bounding box center [223, 204] width 77 height 14
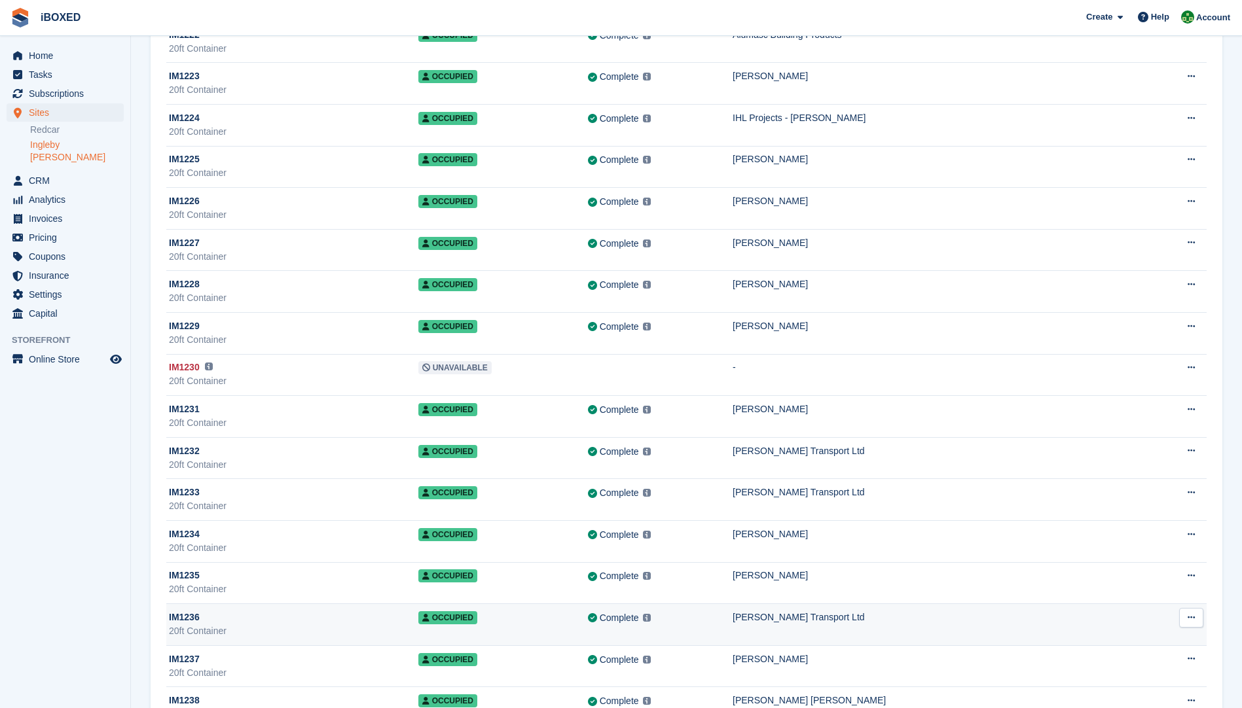
scroll to position [9817, 0]
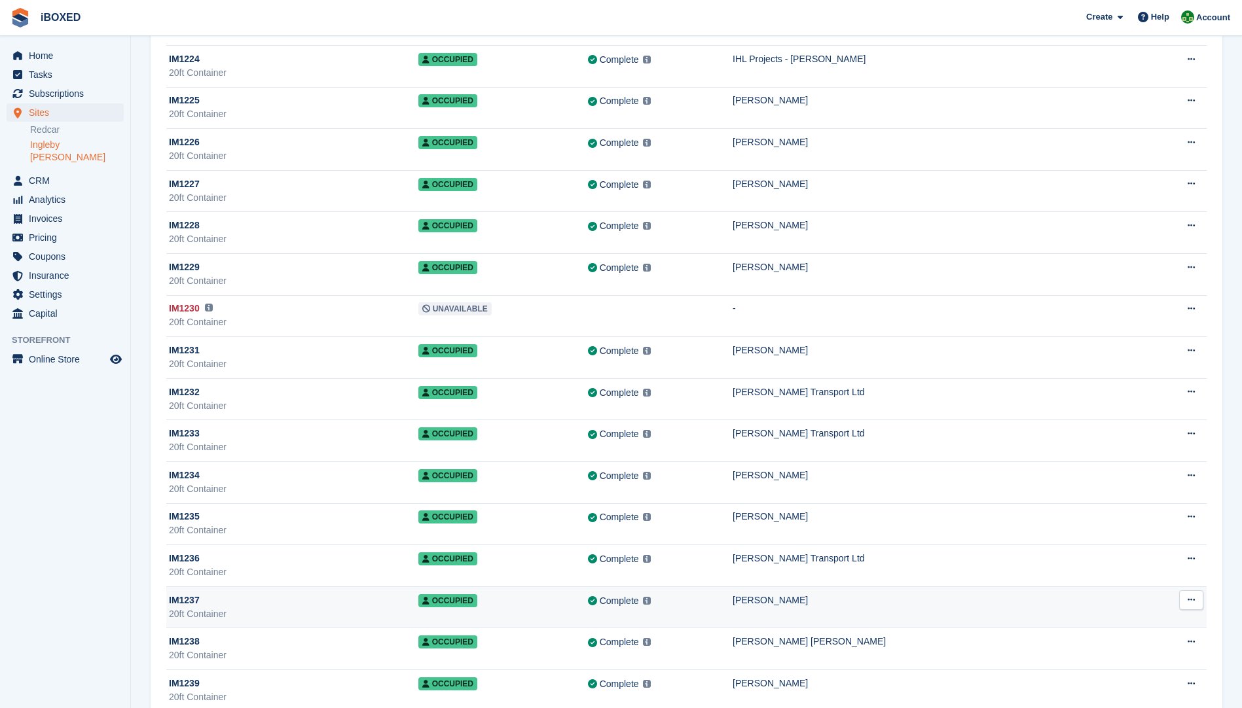
click at [230, 608] on div "20ft Container" at bounding box center [293, 614] width 249 height 14
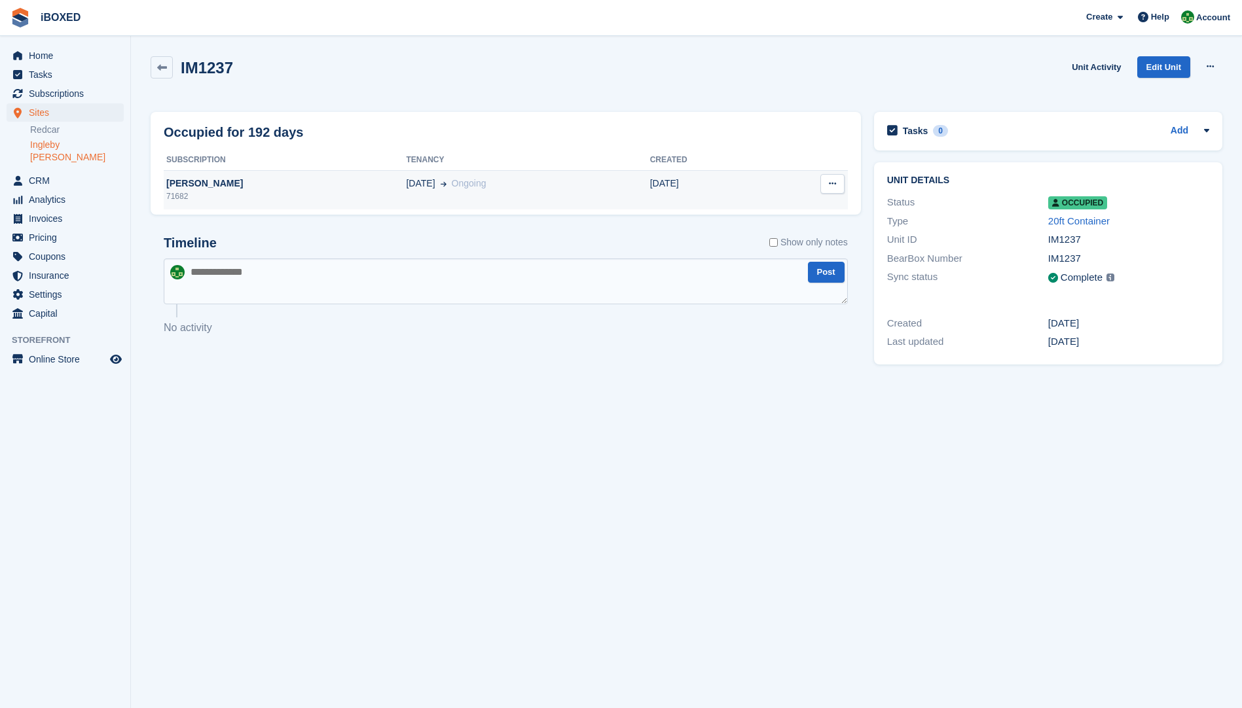
click at [236, 201] on div "71682" at bounding box center [285, 196] width 242 height 12
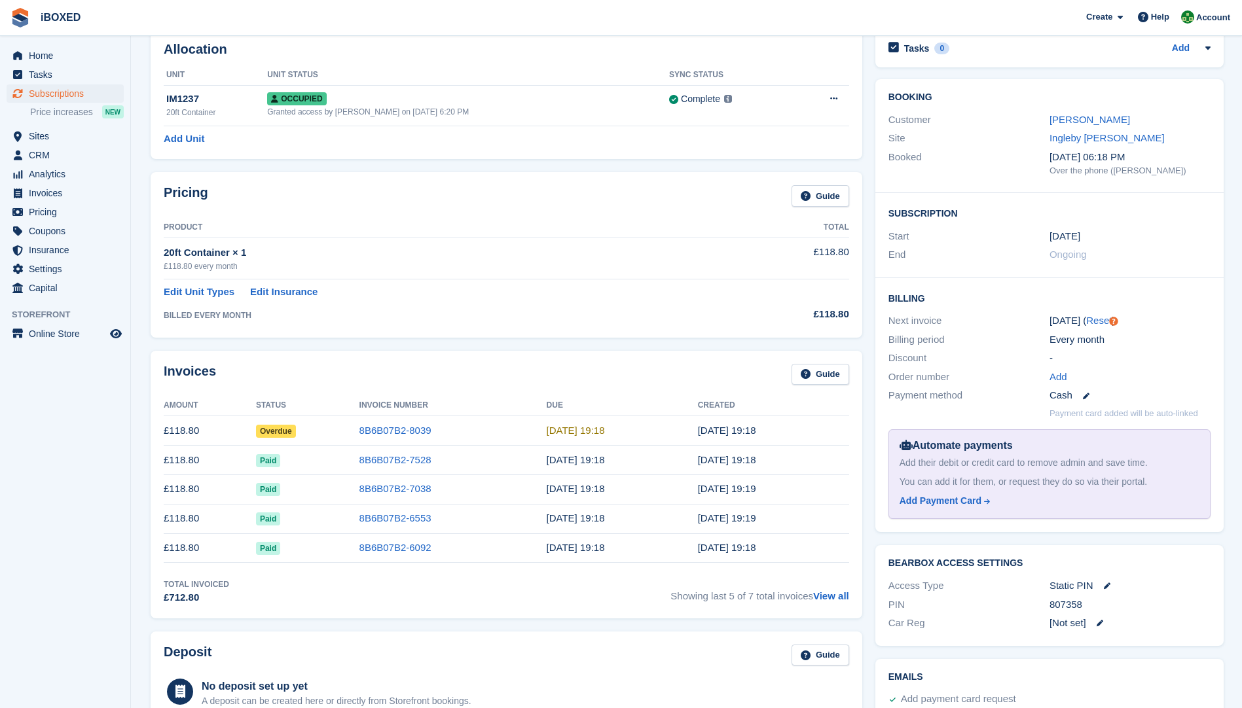
scroll to position [65, 0]
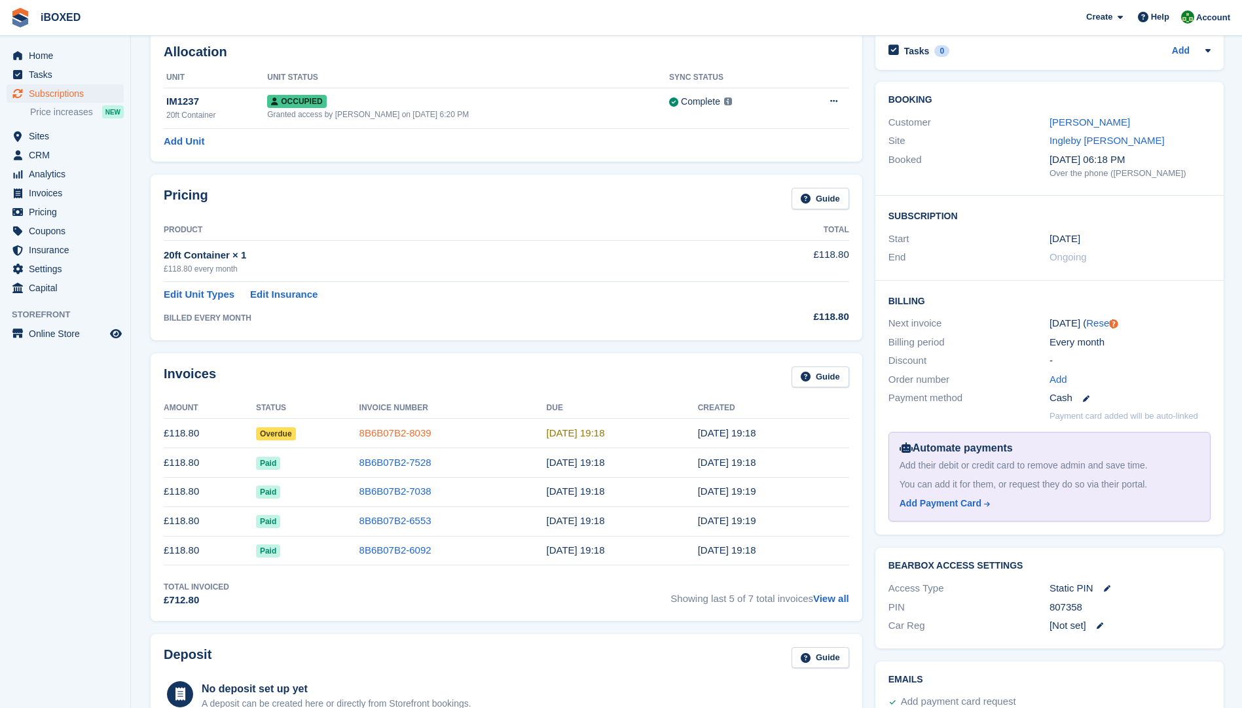
click at [411, 437] on link "8B6B07B2-8039" at bounding box center [395, 432] width 72 height 11
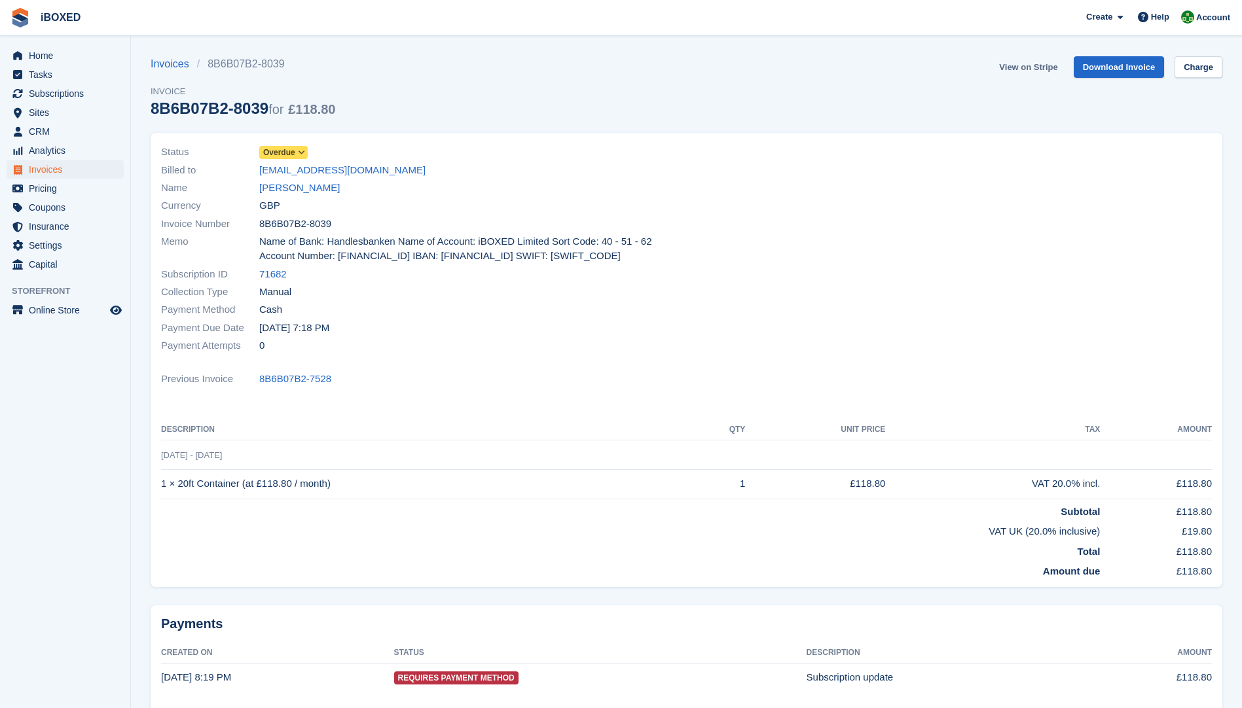
click at [1037, 65] on link "View on Stripe" at bounding box center [1028, 67] width 69 height 22
click at [270, 191] on link "[PERSON_NAME]" at bounding box center [299, 188] width 81 height 15
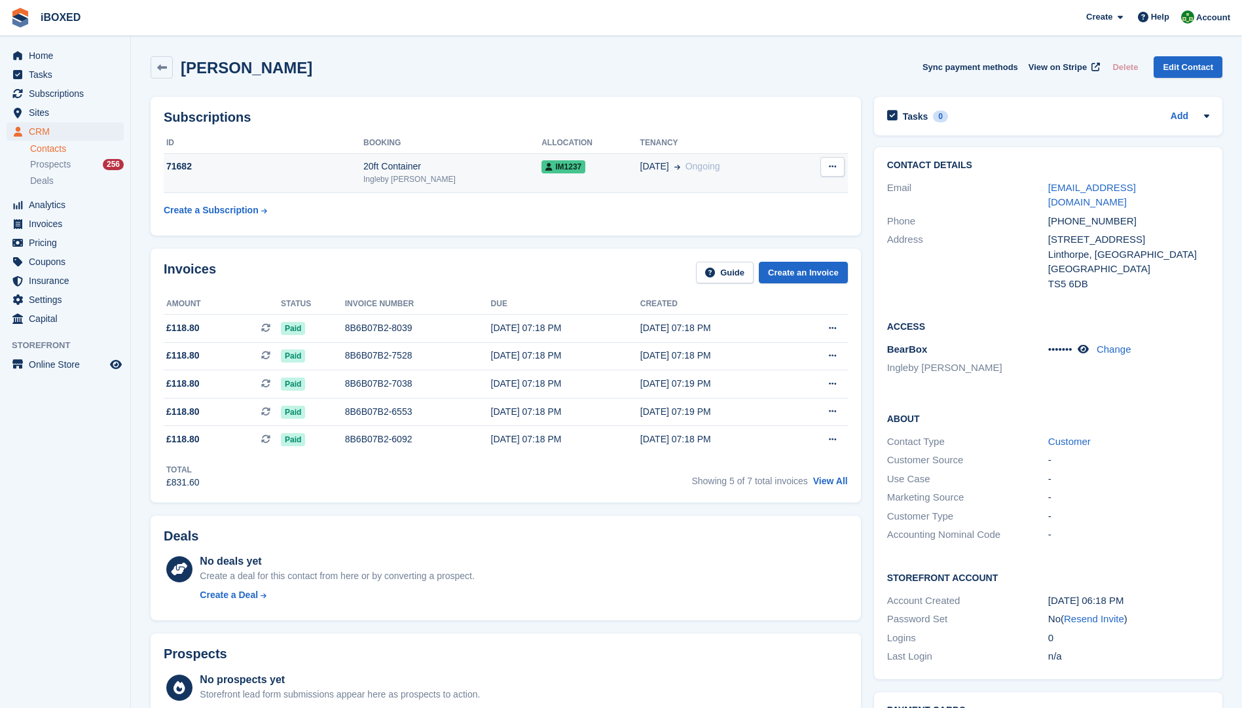
click at [316, 187] on td "71682" at bounding box center [264, 173] width 200 height 40
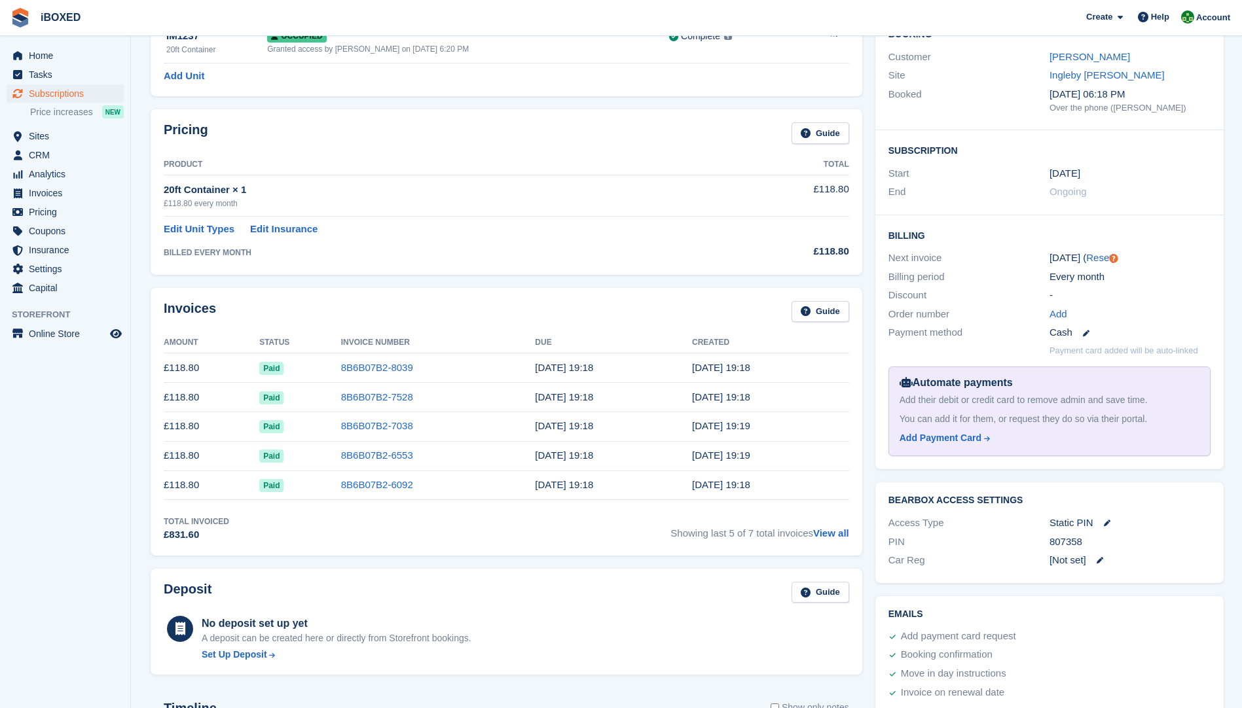
scroll to position [458, 0]
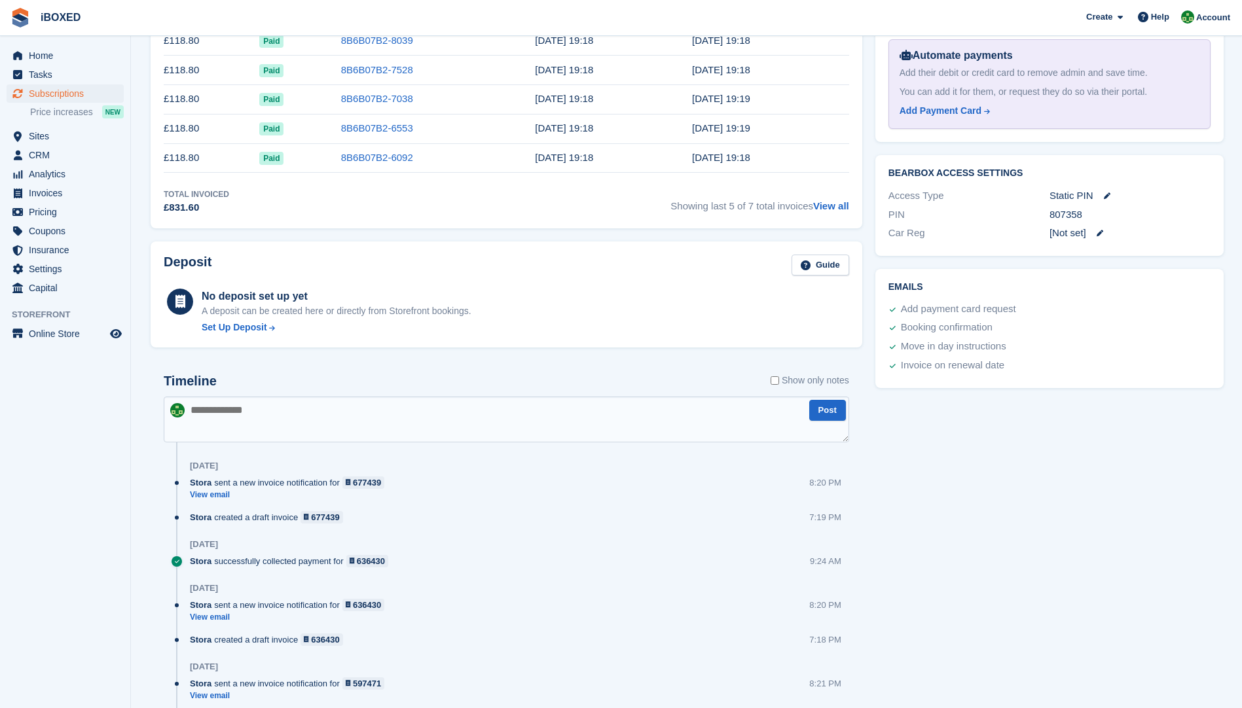
click at [258, 418] on textarea at bounding box center [506, 420] width 685 height 46
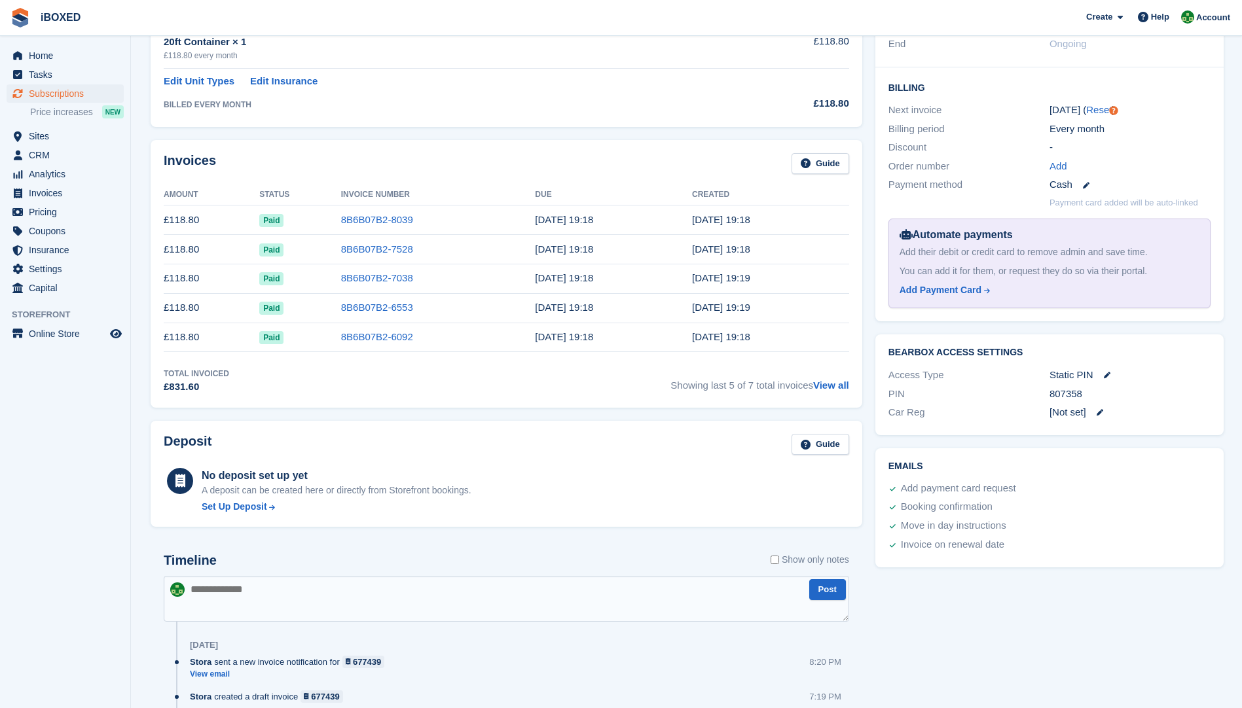
scroll to position [327, 0]
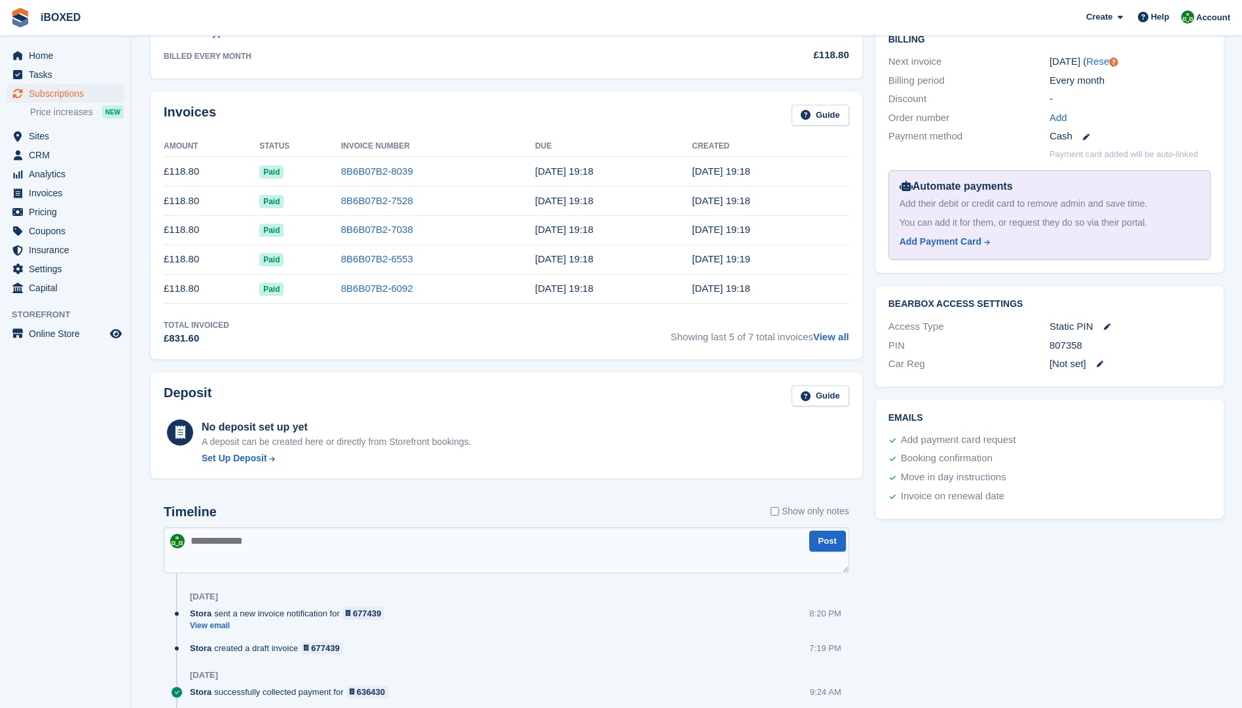
click at [234, 548] on textarea at bounding box center [506, 551] width 685 height 46
type textarea "**********"
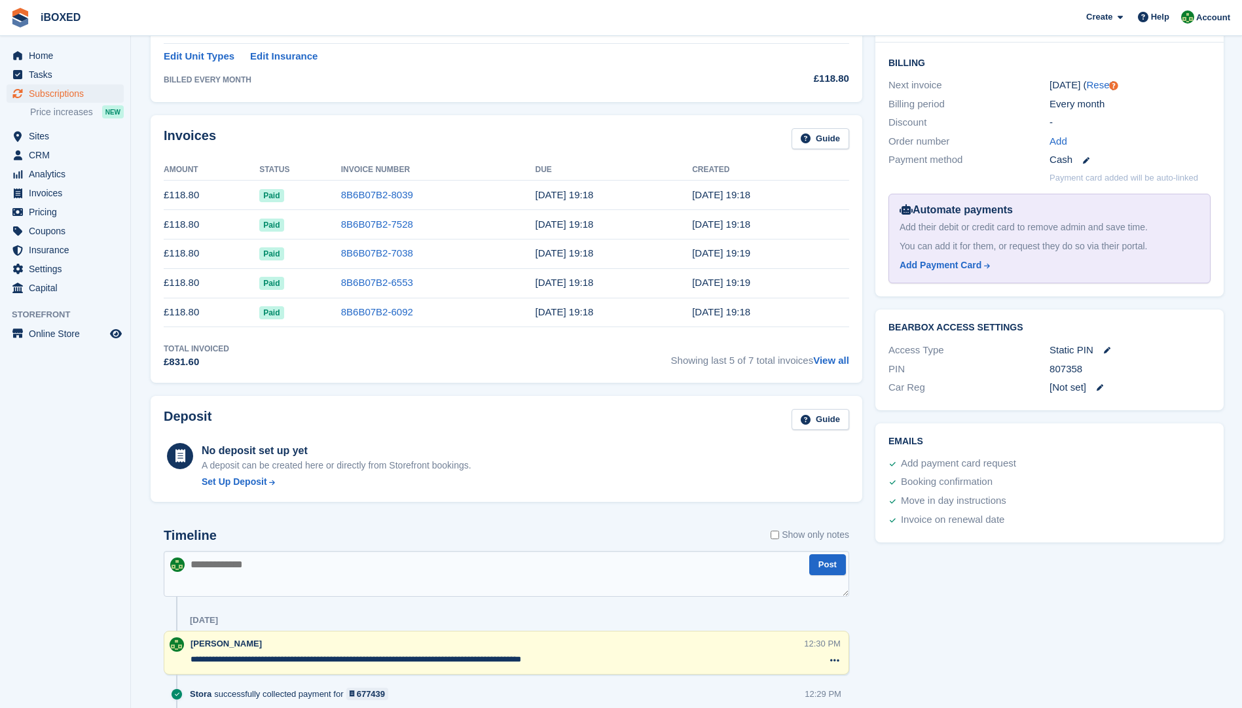
scroll to position [393, 0]
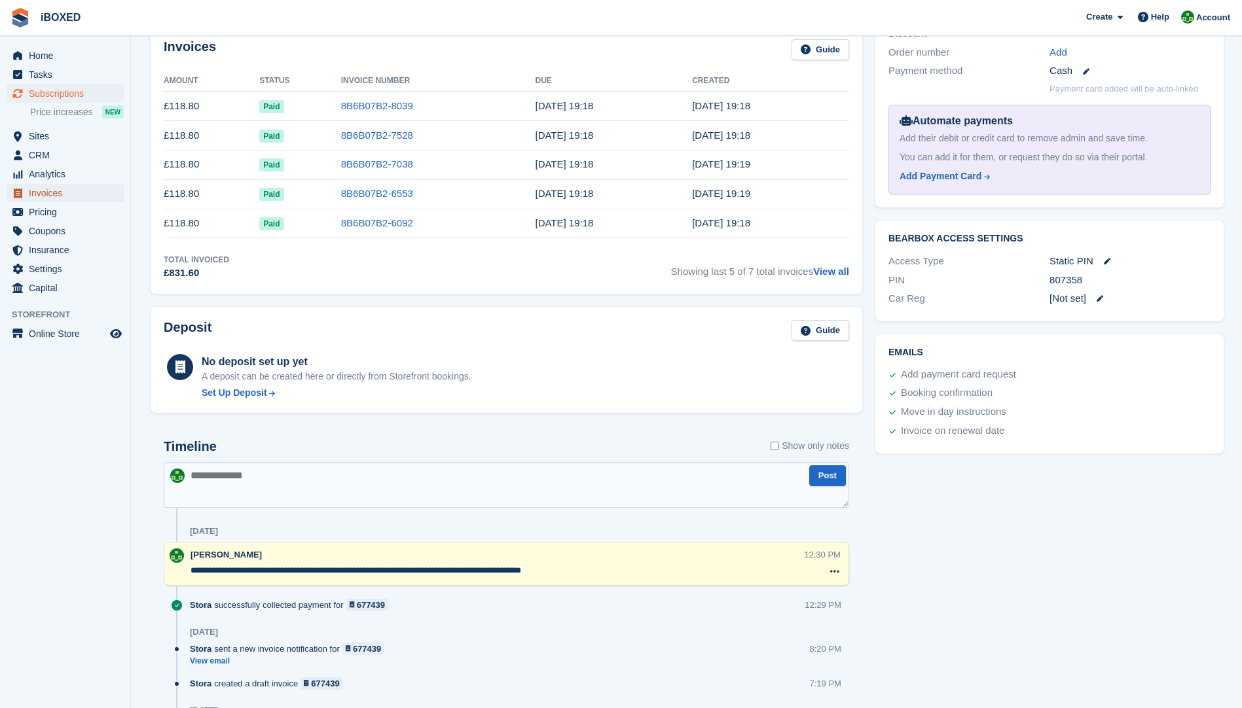
click at [52, 191] on span "Invoices" at bounding box center [68, 193] width 79 height 18
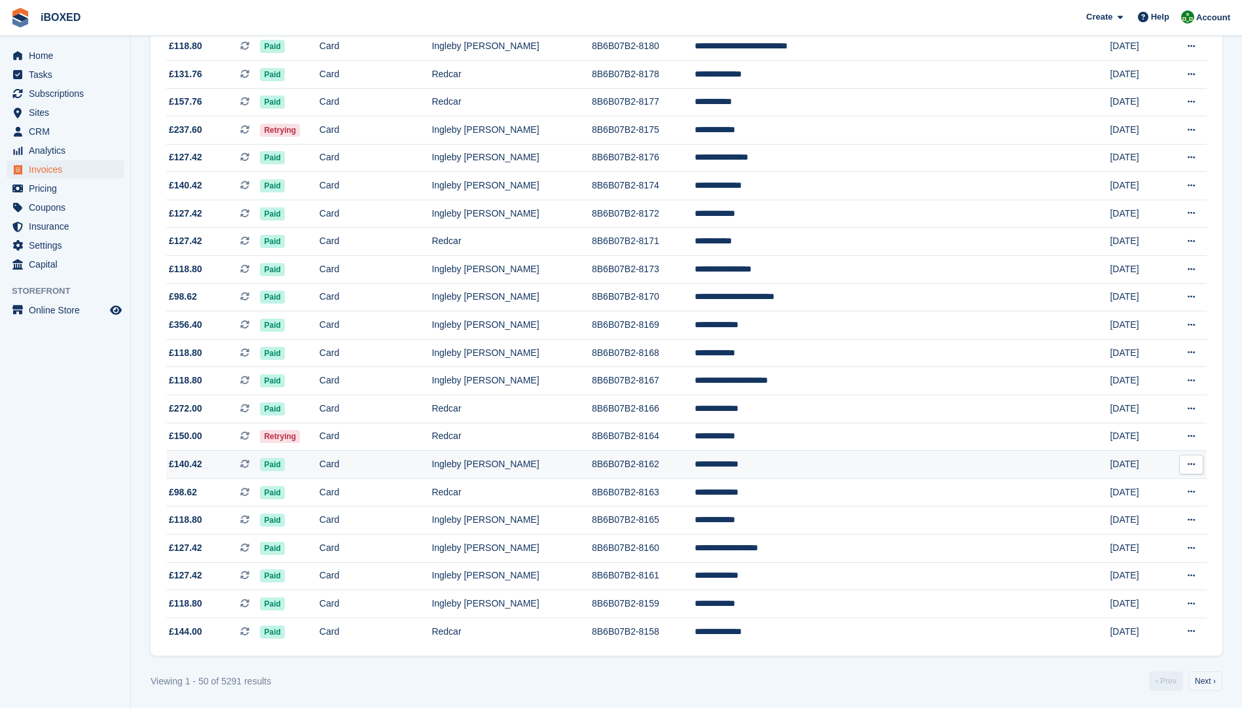
scroll to position [970, 0]
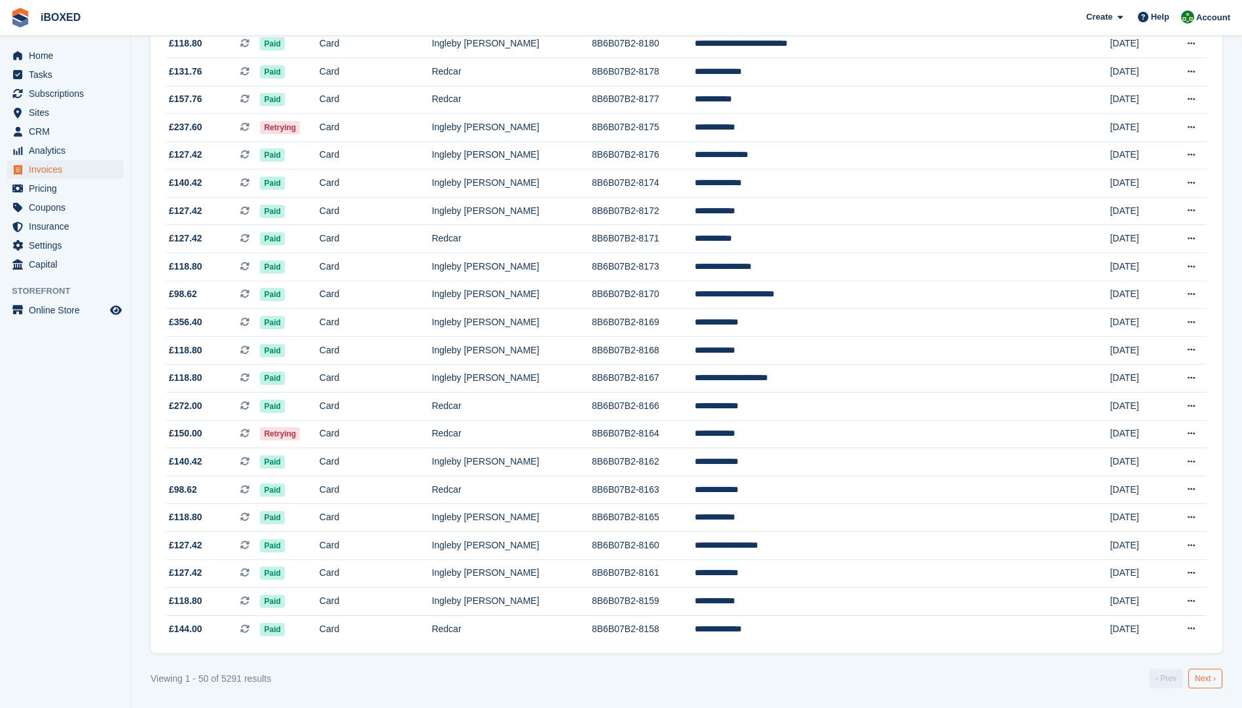
click at [1212, 678] on link "Next ›" at bounding box center [1205, 679] width 34 height 20
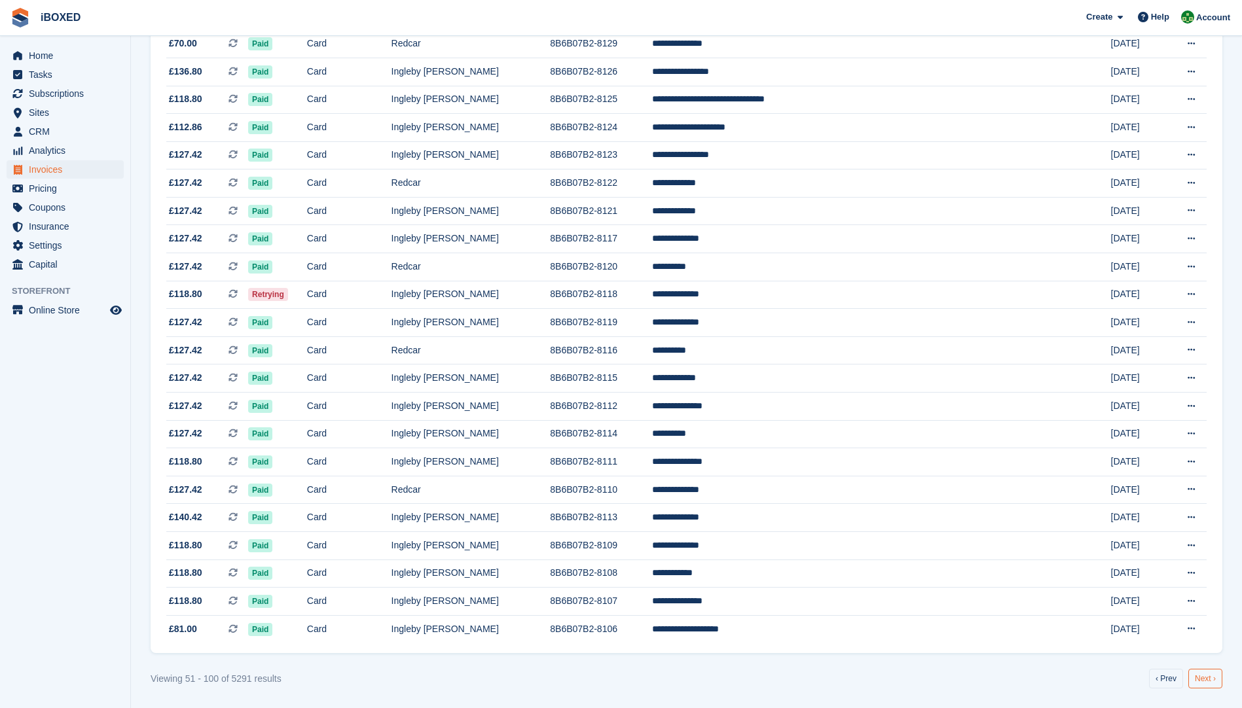
click at [1203, 678] on link "Next ›" at bounding box center [1205, 679] width 34 height 20
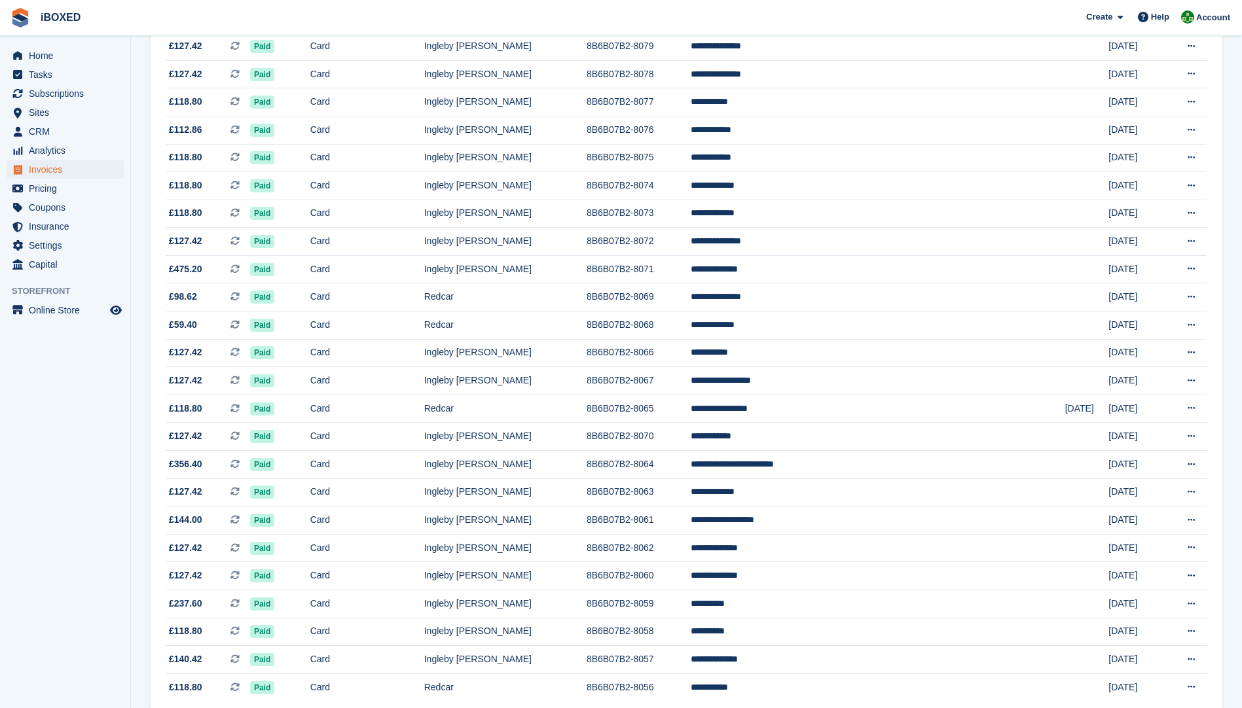
scroll to position [970, 0]
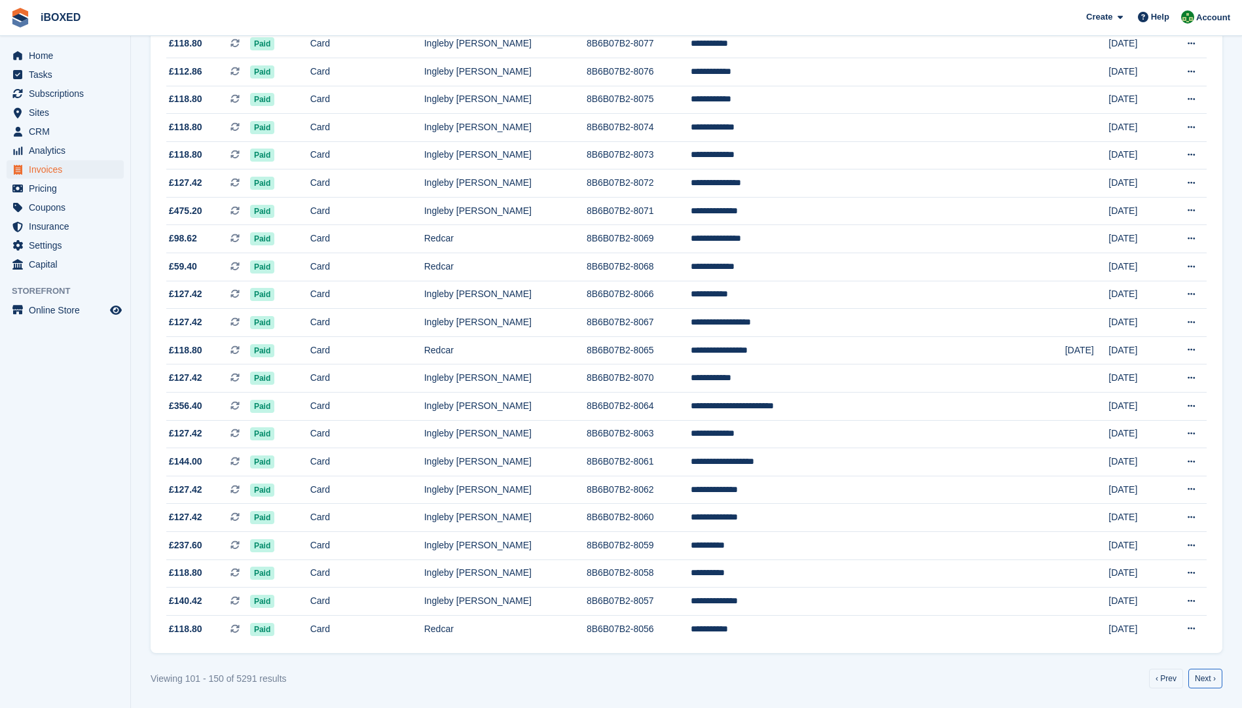
click at [1203, 678] on link "Next ›" at bounding box center [1205, 679] width 34 height 20
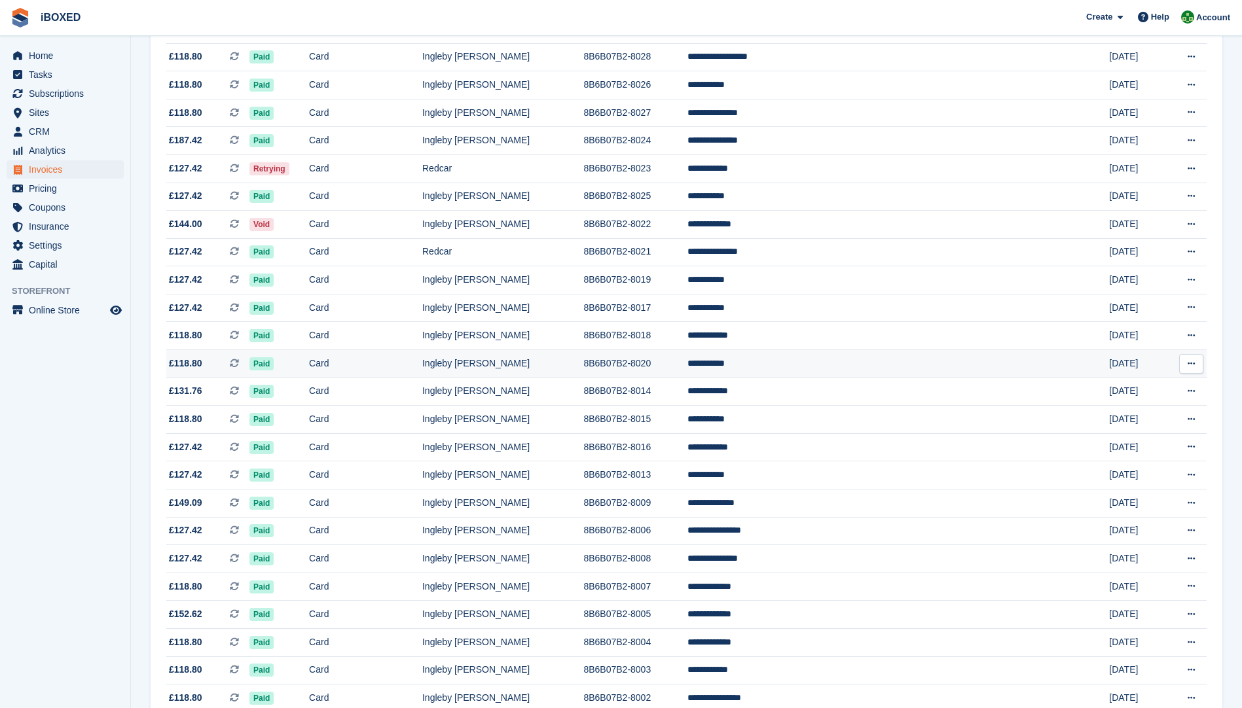
scroll to position [970, 0]
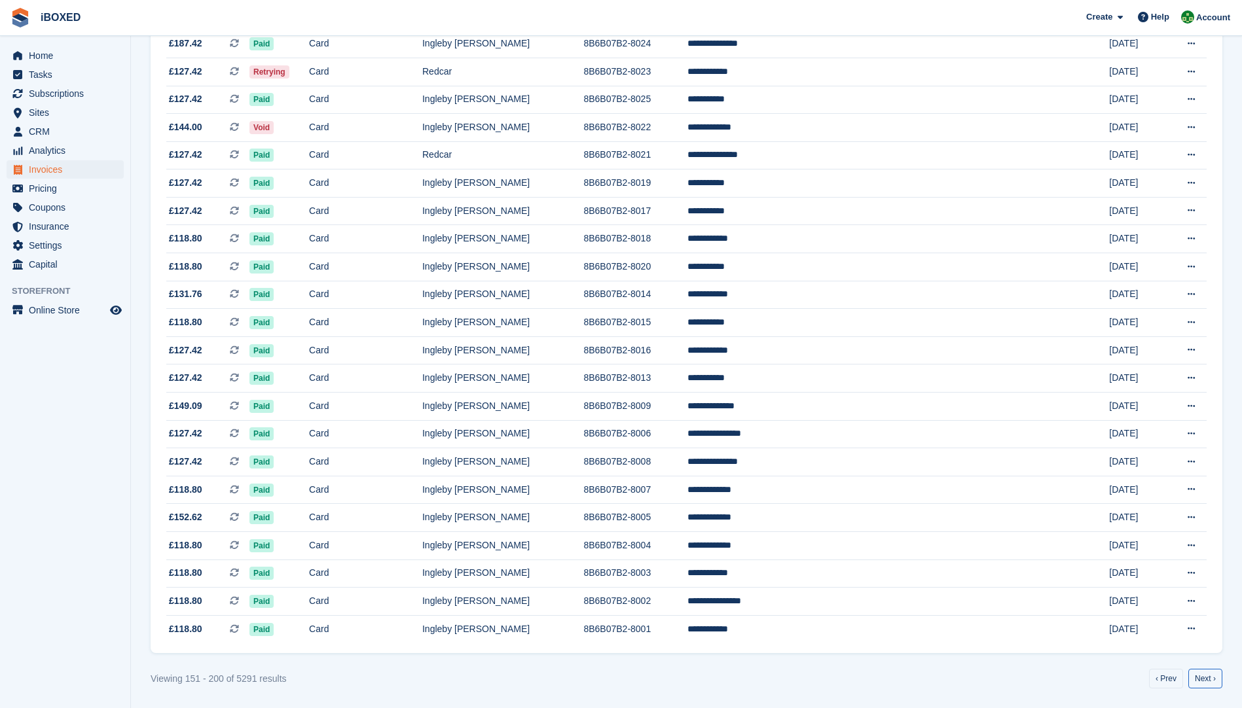
click at [1211, 682] on link "Next ›" at bounding box center [1205, 679] width 34 height 20
